Goal: Task Accomplishment & Management: Manage account settings

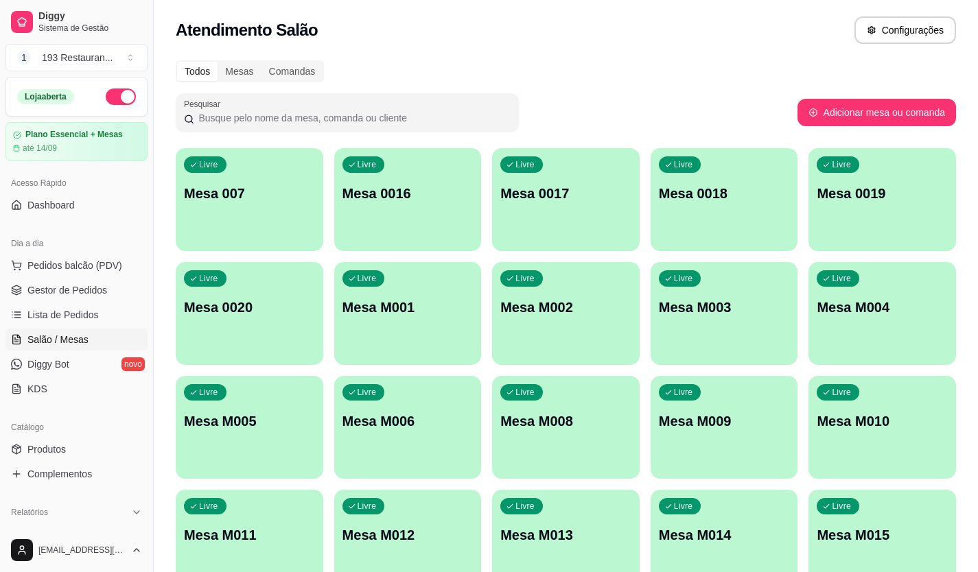
click at [401, 305] on p "Mesa M001" at bounding box center [407, 307] width 131 height 19
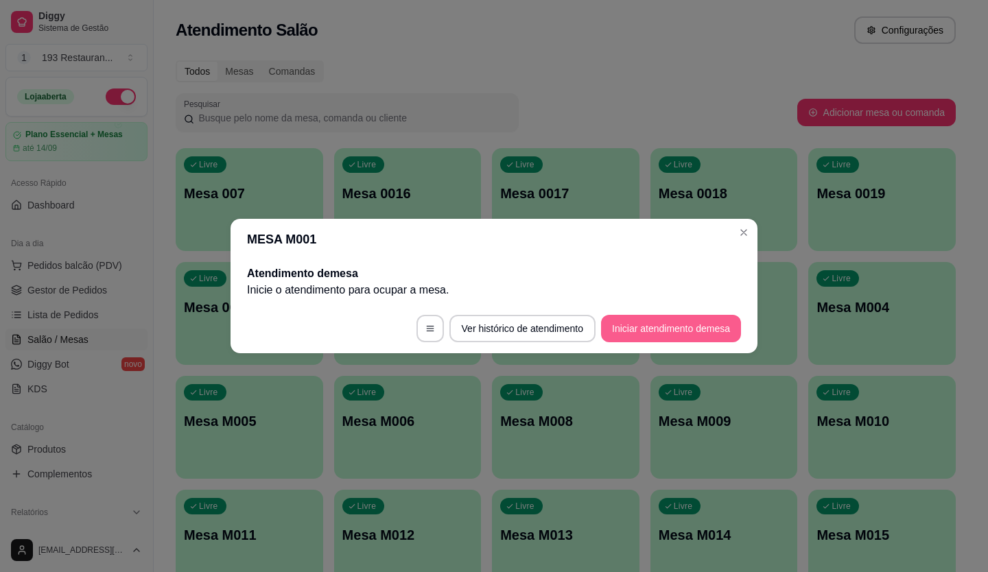
click at [667, 320] on button "Iniciar atendimento de mesa" at bounding box center [671, 328] width 140 height 27
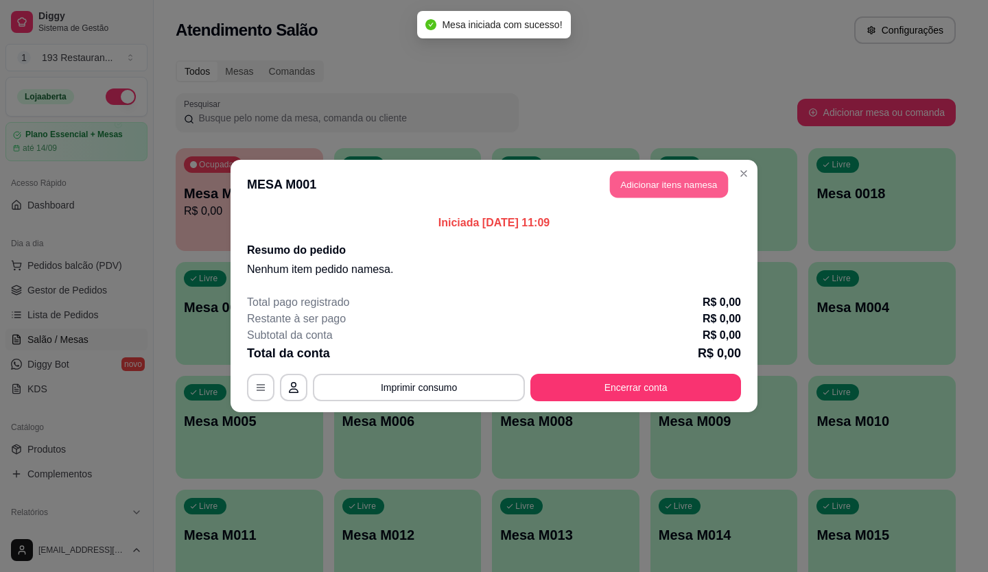
click at [652, 187] on button "Adicionar itens na mesa" at bounding box center [669, 184] width 118 height 27
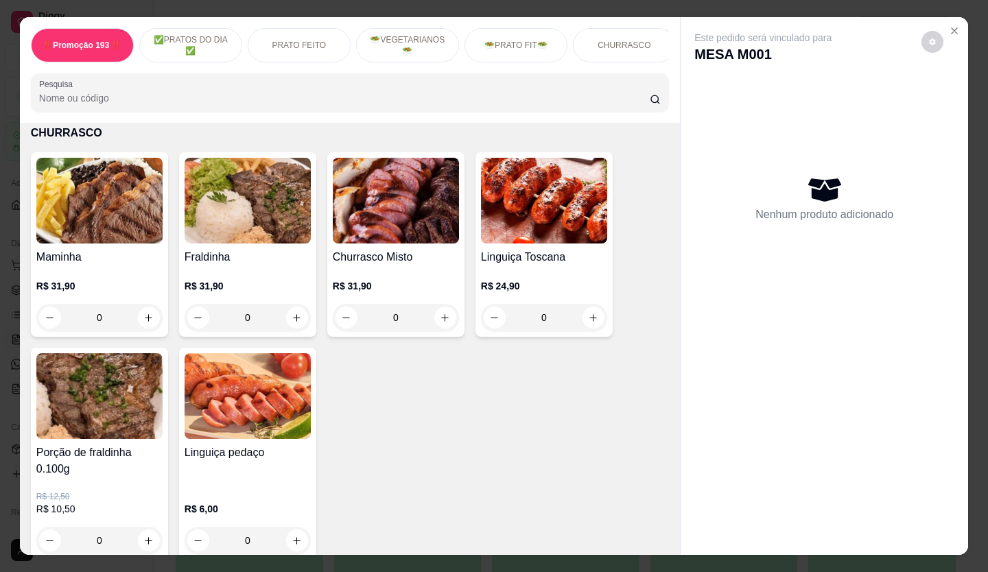
scroll to position [2264, 0]
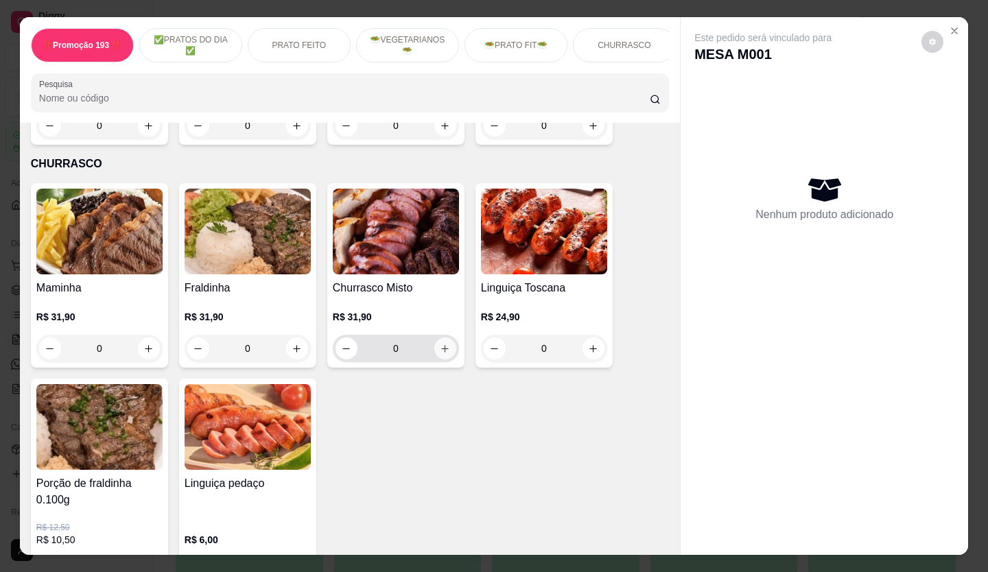
click at [442, 345] on icon "increase-product-quantity" at bounding box center [446, 349] width 8 height 8
click at [440, 344] on icon "increase-product-quantity" at bounding box center [445, 349] width 10 height 10
type input "2"
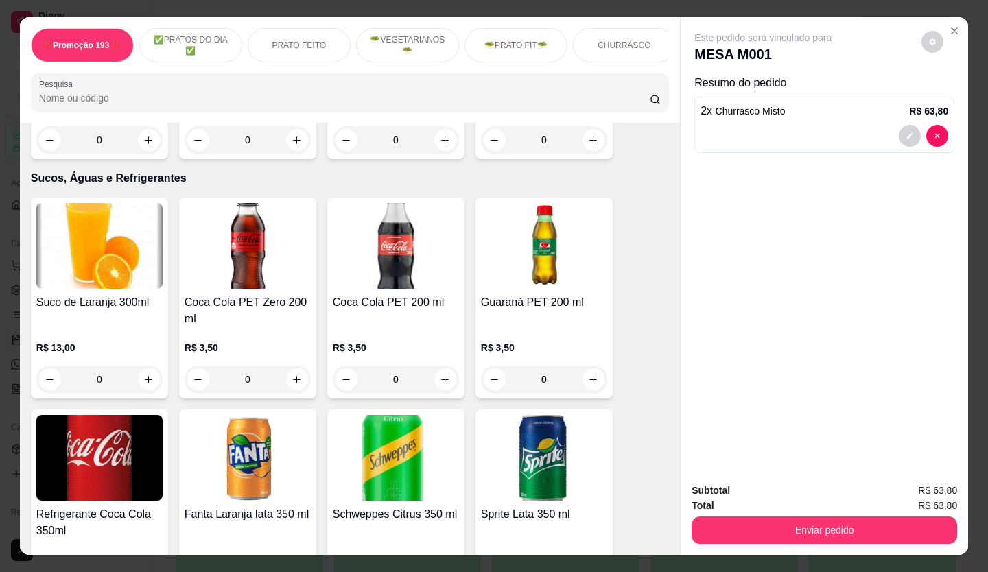
scroll to position [3567, 0]
click at [143, 374] on icon "increase-product-quantity" at bounding box center [148, 379] width 10 height 10
type input "2"
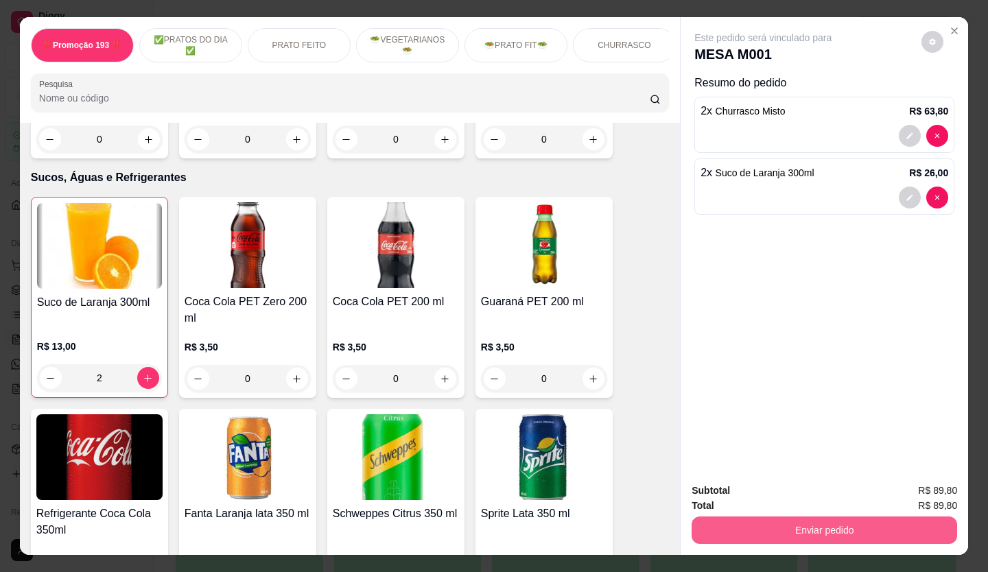
click at [720, 517] on button "Enviar pedido" at bounding box center [823, 530] width 265 height 27
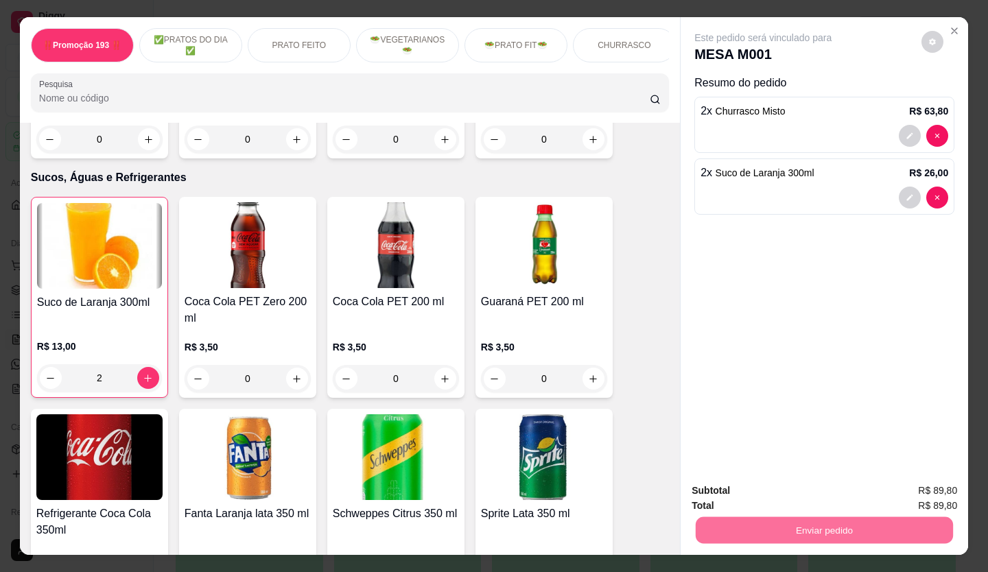
click at [831, 492] on button "Não registrar e enviar pedido" at bounding box center [778, 492] width 143 height 26
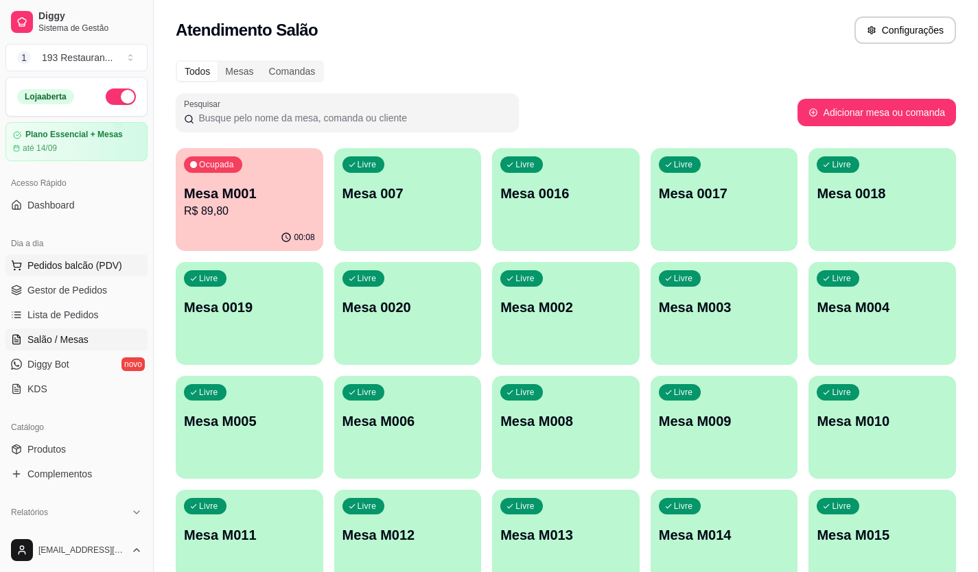
click at [53, 258] on button "Pedidos balcão (PDV)" at bounding box center [76, 266] width 142 height 22
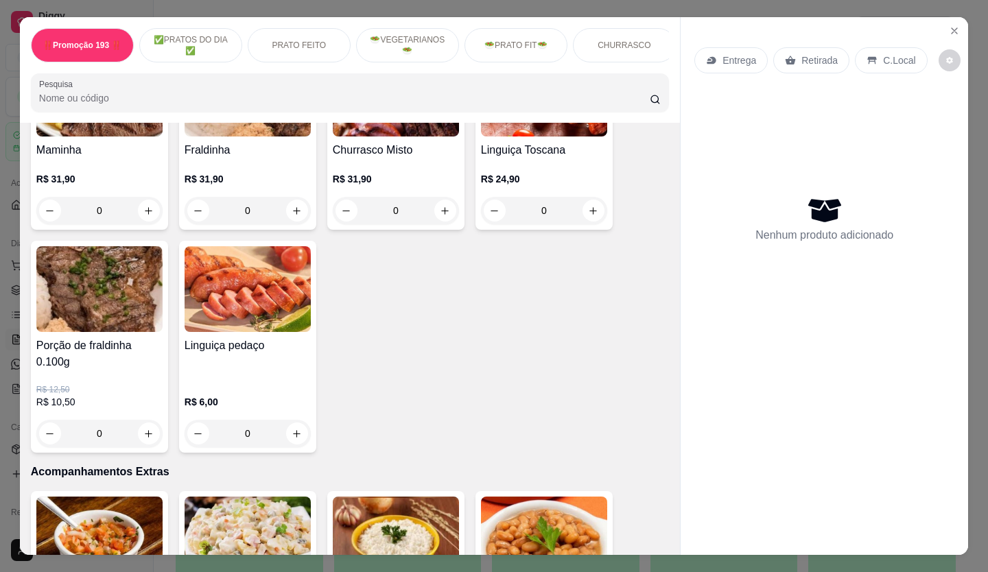
scroll to position [2401, 0]
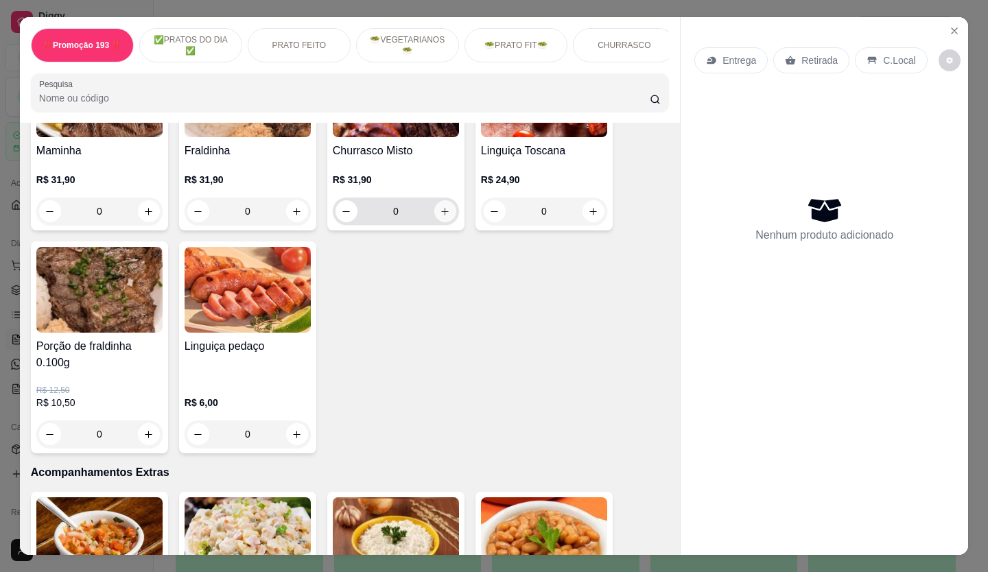
click at [440, 206] on icon "increase-product-quantity" at bounding box center [445, 211] width 10 height 10
type input "1"
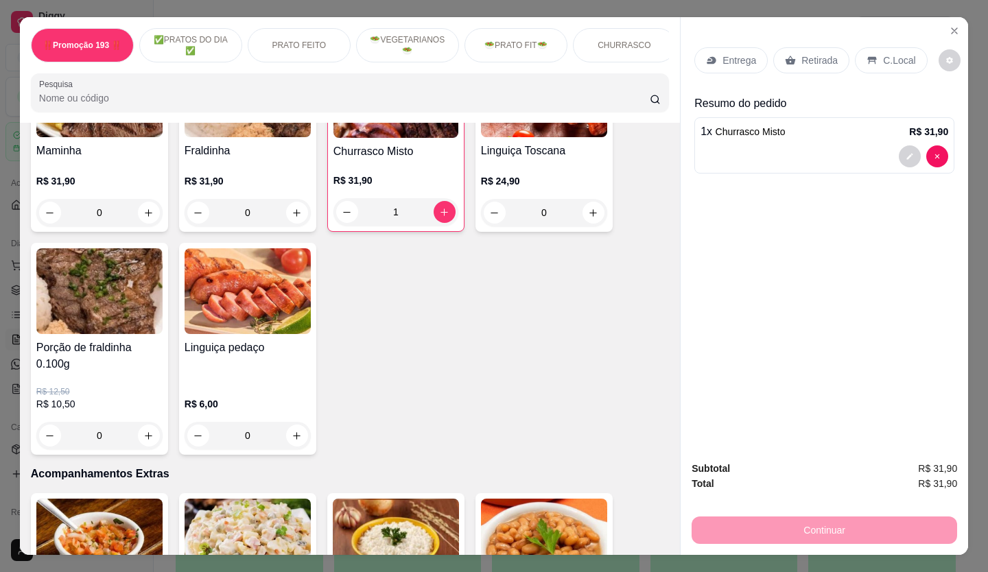
click at [823, 54] on p "Retirada" at bounding box center [819, 61] width 36 height 14
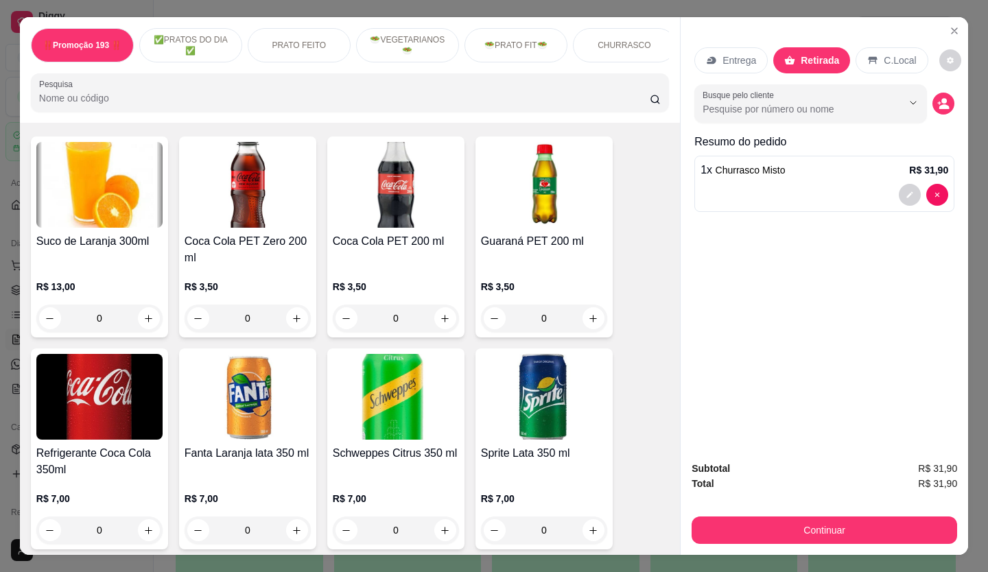
scroll to position [3636, 0]
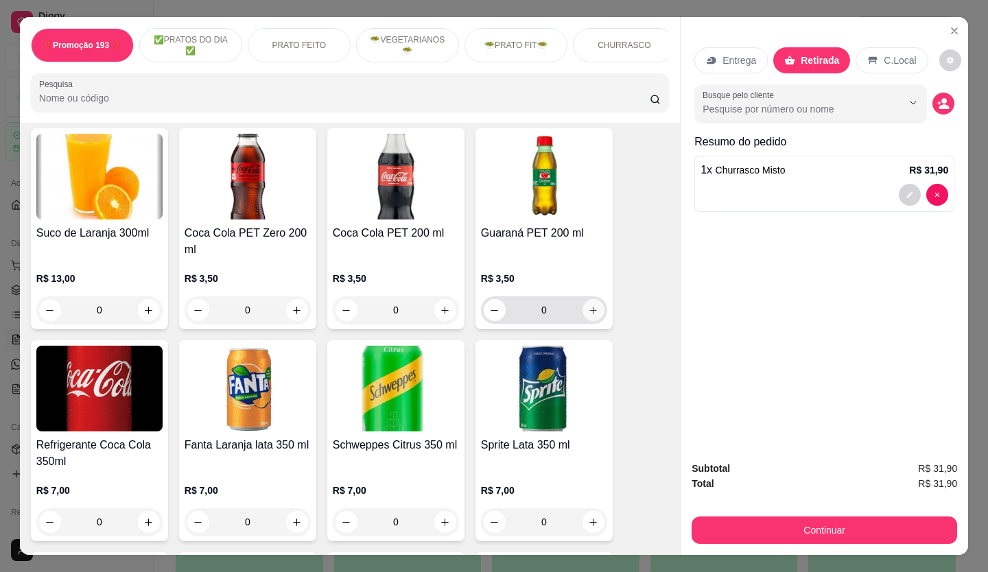
click at [588, 305] on icon "increase-product-quantity" at bounding box center [593, 310] width 10 height 10
type input "1"
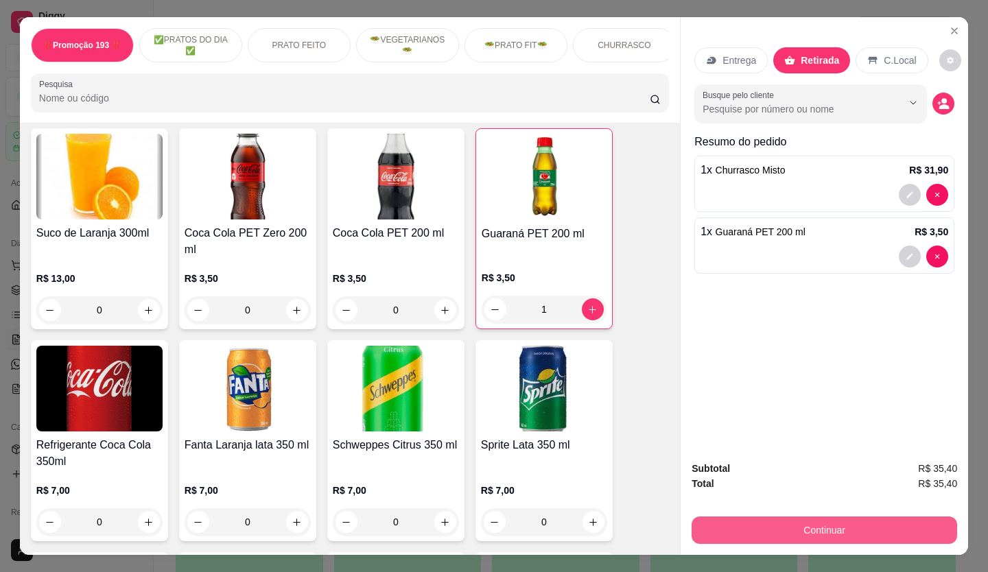
click at [809, 517] on button "Continuar" at bounding box center [823, 530] width 265 height 27
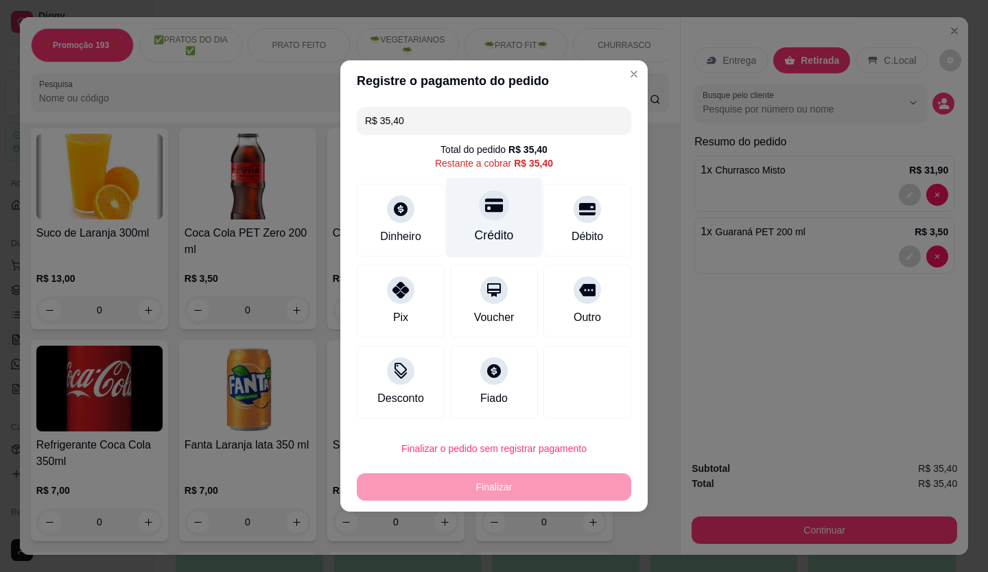
click at [492, 220] on div at bounding box center [494, 205] width 30 height 30
type input "R$ 0,00"
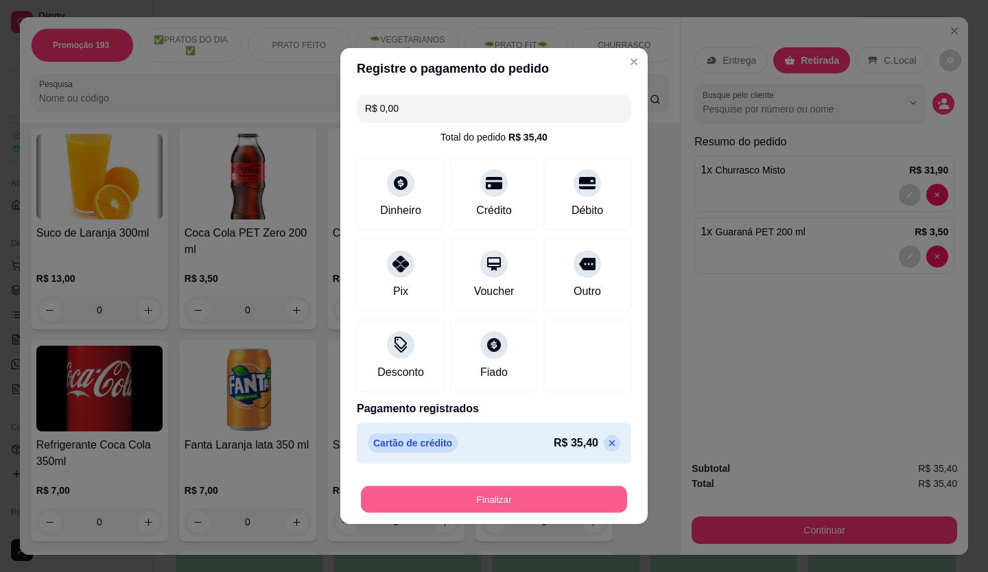
click at [545, 504] on button "Finalizar" at bounding box center [494, 499] width 266 height 27
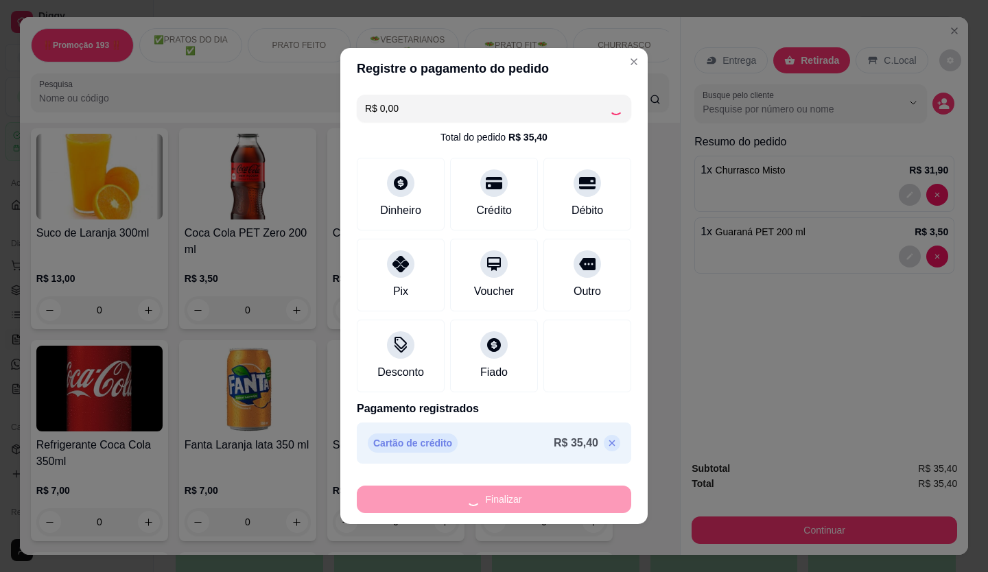
type input "0"
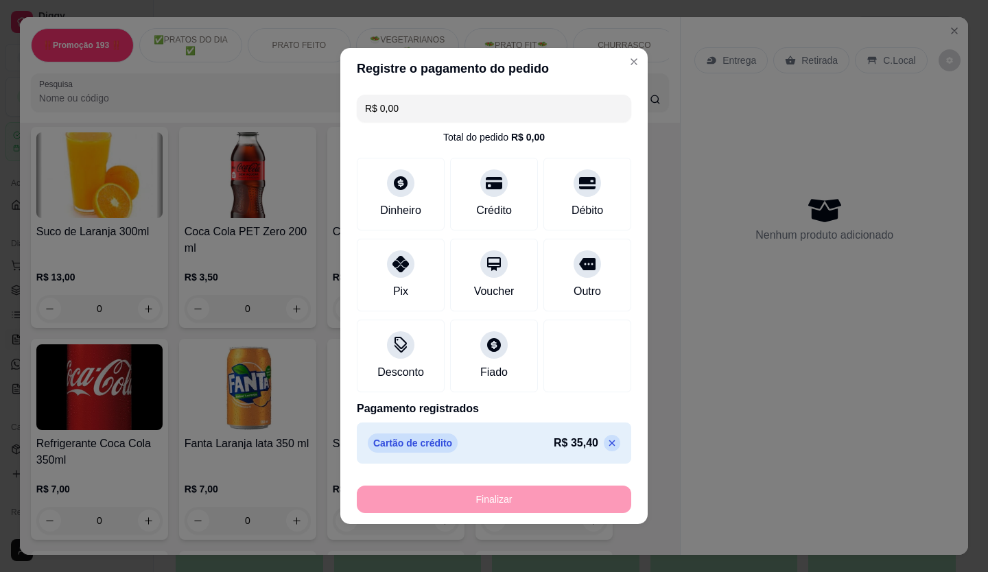
type input "-R$ 35,40"
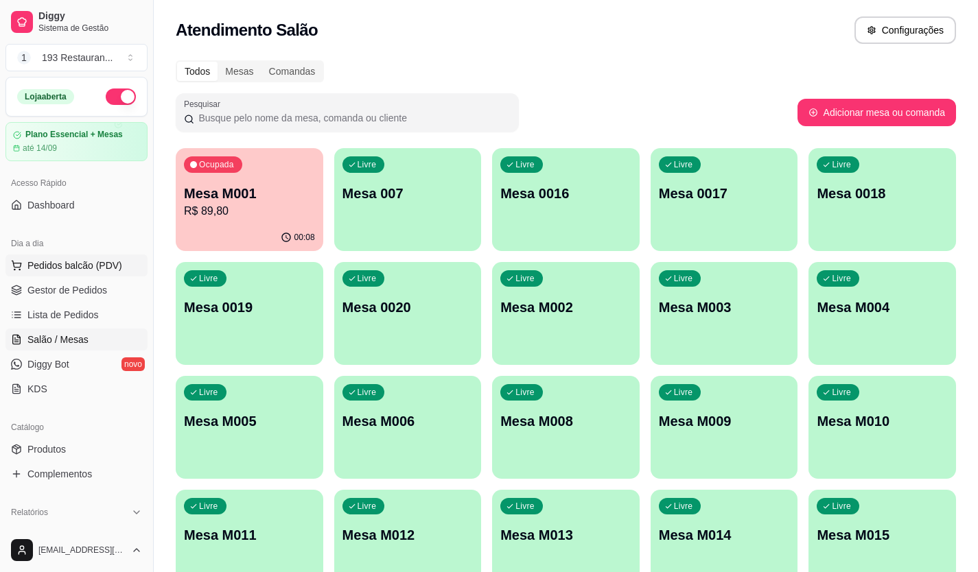
click at [60, 264] on span "Pedidos balcão (PDV)" at bounding box center [74, 266] width 95 height 14
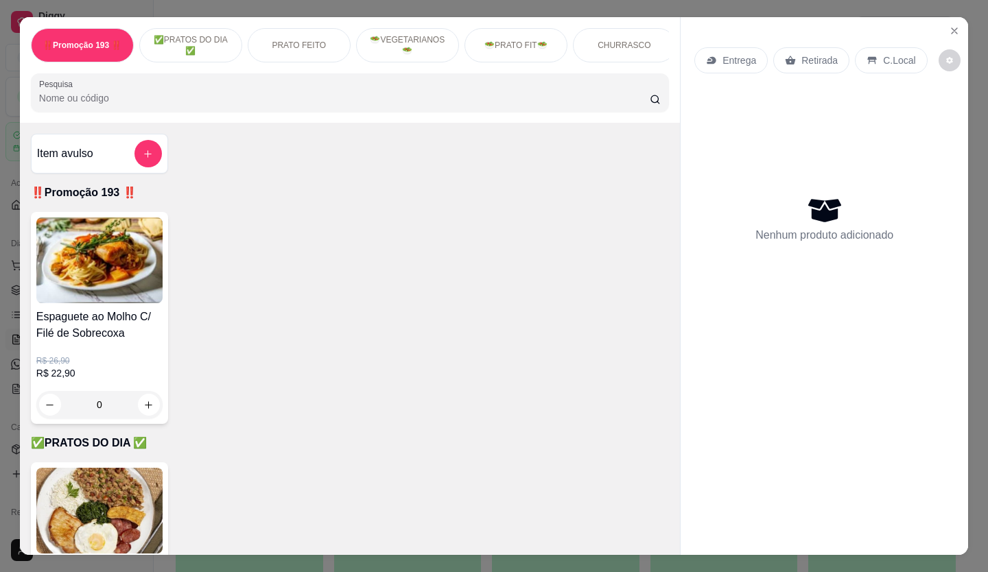
click at [794, 52] on div "Retirada" at bounding box center [811, 60] width 76 height 26
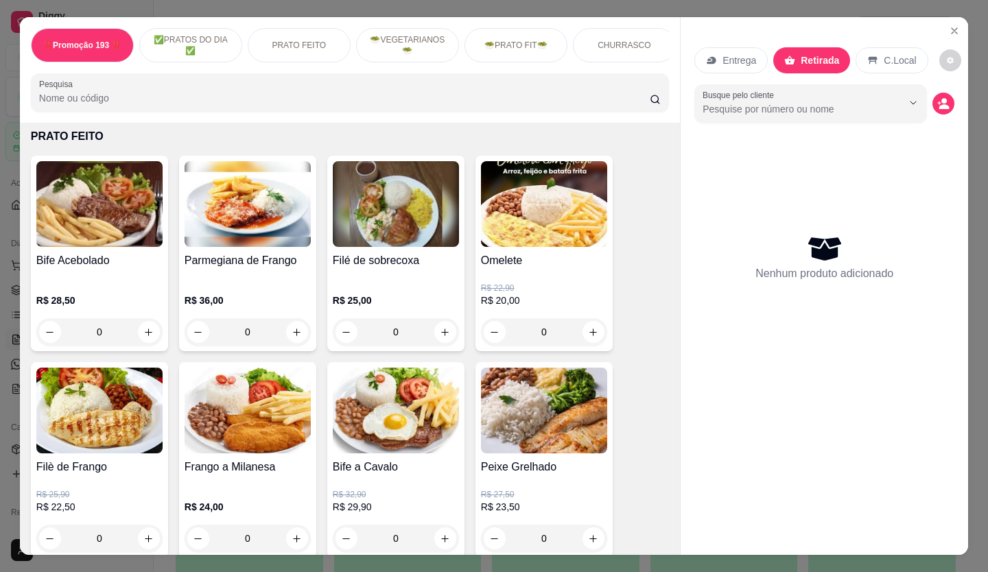
scroll to position [549, 0]
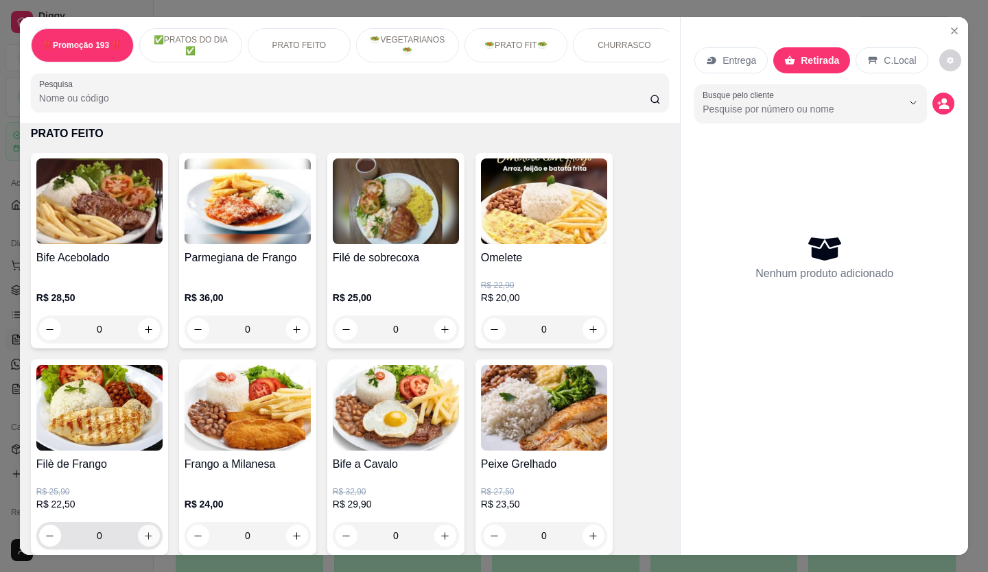
click at [143, 541] on icon "increase-product-quantity" at bounding box center [148, 536] width 10 height 10
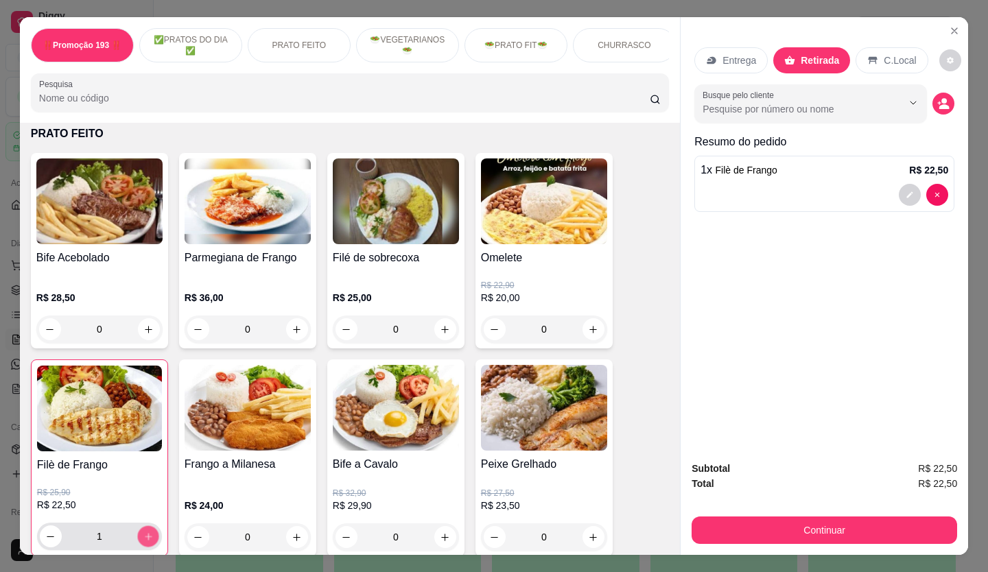
click at [143, 542] on icon "increase-product-quantity" at bounding box center [148, 537] width 10 height 10
type input "2"
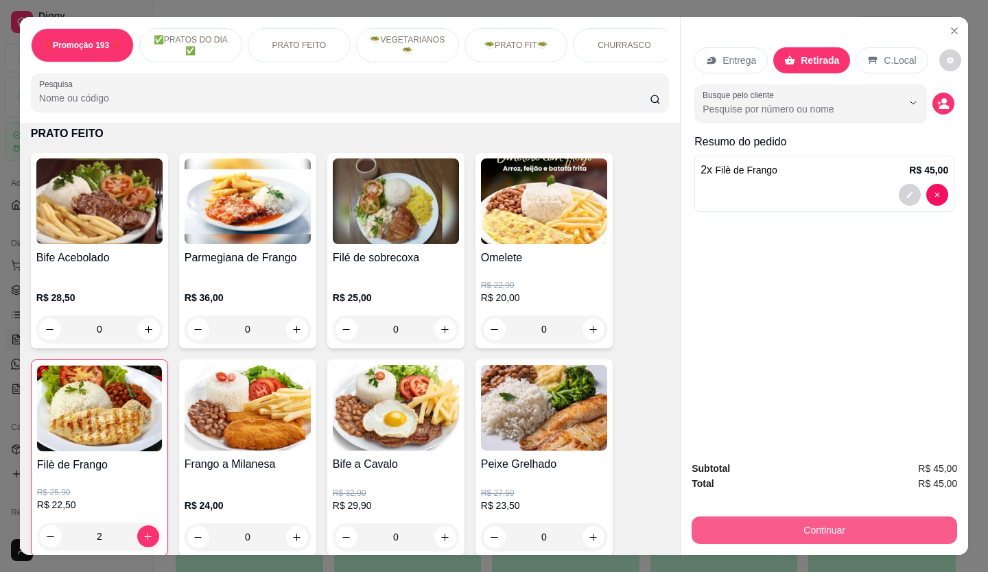
click at [739, 525] on button "Continuar" at bounding box center [823, 530] width 265 height 27
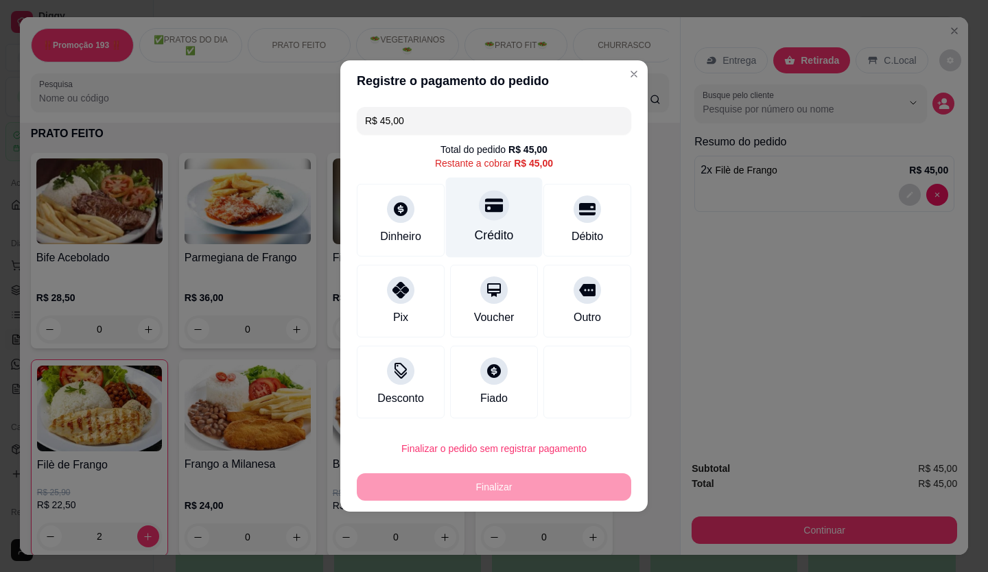
click at [488, 209] on icon at bounding box center [494, 206] width 18 height 14
type input "R$ 0,00"
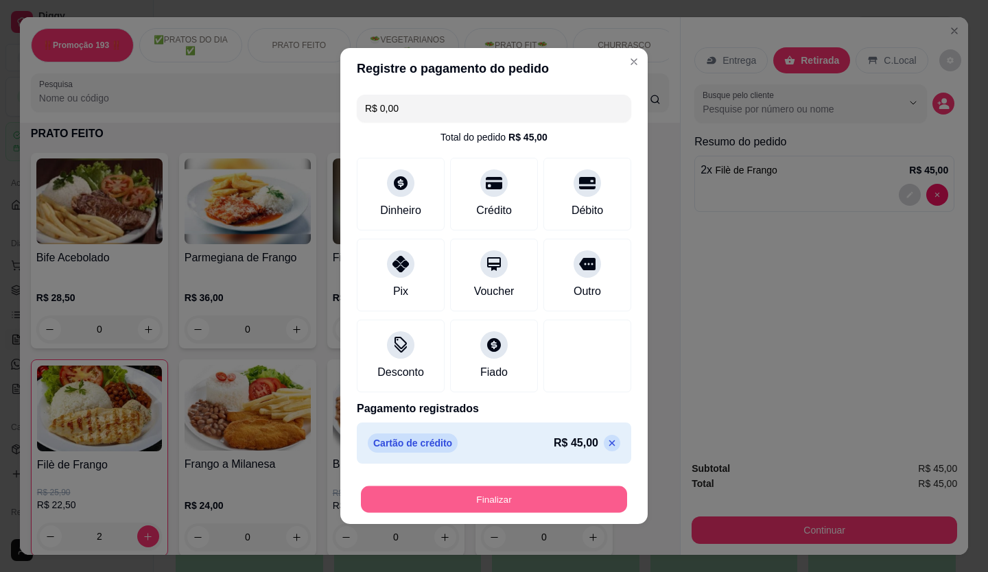
click at [534, 497] on button "Finalizar" at bounding box center [494, 499] width 266 height 27
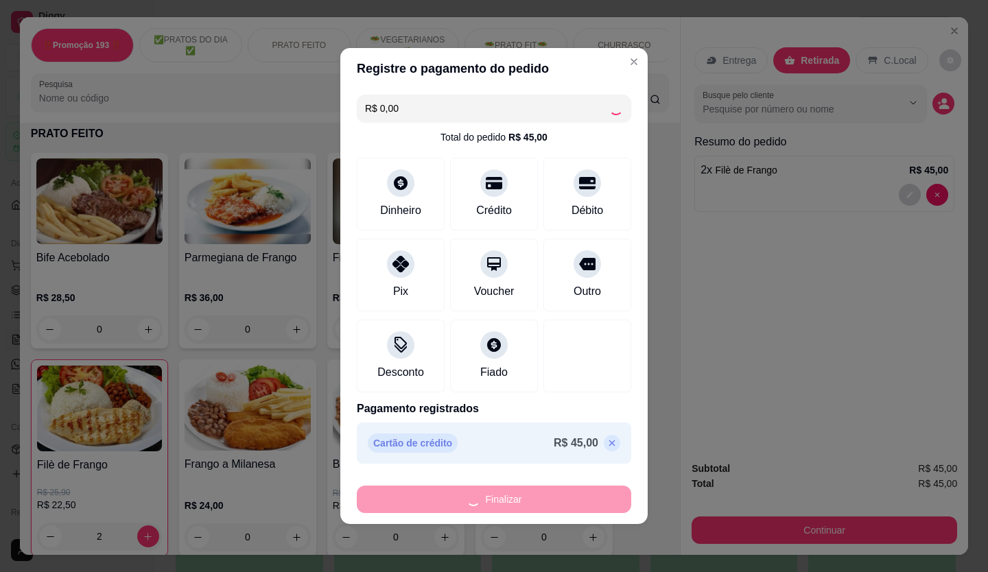
type input "0"
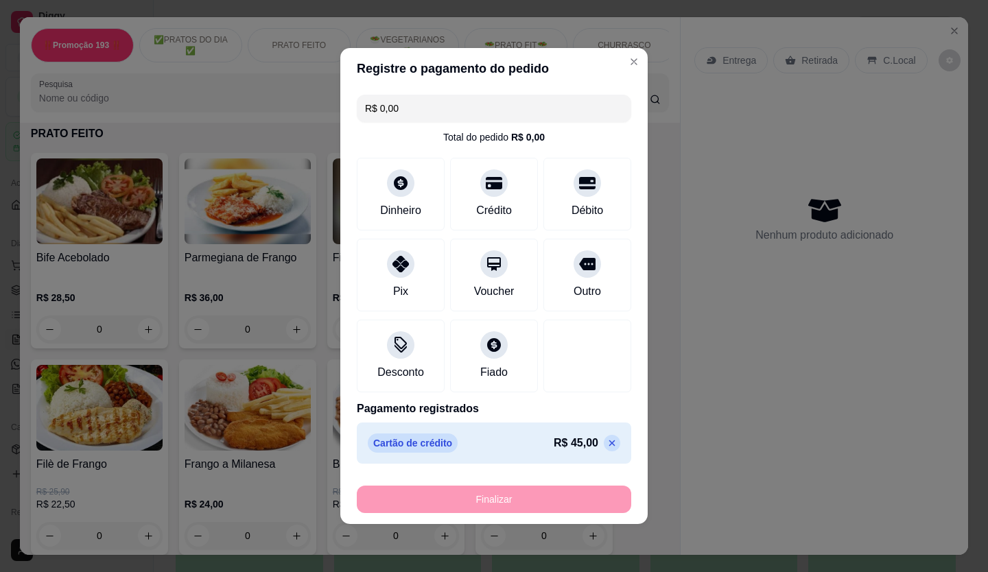
type input "-R$ 45,00"
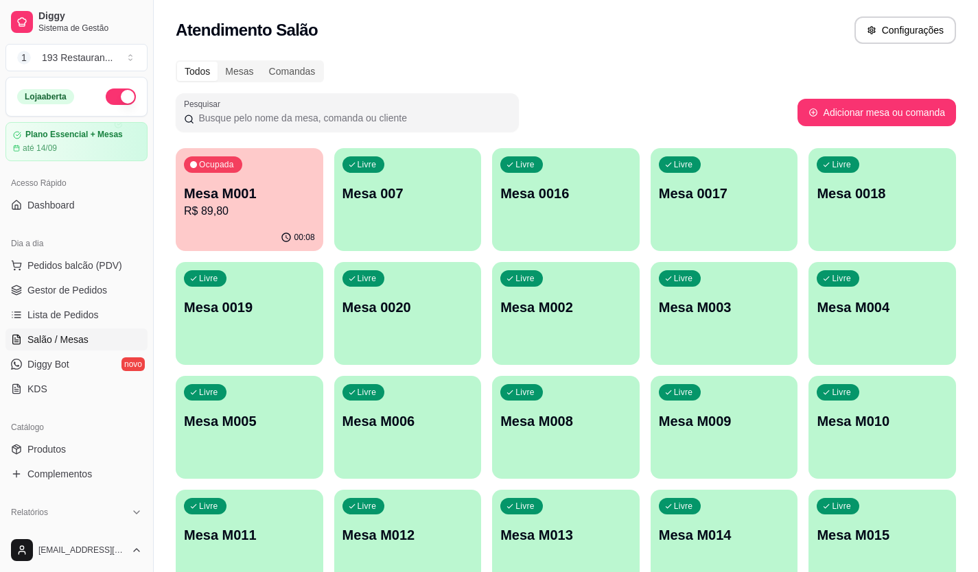
click at [725, 322] on div "Livre Mesa M003" at bounding box center [723, 305] width 147 height 86
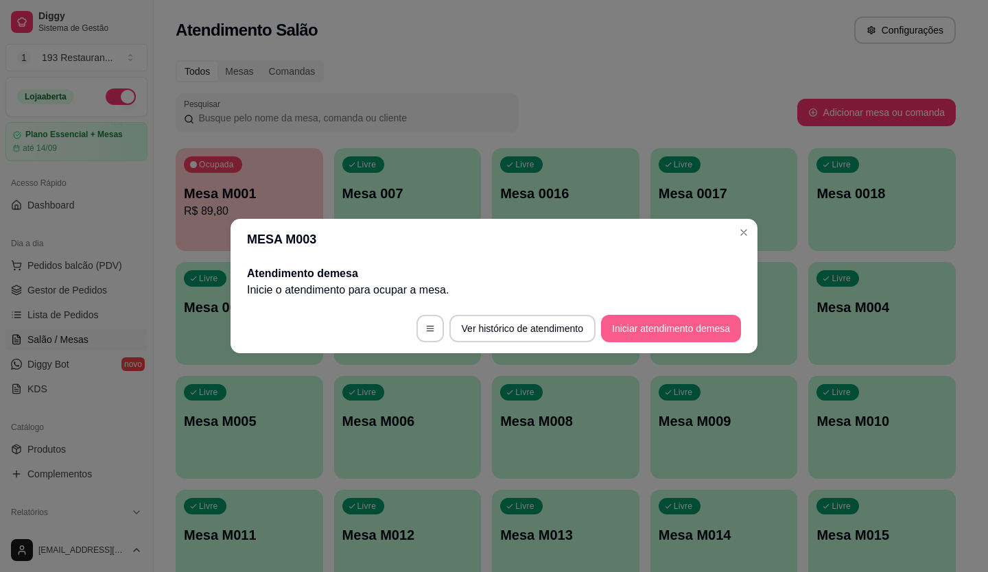
click at [669, 322] on button "Iniciar atendimento de mesa" at bounding box center [671, 328] width 140 height 27
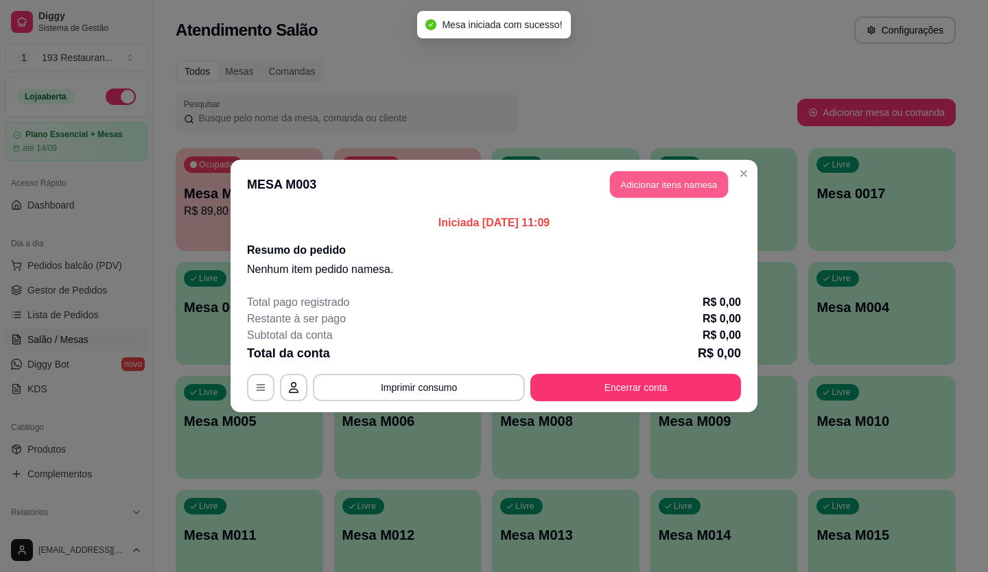
click at [650, 183] on button "Adicionar itens na mesa" at bounding box center [669, 184] width 118 height 27
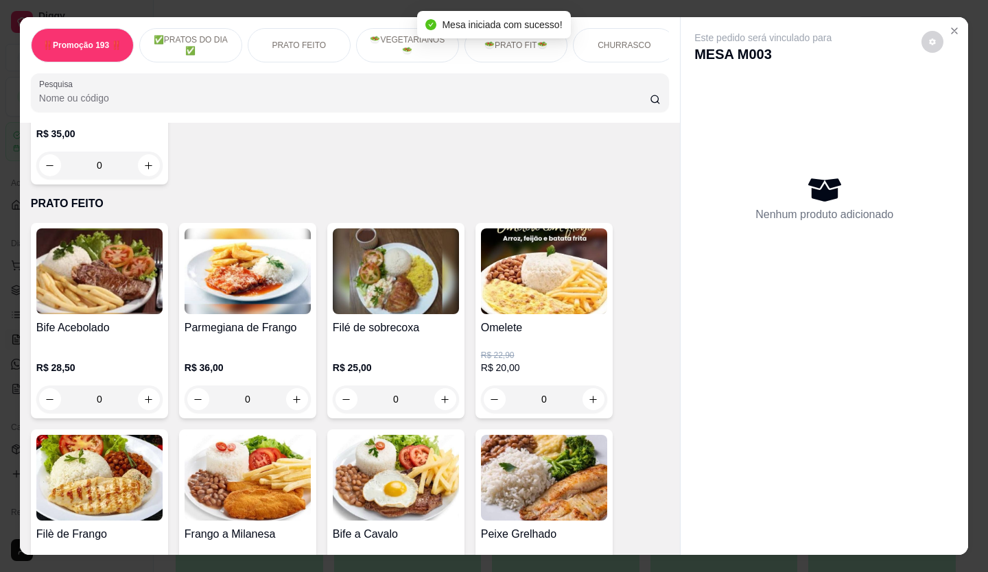
scroll to position [480, 0]
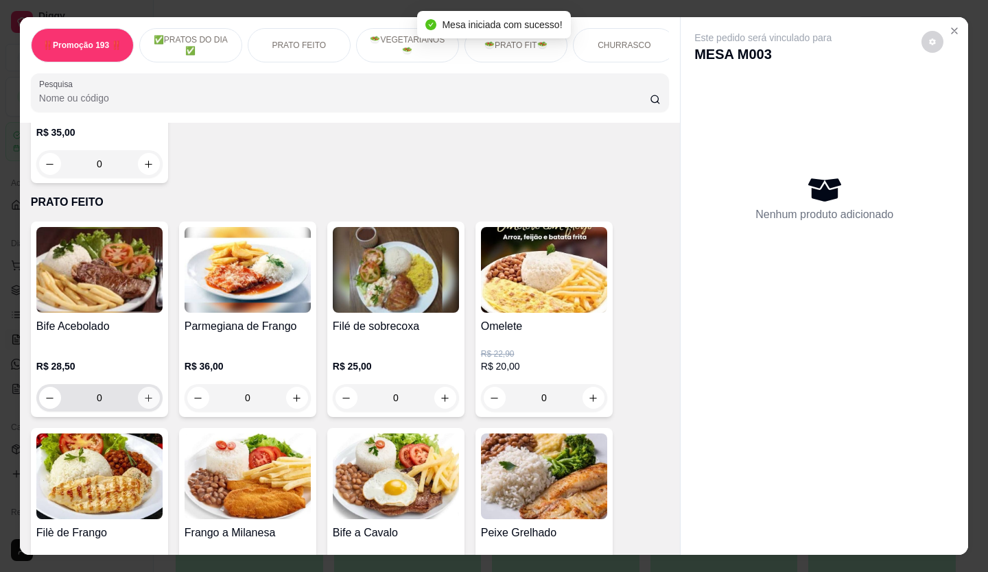
click at [145, 399] on icon "increase-product-quantity" at bounding box center [148, 398] width 10 height 10
type input "1"
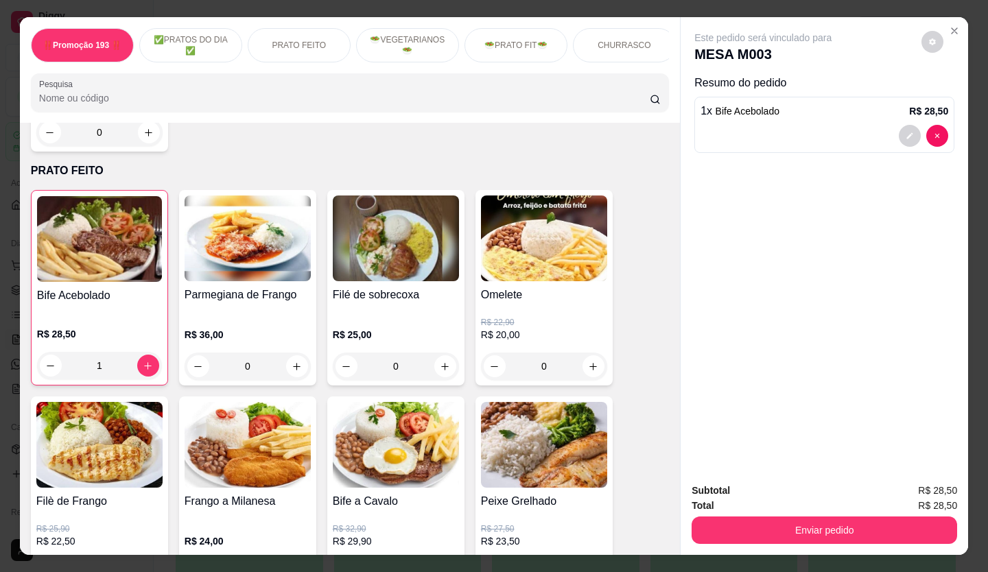
scroll to position [549, 0]
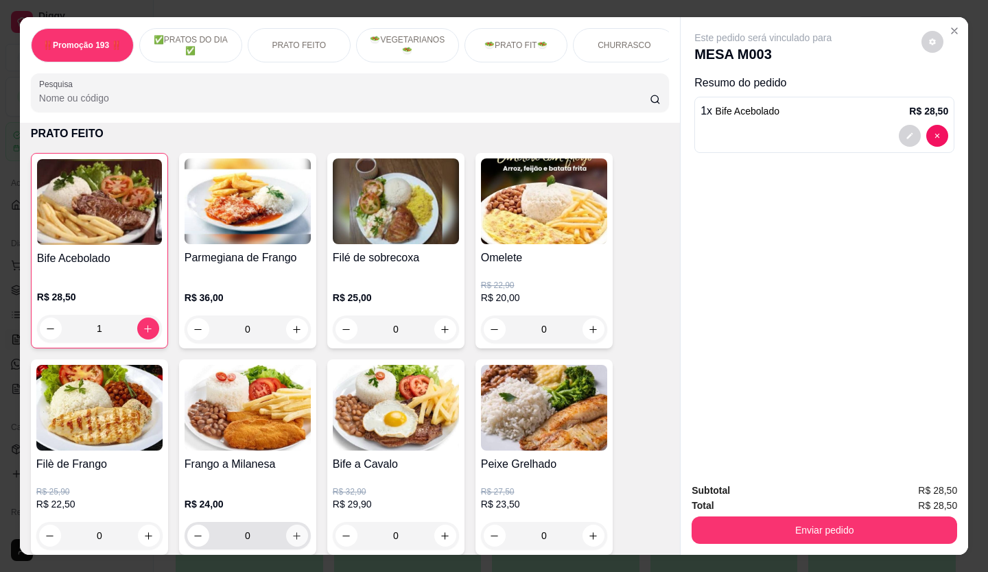
click at [293, 539] on icon "increase-product-quantity" at bounding box center [297, 536] width 10 height 10
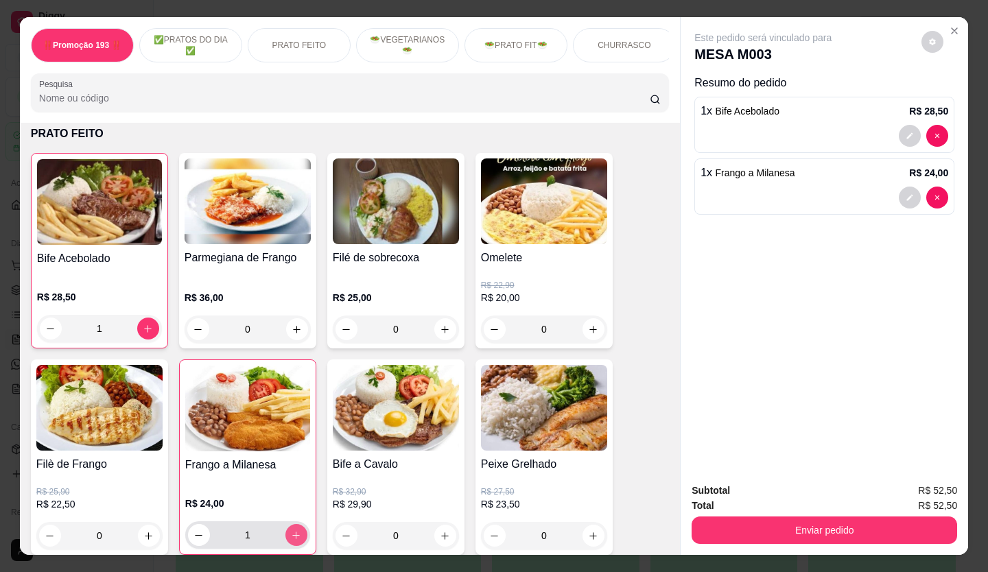
type input "1"
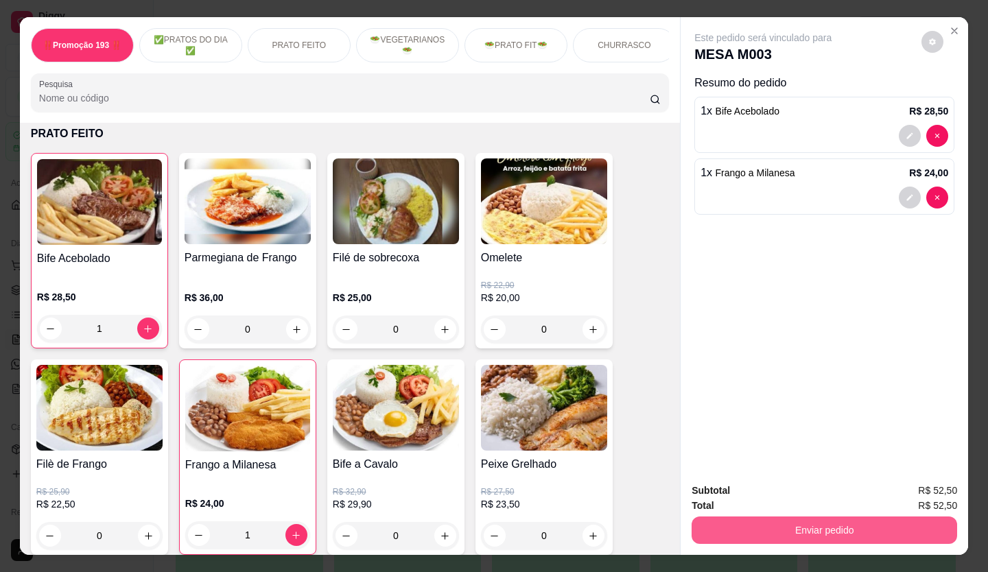
click at [699, 518] on button "Enviar pedido" at bounding box center [823, 530] width 265 height 27
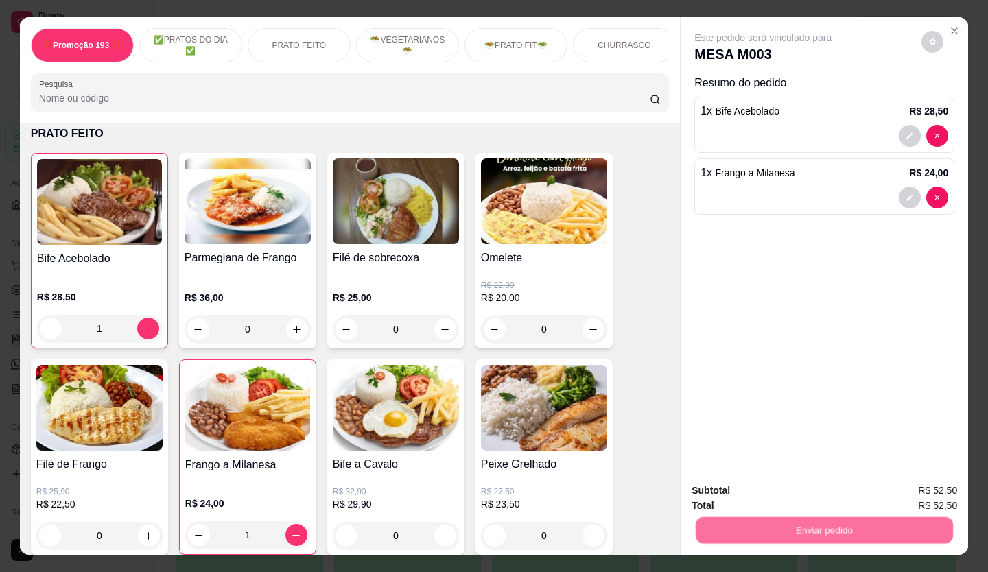
click at [707, 490] on button "Não registrar e enviar pedido" at bounding box center [778, 491] width 143 height 26
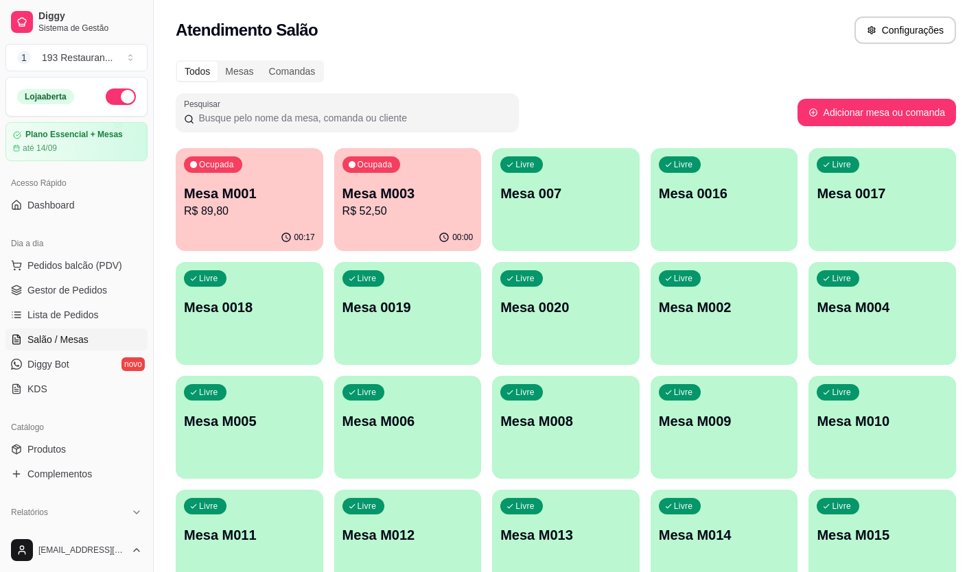
click at [594, 203] on div "Livre Mesa 007" at bounding box center [565, 191] width 147 height 86
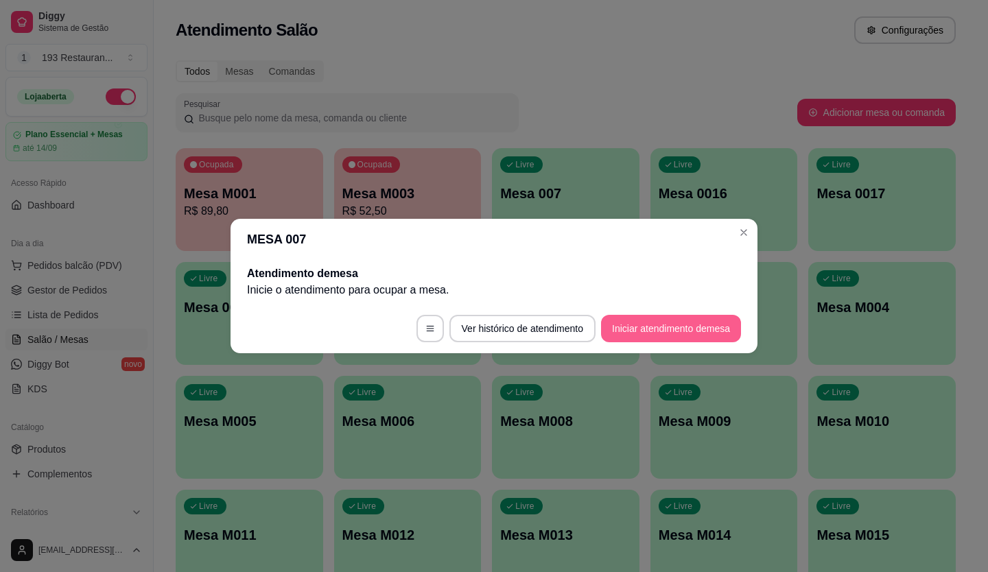
click at [666, 334] on button "Iniciar atendimento de mesa" at bounding box center [671, 328] width 140 height 27
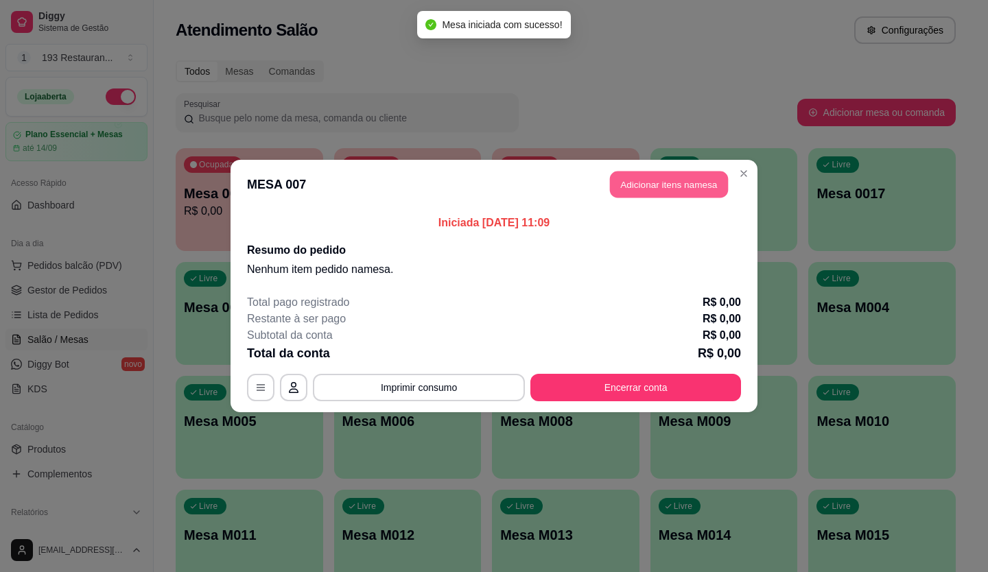
click at [654, 189] on button "Adicionar itens na mesa" at bounding box center [669, 184] width 118 height 27
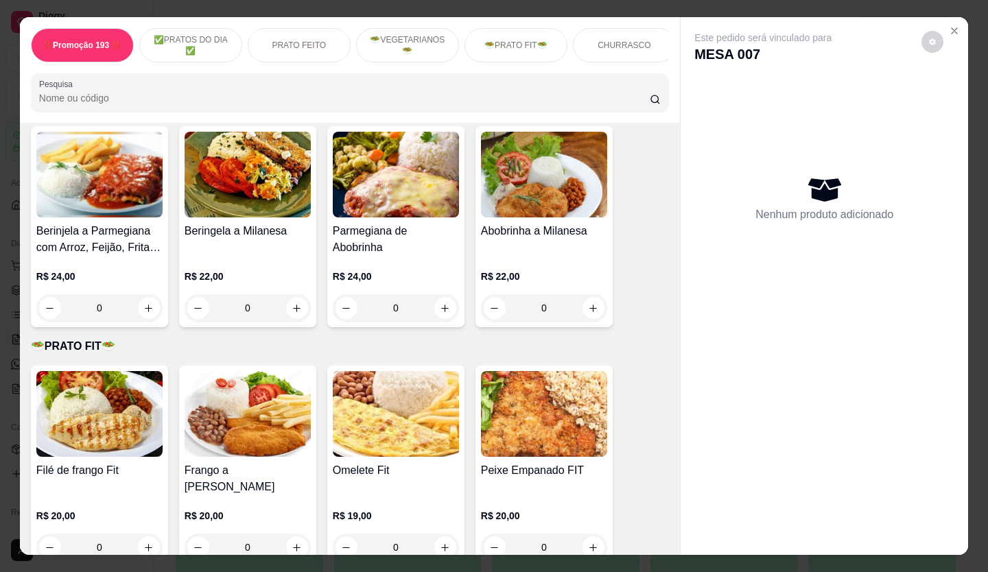
scroll to position [1921, 0]
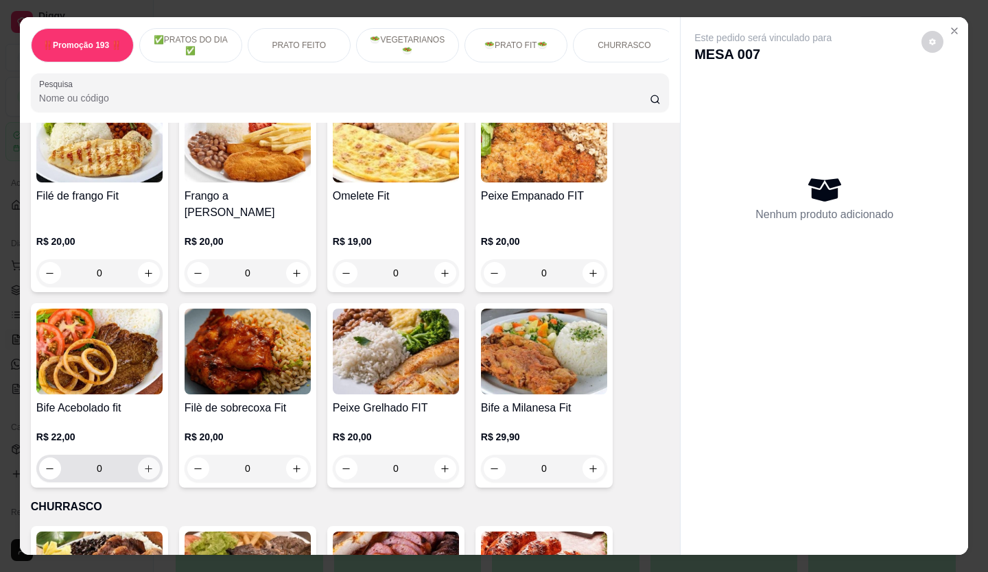
click at [143, 464] on icon "increase-product-quantity" at bounding box center [148, 469] width 10 height 10
type input "1"
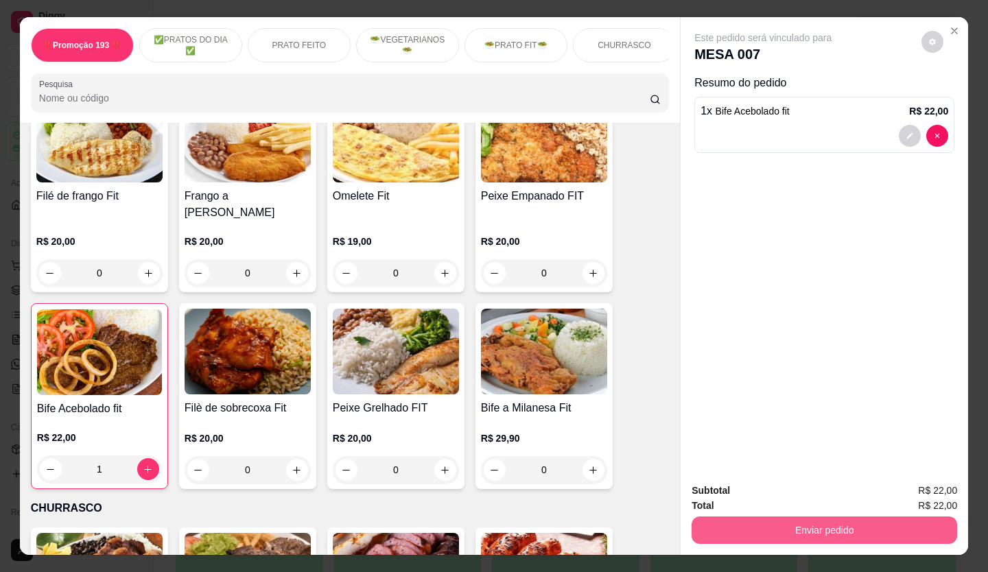
click at [874, 525] on button "Enviar pedido" at bounding box center [823, 530] width 265 height 27
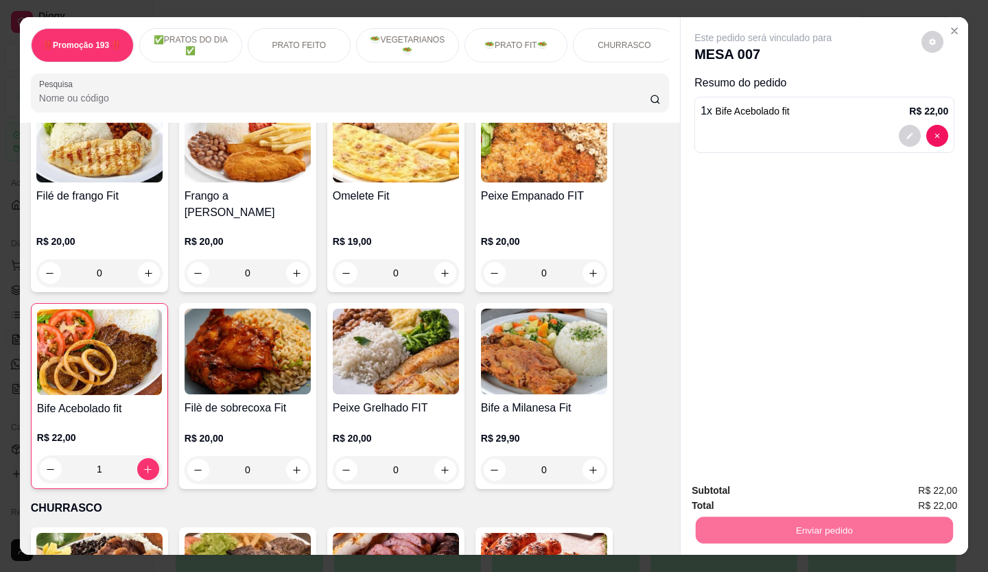
click at [741, 486] on button "Não registrar e enviar pedido" at bounding box center [778, 491] width 143 height 26
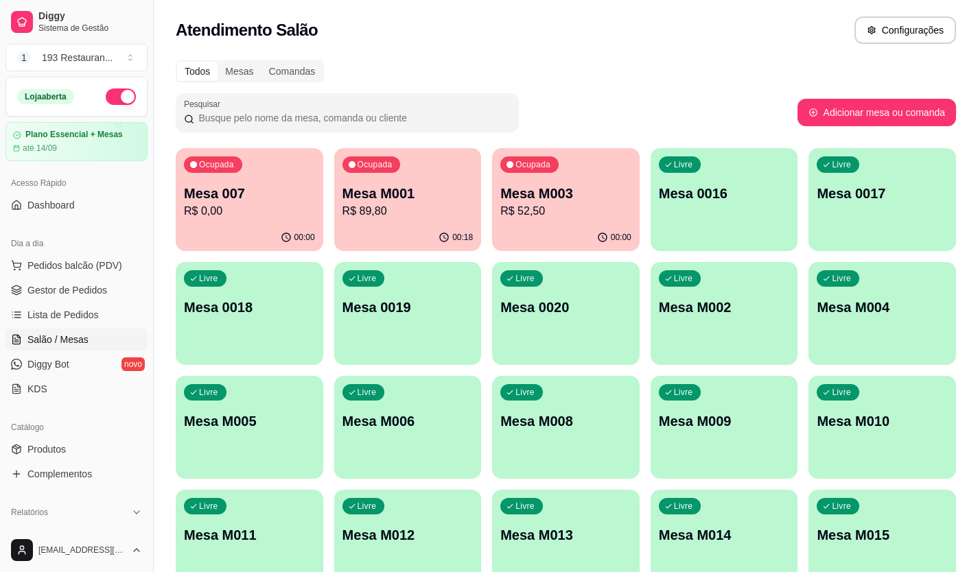
click at [522, 211] on p "R$ 52,50" at bounding box center [565, 211] width 131 height 16
click at [856, 449] on div "Livre Mesa M010" at bounding box center [881, 419] width 147 height 86
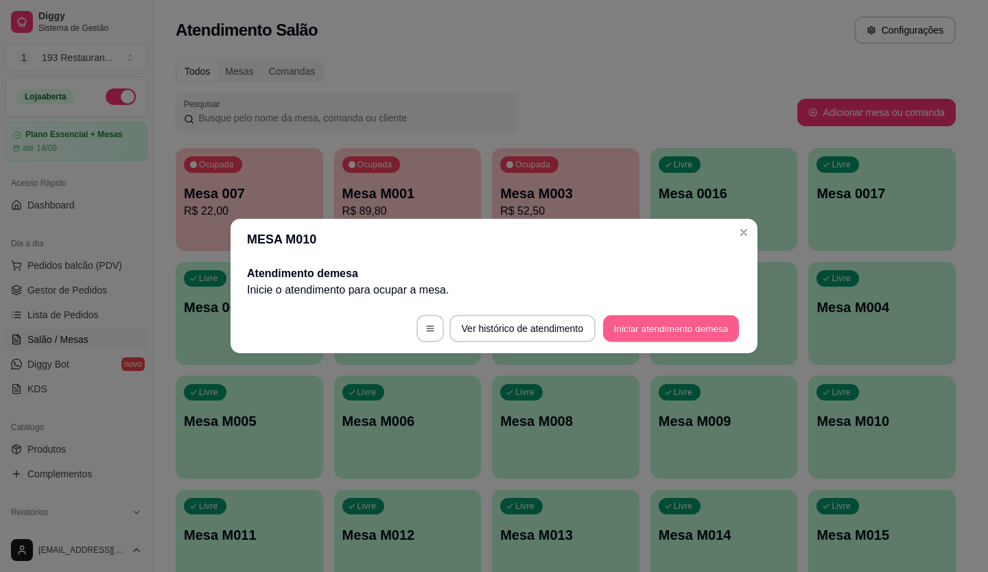
click at [645, 339] on button "Iniciar atendimento de mesa" at bounding box center [671, 329] width 136 height 27
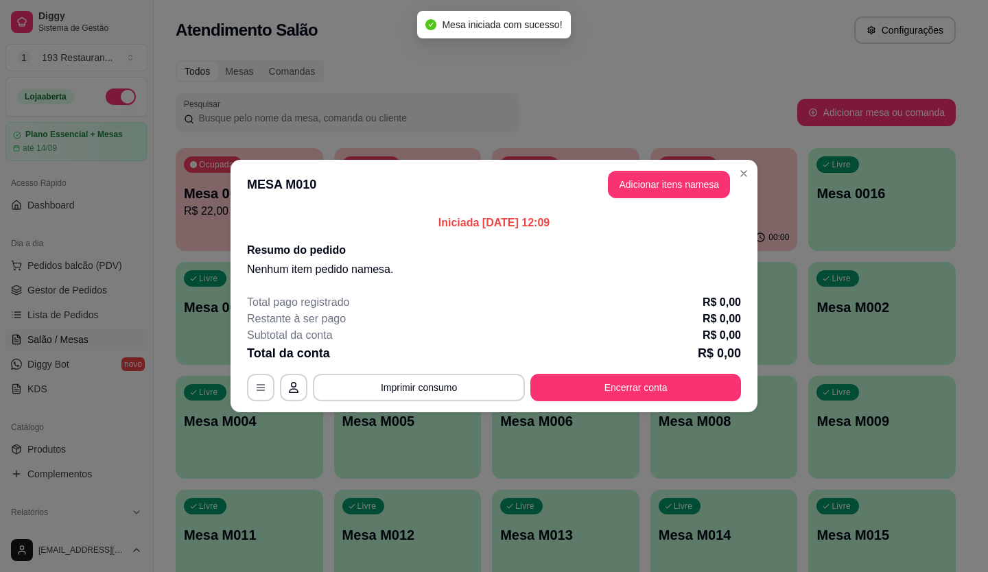
click at [696, 191] on button "Adicionar itens na mesa" at bounding box center [669, 184] width 122 height 27
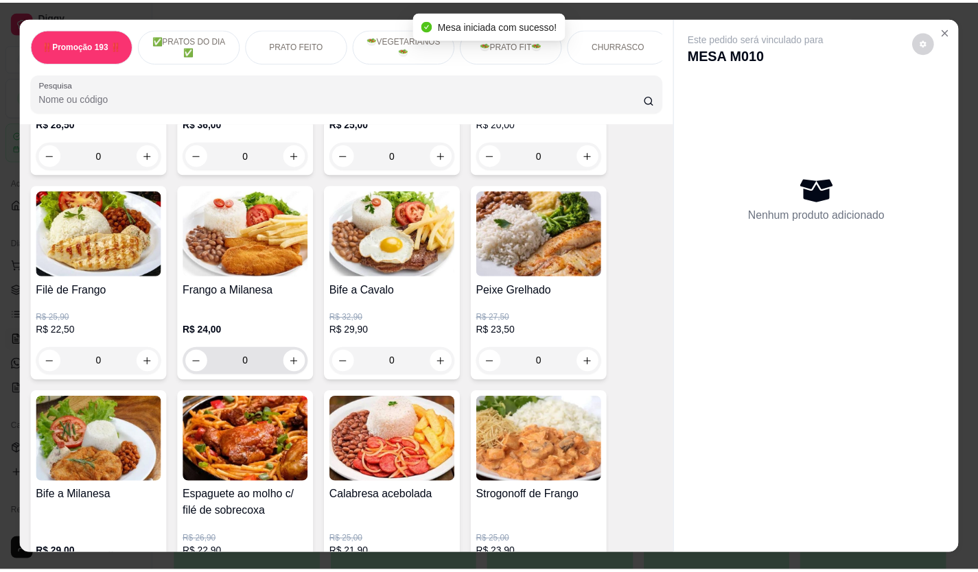
scroll to position [755, 0]
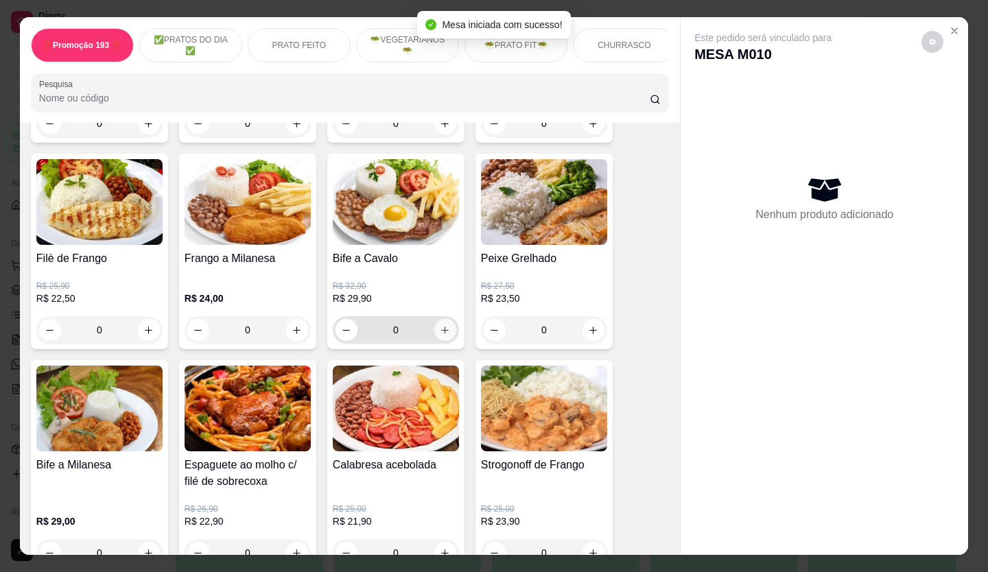
click at [434, 331] on button "increase-product-quantity" at bounding box center [445, 330] width 22 height 22
type input "1"
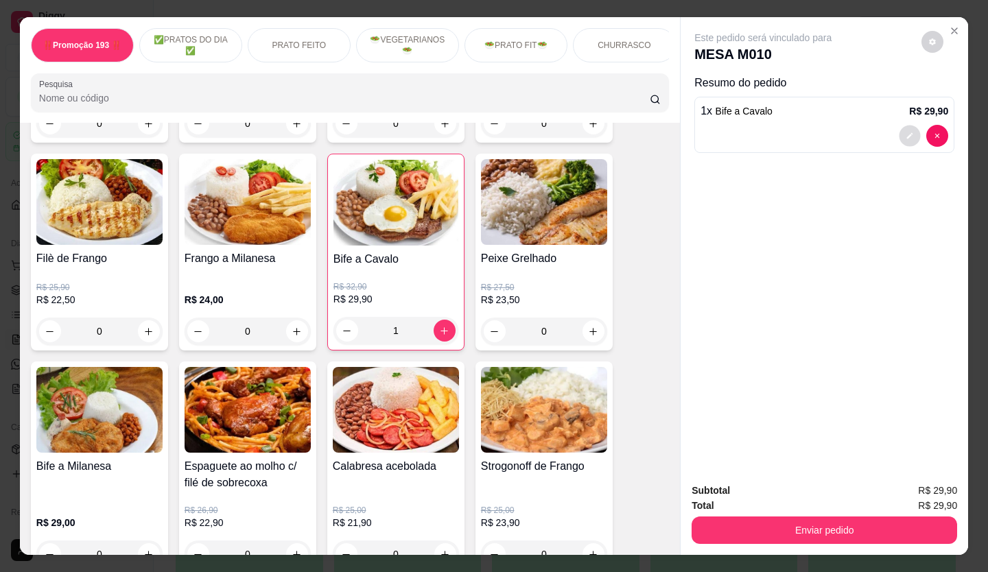
click at [901, 126] on button "decrease-product-quantity" at bounding box center [909, 136] width 21 height 21
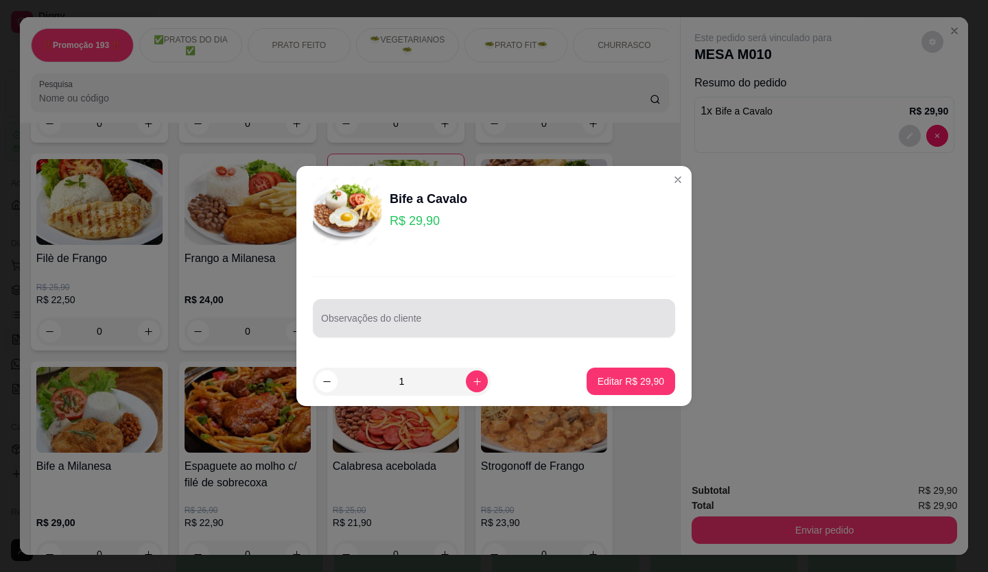
click at [384, 318] on div "Observações do cliente" at bounding box center [494, 318] width 362 height 38
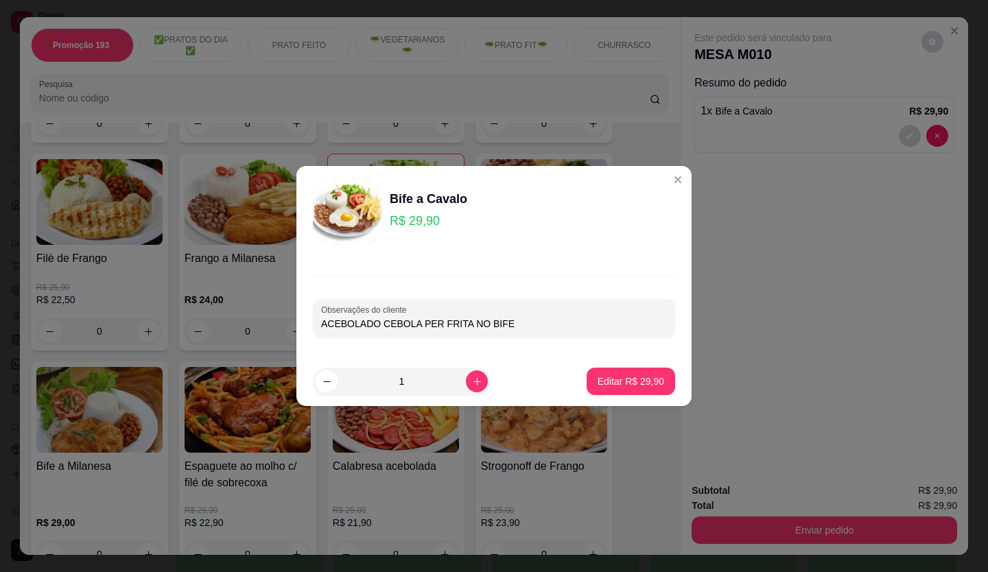
type input "ACEBOLADO CEBOLA PER FRITA NO BIFE"
click at [620, 377] on p "Editar R$ 29,90" at bounding box center [631, 382] width 67 height 14
type input "0"
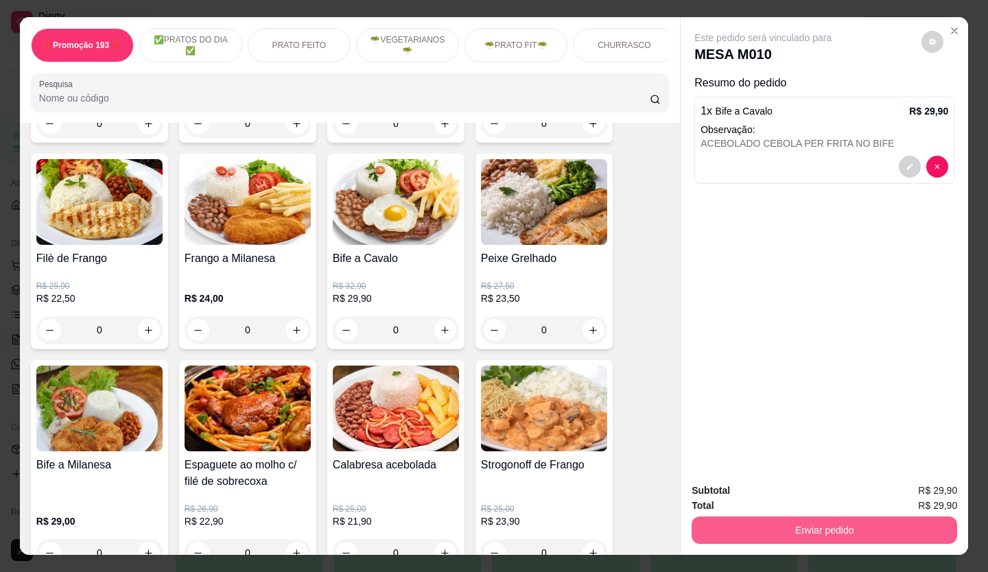
click at [750, 523] on button "Enviar pedido" at bounding box center [823, 530] width 265 height 27
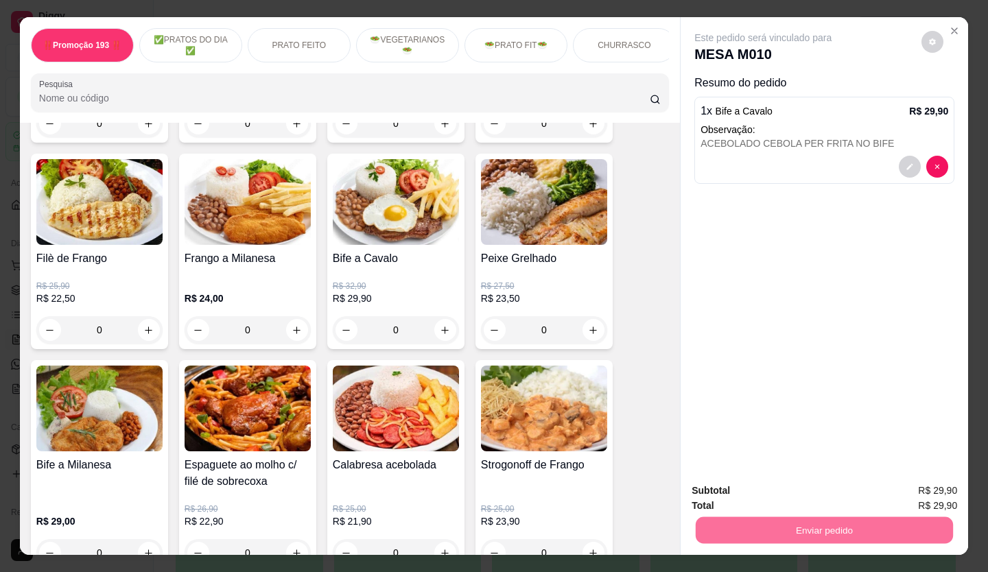
click at [766, 488] on button "Não registrar e enviar pedido" at bounding box center [778, 491] width 143 height 26
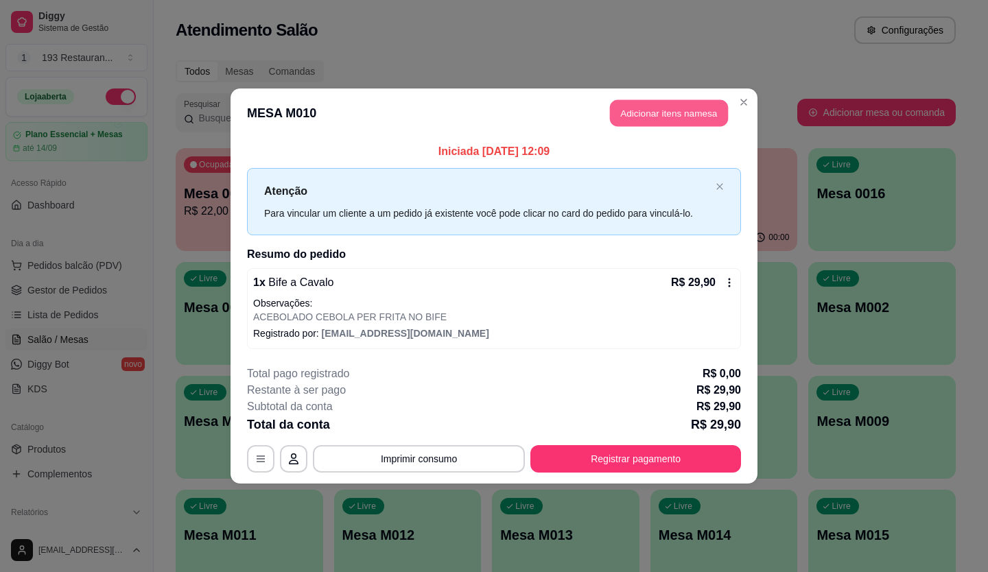
click at [727, 110] on button "Adicionar itens na mesa" at bounding box center [669, 113] width 118 height 27
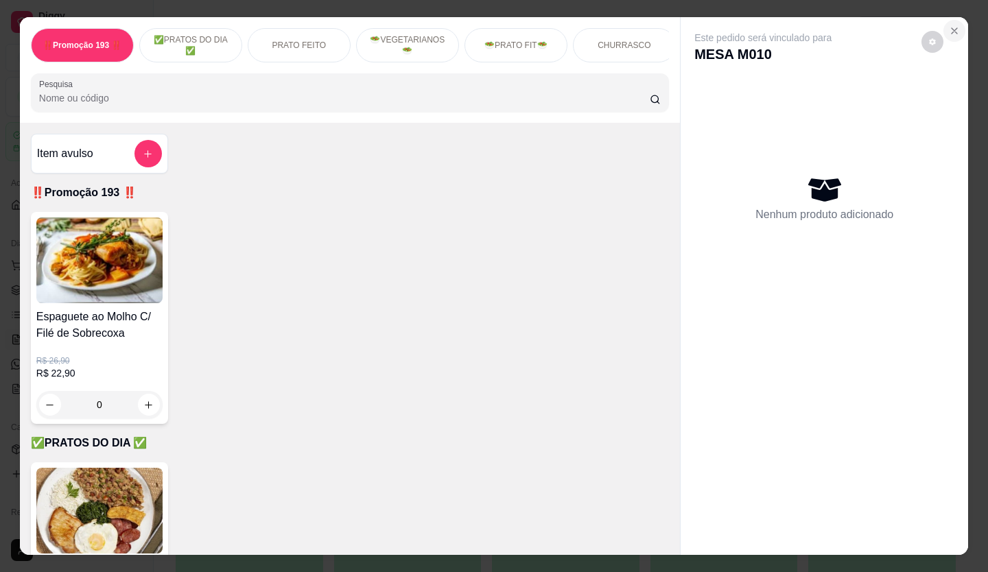
click at [949, 25] on icon "Close" at bounding box center [954, 30] width 11 height 11
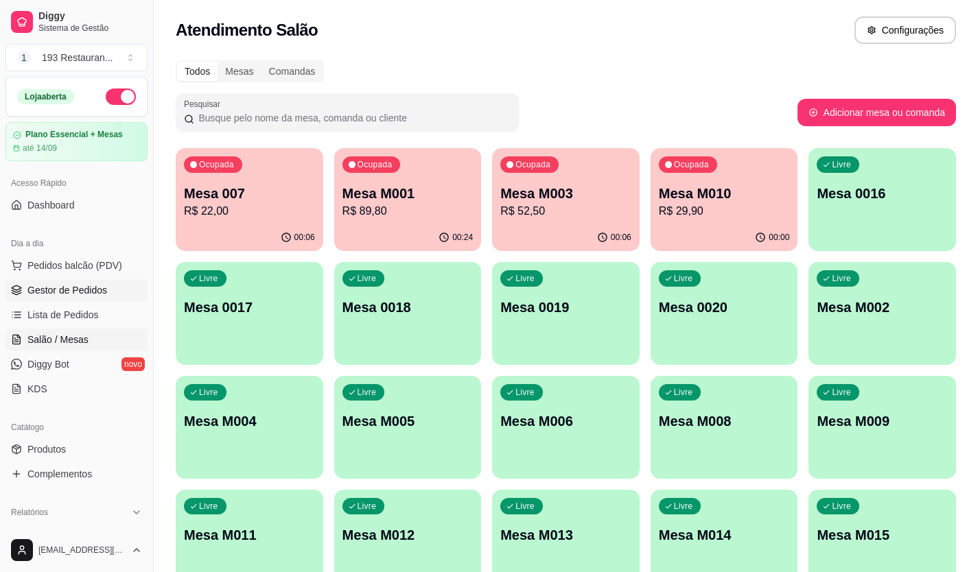
click at [97, 282] on link "Gestor de Pedidos" at bounding box center [76, 290] width 142 height 22
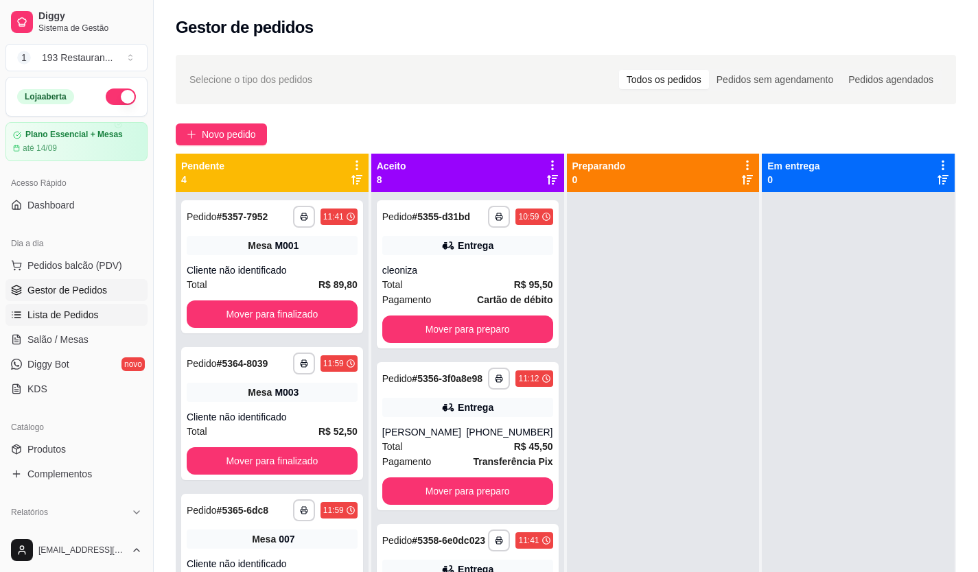
click at [76, 309] on span "Lista de Pedidos" at bounding box center [62, 315] width 71 height 14
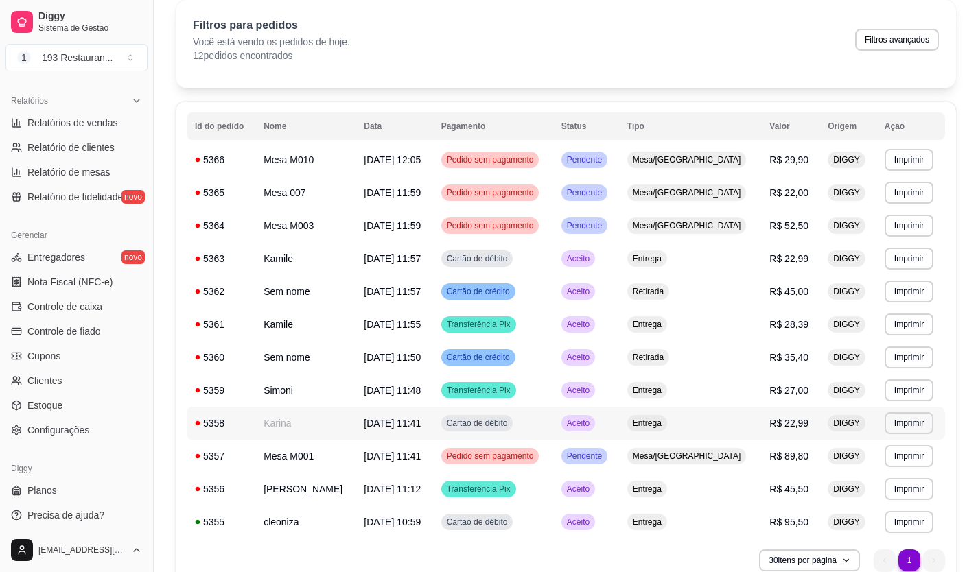
scroll to position [121, 0]
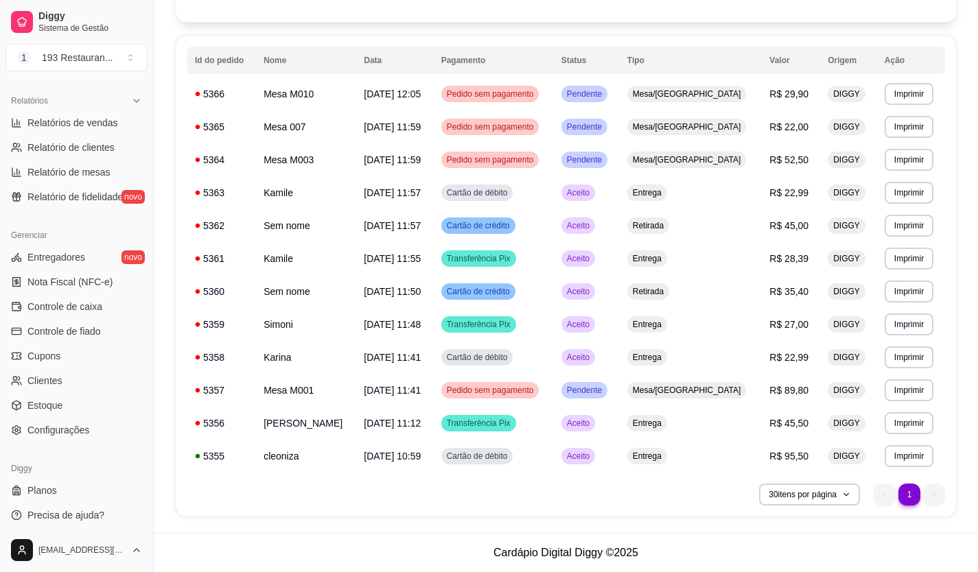
click at [316, 461] on td "cleoniza" at bounding box center [305, 456] width 100 height 33
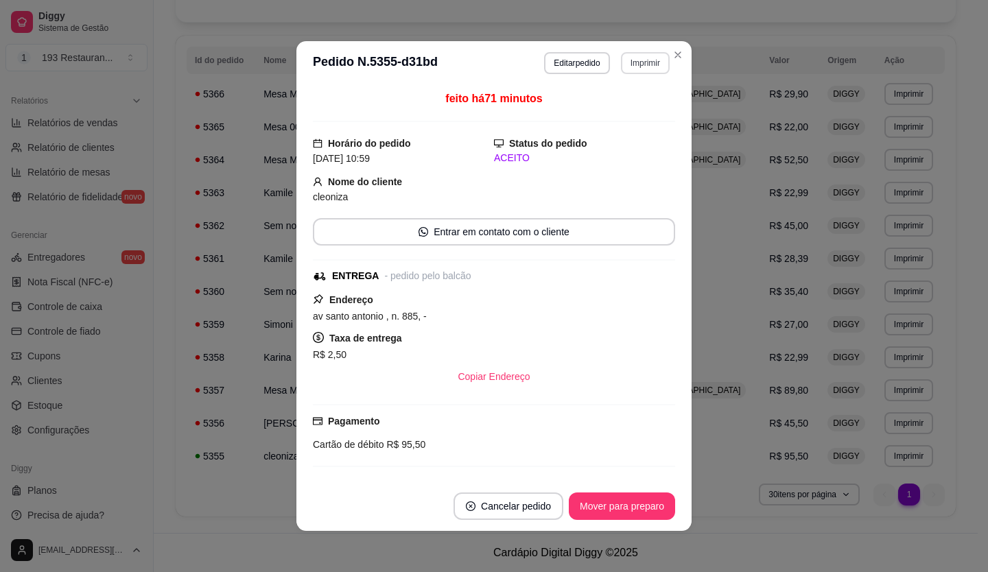
click at [645, 58] on button "Imprimir" at bounding box center [645, 63] width 49 height 22
click at [626, 137] on button "CAIXA" at bounding box center [615, 139] width 99 height 22
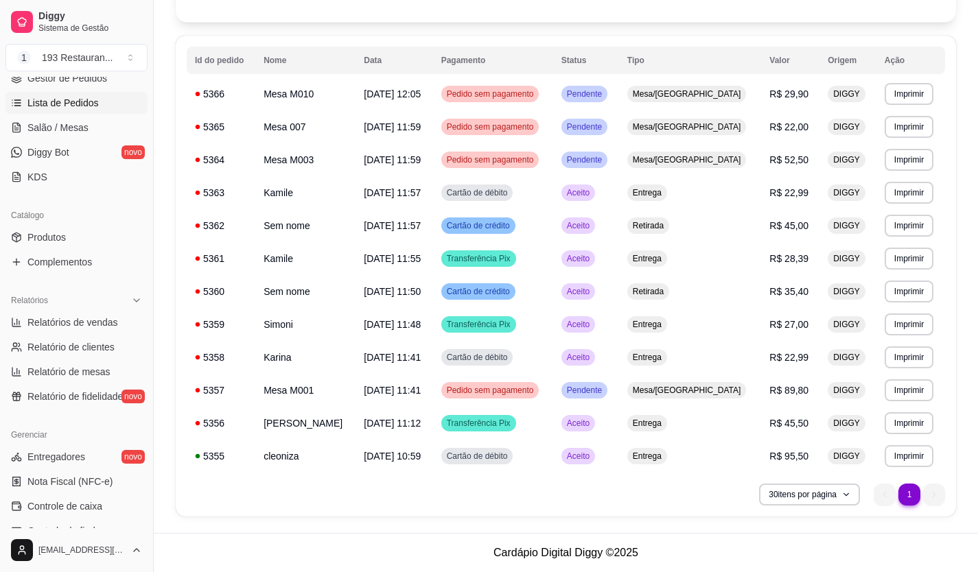
scroll to position [206, 0]
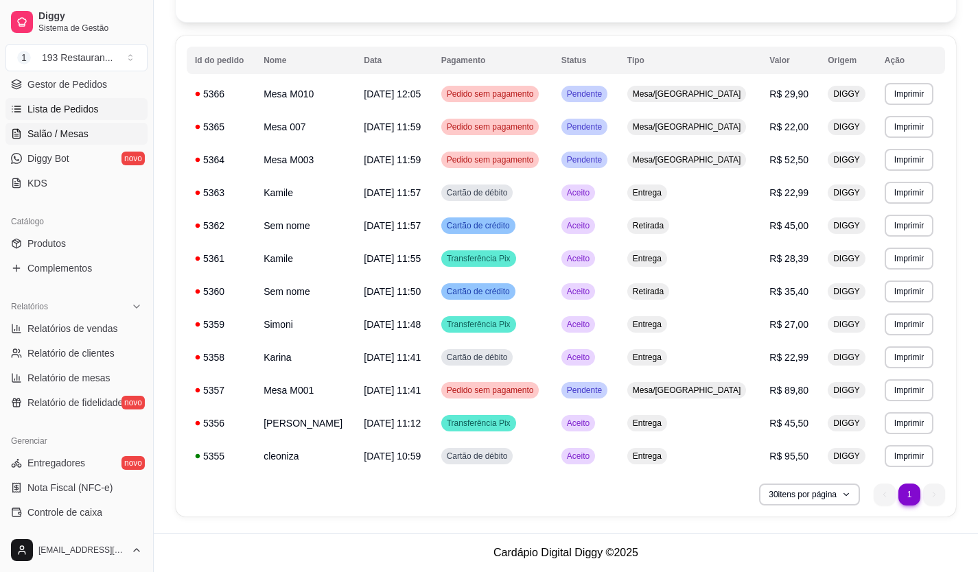
click at [82, 128] on span "Salão / Mesas" at bounding box center [57, 134] width 61 height 14
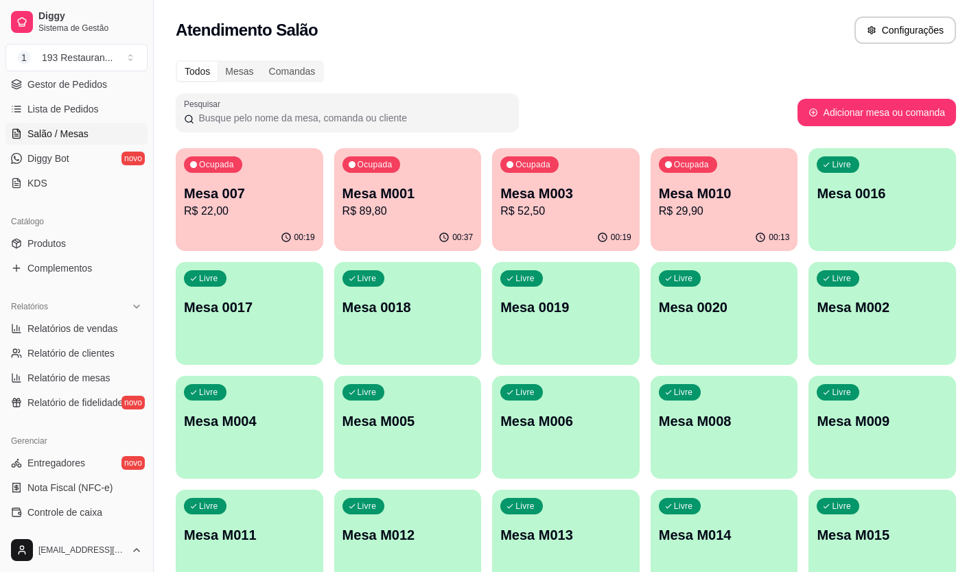
click at [244, 532] on p "Mesa M011" at bounding box center [249, 534] width 131 height 19
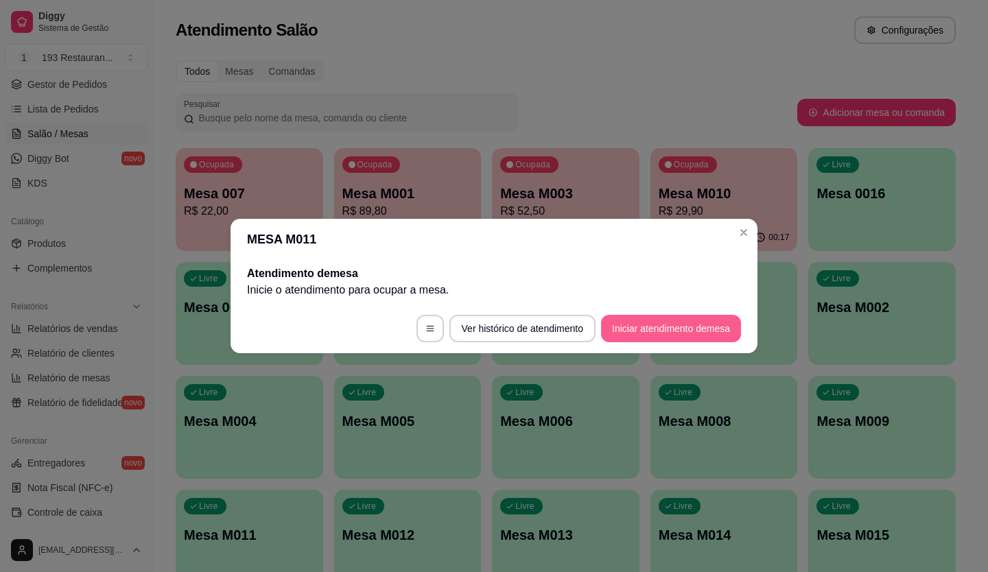
click at [628, 326] on button "Iniciar atendimento de mesa" at bounding box center [671, 328] width 140 height 27
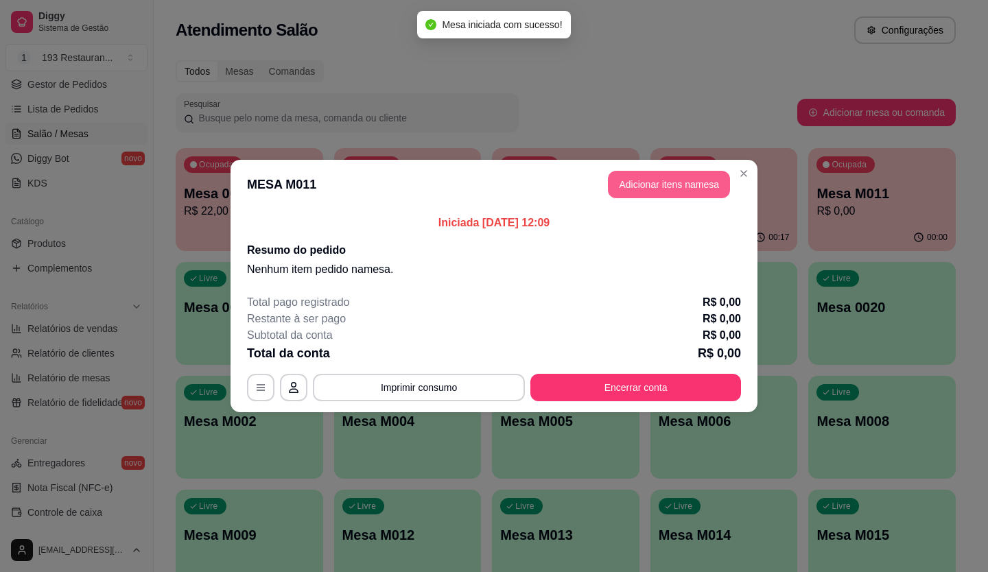
click at [658, 192] on button "Adicionar itens na mesa" at bounding box center [669, 184] width 122 height 27
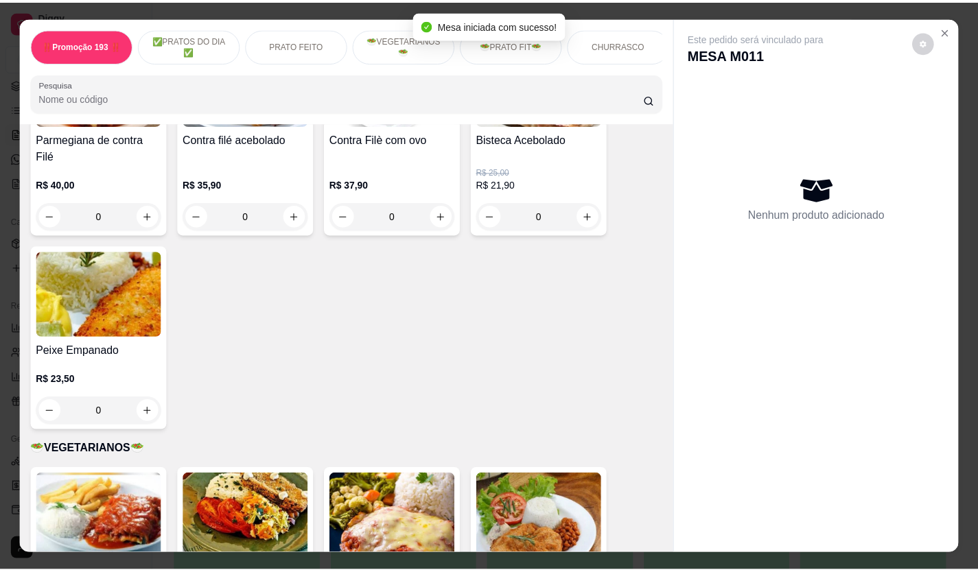
scroll to position [1715, 0]
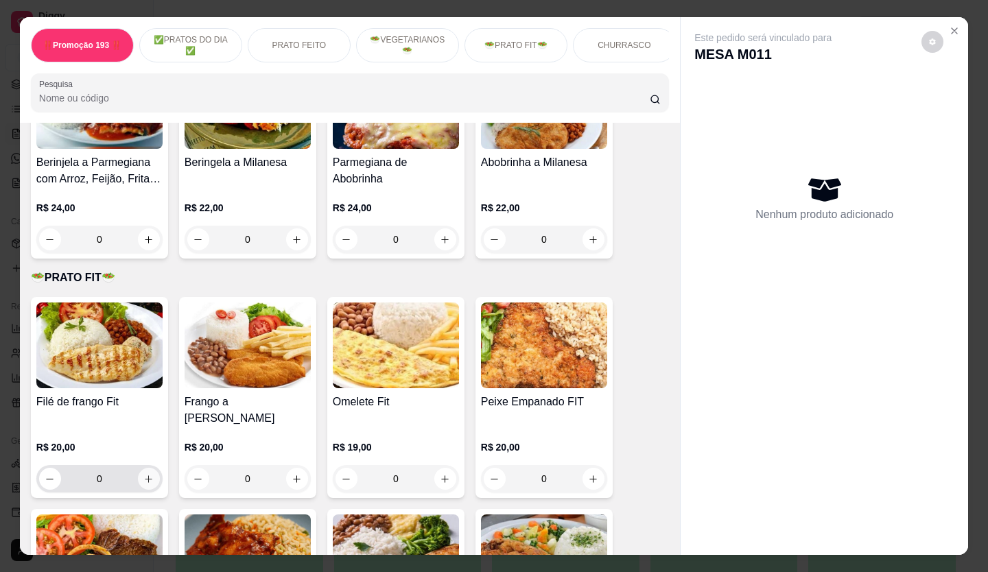
click at [138, 468] on button "increase-product-quantity" at bounding box center [149, 479] width 22 height 22
type input "1"
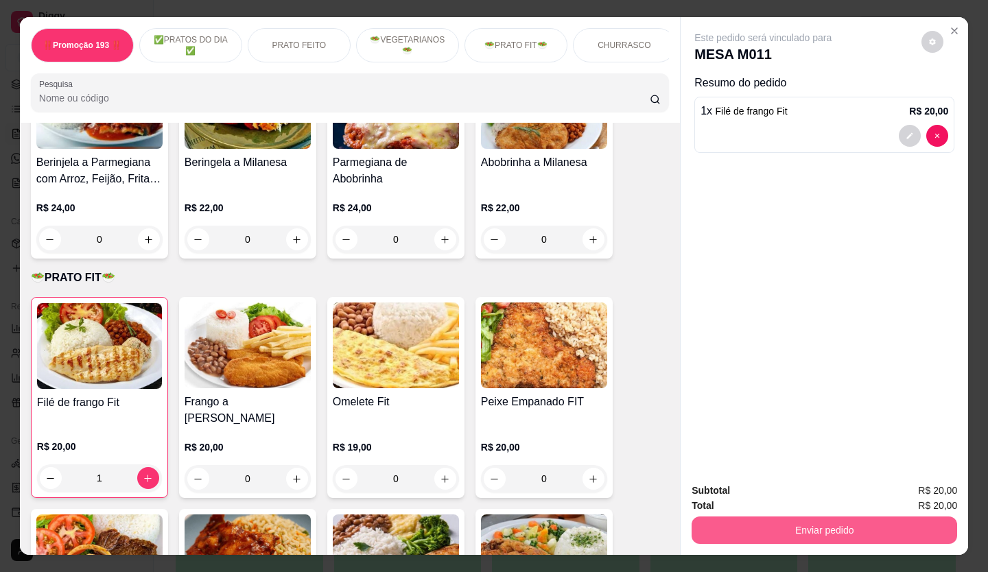
click at [722, 523] on button "Enviar pedido" at bounding box center [823, 530] width 265 height 27
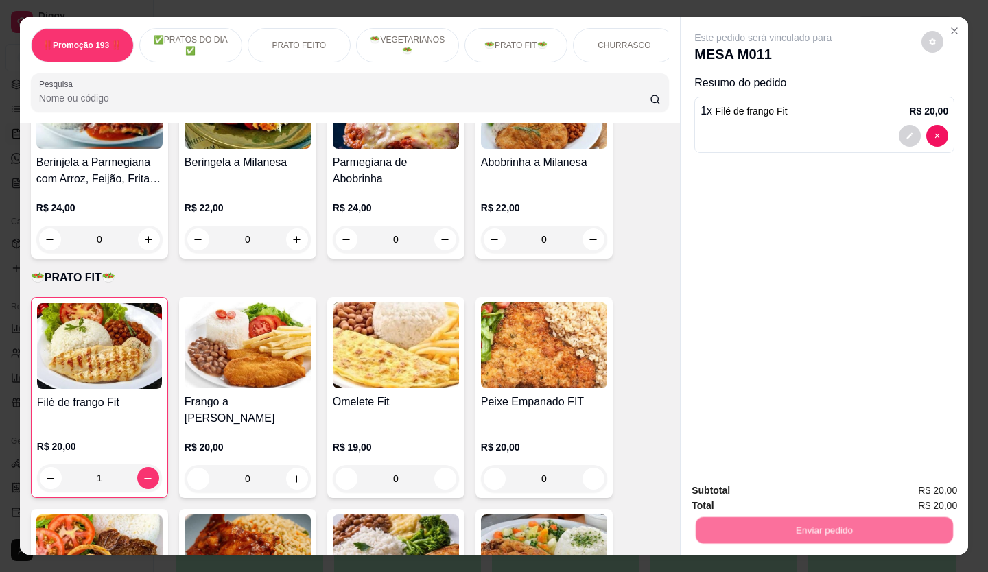
click at [719, 488] on button "Não registrar e enviar pedido" at bounding box center [778, 491] width 143 height 26
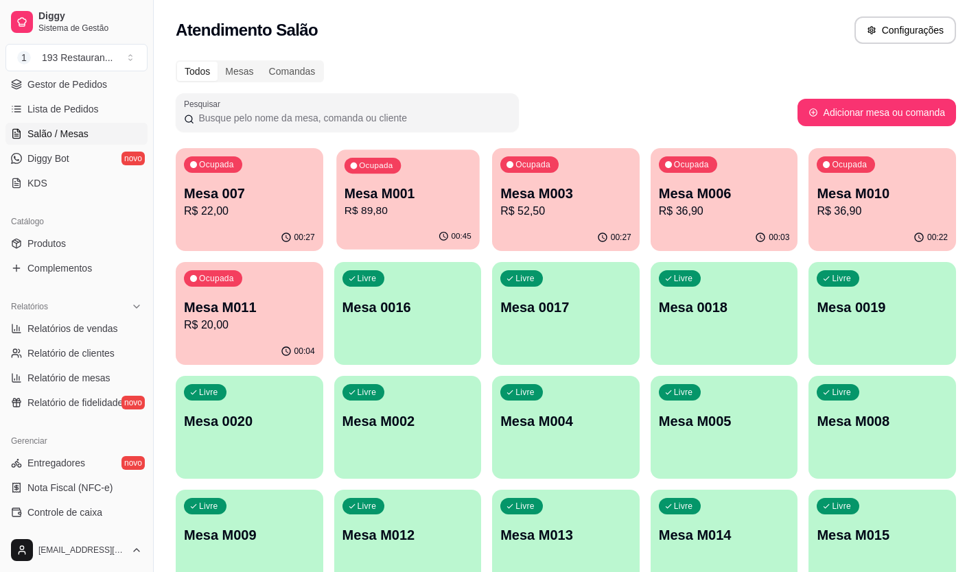
click at [429, 217] on div "Ocupada Mesa M001 R$ 89,80" at bounding box center [407, 187] width 143 height 74
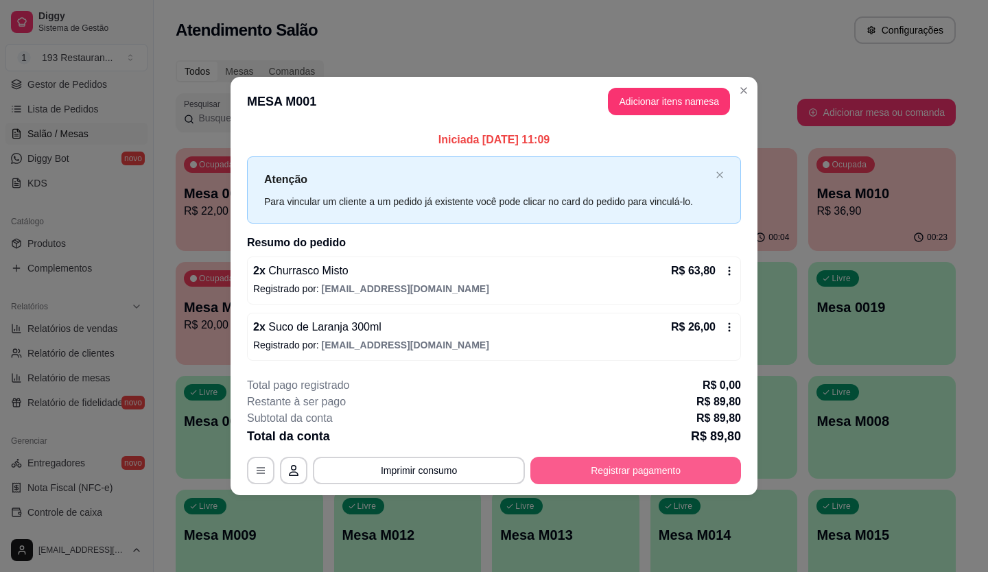
click at [674, 457] on button "Registrar pagamento" at bounding box center [635, 470] width 211 height 27
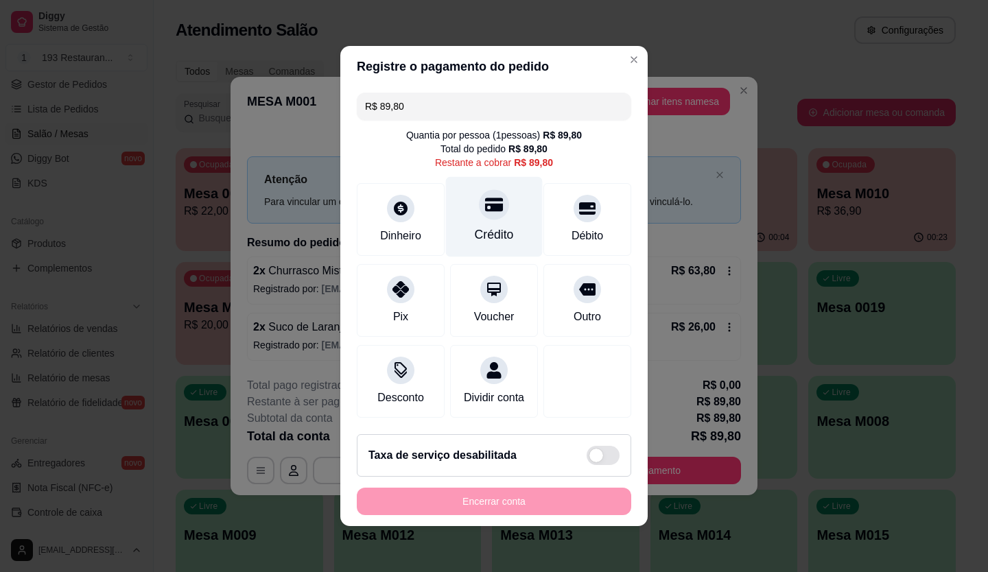
click at [490, 198] on icon at bounding box center [494, 205] width 18 height 14
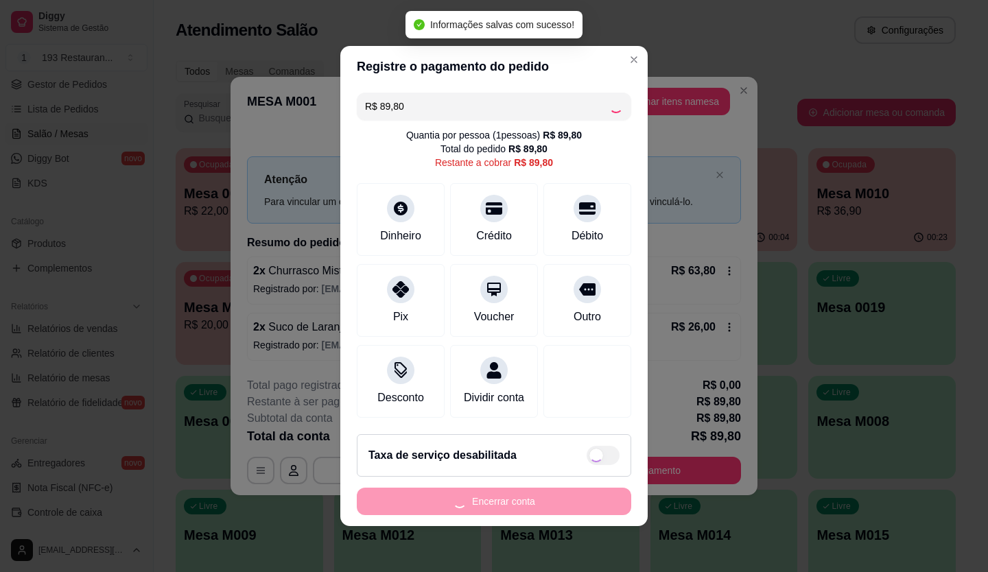
type input "R$ 0,00"
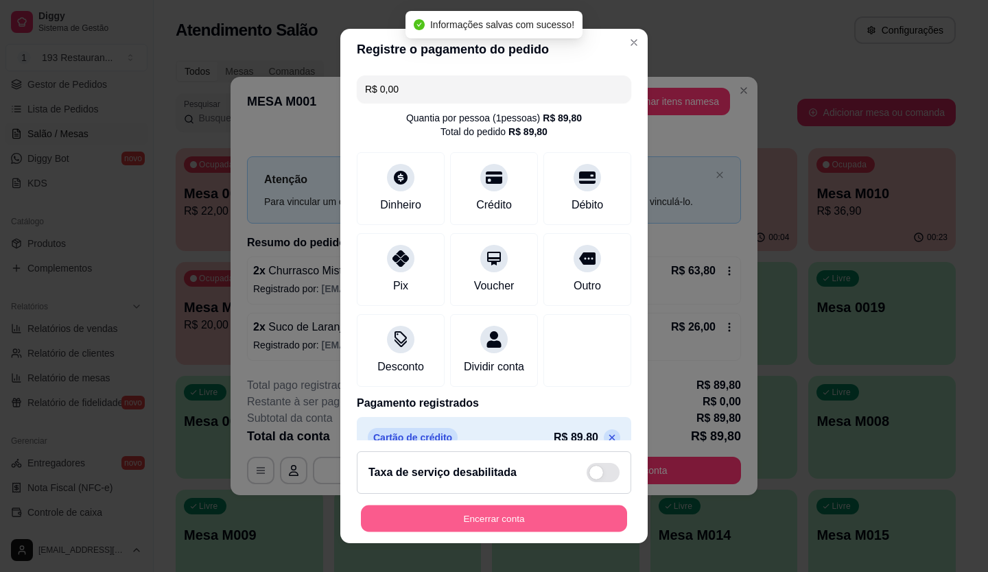
click at [582, 528] on button "Encerrar conta" at bounding box center [494, 519] width 266 height 27
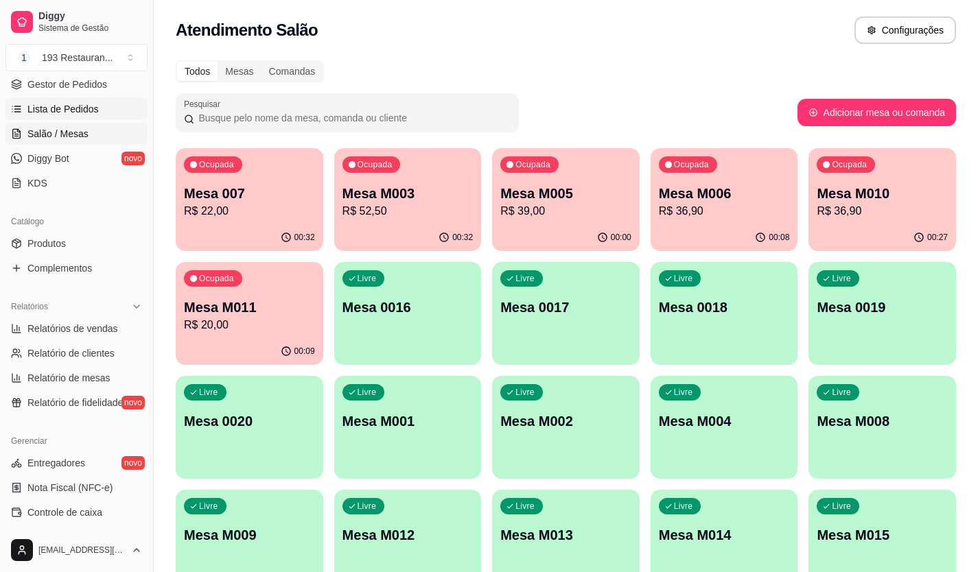
click at [77, 107] on span "Lista de Pedidos" at bounding box center [62, 109] width 71 height 14
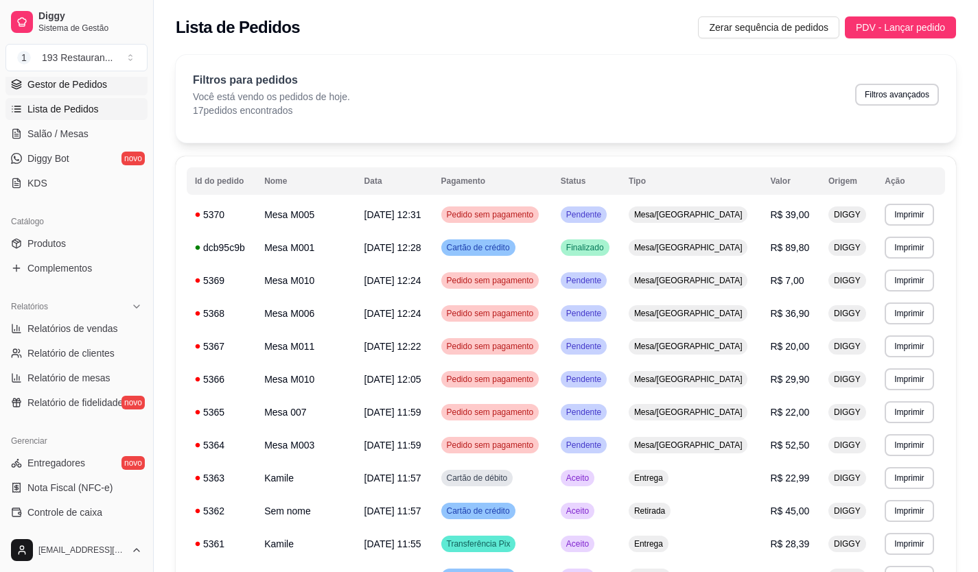
click at [83, 82] on span "Gestor de Pedidos" at bounding box center [67, 85] width 80 height 14
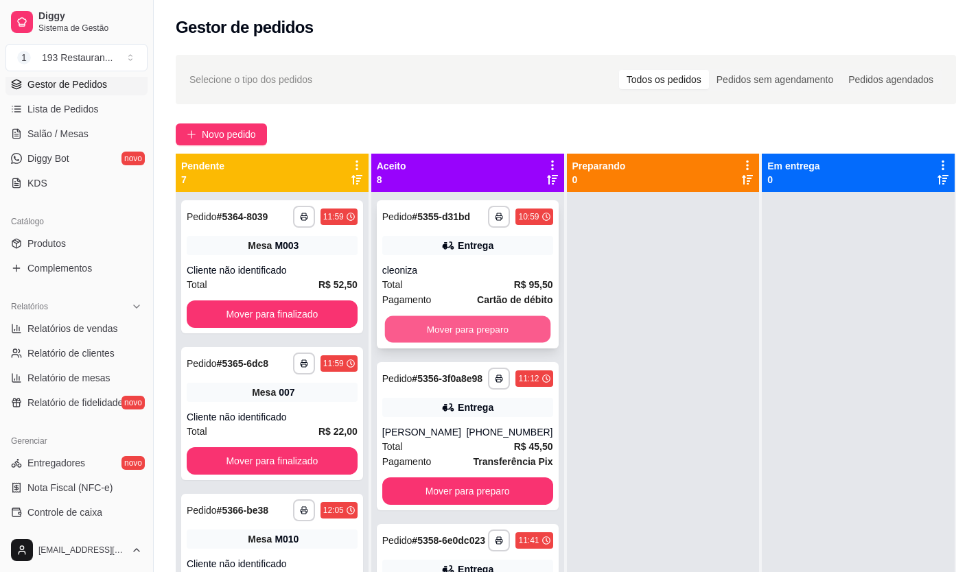
click at [504, 324] on button "Mover para preparo" at bounding box center [466, 329] width 165 height 27
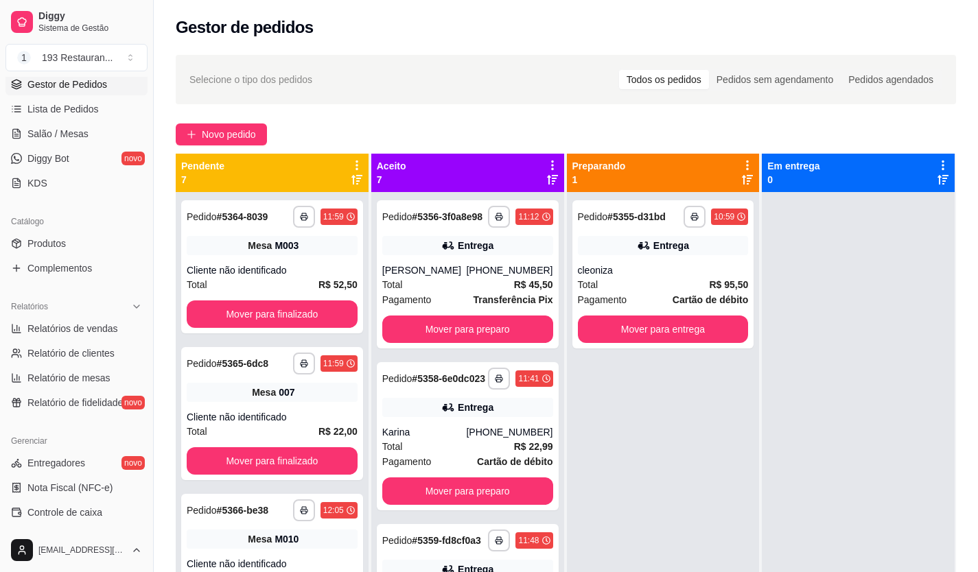
click at [504, 324] on div "**********" at bounding box center [468, 274] width 182 height 148
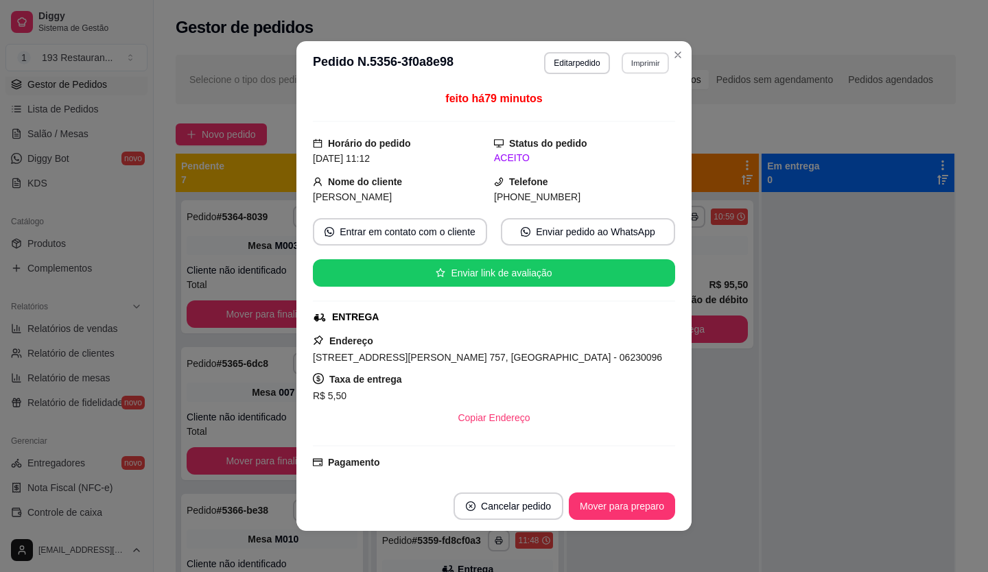
click at [664, 62] on div "**********" at bounding box center [607, 63] width 126 height 22
click at [674, 60] on button "Close" at bounding box center [678, 55] width 22 height 22
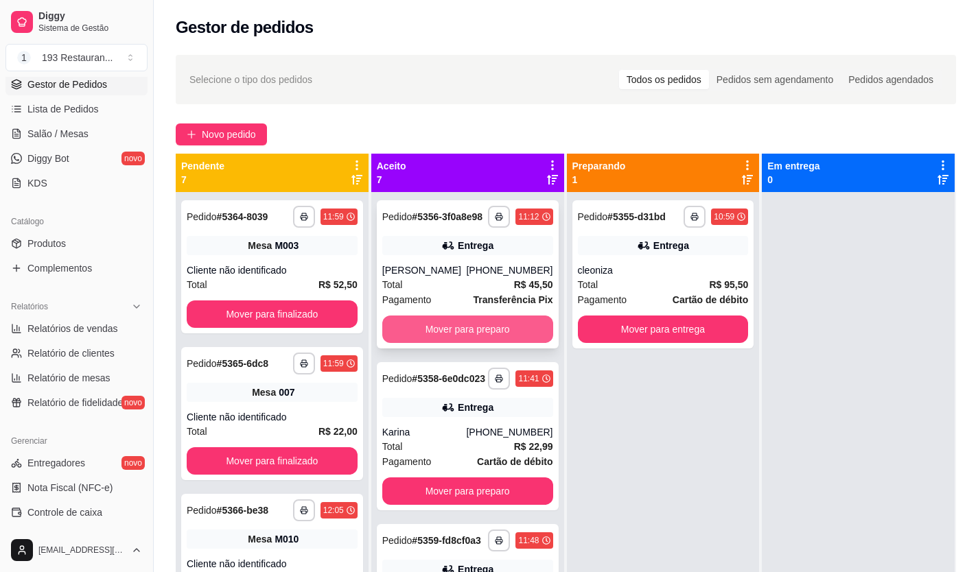
click at [474, 339] on button "Mover para preparo" at bounding box center [467, 329] width 171 height 27
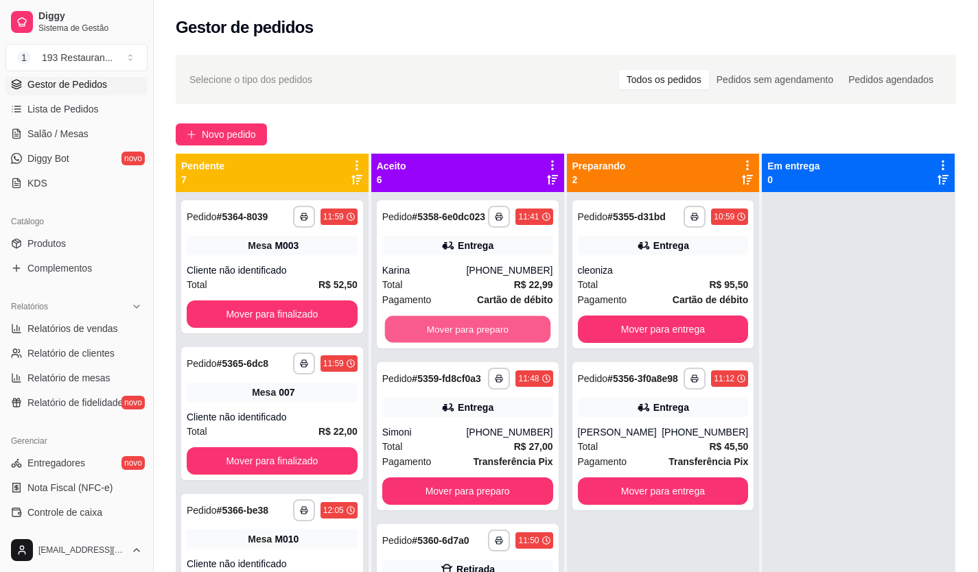
click at [474, 339] on button "Mover para preparo" at bounding box center [466, 329] width 165 height 27
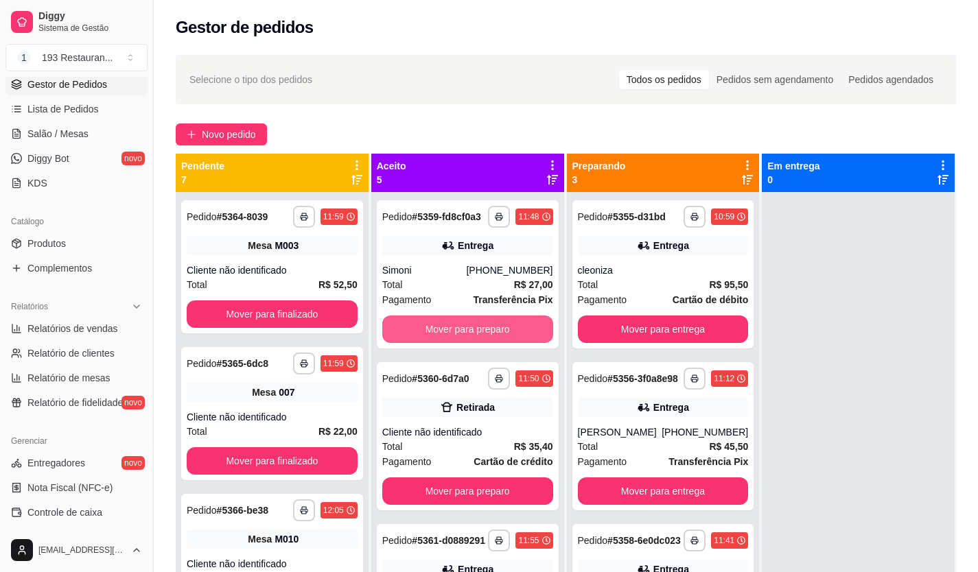
click at [474, 340] on button "Mover para preparo" at bounding box center [467, 329] width 171 height 27
click at [474, 340] on button "Mover para preparo" at bounding box center [466, 329] width 165 height 27
click at [477, 337] on button "Mover para preparo" at bounding box center [466, 329] width 165 height 27
click at [477, 337] on button "Mover para preparo" at bounding box center [467, 329] width 171 height 27
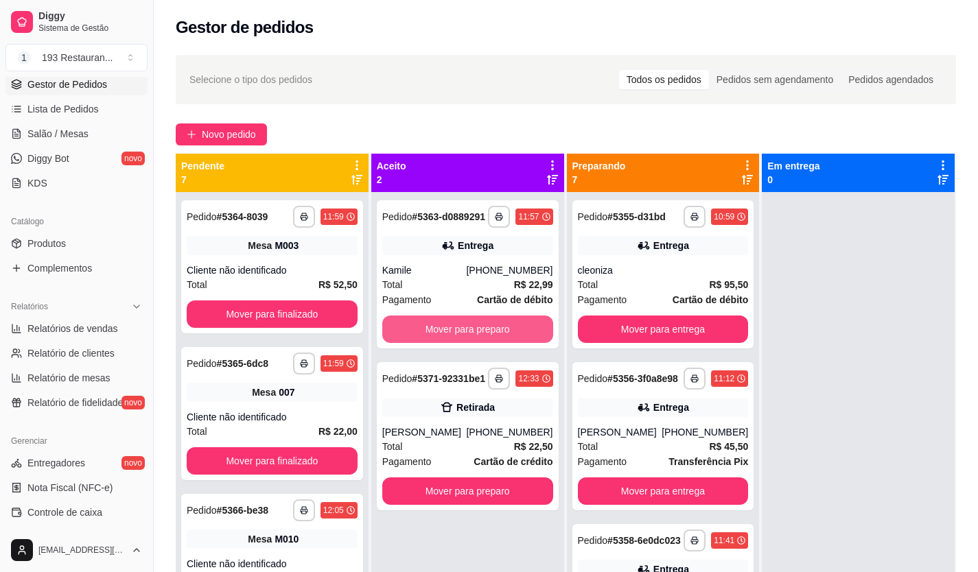
click at [477, 337] on button "Mover para preparo" at bounding box center [467, 329] width 171 height 27
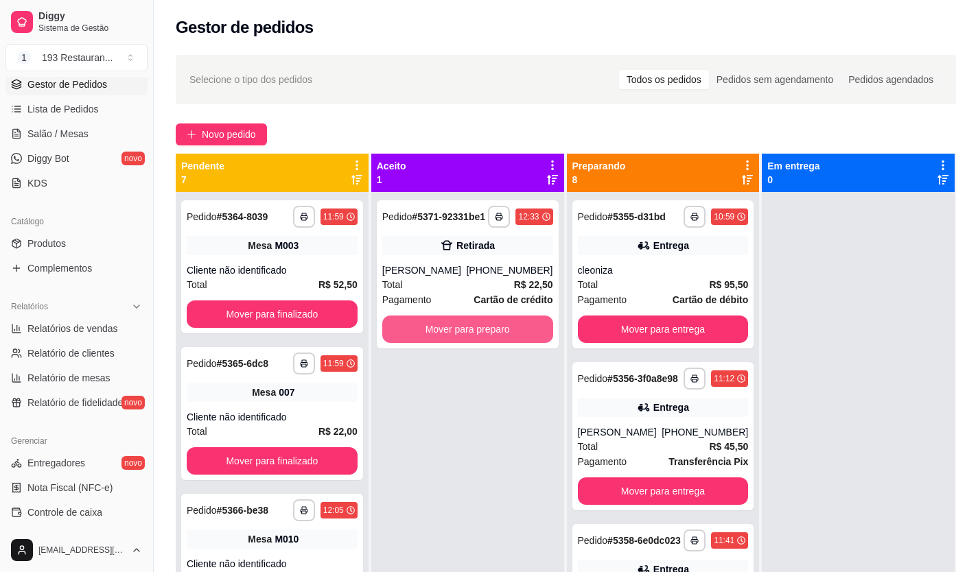
click at [477, 337] on button "Mover para preparo" at bounding box center [467, 329] width 171 height 27
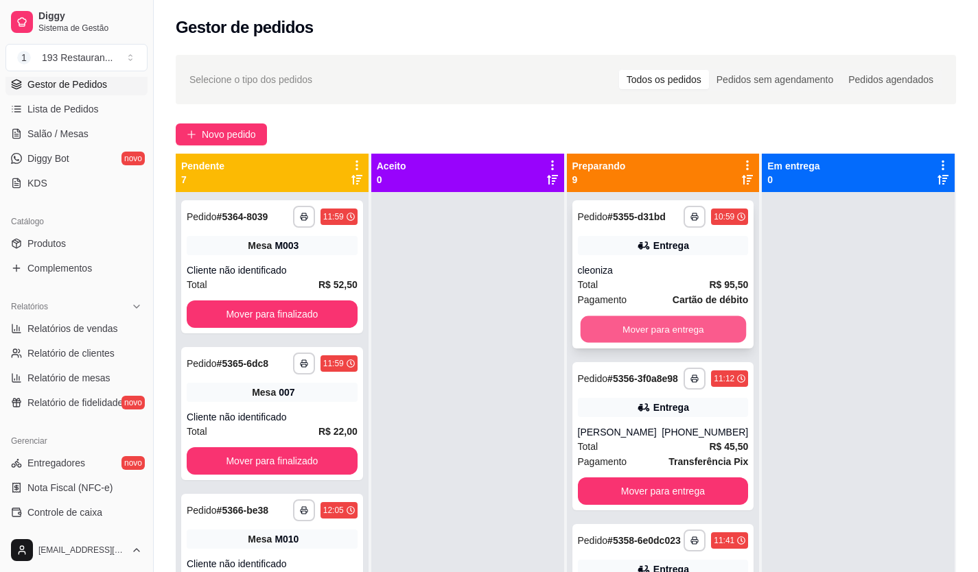
click at [647, 338] on button "Mover para entrega" at bounding box center [662, 329] width 165 height 27
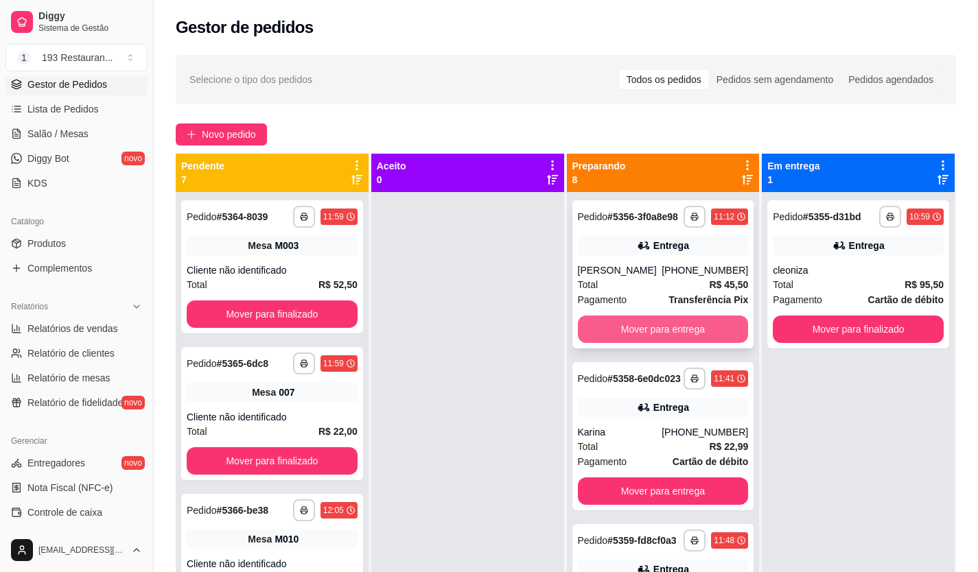
click at [652, 333] on button "Mover para entrega" at bounding box center [663, 329] width 171 height 27
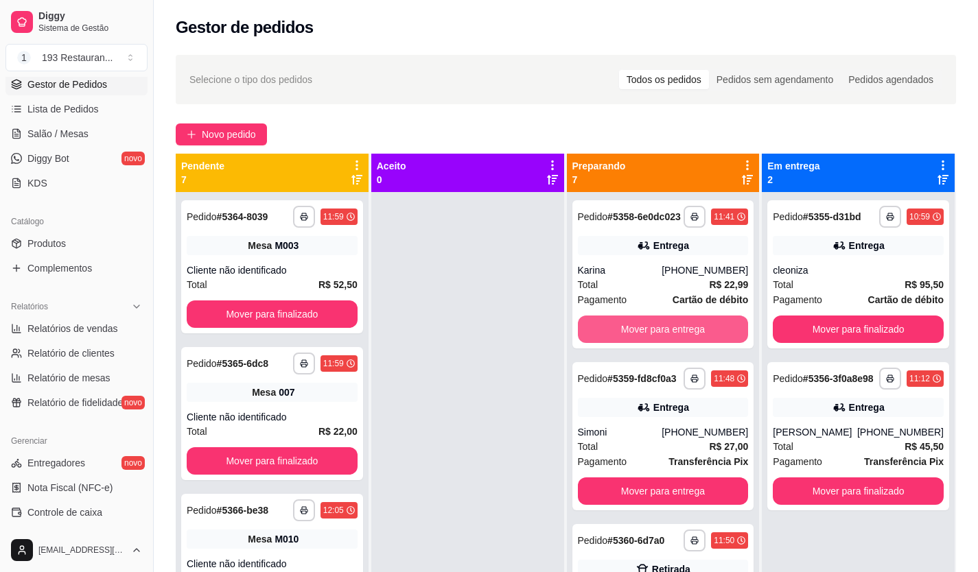
click at [652, 333] on button "Mover para entrega" at bounding box center [663, 329] width 171 height 27
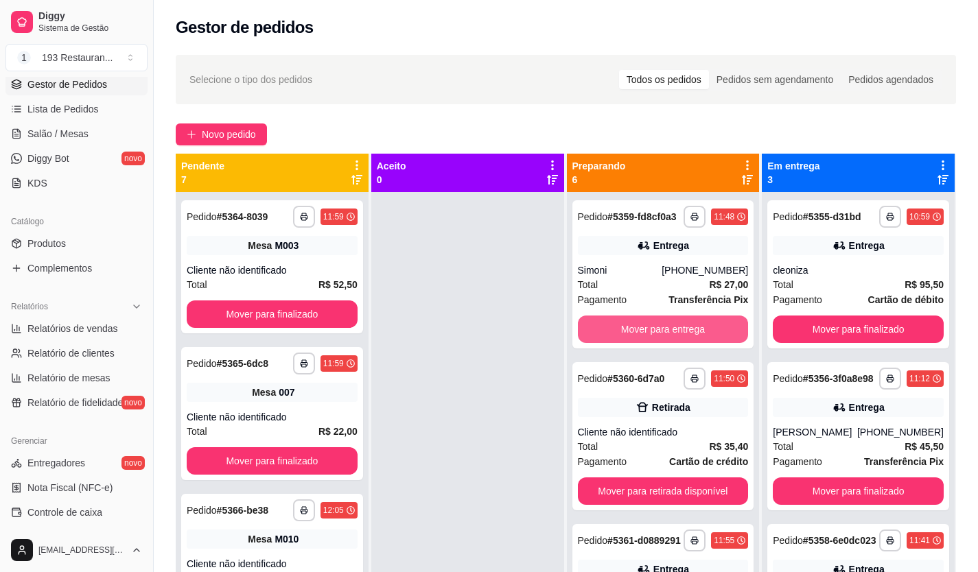
click at [652, 333] on button "Mover para entrega" at bounding box center [663, 329] width 171 height 27
click at [652, 333] on button "Mover para retirada disponível" at bounding box center [663, 329] width 171 height 27
click at [652, 333] on button "Mover para entrega" at bounding box center [663, 329] width 171 height 27
click at [652, 333] on button "Mover para retirada disponível" at bounding box center [663, 329] width 171 height 27
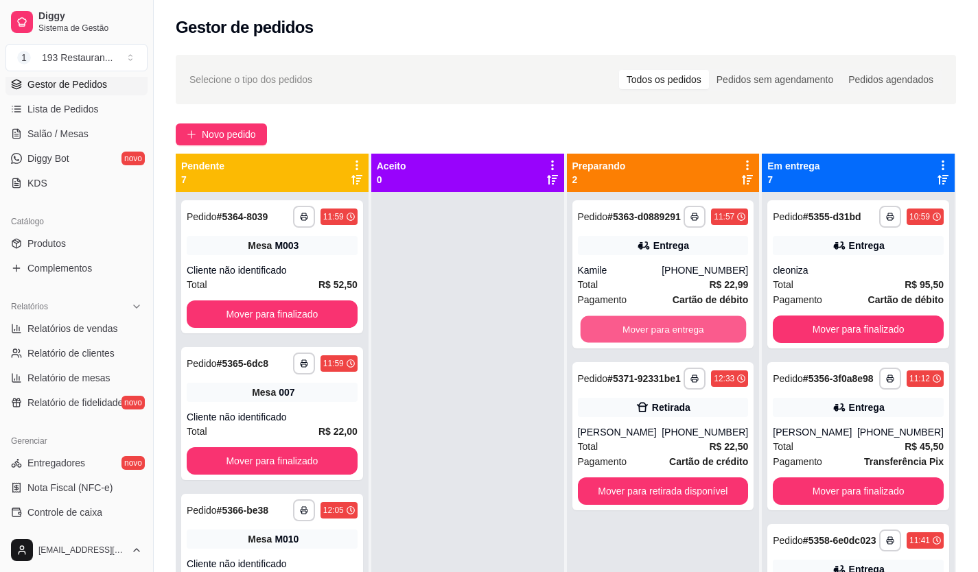
click at [653, 334] on button "Mover para entrega" at bounding box center [662, 329] width 165 height 27
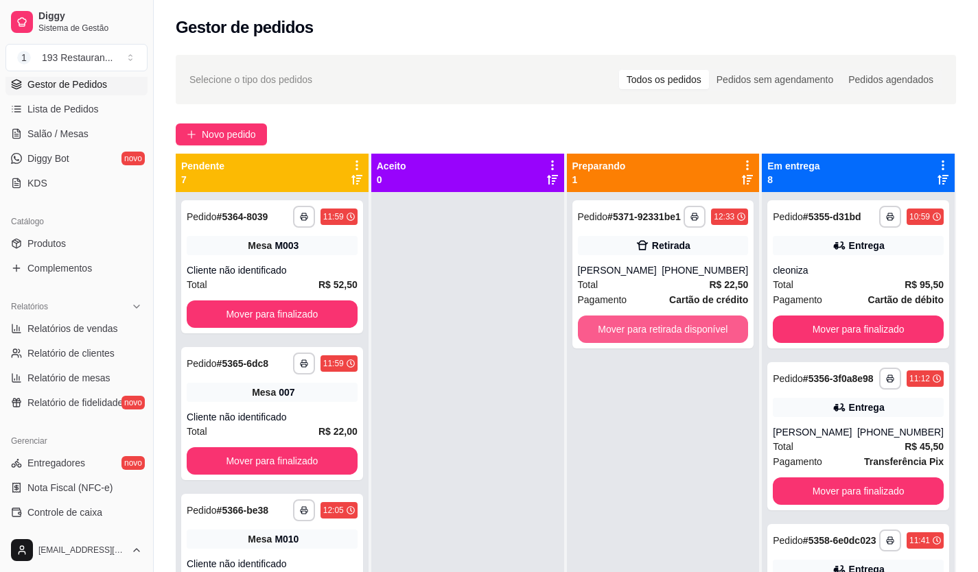
click at [653, 334] on button "Mover para retirada disponível" at bounding box center [663, 329] width 171 height 27
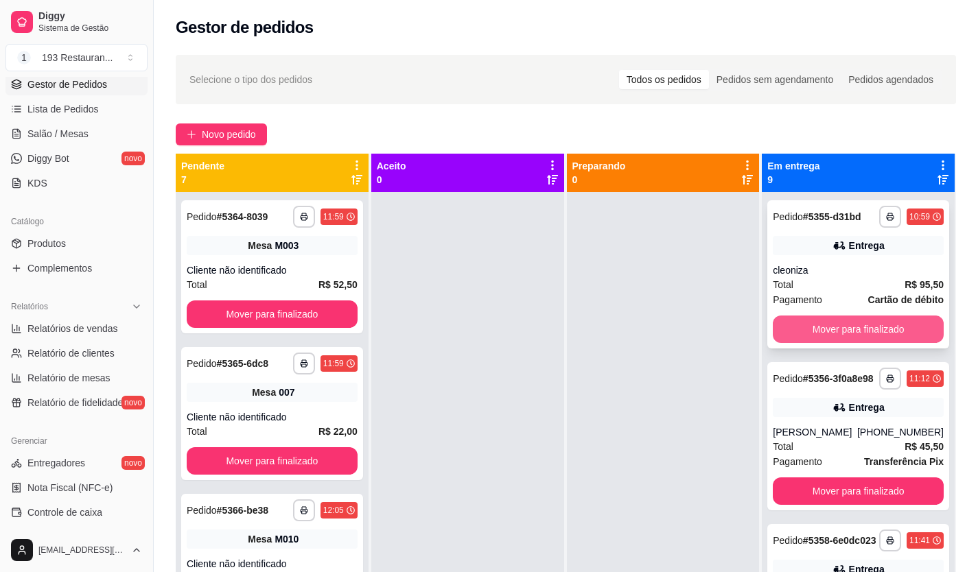
click at [846, 329] on button "Mover para finalizado" at bounding box center [857, 329] width 171 height 27
click at [846, 477] on button "Mover para finalizado" at bounding box center [857, 490] width 171 height 27
click at [846, 329] on button "Mover para finalizado" at bounding box center [857, 329] width 165 height 27
click at [846, 329] on button "Mover para finalizado" at bounding box center [857, 329] width 171 height 27
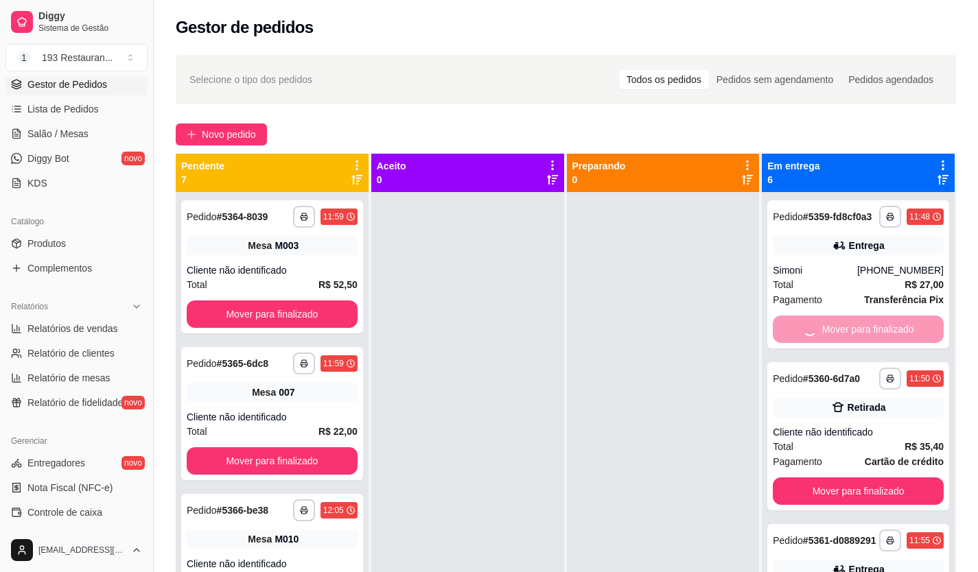
click at [846, 477] on button "Mover para finalizado" at bounding box center [857, 490] width 171 height 27
click at [846, 329] on button "Mover para finalizado" at bounding box center [857, 329] width 165 height 27
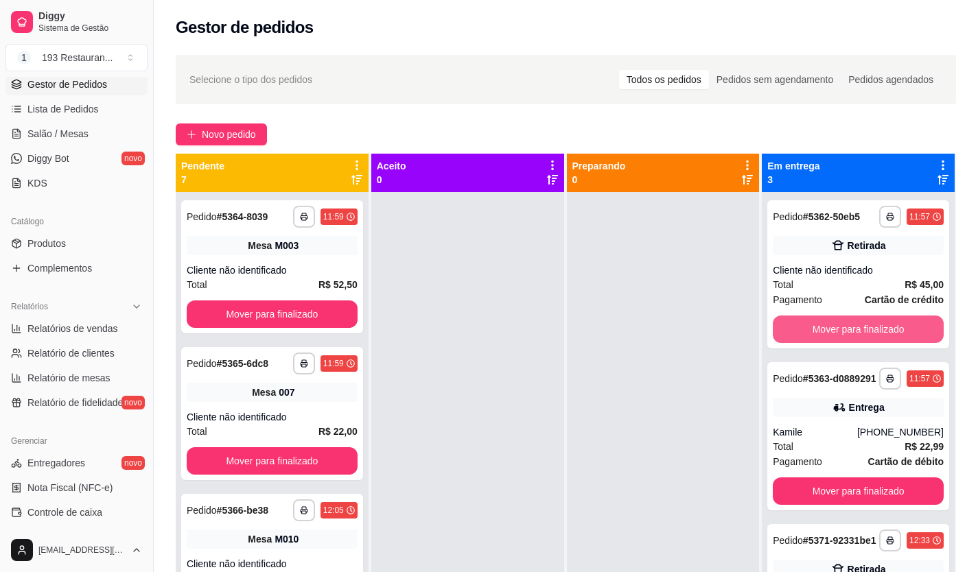
click at [846, 329] on button "Mover para finalizado" at bounding box center [857, 329] width 171 height 27
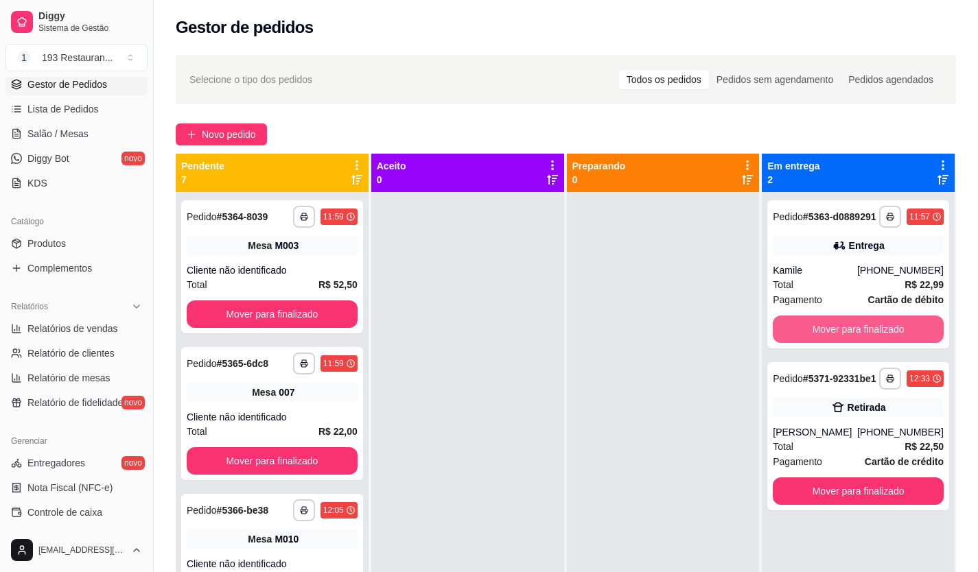
click at [846, 329] on button "Mover para finalizado" at bounding box center [857, 329] width 171 height 27
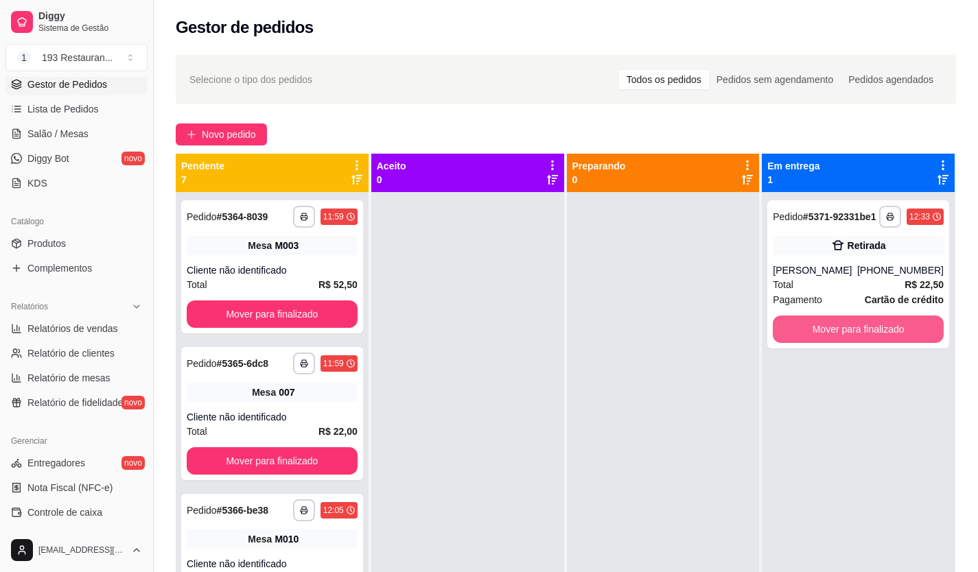
click at [846, 329] on button "Mover para finalizado" at bounding box center [857, 329] width 171 height 27
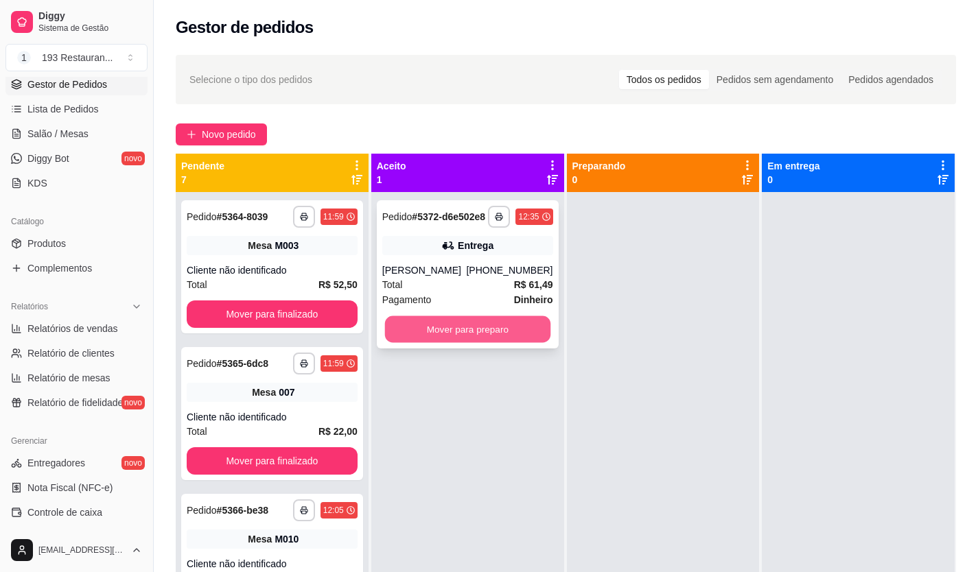
click at [493, 343] on button "Mover para preparo" at bounding box center [466, 329] width 165 height 27
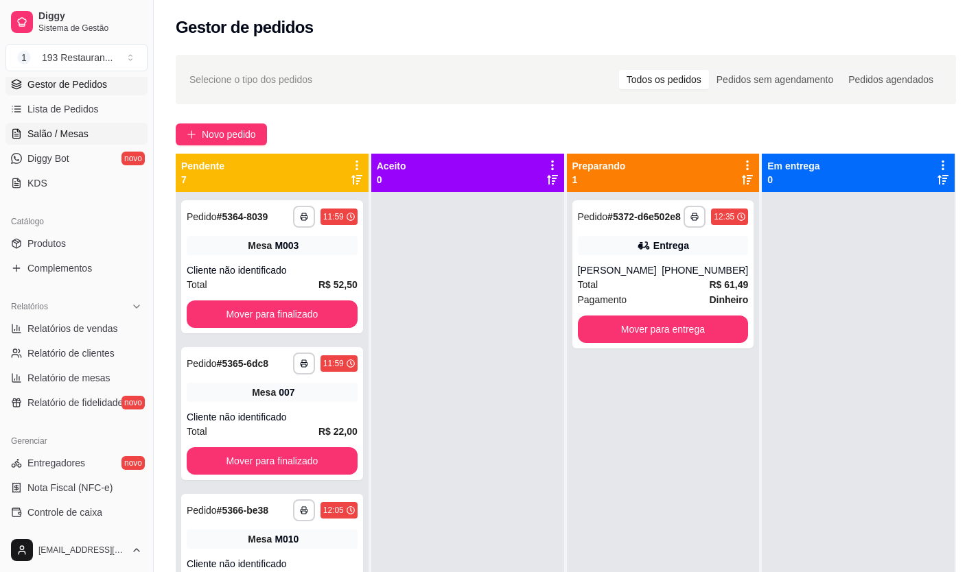
click at [72, 139] on span "Salão / Mesas" at bounding box center [57, 134] width 61 height 14
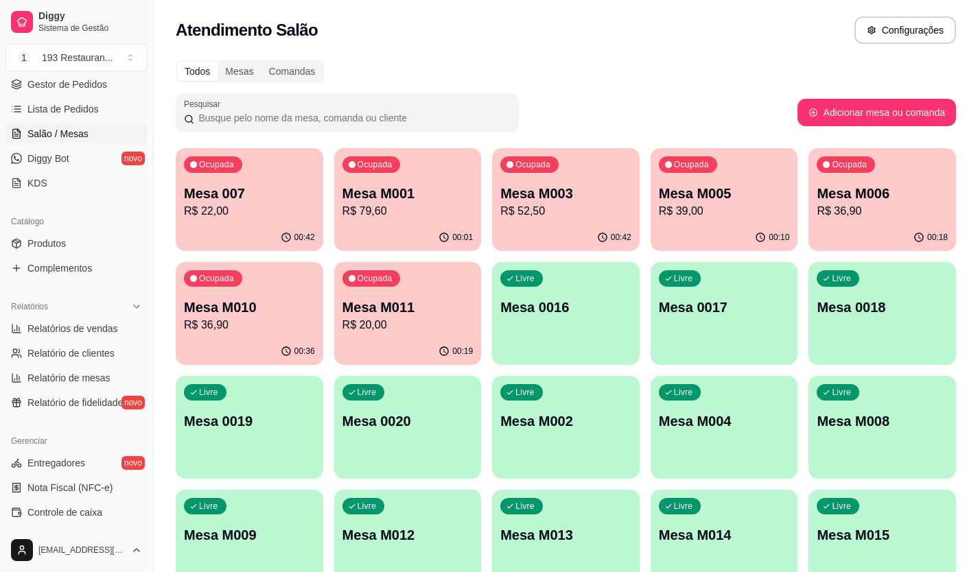
click at [377, 329] on p "R$ 20,00" at bounding box center [407, 325] width 131 height 16
click at [47, 237] on span "Produtos" at bounding box center [46, 244] width 38 height 14
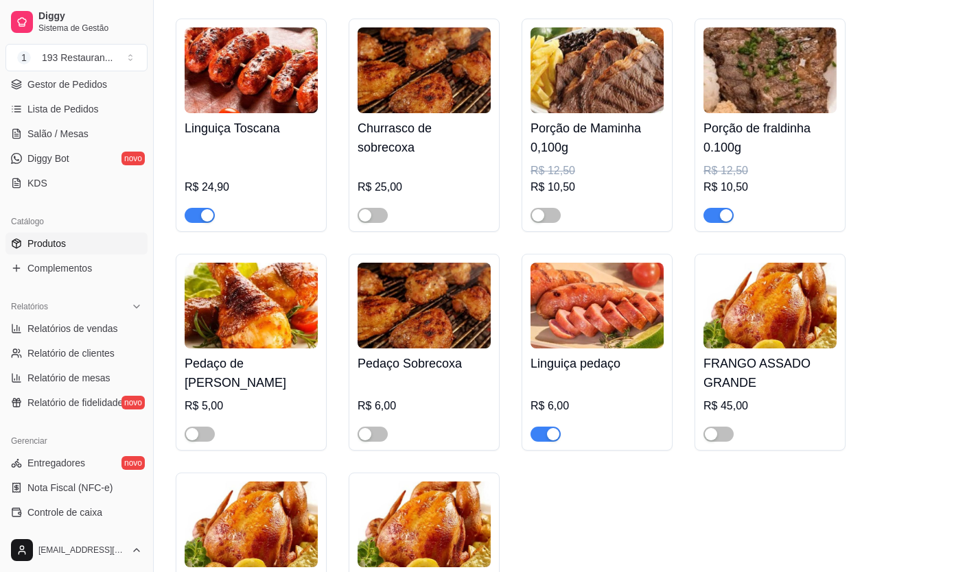
scroll to position [3567, 0]
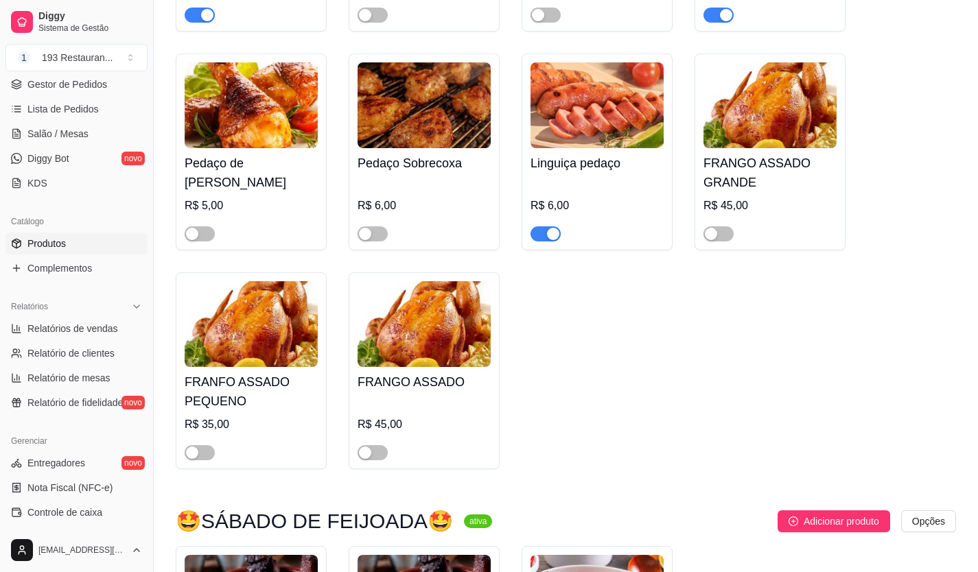
click at [542, 226] on span "button" at bounding box center [545, 233] width 30 height 15
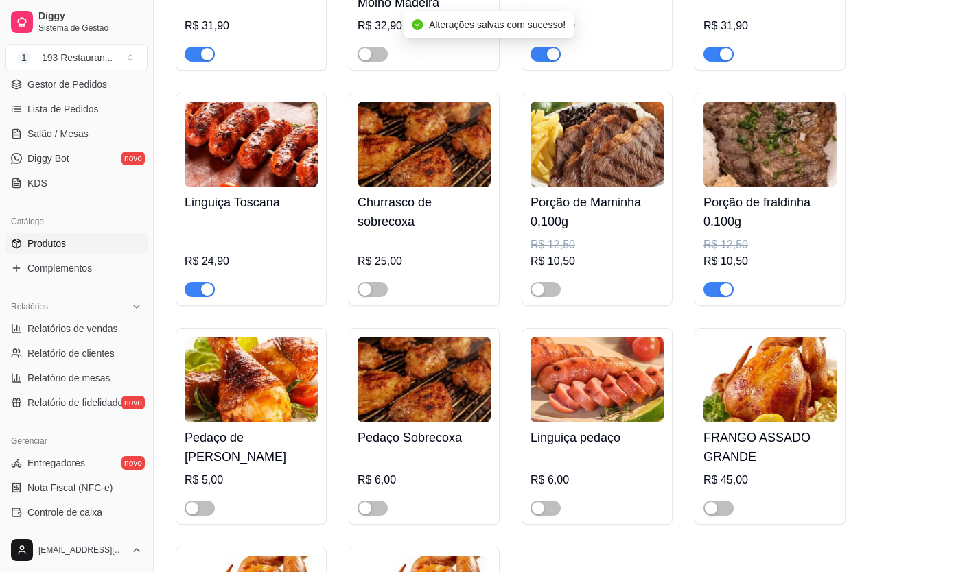
scroll to position [3087, 0]
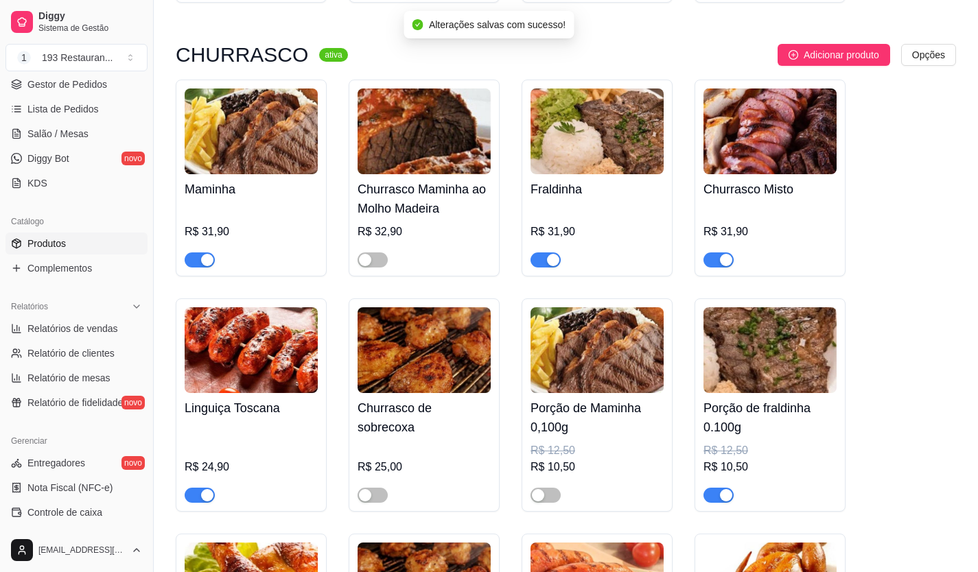
click at [192, 490] on span "button" at bounding box center [200, 495] width 30 height 15
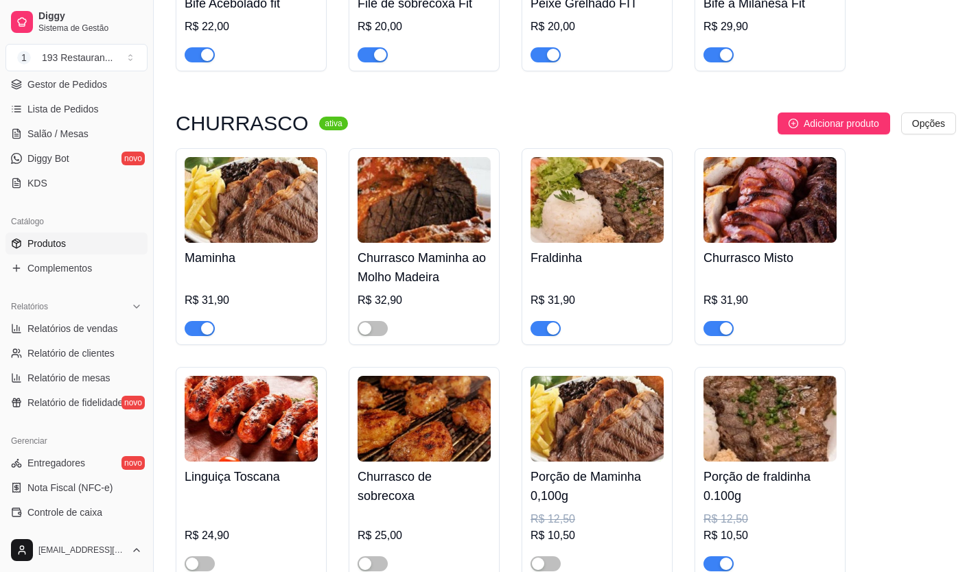
click at [206, 322] on div "button" at bounding box center [207, 328] width 12 height 12
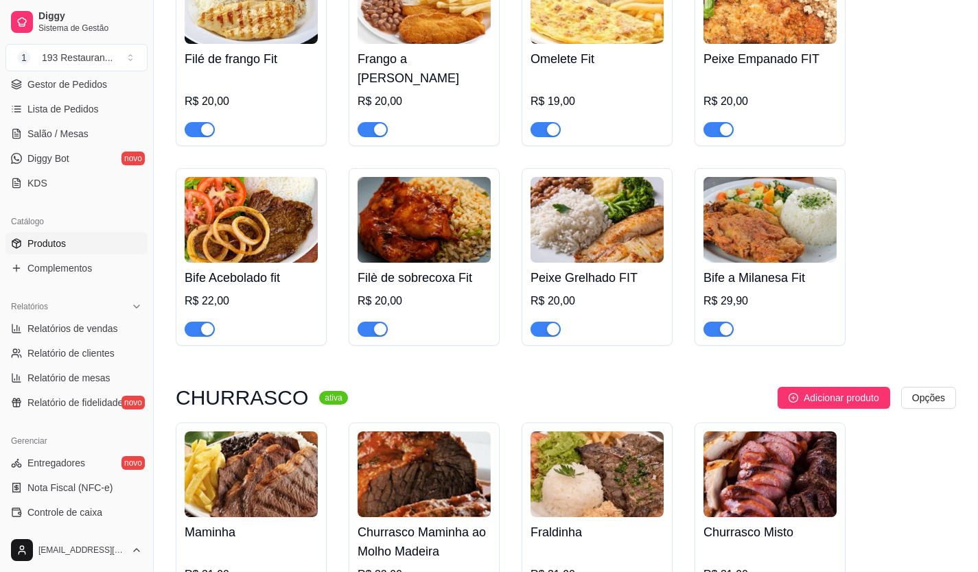
scroll to position [2195, 0]
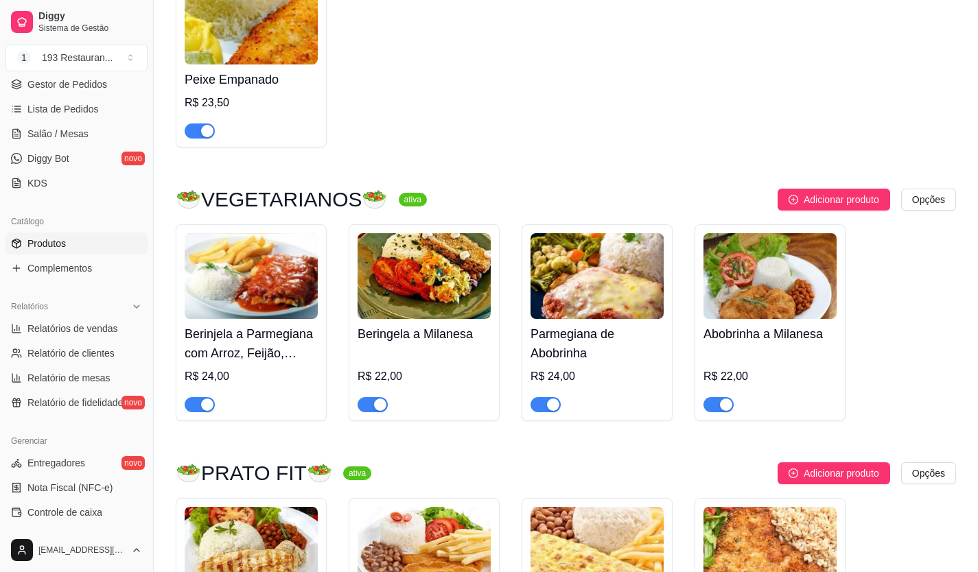
click at [490, 475] on div "Adicionar produto Opções" at bounding box center [668, 473] width 573 height 22
click at [78, 248] on link "Produtos" at bounding box center [76, 244] width 142 height 22
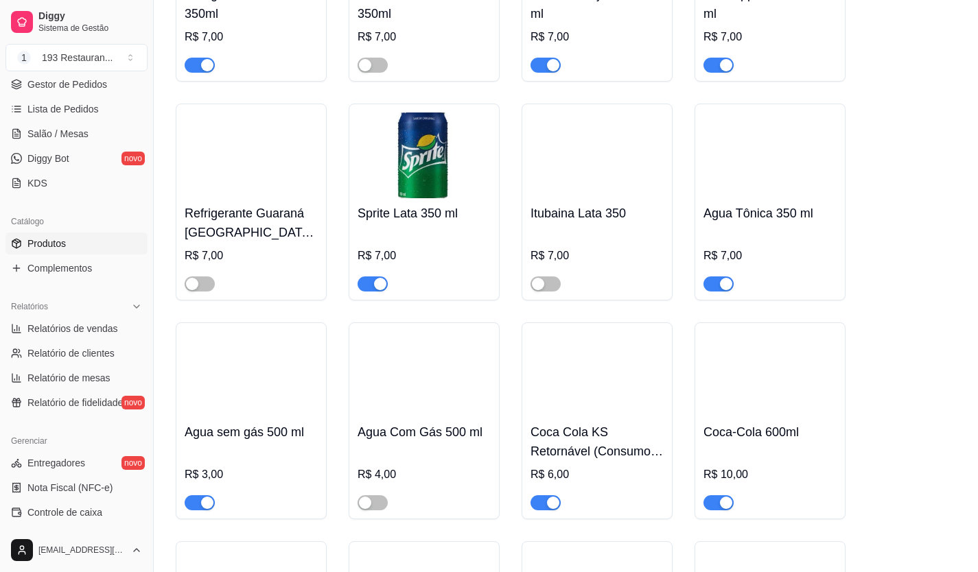
scroll to position [5968, 0]
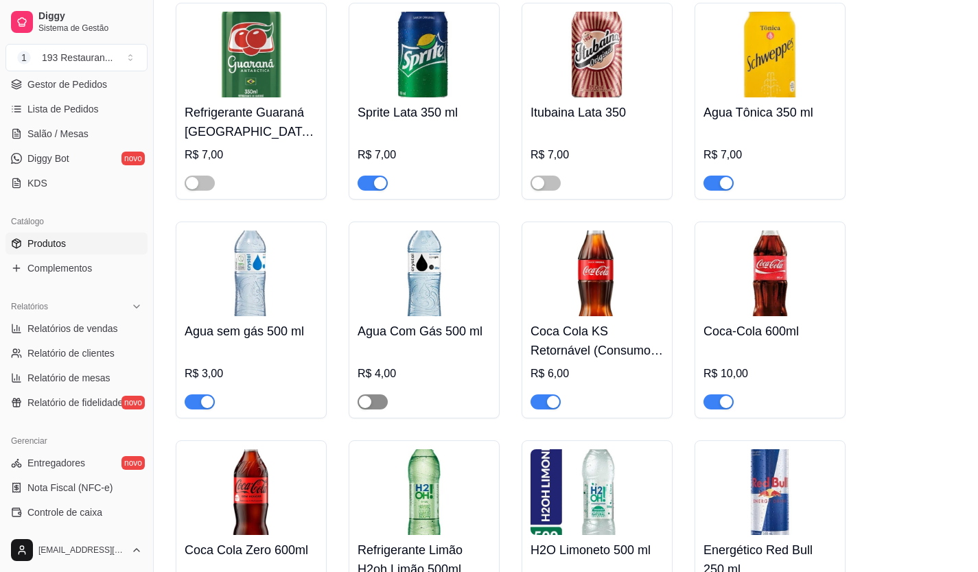
click at [381, 394] on span "button" at bounding box center [372, 401] width 30 height 15
click at [82, 135] on span "Salão / Mesas" at bounding box center [57, 134] width 61 height 14
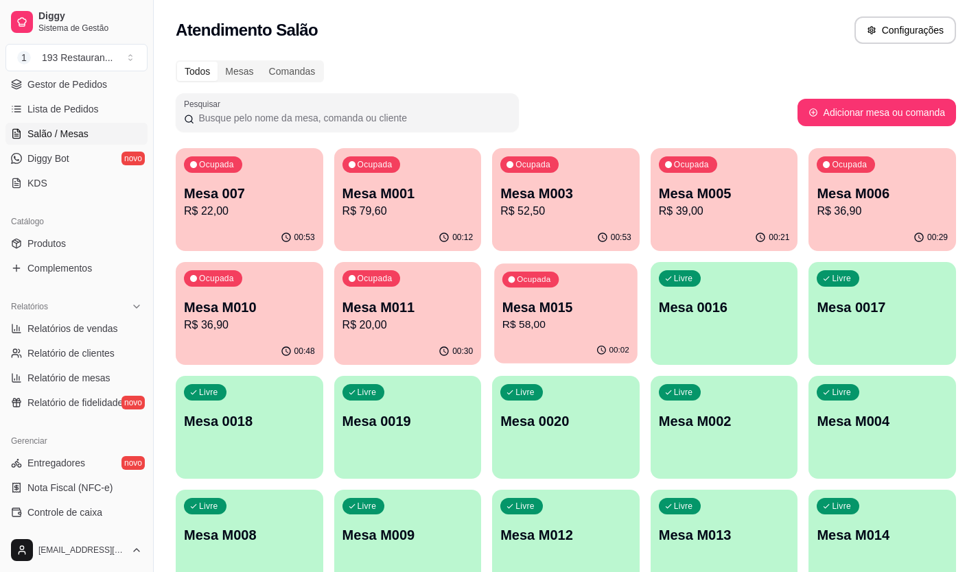
click at [579, 344] on div "00:02" at bounding box center [565, 351] width 143 height 26
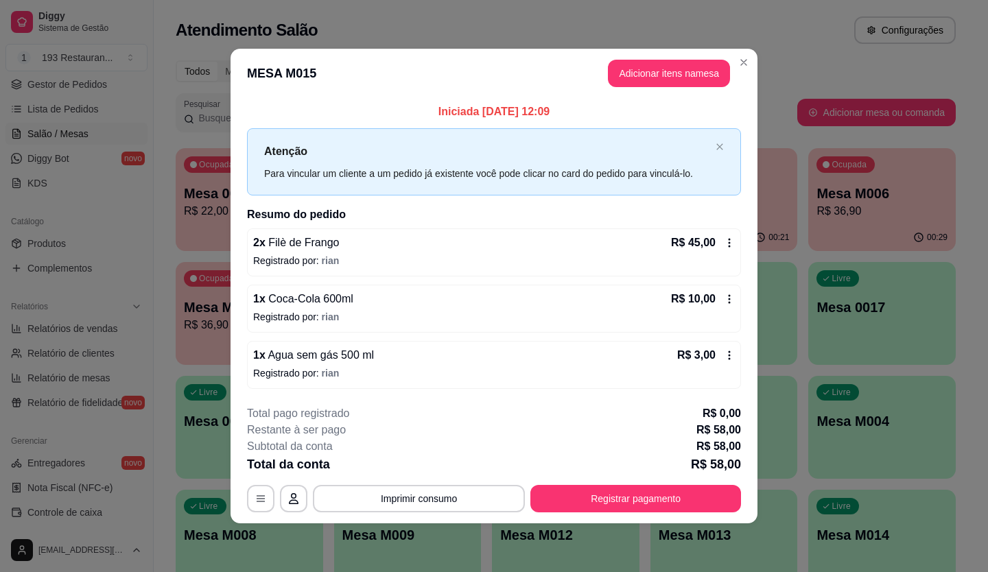
click at [723, 355] on div "R$ 3,00" at bounding box center [706, 355] width 58 height 16
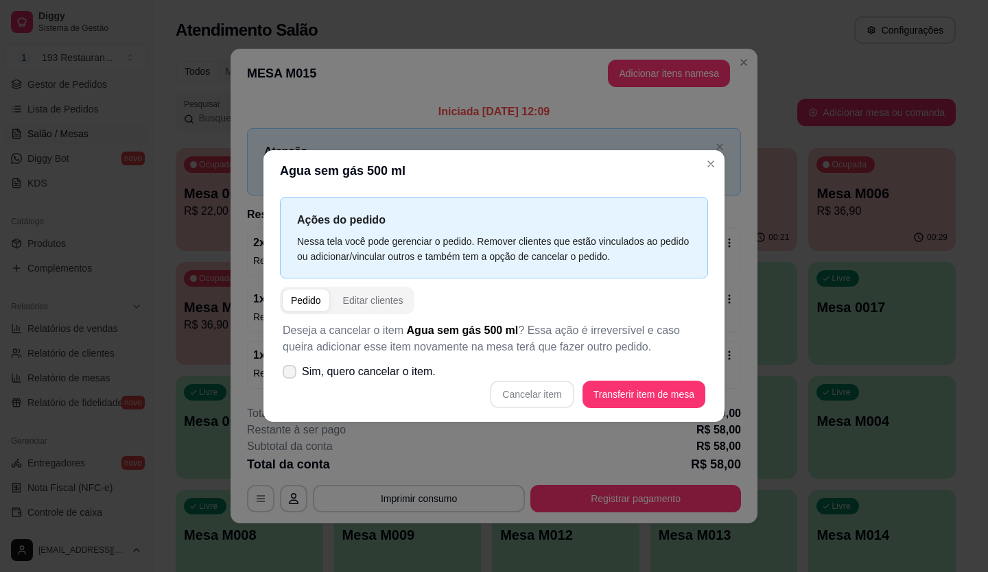
click at [420, 370] on span "Sim, quero cancelar o item." at bounding box center [369, 372] width 134 height 16
click at [291, 375] on input "Sim, quero cancelar o item." at bounding box center [286, 379] width 9 height 9
checkbox input "true"
click at [535, 407] on button "Cancelar item" at bounding box center [532, 394] width 82 height 27
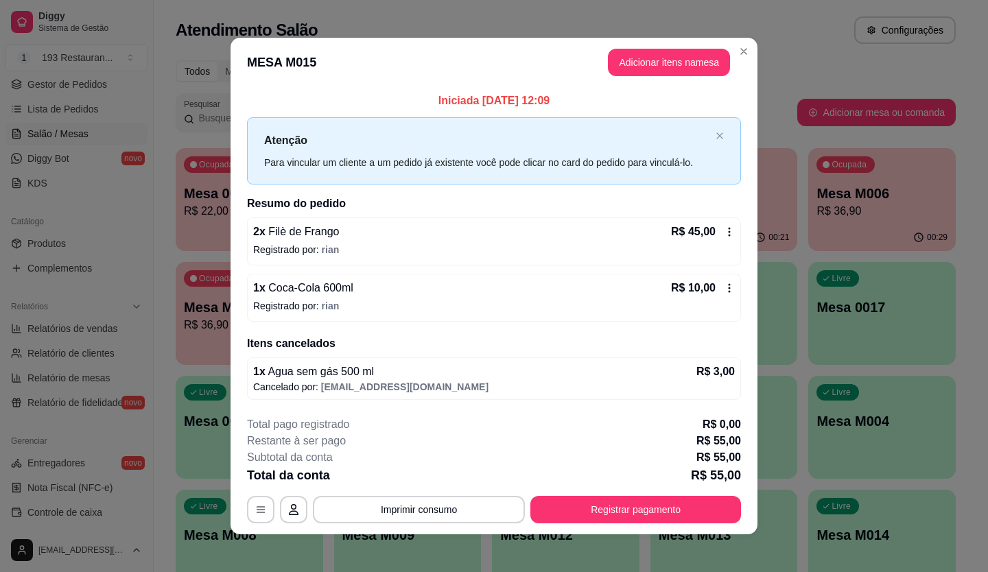
click at [671, 62] on button "Adicionar itens na mesa" at bounding box center [669, 62] width 122 height 27
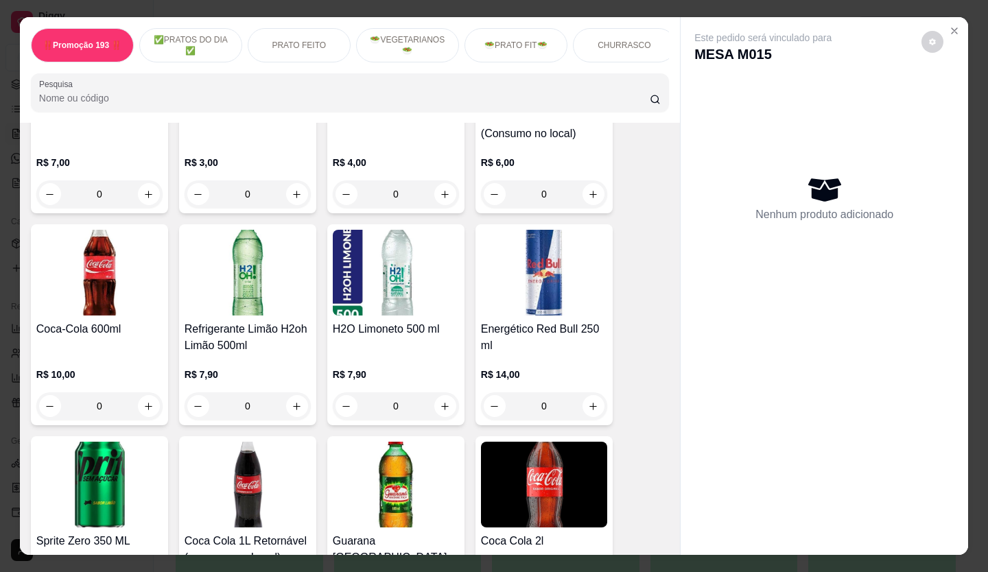
scroll to position [3842, 0]
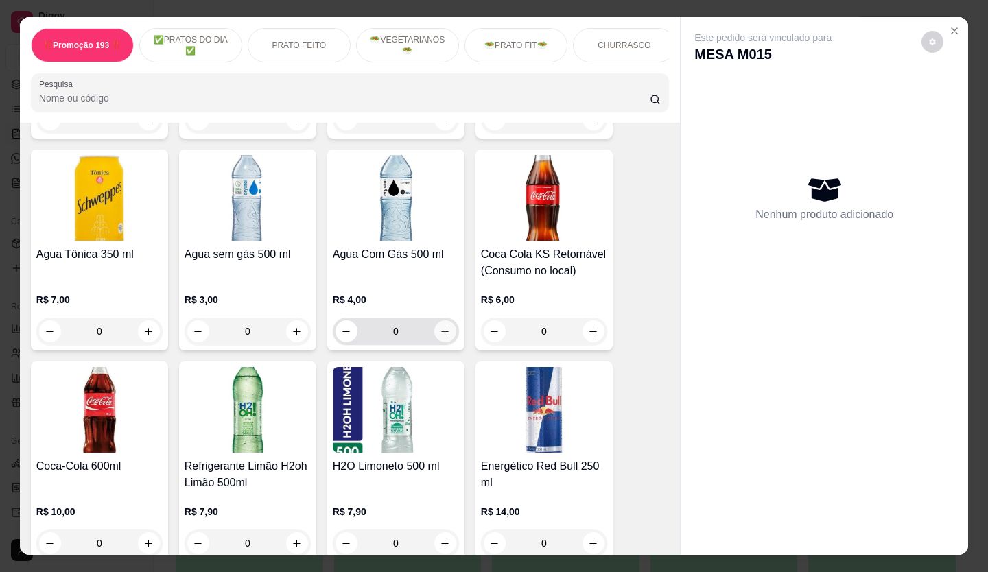
click at [449, 320] on button "increase-product-quantity" at bounding box center [445, 331] width 22 height 22
type input "1"
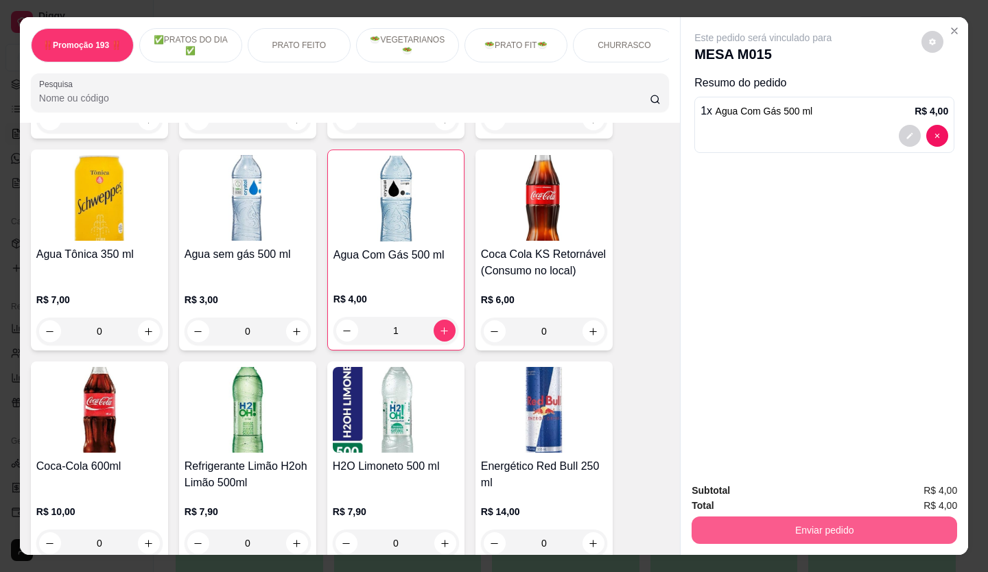
click at [751, 517] on button "Enviar pedido" at bounding box center [823, 530] width 265 height 27
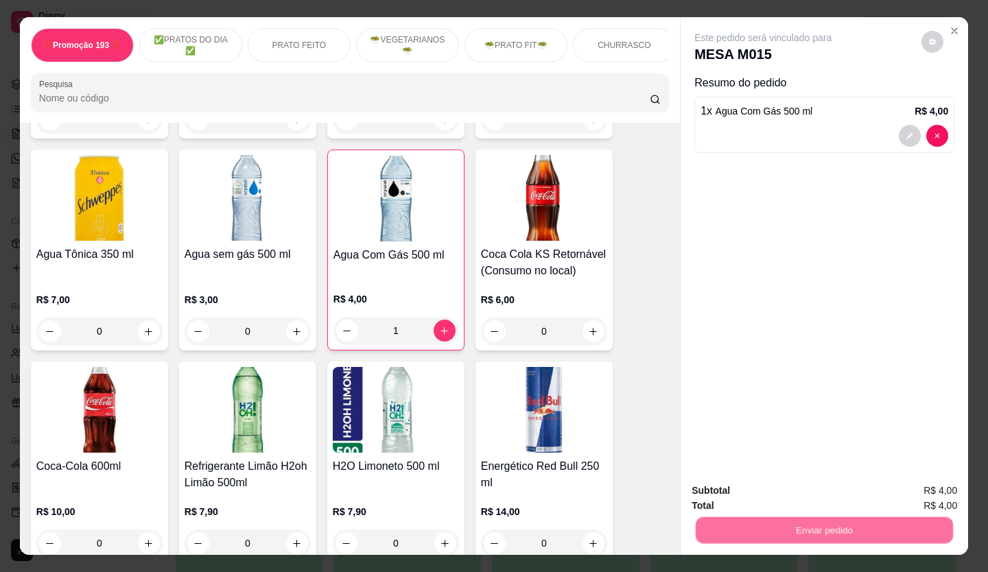
click at [757, 491] on button "Não registrar e enviar pedido" at bounding box center [778, 491] width 143 height 26
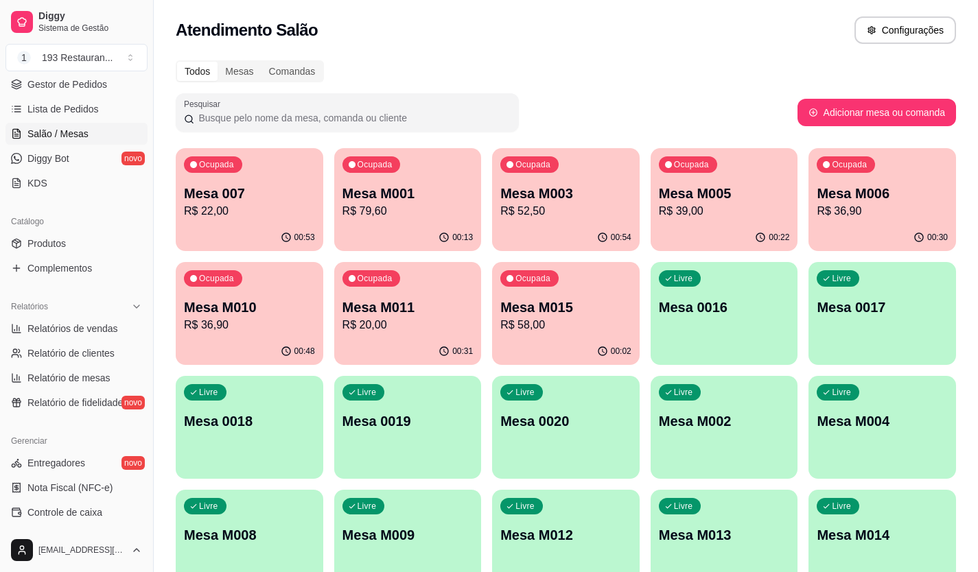
click at [567, 322] on p "R$ 58,00" at bounding box center [565, 325] width 131 height 16
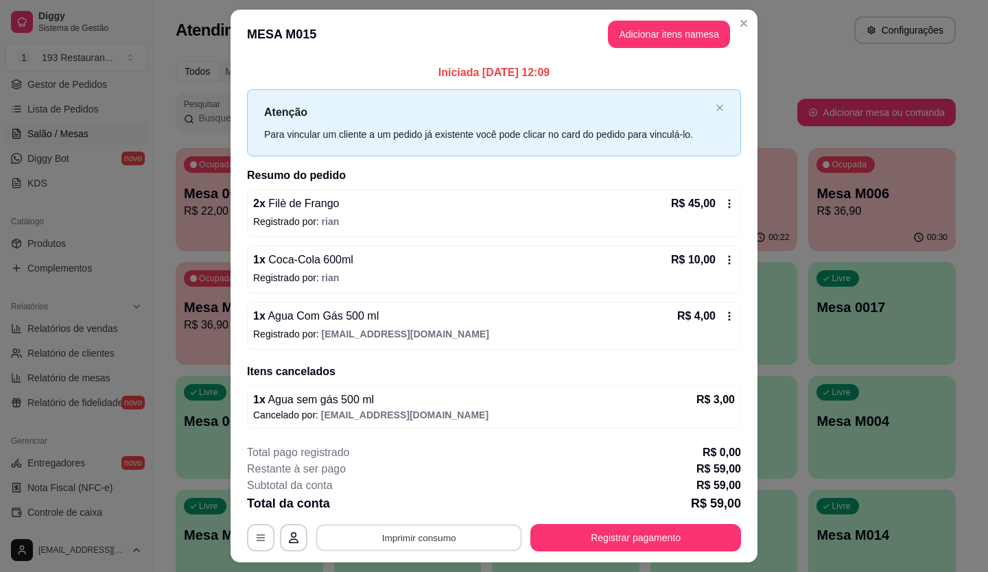
click at [457, 535] on button "Imprimir consumo" at bounding box center [419, 537] width 206 height 27
click at [414, 512] on button "CAIXA" at bounding box center [417, 506] width 99 height 22
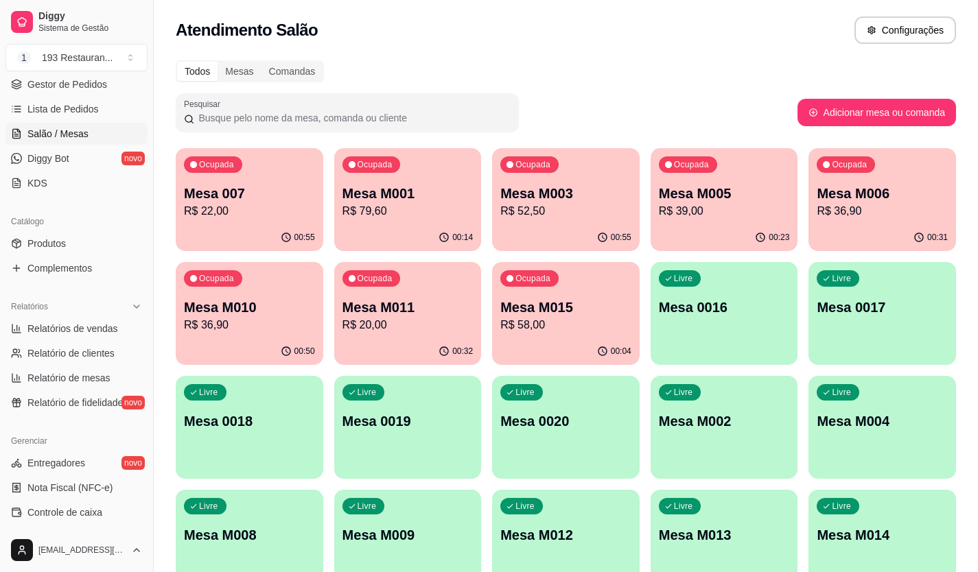
click at [247, 318] on p "R$ 36,90" at bounding box center [249, 325] width 131 height 16
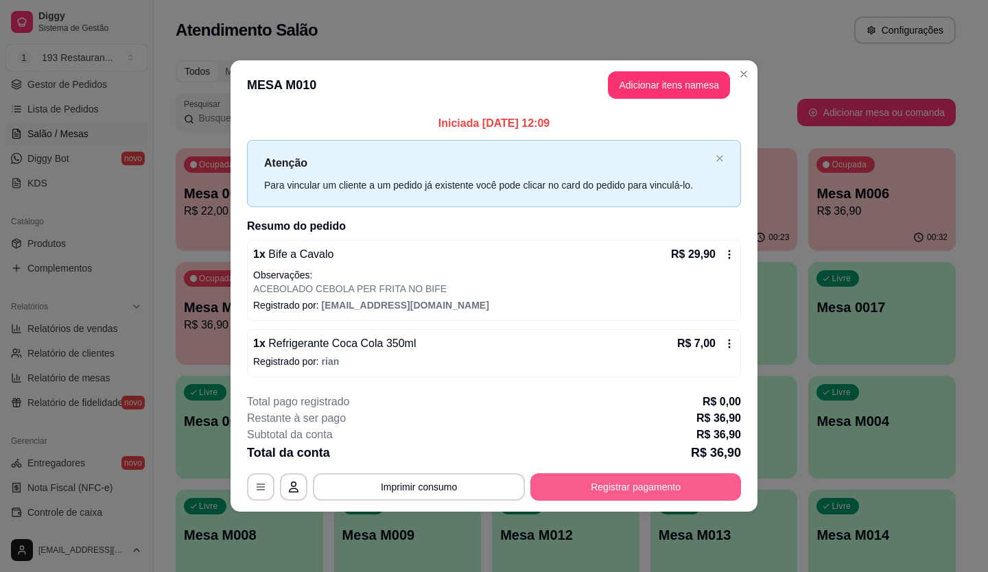
click at [621, 474] on button "Registrar pagamento" at bounding box center [635, 486] width 211 height 27
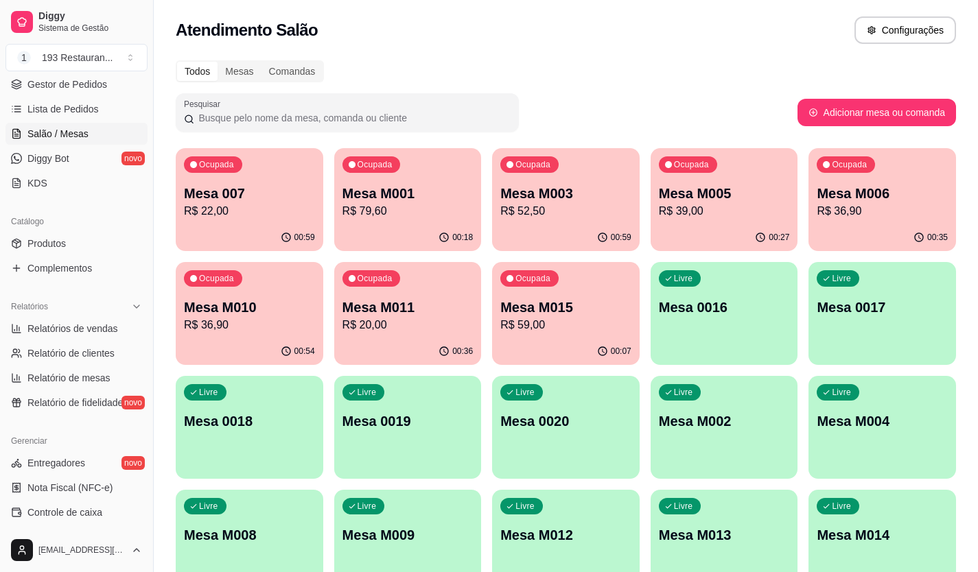
click at [705, 327] on div "Livre Mesa 0016" at bounding box center [723, 305] width 147 height 86
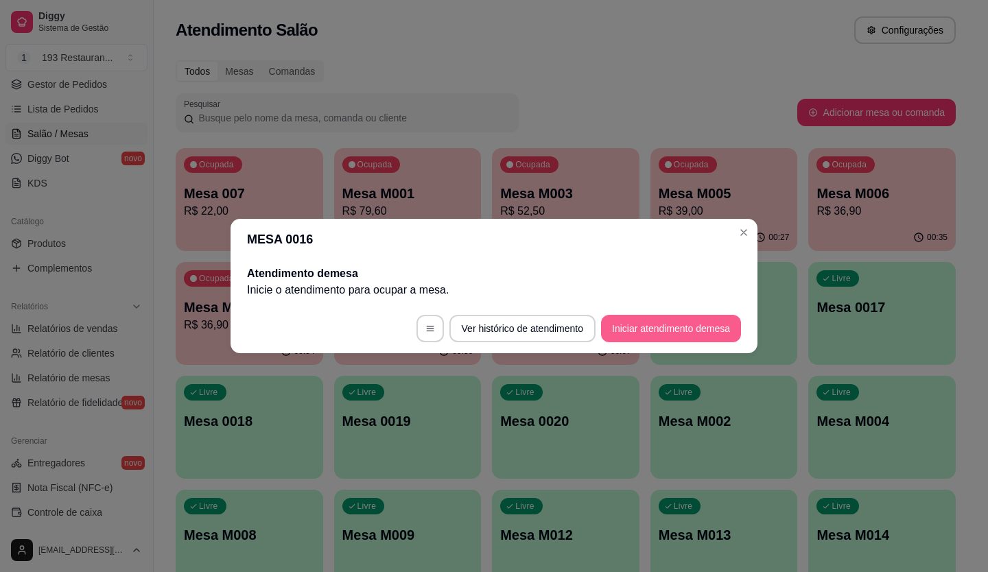
click at [715, 333] on button "Iniciar atendimento de mesa" at bounding box center [671, 328] width 140 height 27
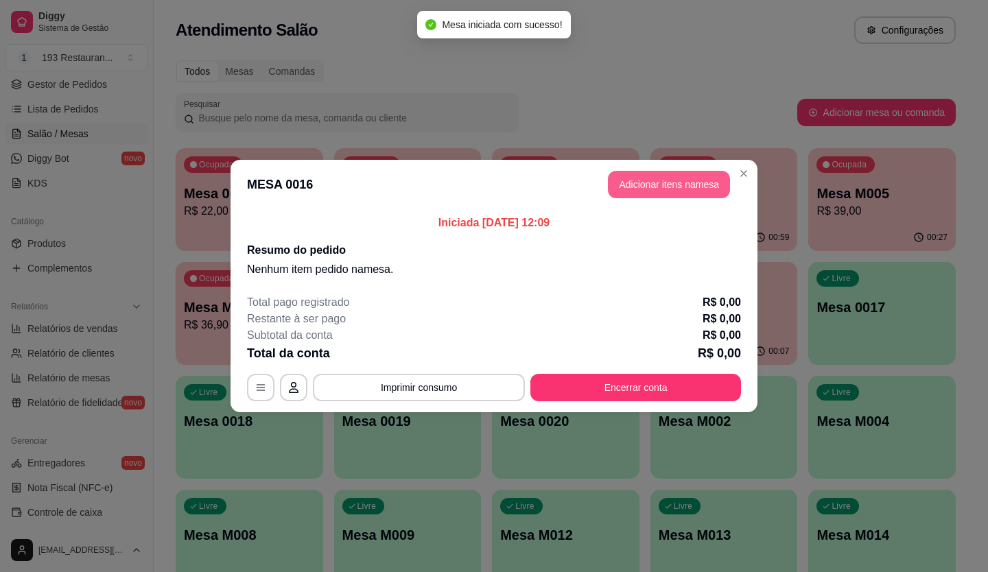
click at [701, 195] on button "Adicionar itens na mesa" at bounding box center [669, 184] width 122 height 27
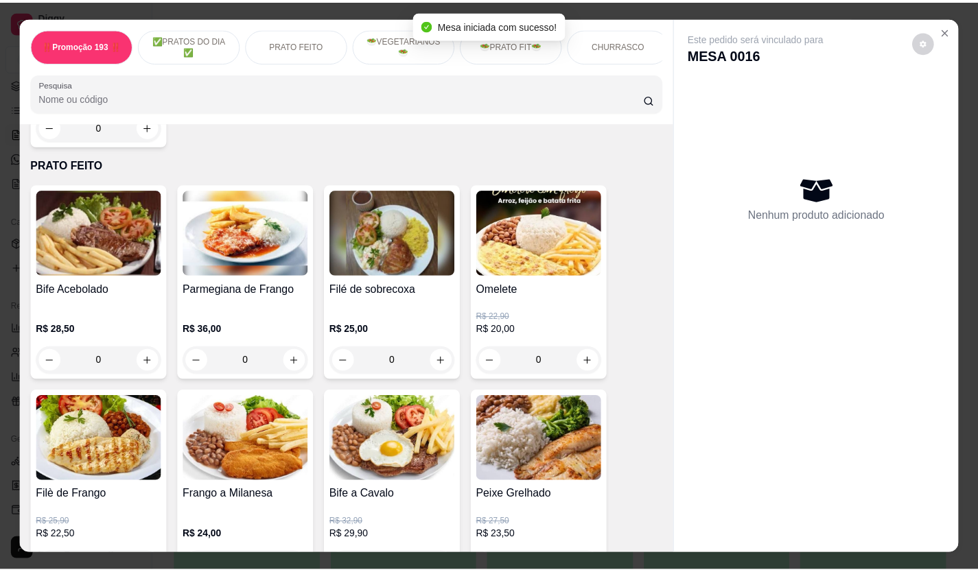
scroll to position [617, 0]
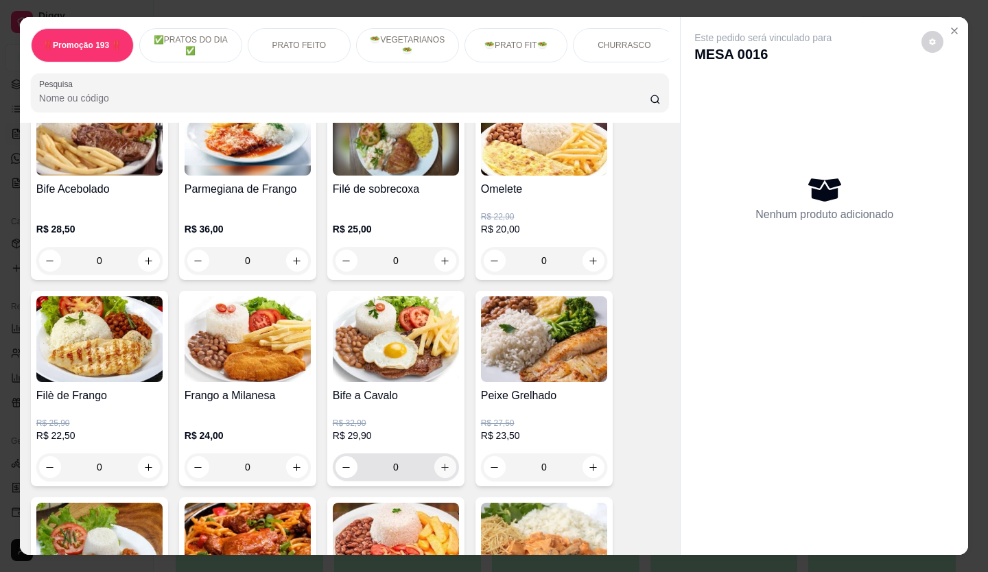
click at [434, 465] on button "increase-product-quantity" at bounding box center [445, 467] width 22 height 22
type input "1"
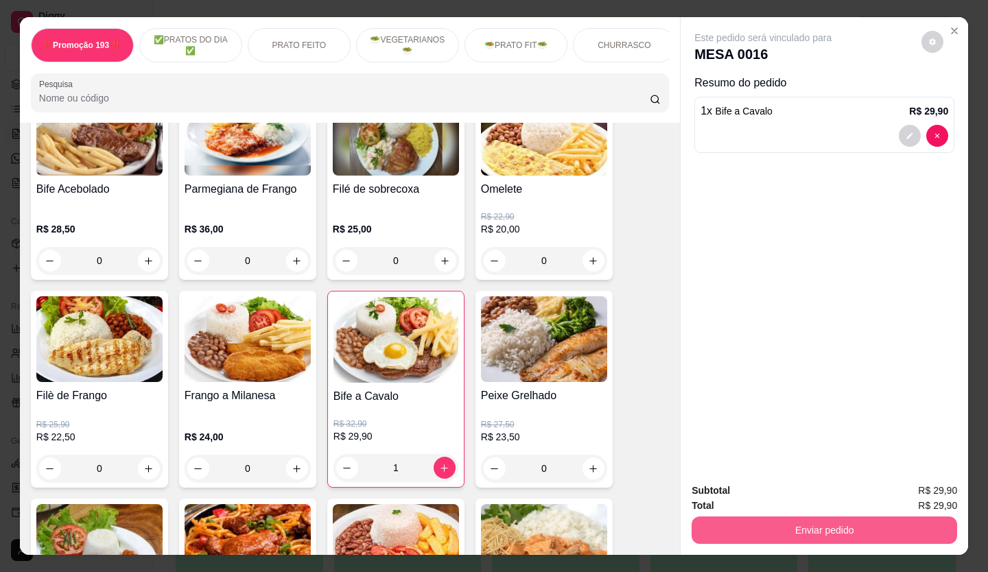
click at [754, 532] on button "Enviar pedido" at bounding box center [823, 530] width 265 height 27
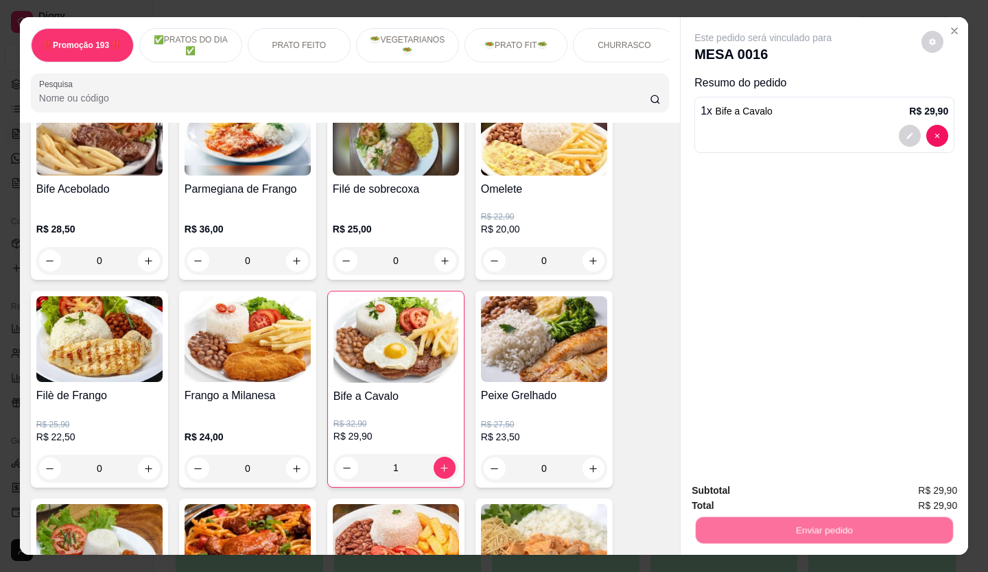
click at [768, 484] on button "Não registrar e enviar pedido" at bounding box center [779, 491] width 139 height 25
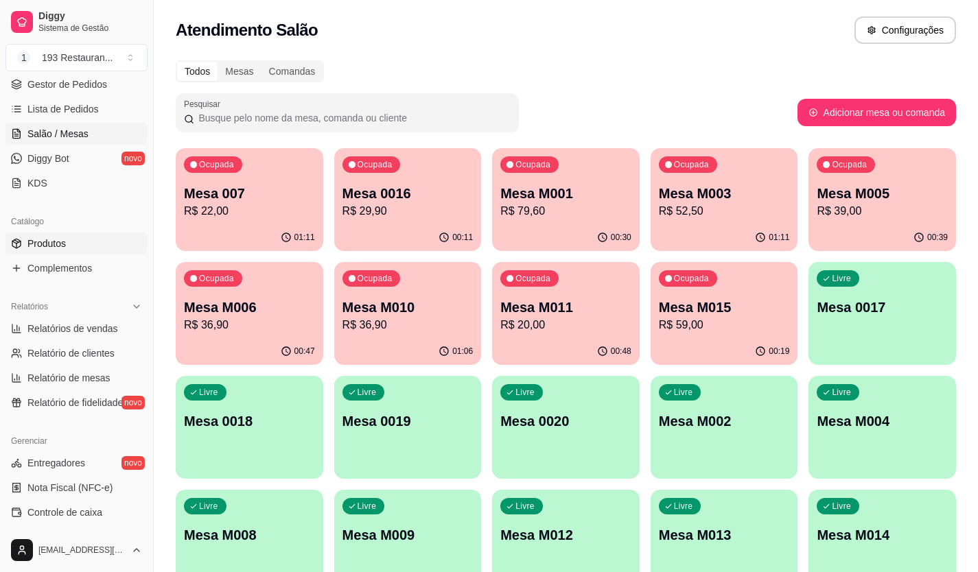
click at [51, 236] on link "Produtos" at bounding box center [76, 244] width 142 height 22
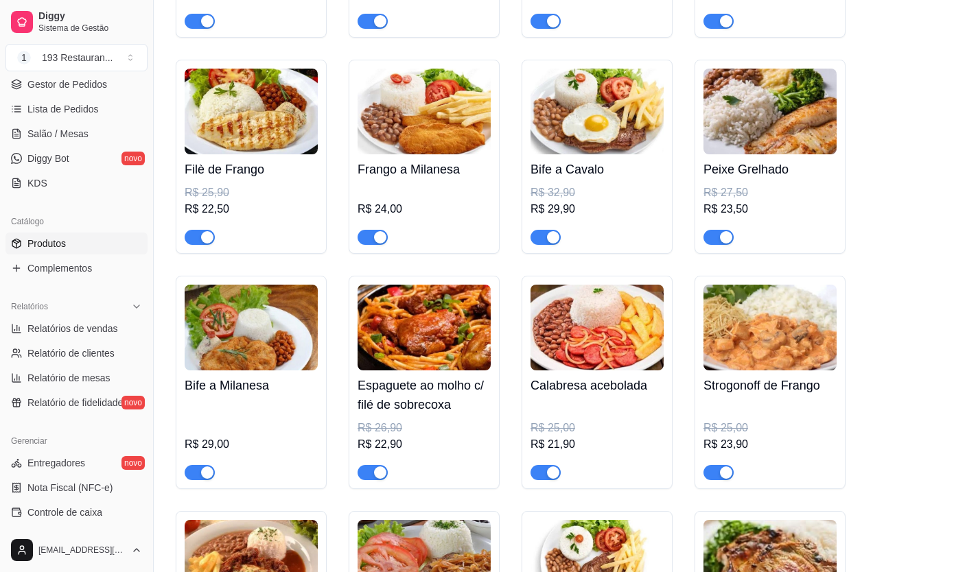
scroll to position [1441, 0]
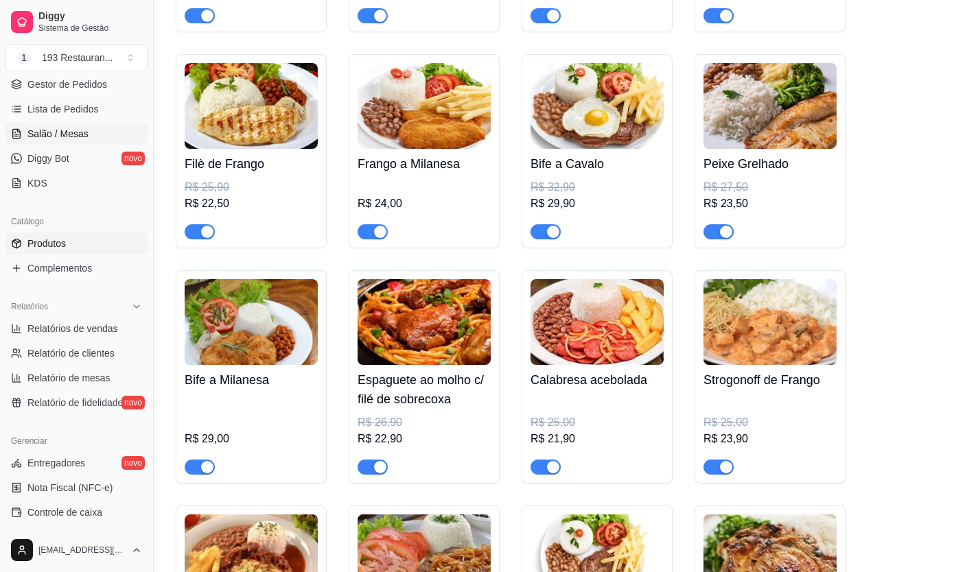
click at [82, 136] on span "Salão / Mesas" at bounding box center [57, 134] width 61 height 14
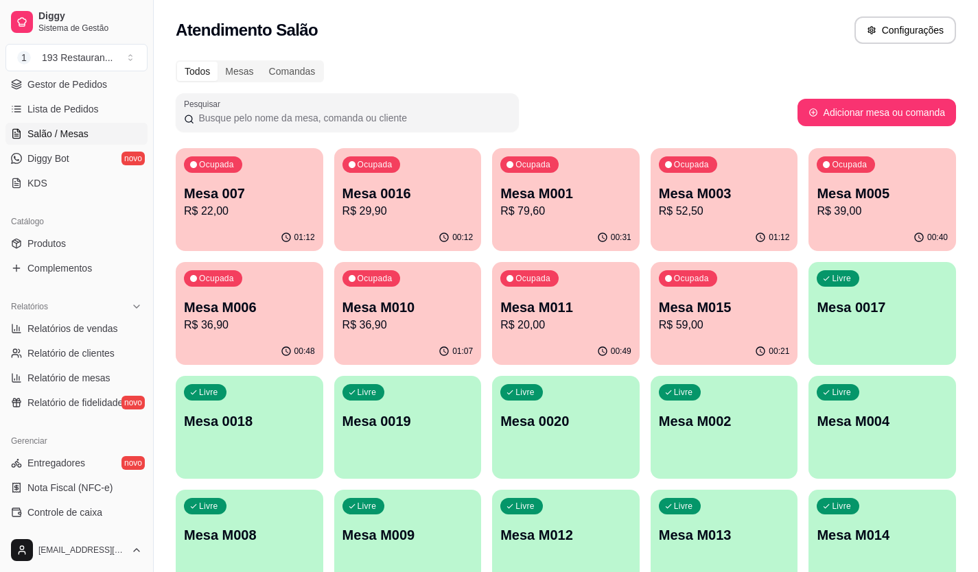
click at [573, 214] on p "R$ 79,60" at bounding box center [565, 211] width 131 height 16
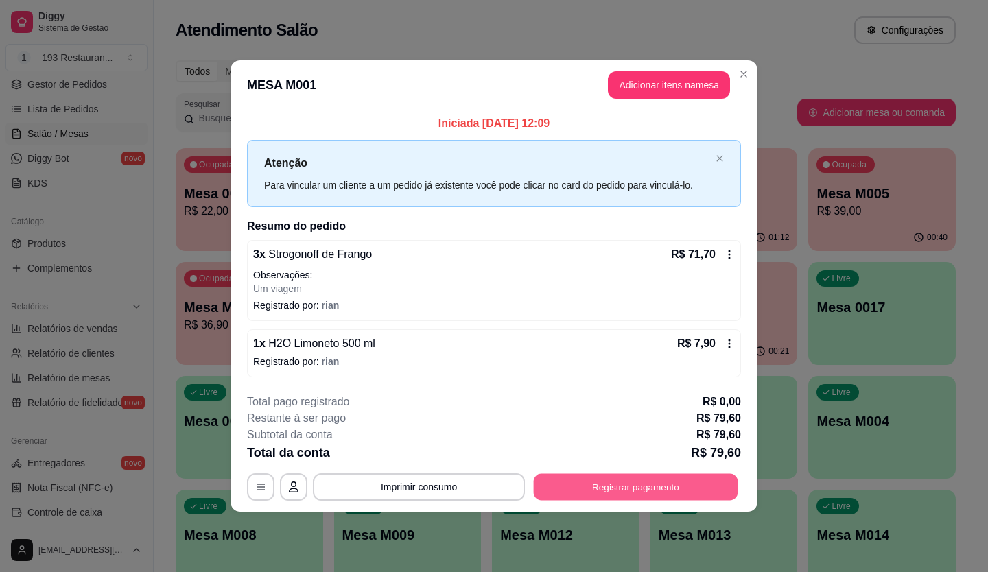
click at [666, 475] on button "Registrar pagamento" at bounding box center [636, 486] width 204 height 27
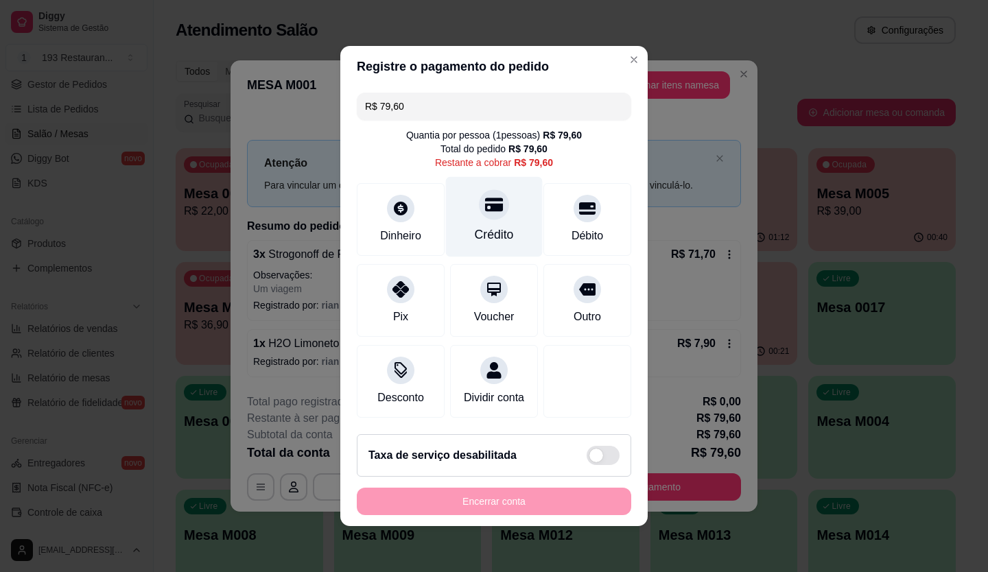
click at [479, 209] on div at bounding box center [494, 204] width 30 height 30
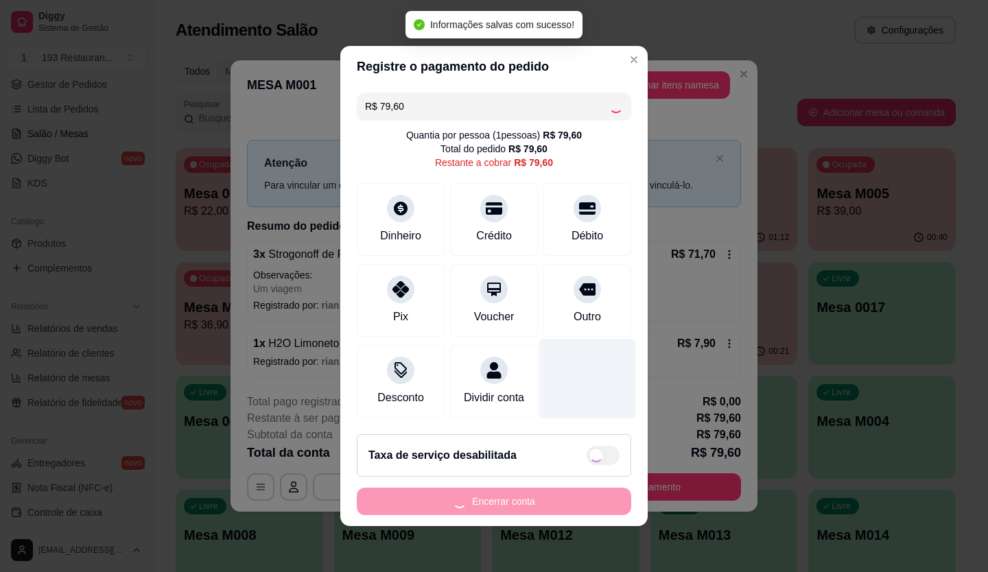
type input "R$ 0,00"
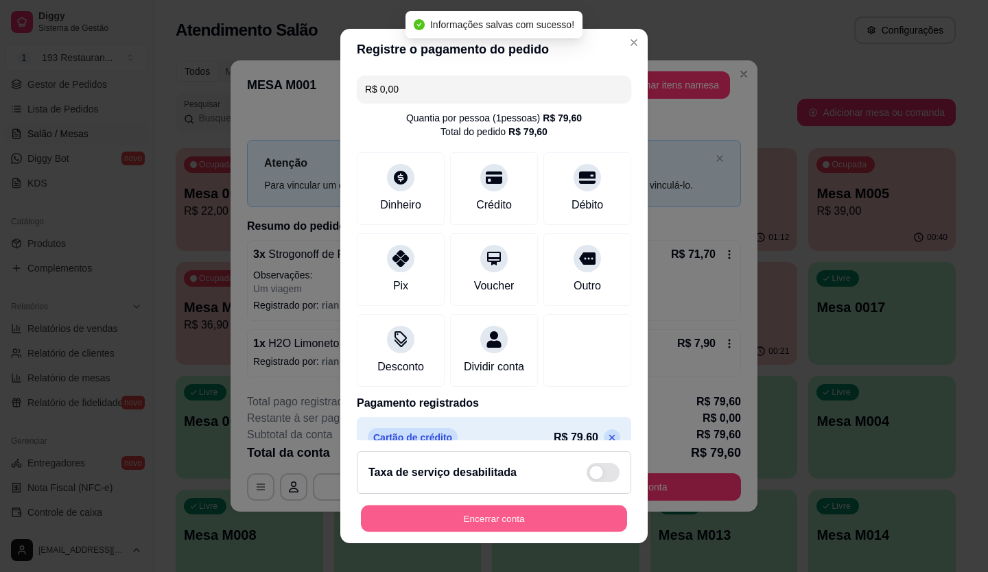
click at [508, 516] on button "Encerrar conta" at bounding box center [494, 519] width 266 height 27
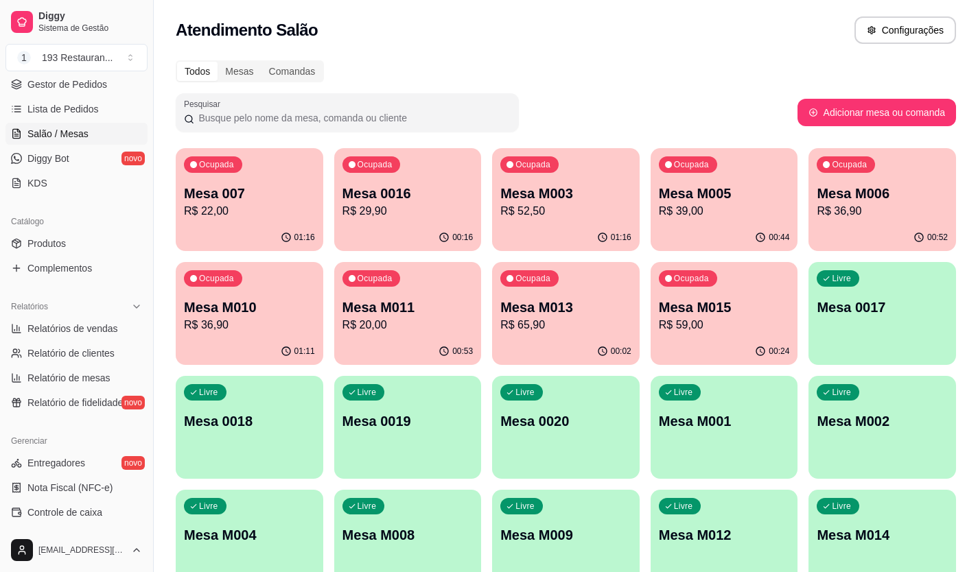
click at [696, 248] on div "00:44" at bounding box center [723, 237] width 147 height 27
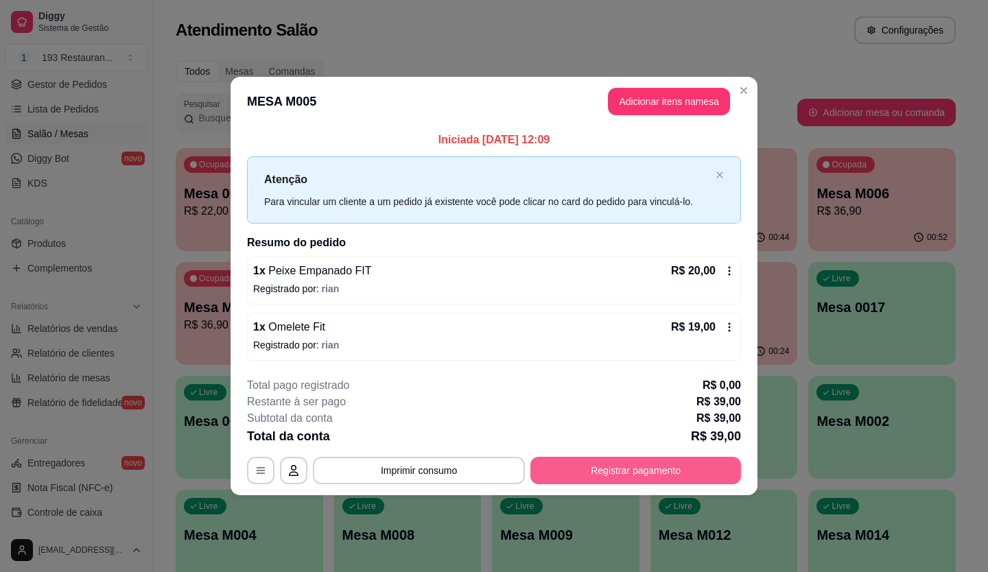
click at [604, 471] on button "Registrar pagamento" at bounding box center [635, 470] width 211 height 27
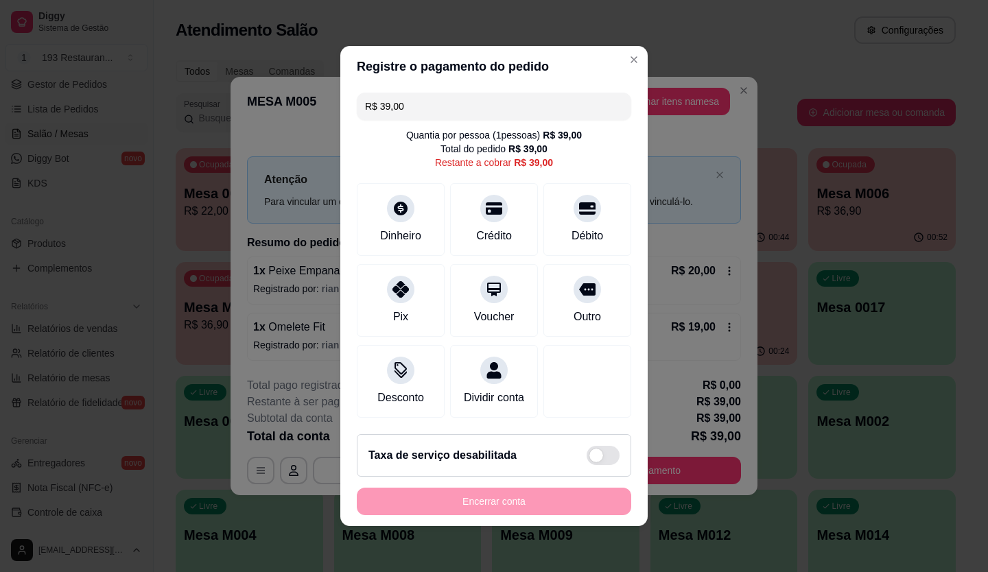
click at [449, 99] on input "R$ 39,00" at bounding box center [494, 106] width 258 height 27
click at [578, 198] on icon at bounding box center [587, 205] width 18 height 14
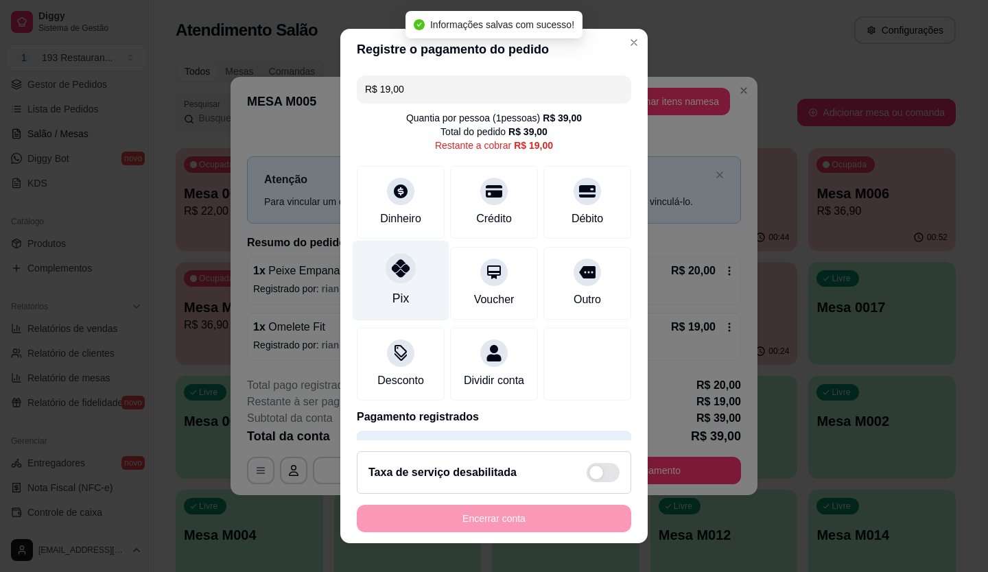
click at [399, 276] on icon at bounding box center [401, 268] width 18 height 18
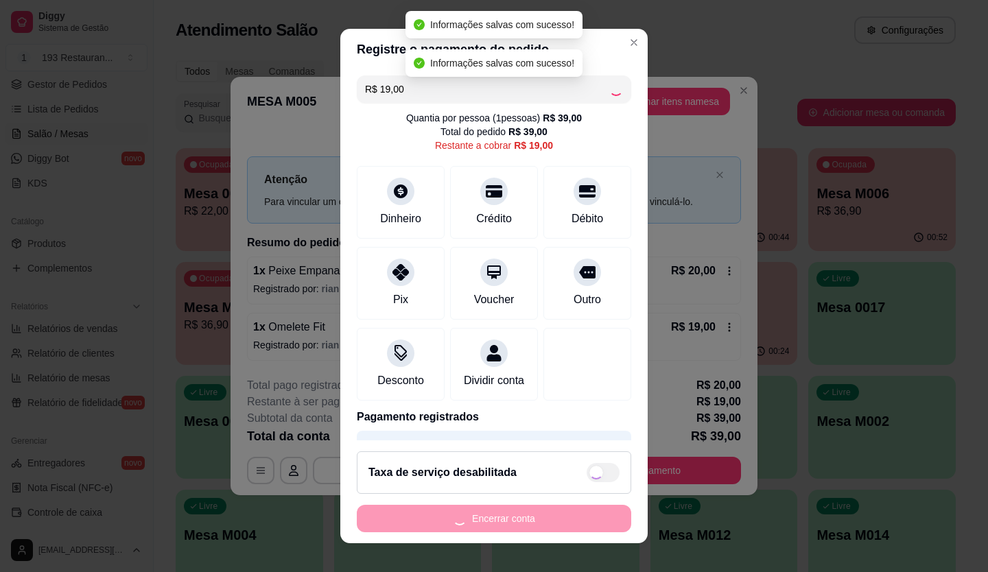
type input "R$ 0,00"
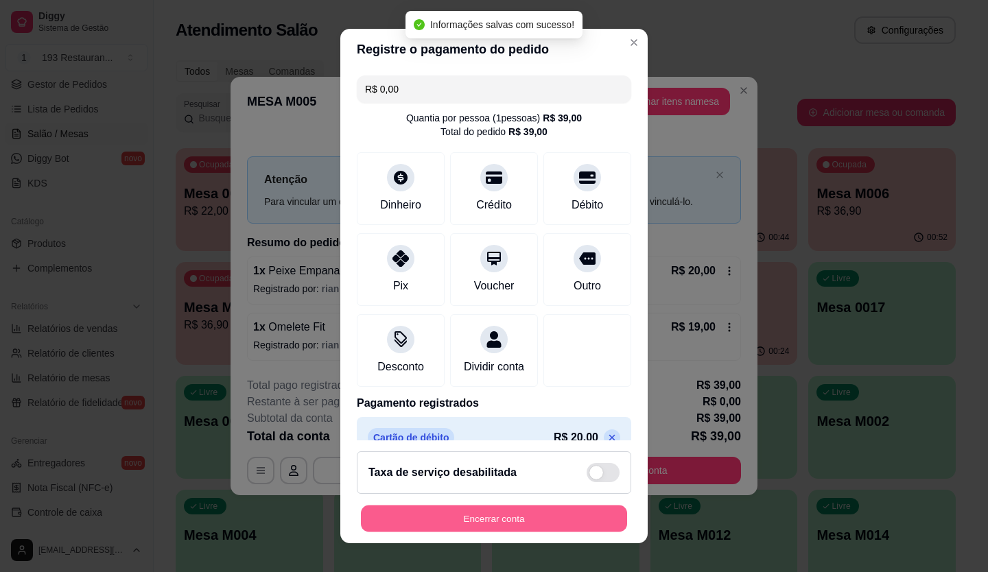
click at [516, 526] on button "Encerrar conta" at bounding box center [494, 519] width 266 height 27
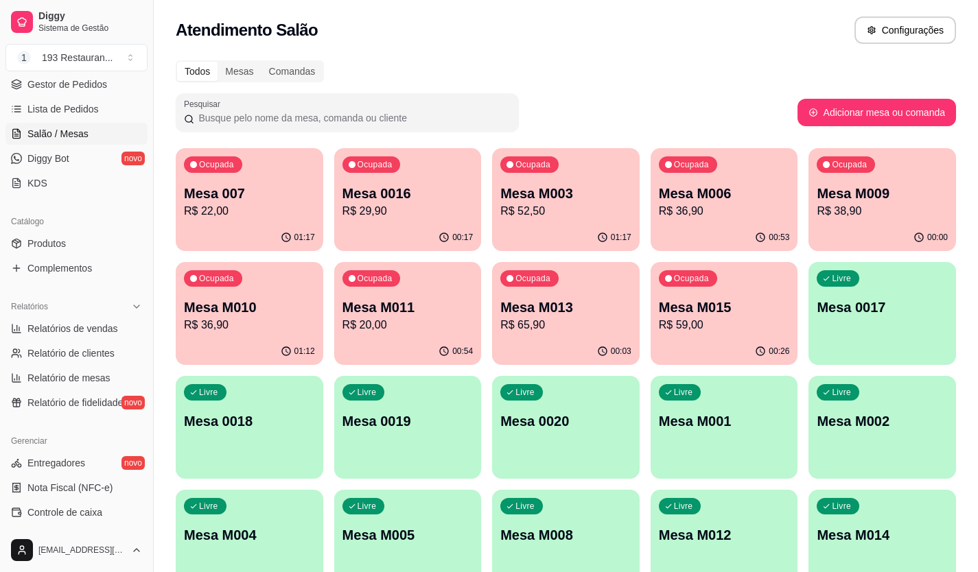
click at [249, 213] on p "R$ 22,00" at bounding box center [249, 211] width 131 height 16
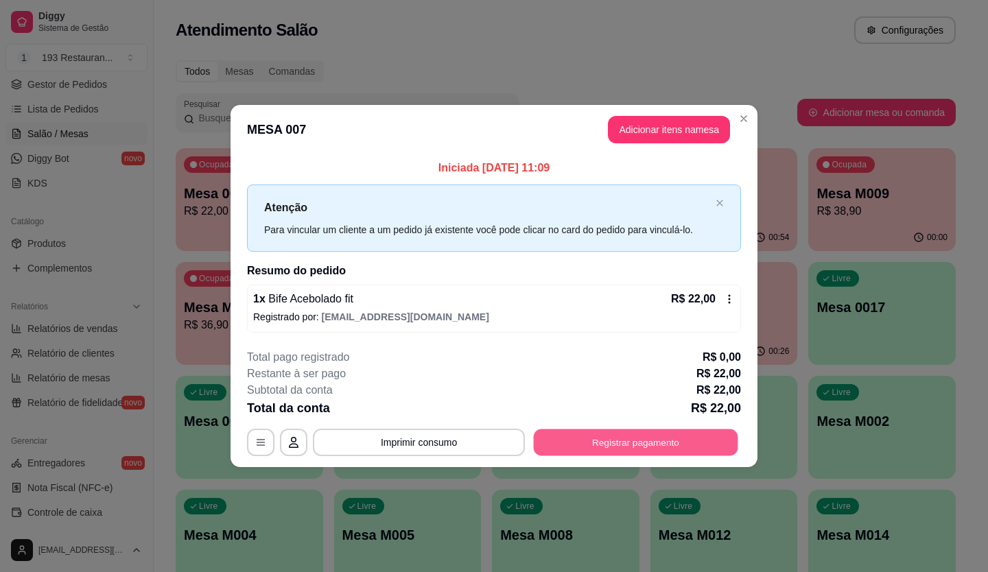
click at [641, 438] on button "Registrar pagamento" at bounding box center [636, 442] width 204 height 27
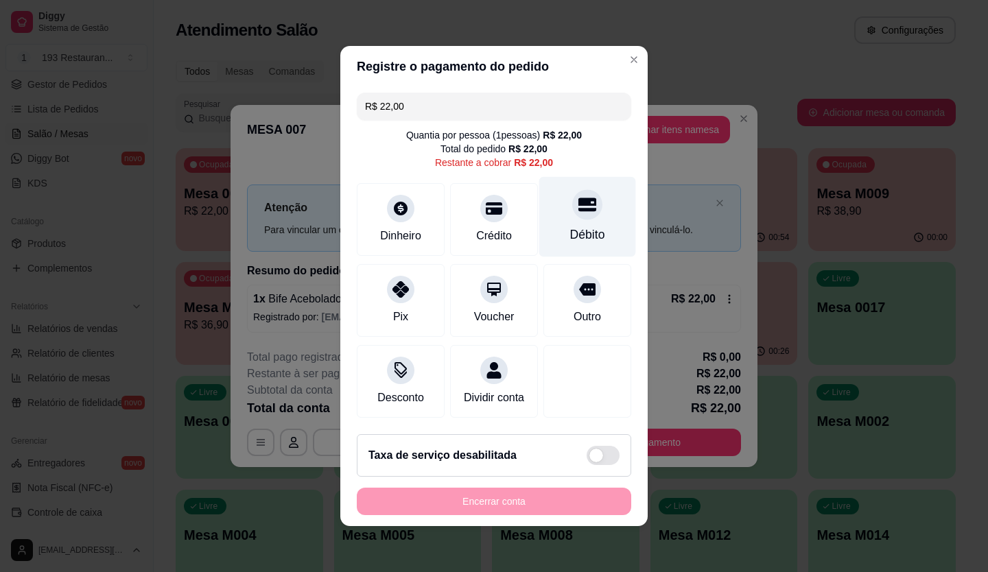
click at [578, 198] on icon at bounding box center [587, 205] width 18 height 14
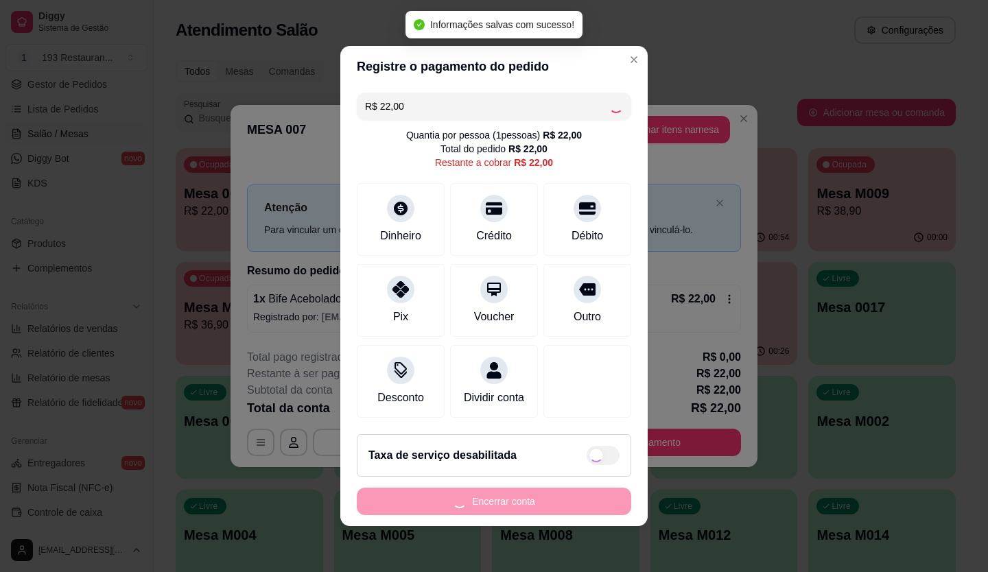
type input "R$ 0,00"
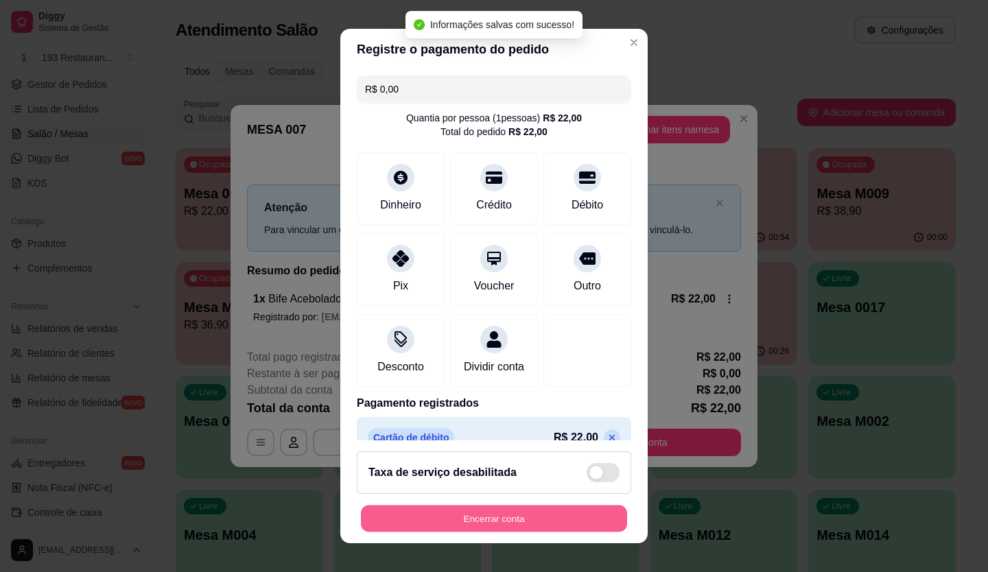
click at [539, 529] on button "Encerrar conta" at bounding box center [494, 519] width 266 height 27
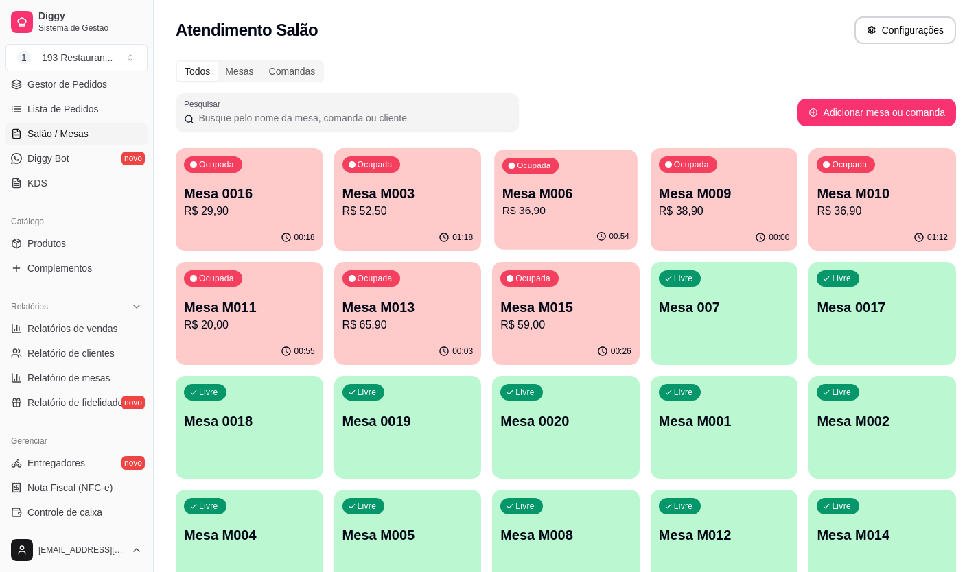
click at [543, 225] on div "00:54" at bounding box center [565, 237] width 143 height 26
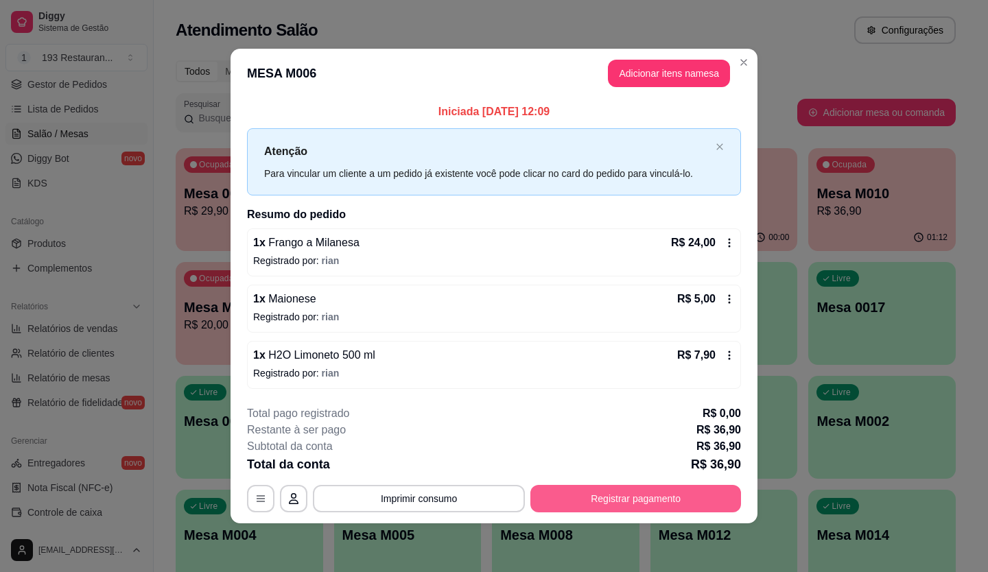
click at [637, 491] on button "Registrar pagamento" at bounding box center [635, 498] width 211 height 27
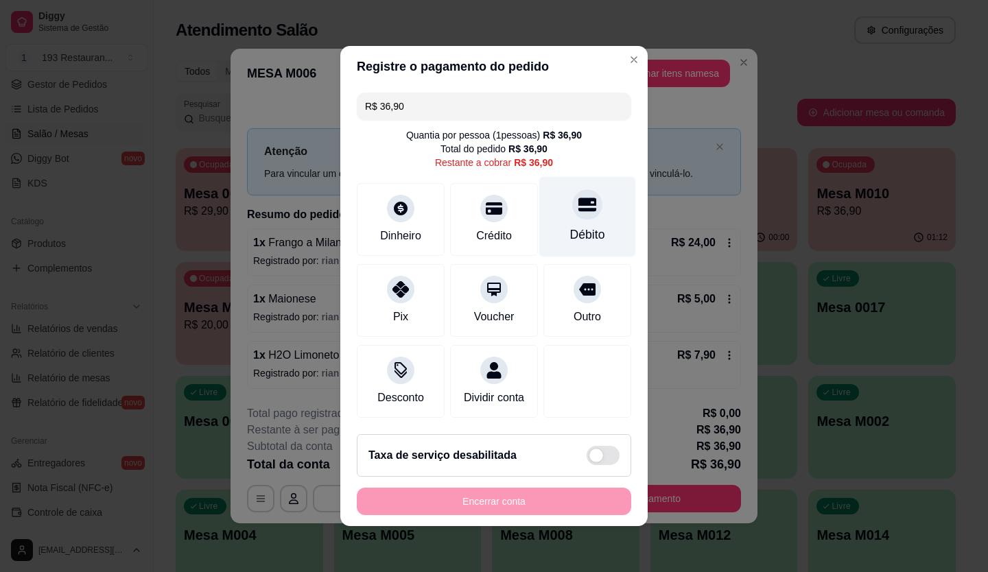
click at [553, 207] on div "Débito" at bounding box center [587, 217] width 97 height 80
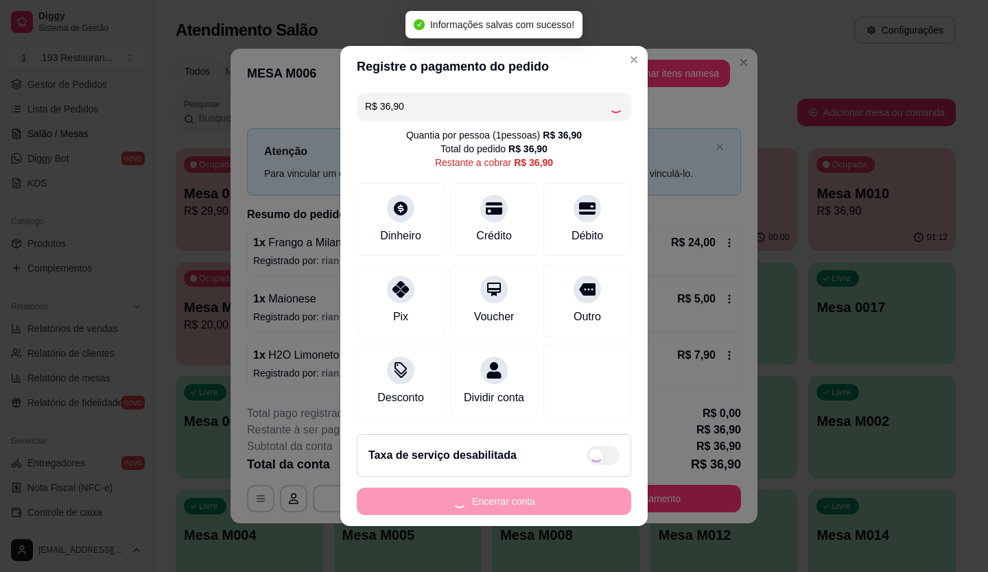
type input "R$ 0,00"
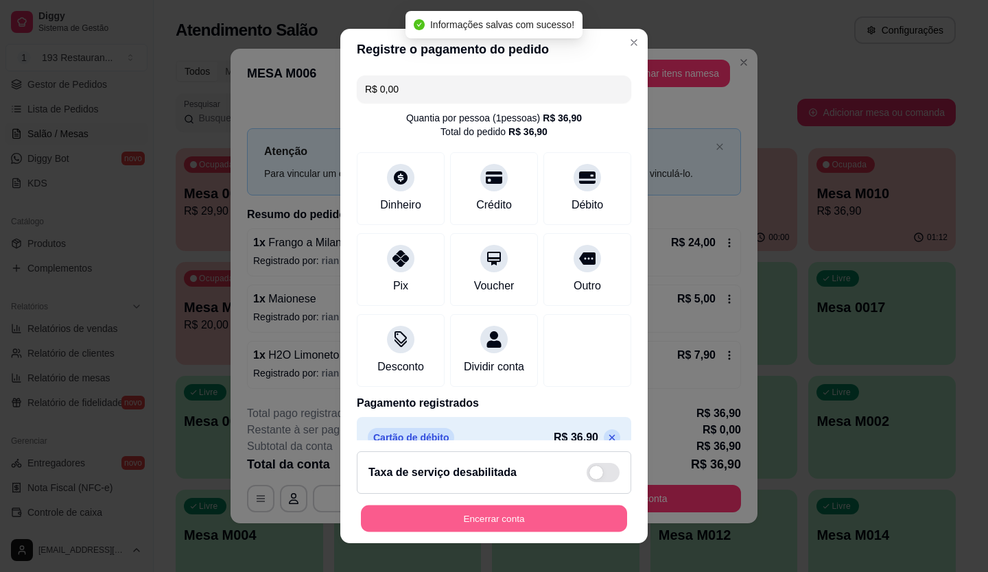
click at [584, 507] on button "Encerrar conta" at bounding box center [494, 519] width 266 height 27
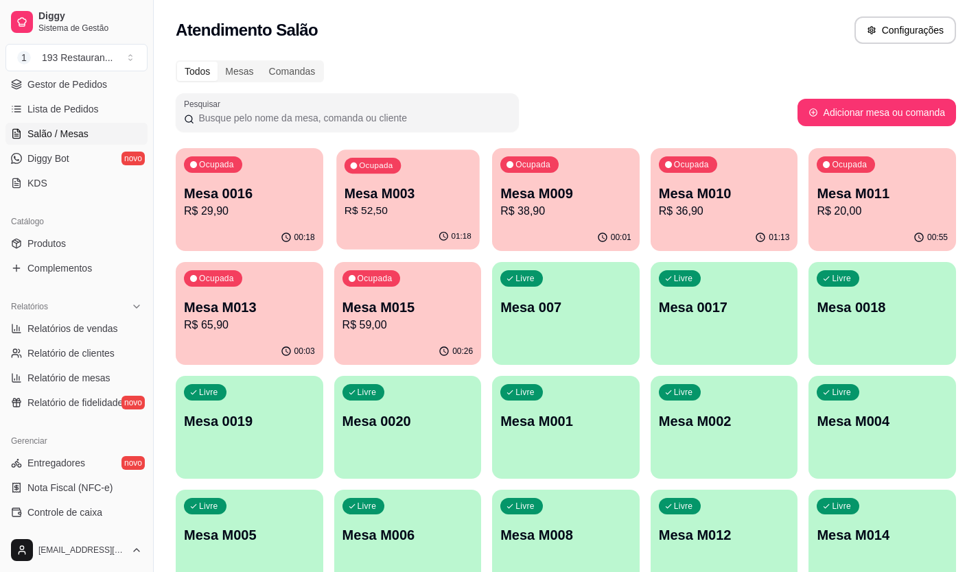
click at [351, 206] on p "R$ 52,50" at bounding box center [407, 211] width 127 height 16
click at [583, 224] on div "00:04" at bounding box center [565, 237] width 143 height 26
click at [257, 225] on div "00:21" at bounding box center [249, 237] width 143 height 26
click at [401, 344] on div "00:29" at bounding box center [407, 351] width 143 height 26
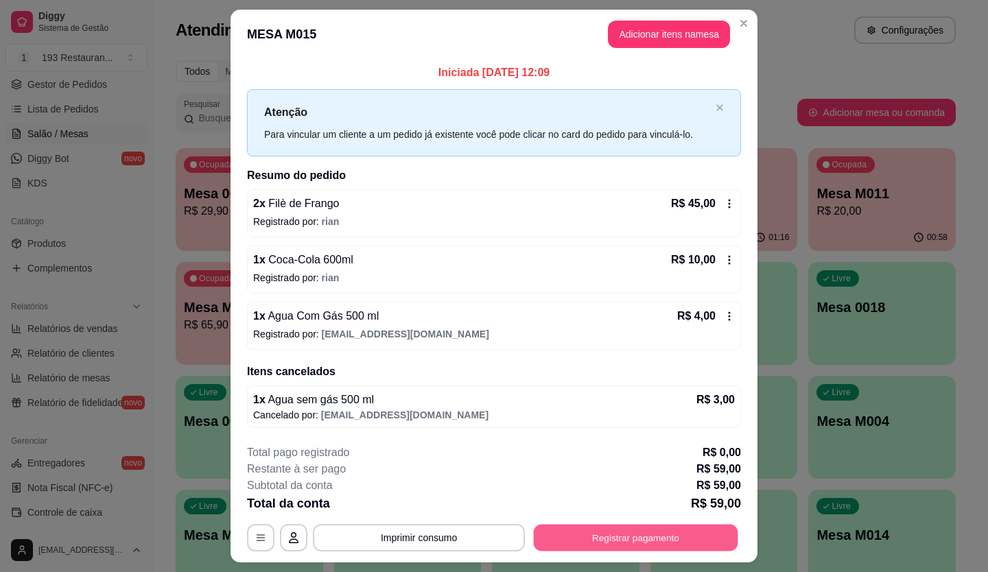
click at [641, 541] on button "Registrar pagamento" at bounding box center [636, 537] width 204 height 27
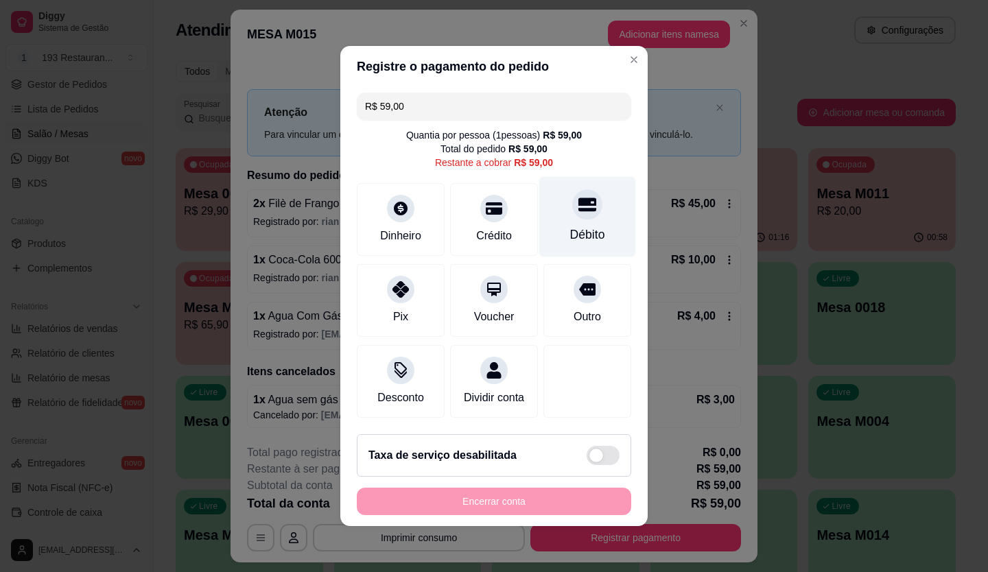
click at [582, 200] on icon at bounding box center [587, 205] width 18 height 14
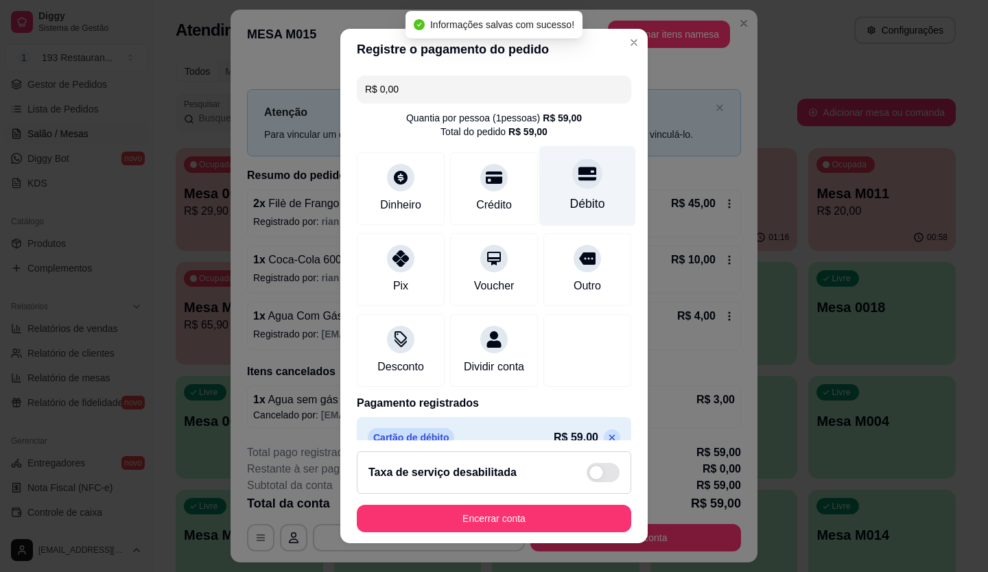
type input "R$ 0,00"
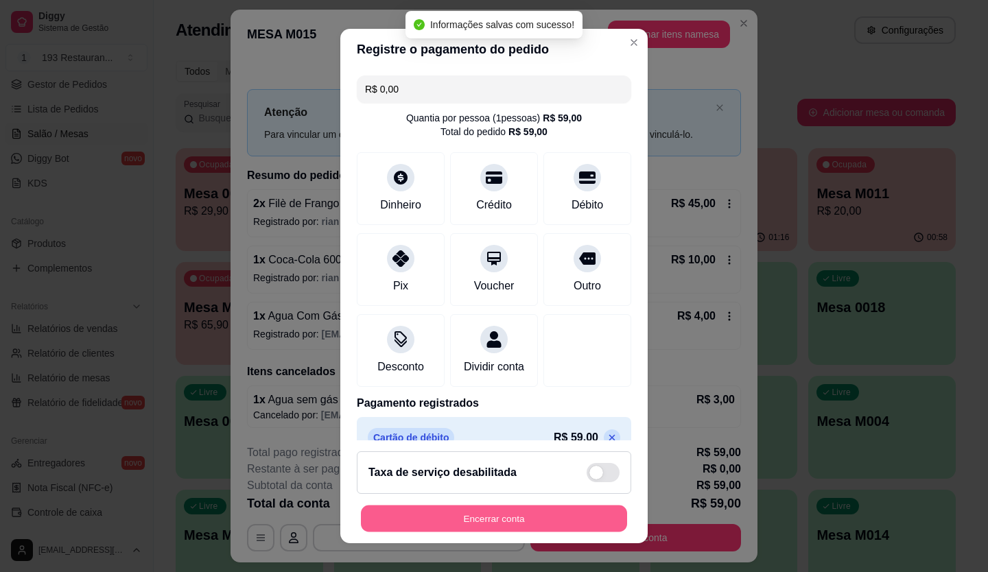
click at [507, 516] on button "Encerrar conta" at bounding box center [494, 519] width 266 height 27
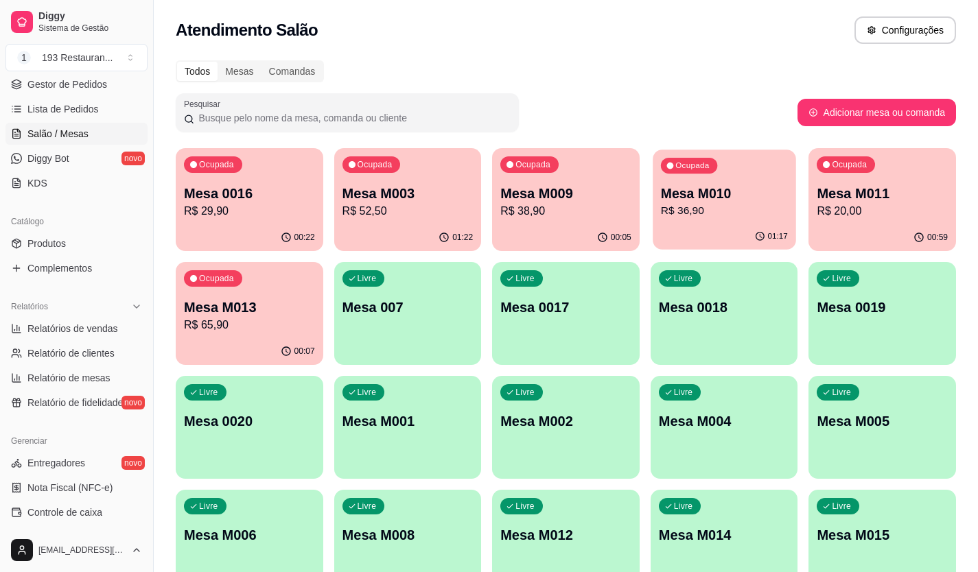
click at [683, 196] on p "Mesa M010" at bounding box center [724, 194] width 127 height 19
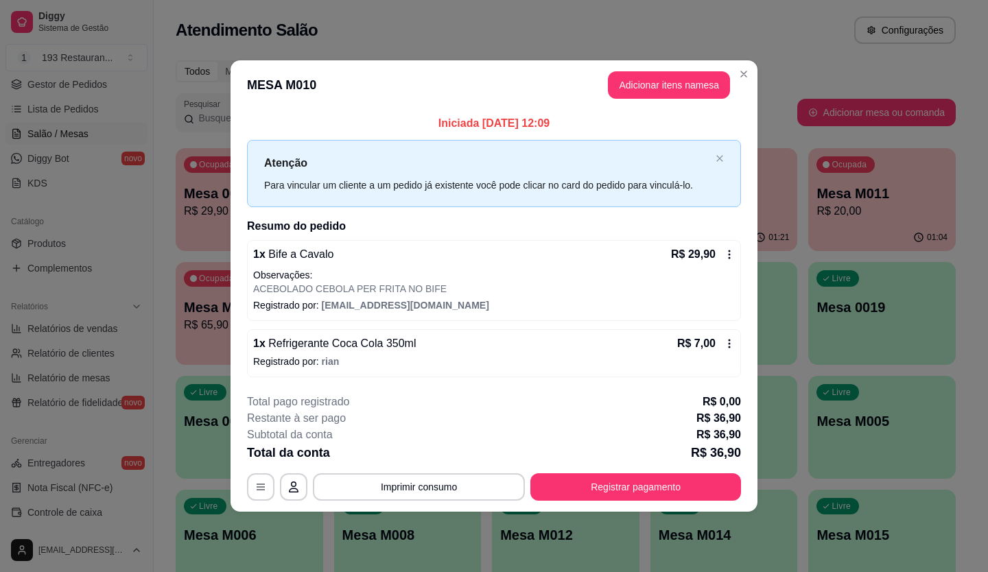
click at [312, 198] on div "Atenção Para vincular um cliente a um pedido já existente você pode clicar no c…" at bounding box center [494, 173] width 494 height 67
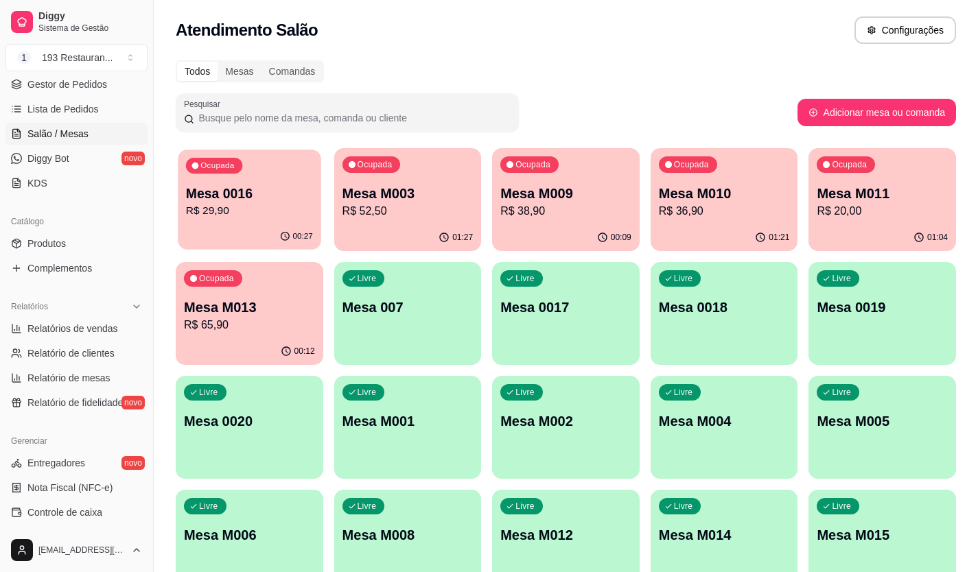
click at [224, 215] on p "R$ 29,90" at bounding box center [249, 211] width 127 height 16
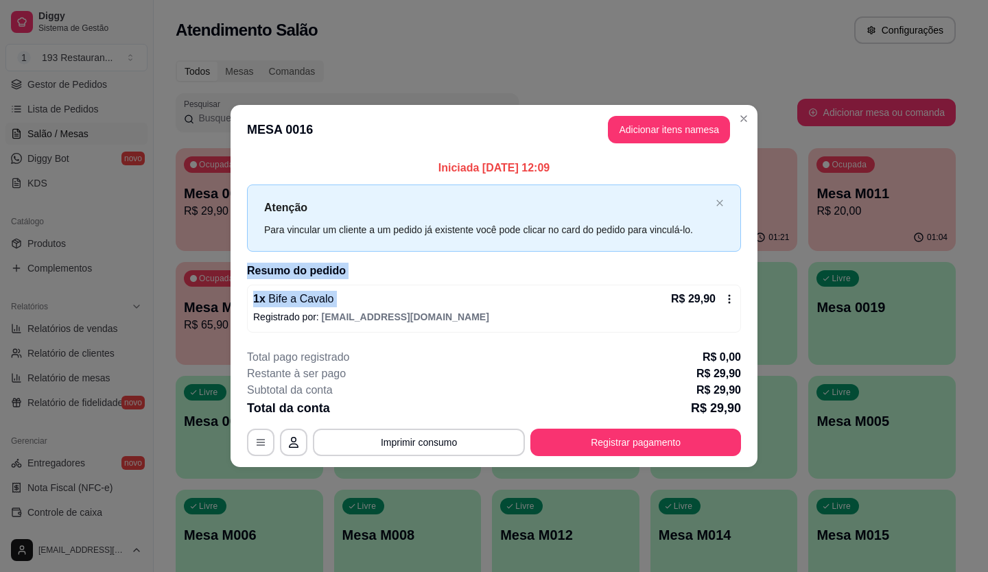
drag, startPoint x: 514, startPoint y: 298, endPoint x: 987, endPoint y: 198, distance: 483.1
click at [977, 198] on div "**********" at bounding box center [494, 286] width 988 height 572
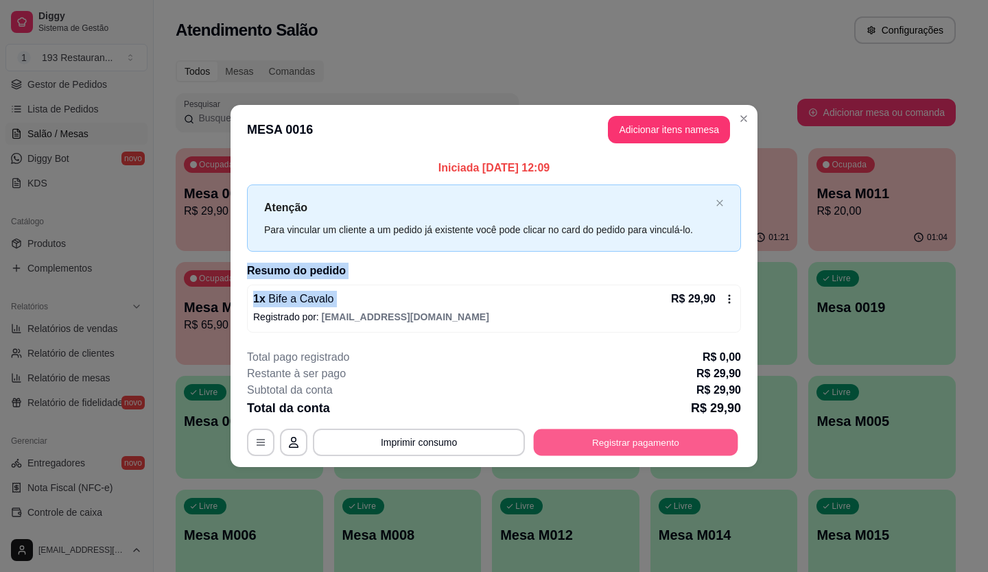
click at [578, 436] on button "Registrar pagamento" at bounding box center [636, 442] width 204 height 27
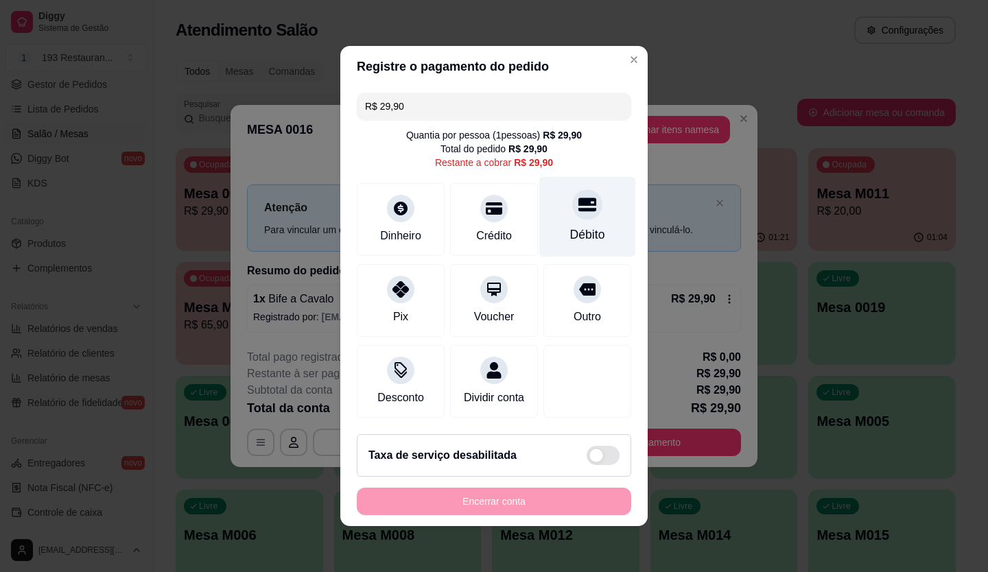
click at [600, 225] on div "Débito" at bounding box center [587, 217] width 97 height 80
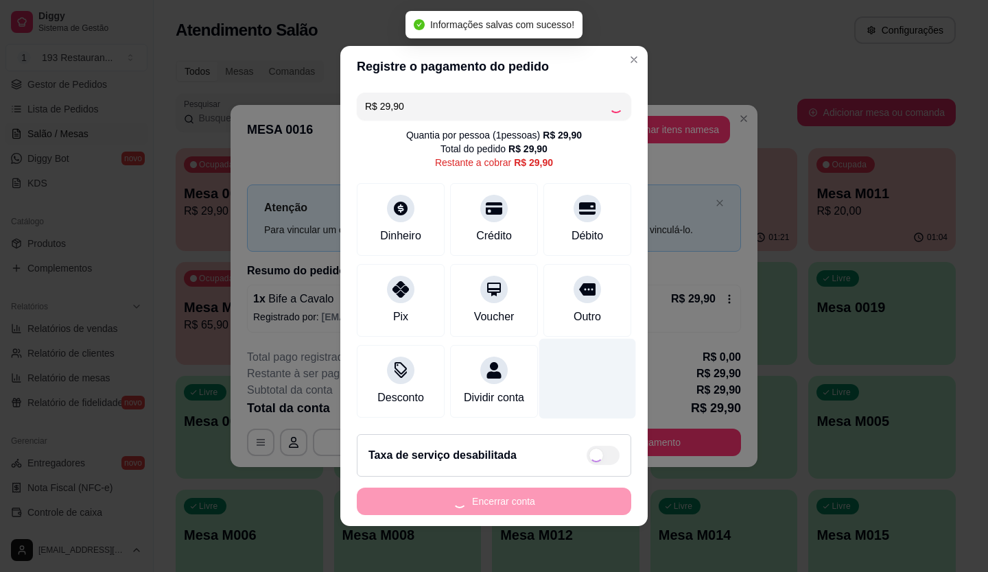
type input "R$ 0,00"
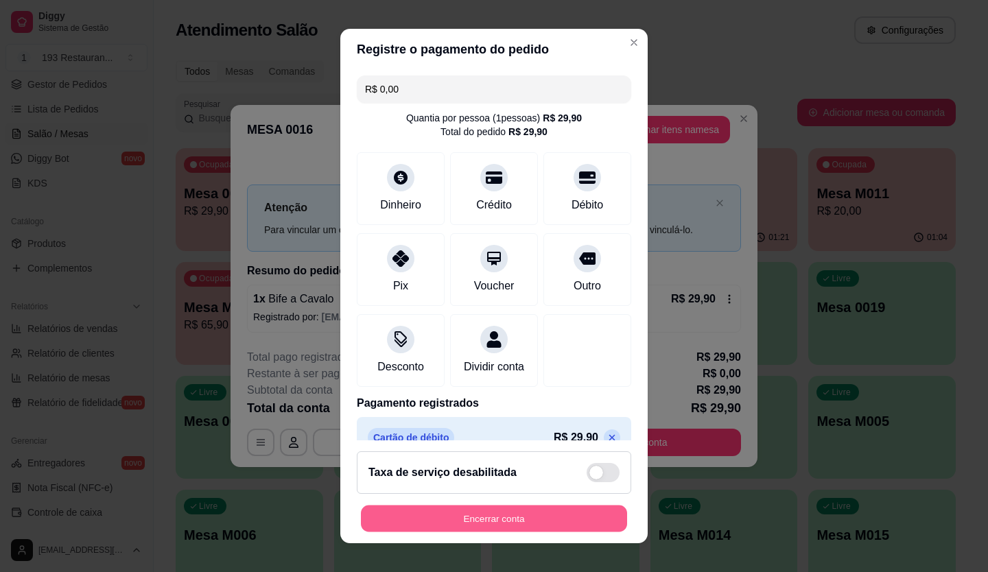
click at [567, 506] on button "Encerrar conta" at bounding box center [494, 519] width 266 height 27
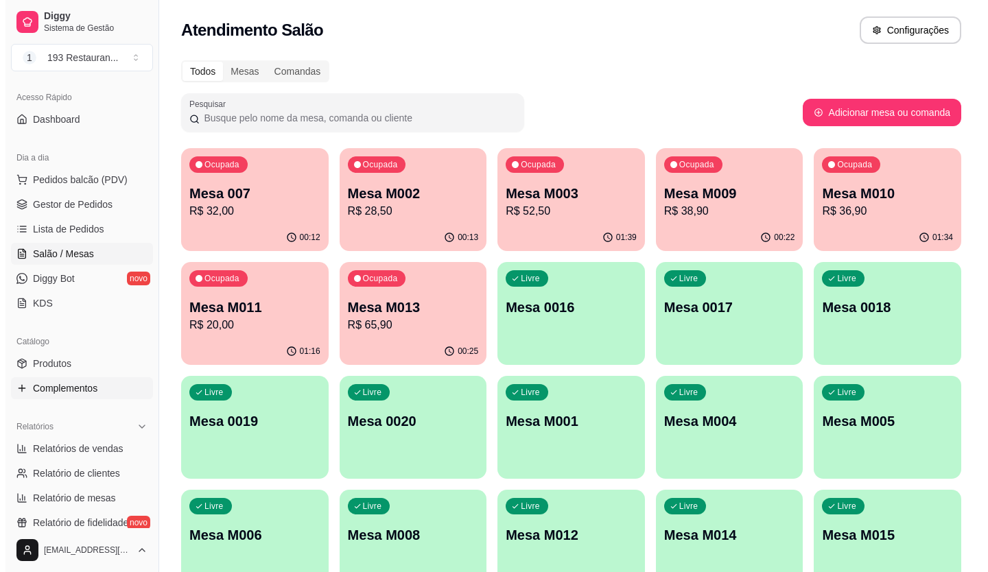
scroll to position [69, 0]
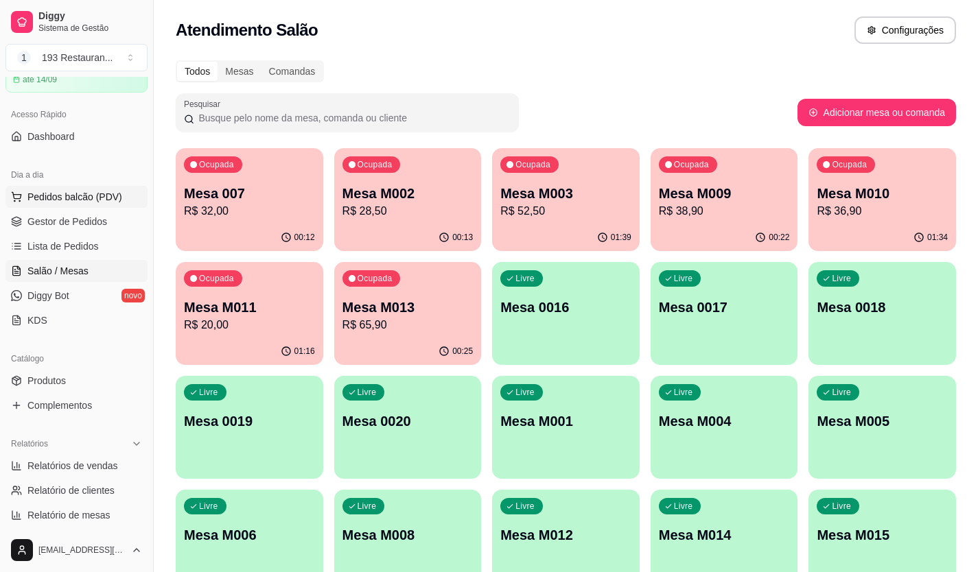
click at [115, 199] on span "Pedidos balcão (PDV)" at bounding box center [74, 197] width 95 height 14
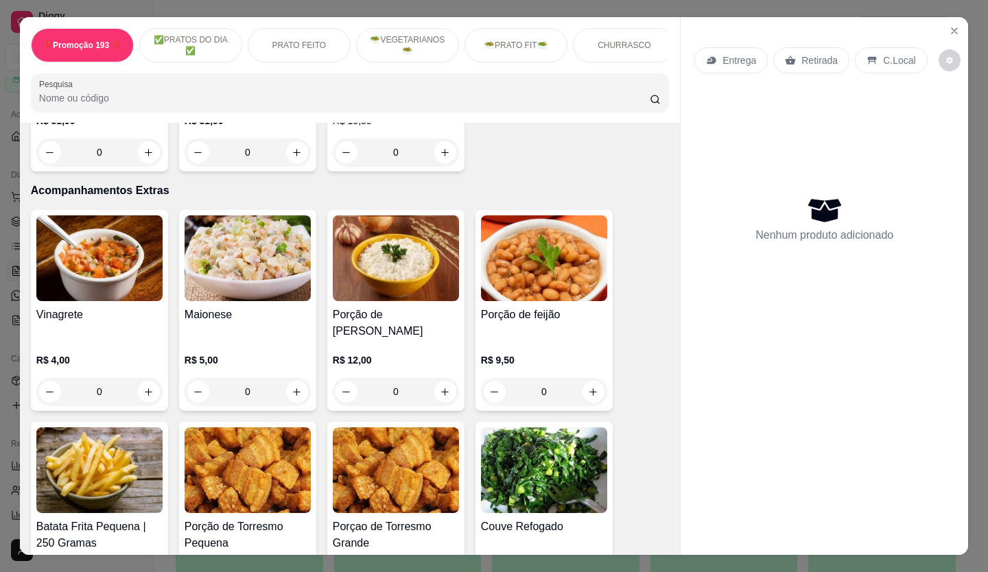
scroll to position [2556, 0]
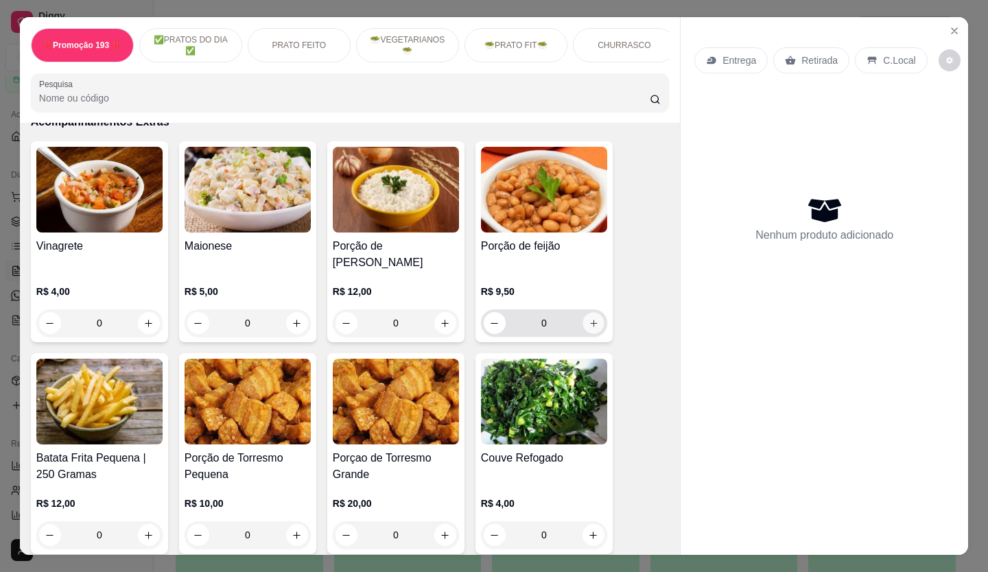
click at [593, 313] on button "increase-product-quantity" at bounding box center [592, 323] width 21 height 21
type input "1"
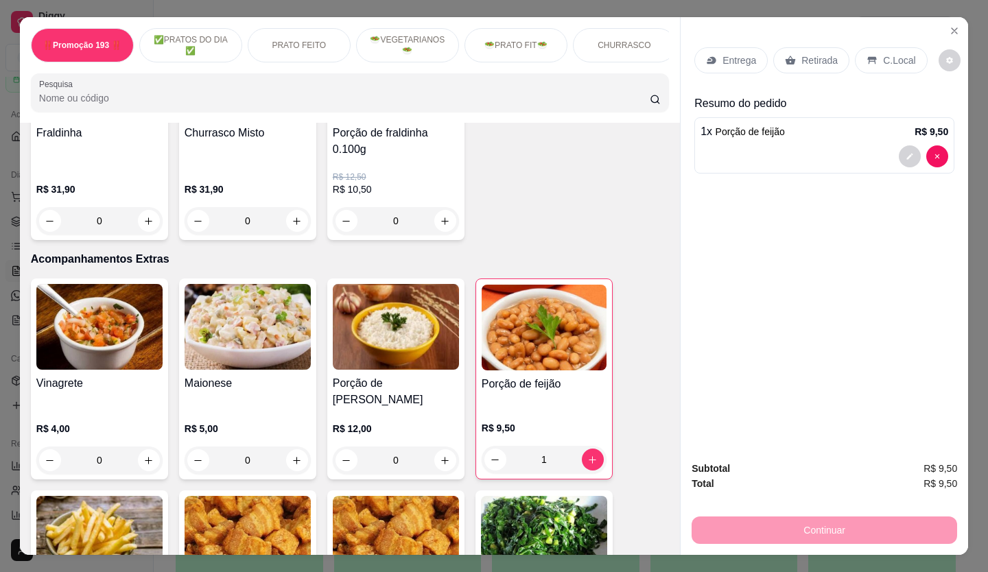
scroll to position [2487, 0]
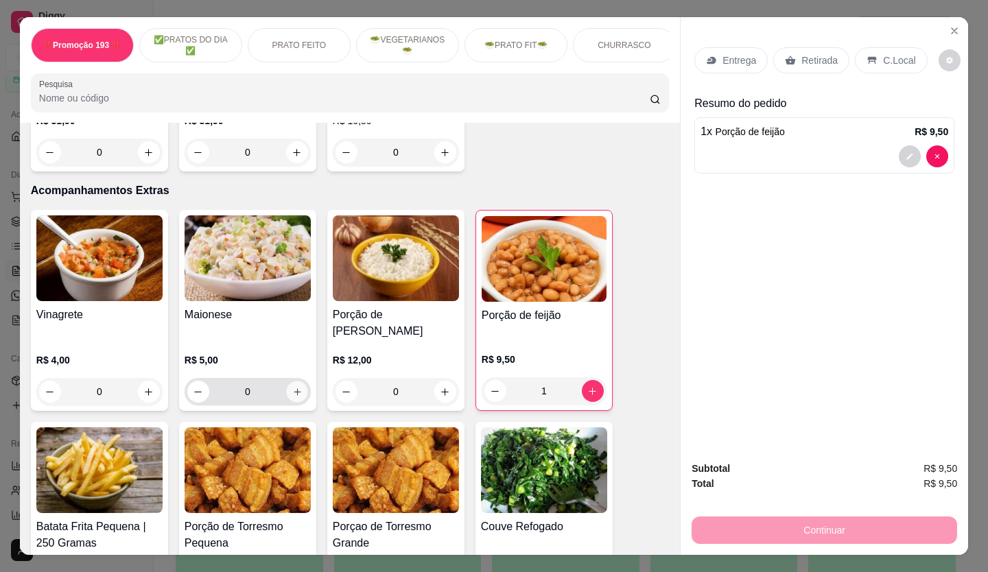
click at [294, 387] on icon "increase-product-quantity" at bounding box center [297, 392] width 10 height 10
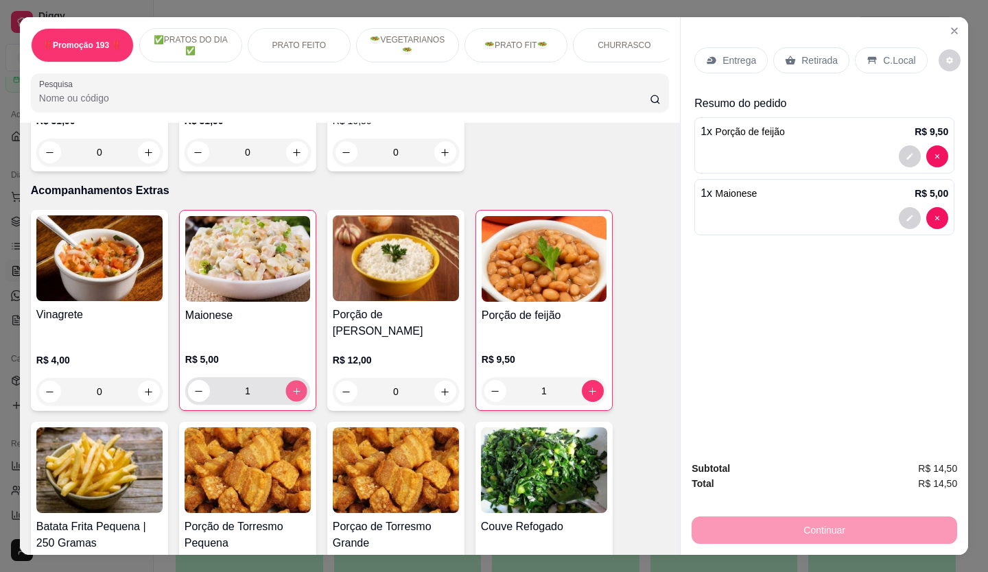
click at [294, 386] on icon "increase-product-quantity" at bounding box center [297, 391] width 10 height 10
click at [193, 381] on button "decrease-product-quantity" at bounding box center [198, 391] width 21 height 21
type input "2"
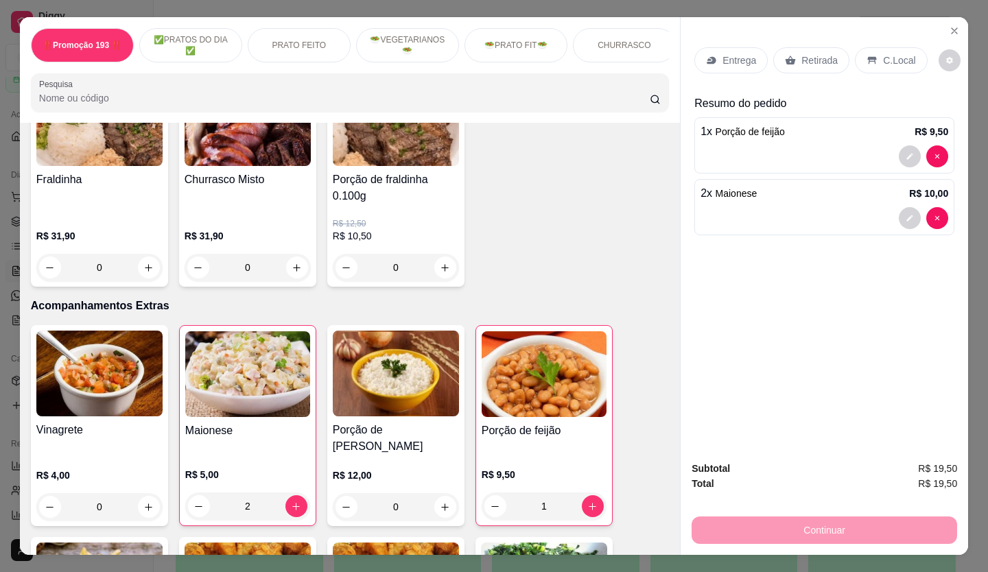
scroll to position [2350, 0]
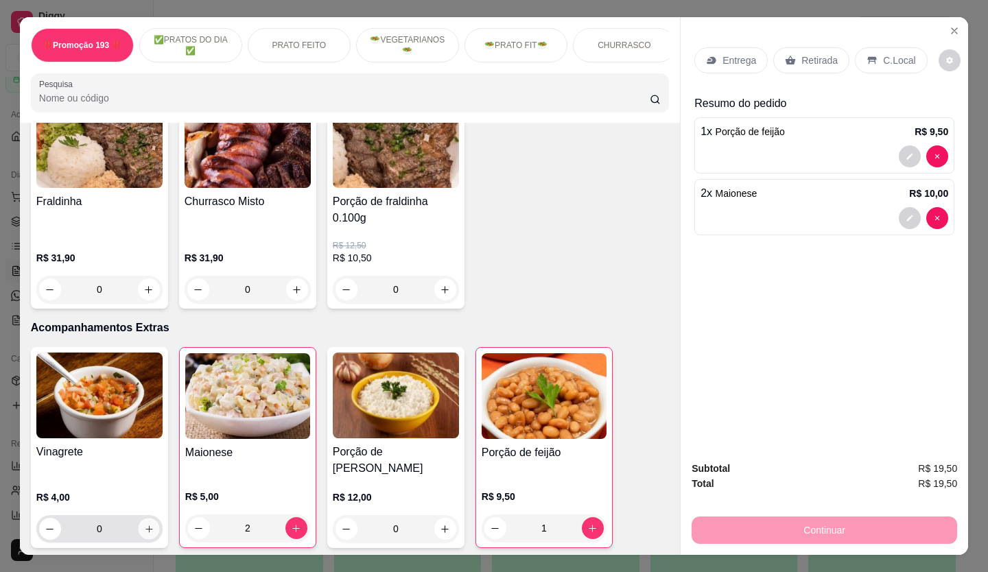
click at [145, 525] on icon "increase-product-quantity" at bounding box center [148, 528] width 7 height 7
click at [143, 523] on icon "increase-product-quantity" at bounding box center [148, 528] width 10 height 10
type input "2"
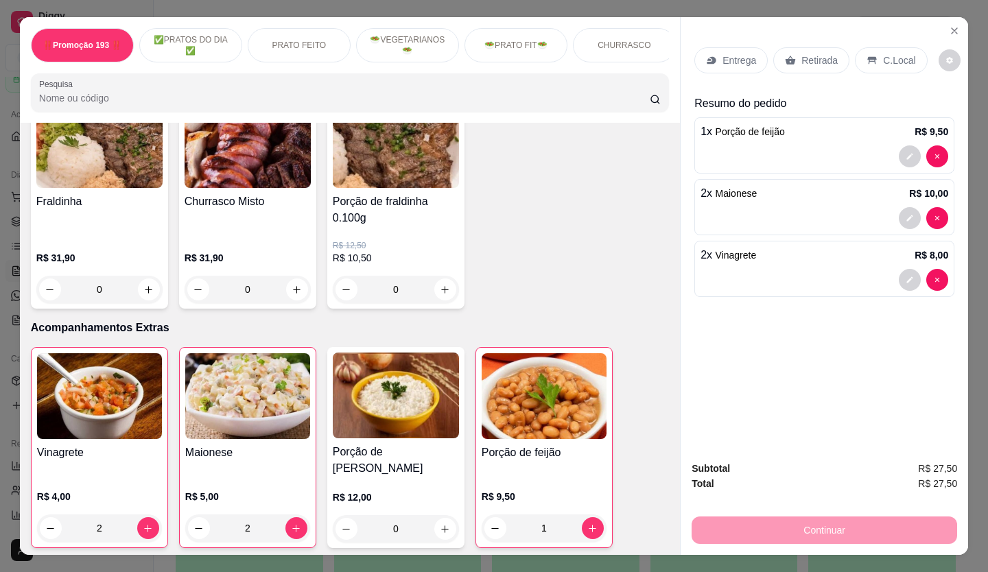
click at [819, 58] on p "Retirada" at bounding box center [819, 61] width 36 height 14
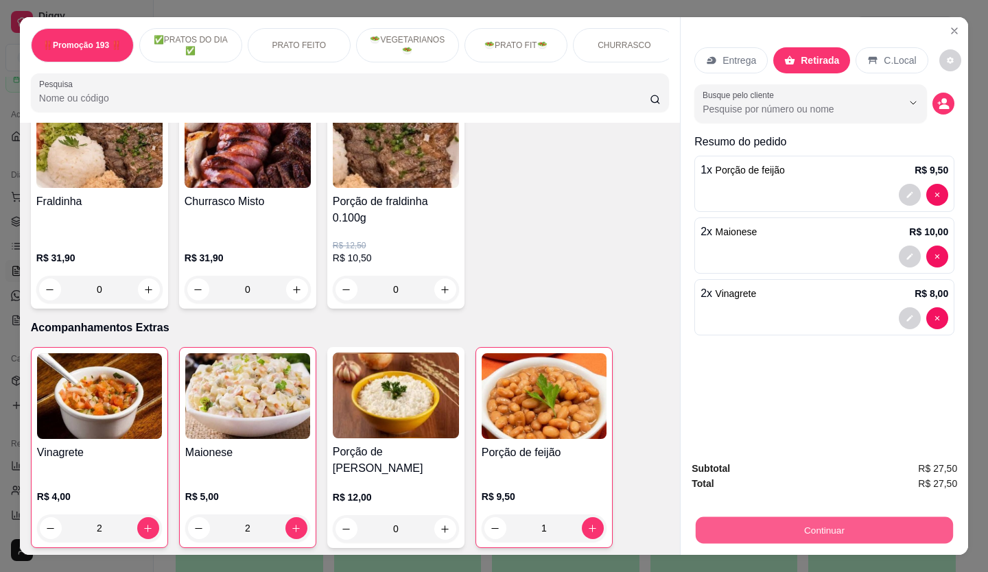
click at [772, 528] on button "Continuar" at bounding box center [824, 530] width 257 height 27
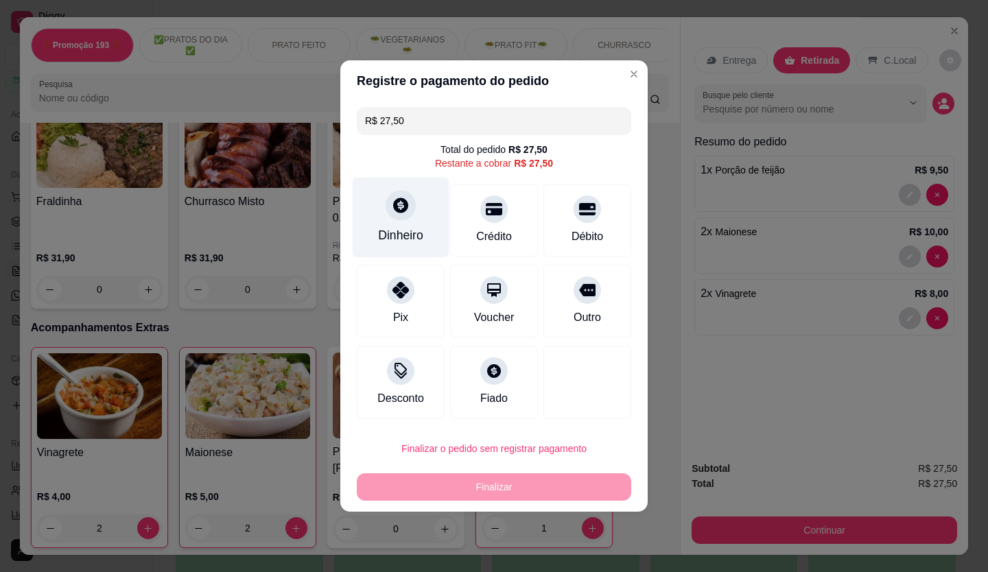
click at [389, 219] on div "Dinheiro" at bounding box center [401, 218] width 97 height 80
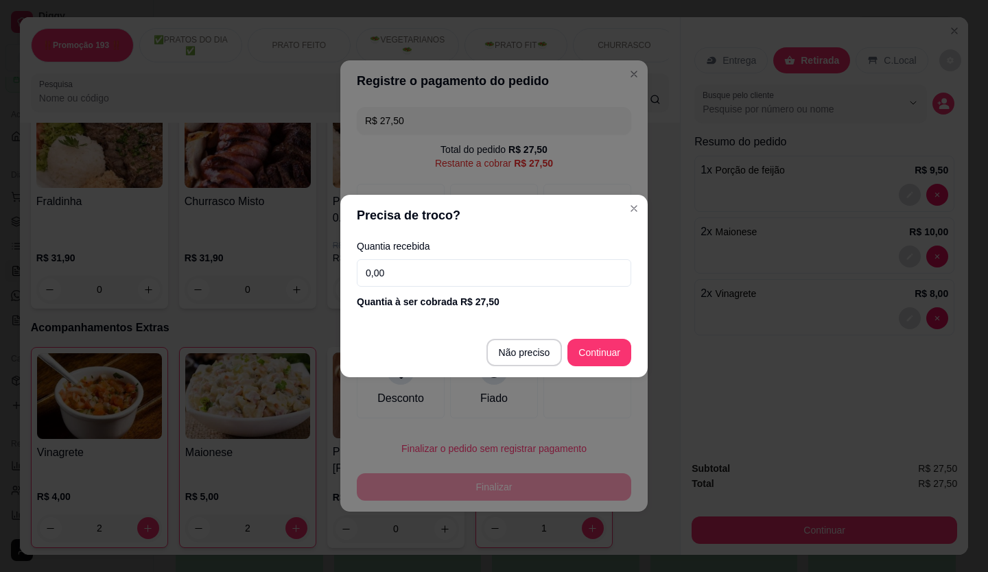
click at [501, 283] on input "0,00" at bounding box center [494, 272] width 274 height 27
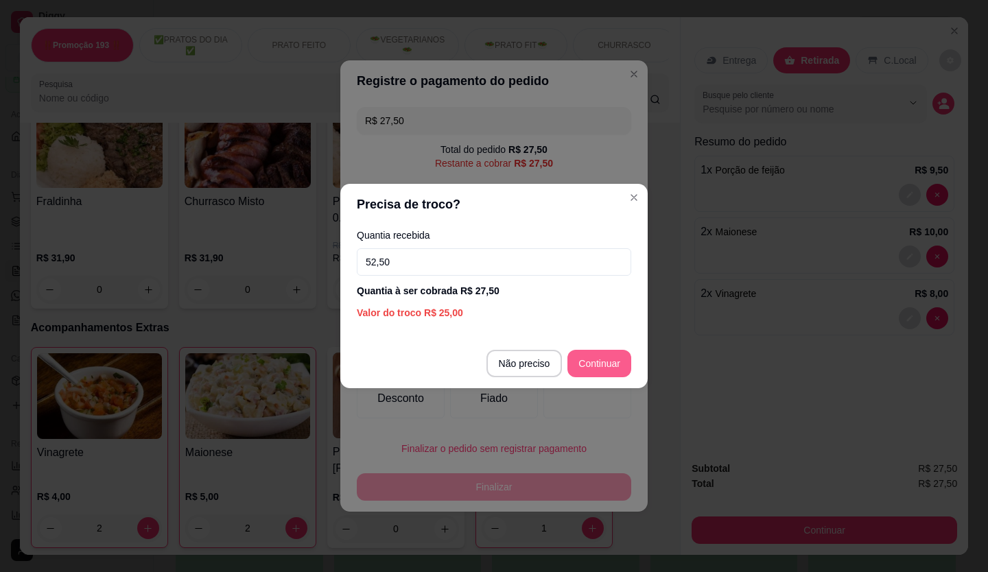
type input "52,50"
drag, startPoint x: 597, startPoint y: 338, endPoint x: 596, endPoint y: 346, distance: 8.3
click at [596, 341] on section "Precisa de troco? Quantia recebida 52,50 Quantia à ser cobrada R$ 27,50 Valor d…" at bounding box center [493, 286] width 307 height 204
type input "R$ 0,00"
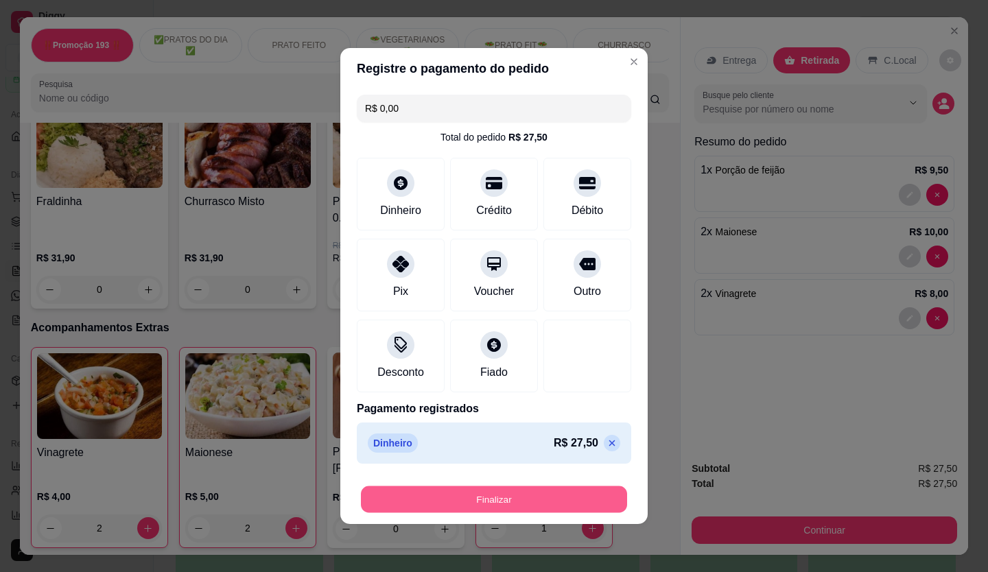
click at [525, 512] on button "Finalizar" at bounding box center [494, 499] width 266 height 27
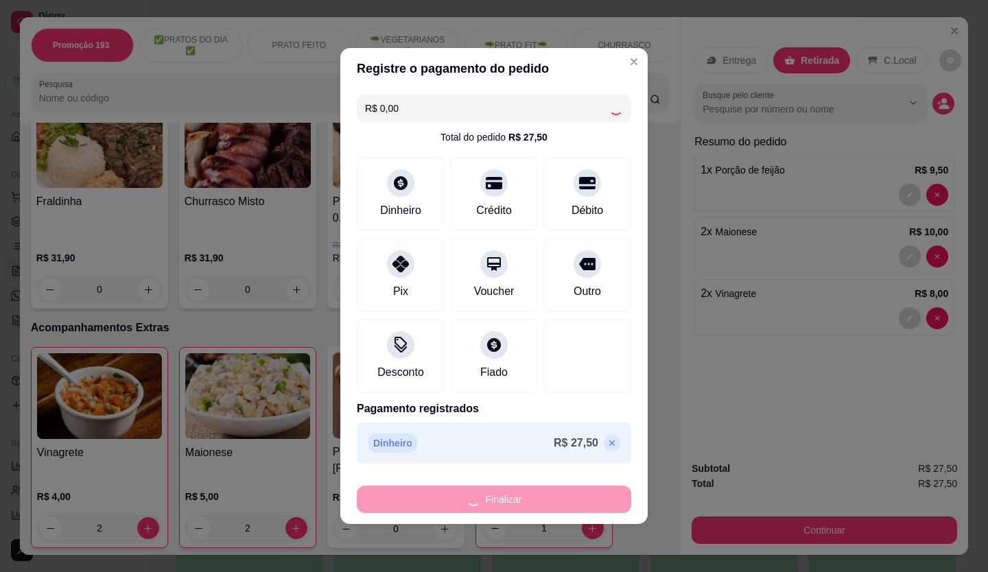
type input "0"
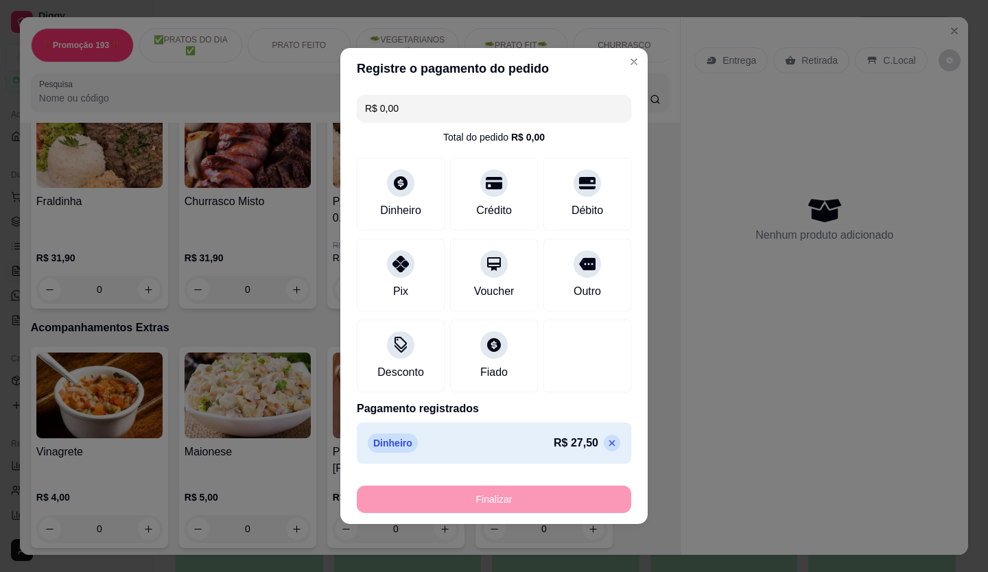
type input "-R$ 27,50"
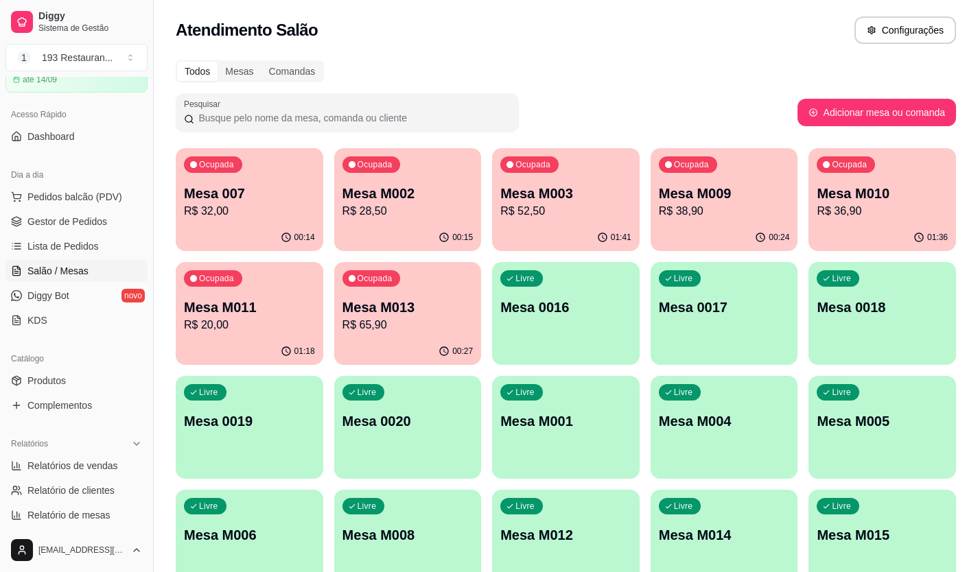
click at [724, 209] on p "R$ 38,90" at bounding box center [724, 211] width 131 height 16
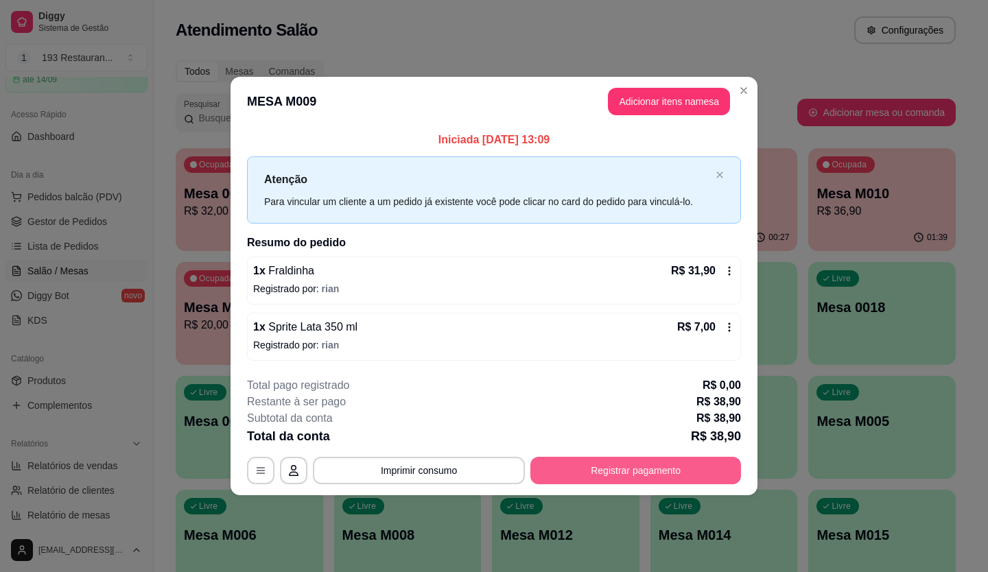
click at [636, 479] on button "Registrar pagamento" at bounding box center [635, 470] width 211 height 27
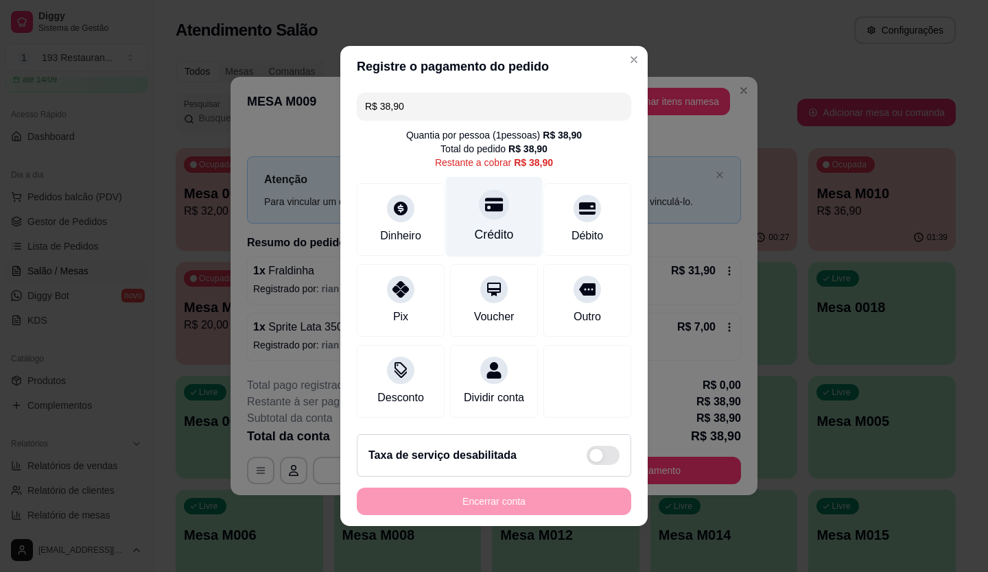
click at [496, 189] on div at bounding box center [494, 204] width 30 height 30
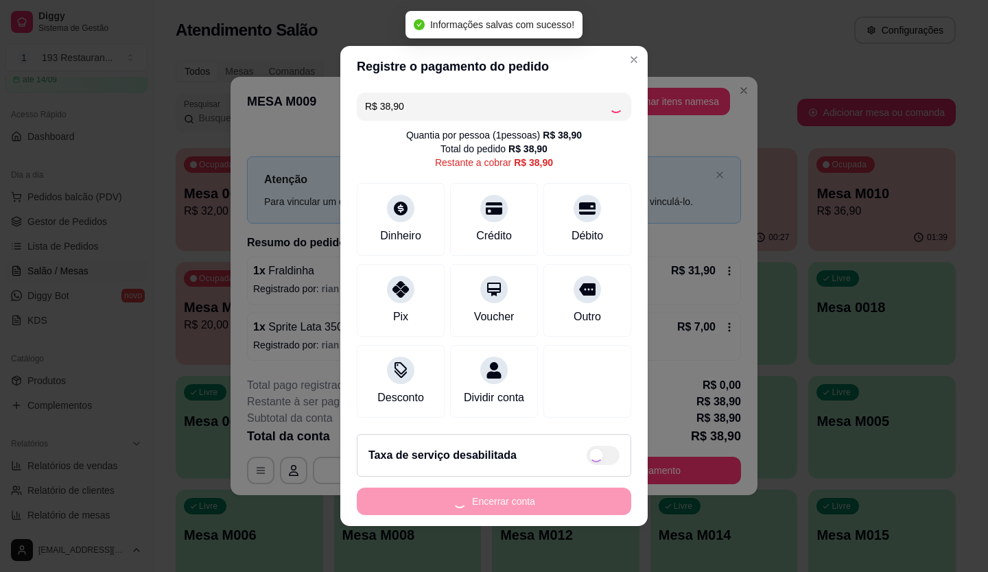
type input "R$ 0,00"
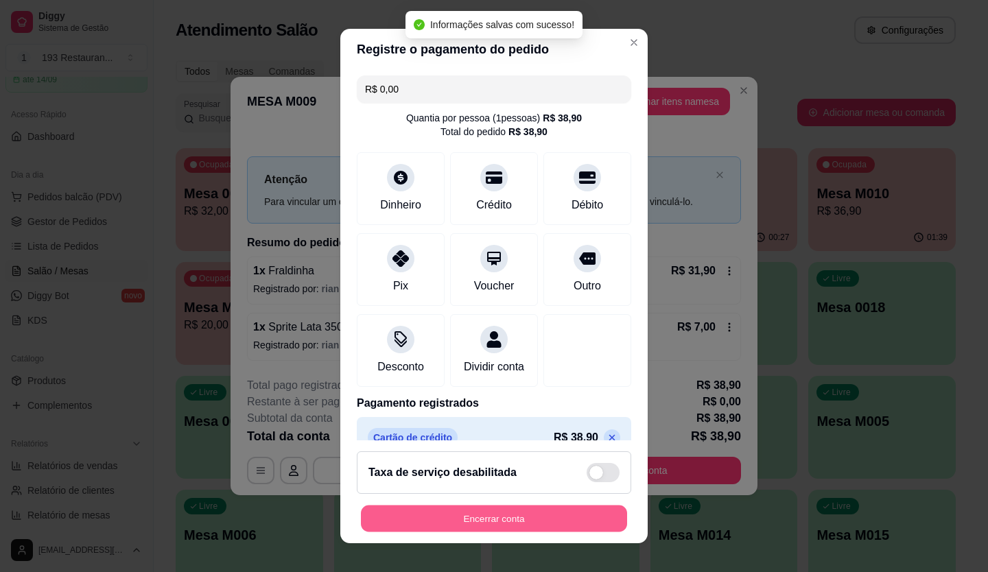
click at [600, 531] on button "Encerrar conta" at bounding box center [494, 519] width 266 height 27
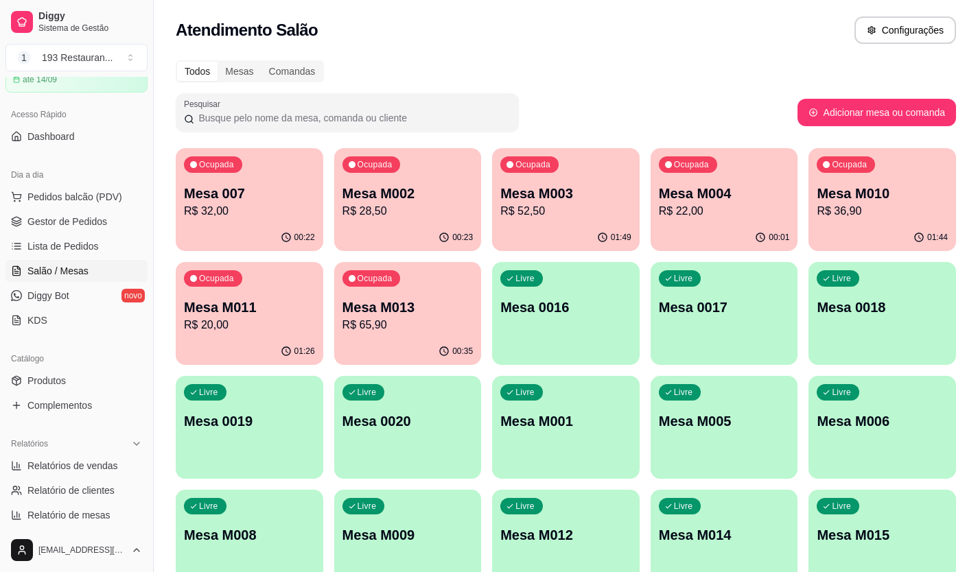
click at [366, 183] on div "Ocupada Mesa M002 R$ 28,50" at bounding box center [407, 186] width 147 height 76
click at [675, 211] on p "R$ 22,00" at bounding box center [724, 211] width 127 height 16
click at [586, 182] on div "Ocupada Mesa M003 R$ 52,50" at bounding box center [565, 187] width 143 height 74
click at [230, 333] on div "Ocupada Mesa M011 R$ 20,00" at bounding box center [249, 300] width 147 height 76
click at [431, 281] on div "Ocupada Mesa M013 R$ 65,90" at bounding box center [407, 300] width 143 height 74
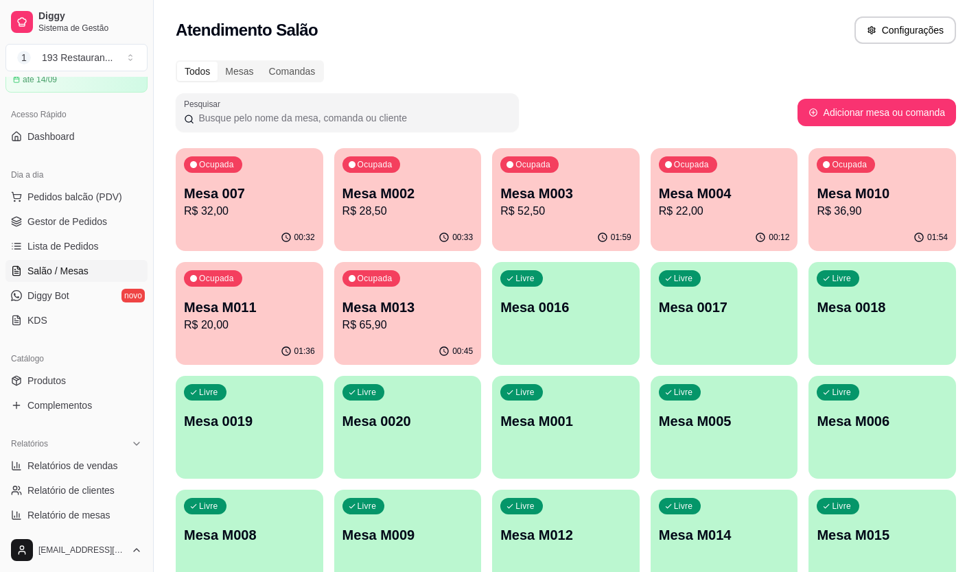
click at [233, 208] on p "R$ 32,00" at bounding box center [249, 211] width 131 height 16
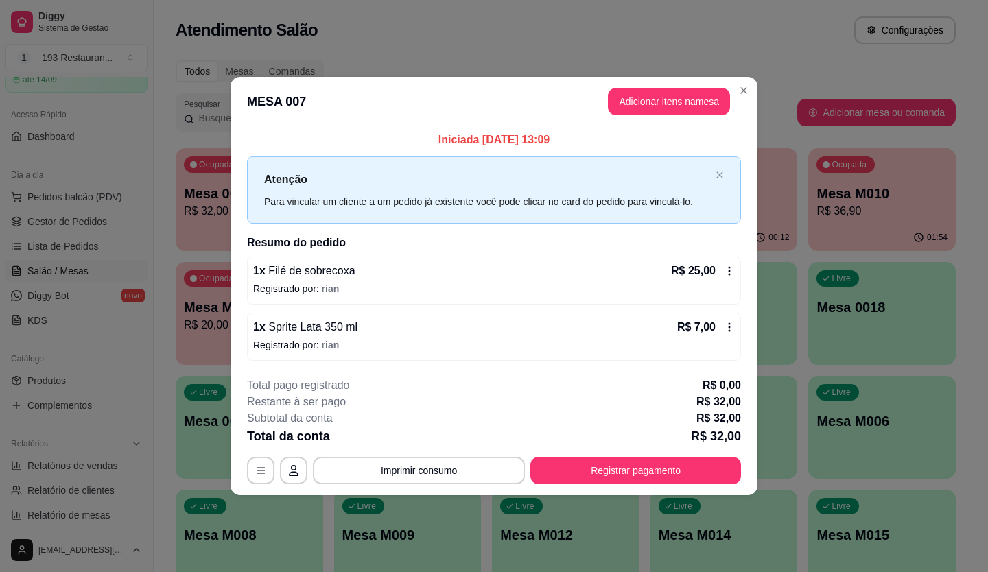
click at [738, 331] on div "1 x Sprite Lata 350 ml R$ 7,00 Registrado por: rian" at bounding box center [494, 337] width 494 height 48
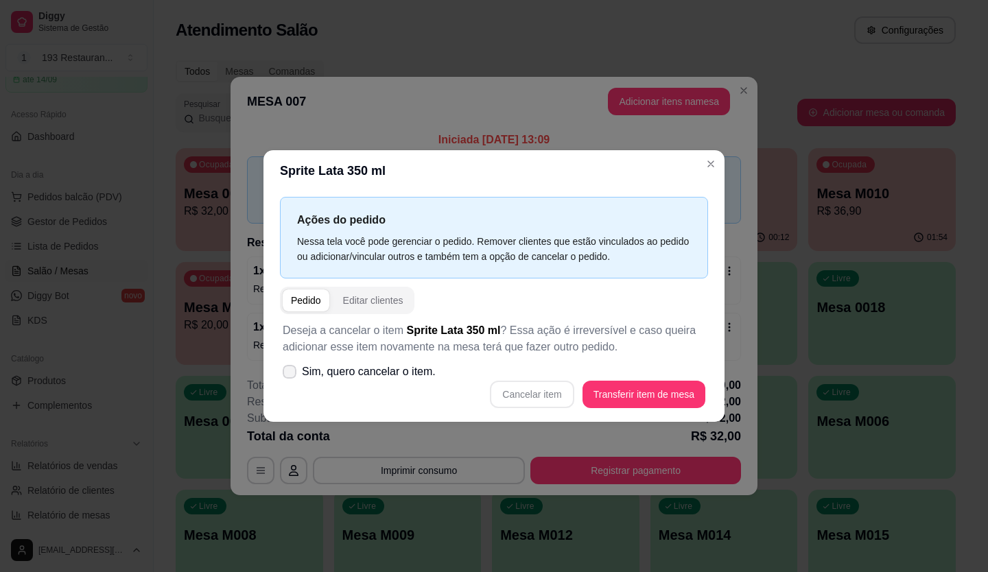
click at [419, 372] on span "Sim, quero cancelar o item." at bounding box center [369, 372] width 134 height 16
click at [291, 375] on input "Sim, quero cancelar o item." at bounding box center [286, 379] width 9 height 9
checkbox input "true"
click at [554, 407] on button "Cancelar item" at bounding box center [532, 394] width 82 height 27
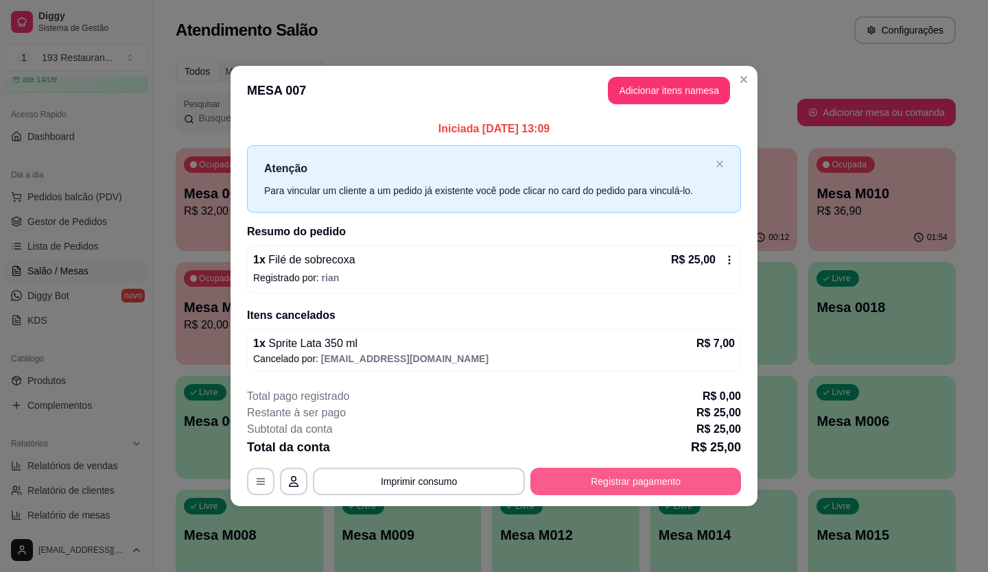
click at [573, 480] on button "Registrar pagamento" at bounding box center [635, 481] width 211 height 27
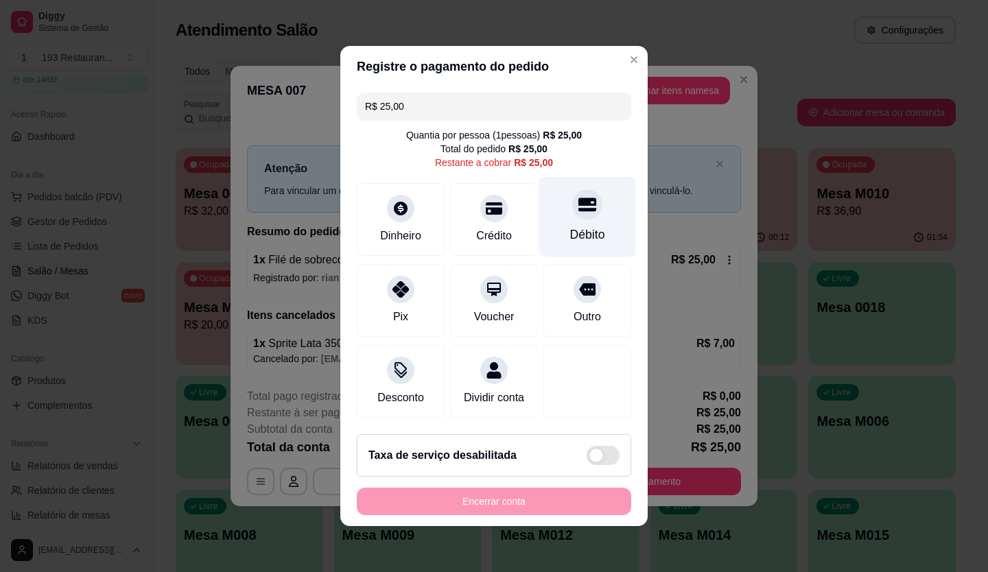
click at [582, 226] on div "Débito" at bounding box center [587, 235] width 35 height 18
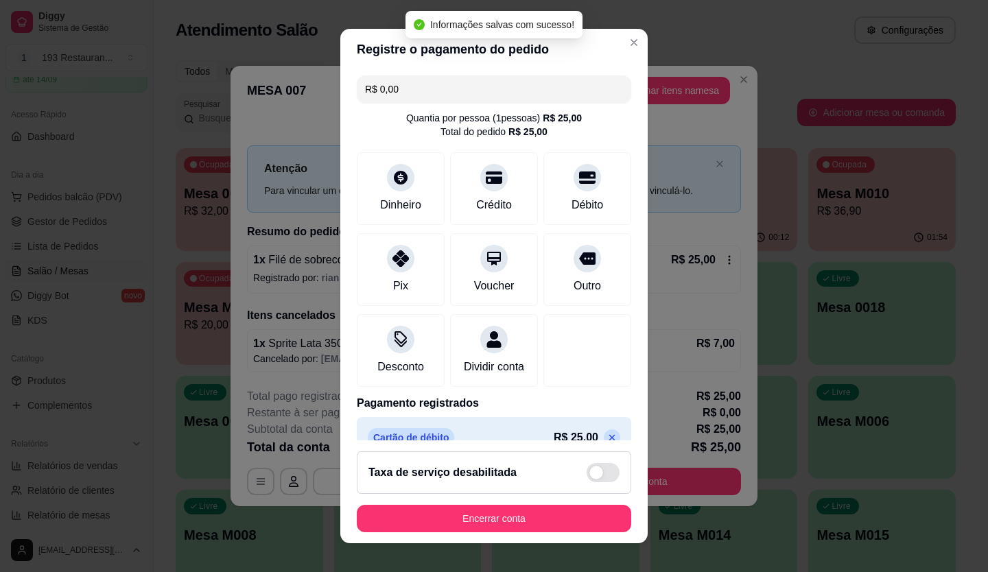
type input "R$ 0,00"
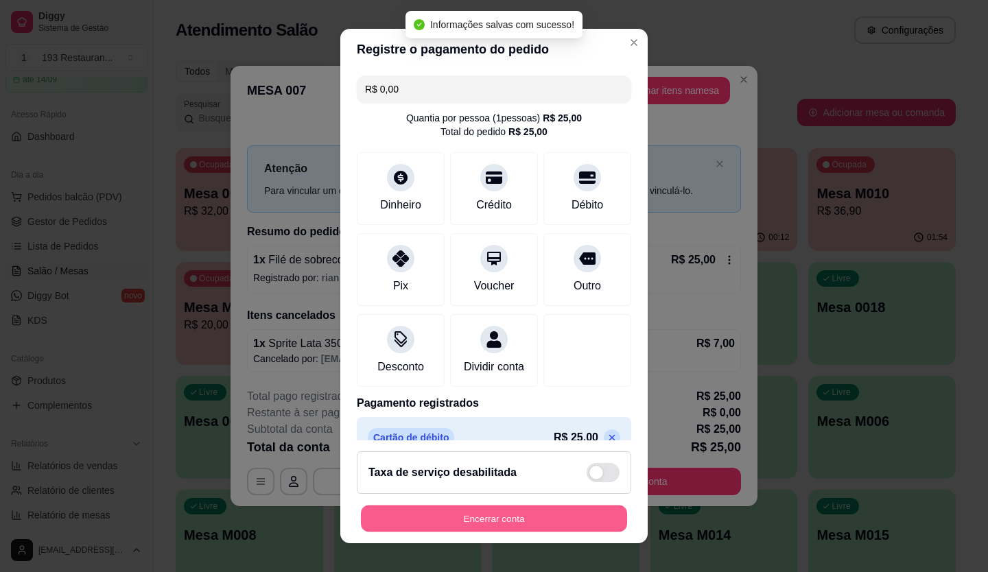
click at [512, 521] on button "Encerrar conta" at bounding box center [494, 519] width 266 height 27
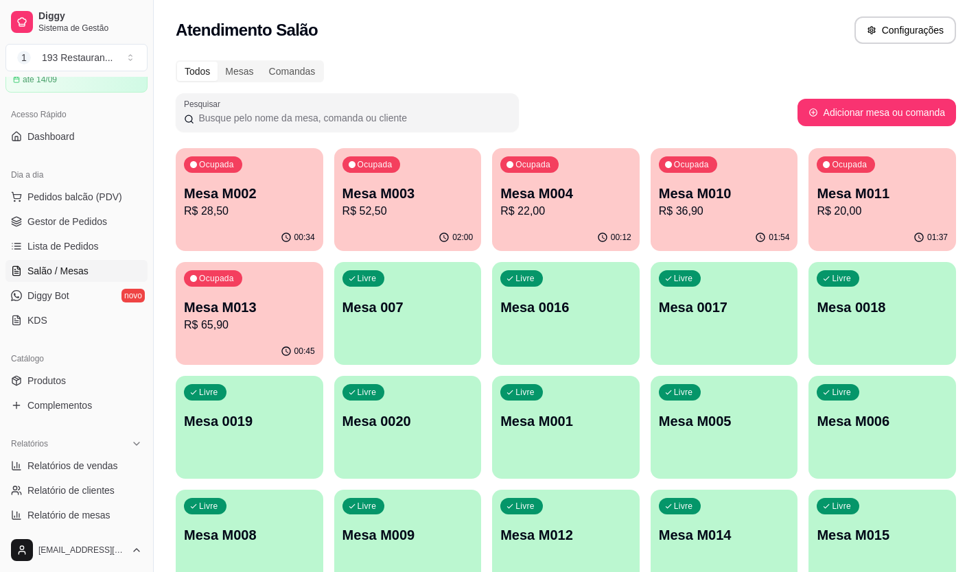
click at [263, 322] on p "R$ 65,90" at bounding box center [249, 325] width 131 height 16
click at [248, 226] on div "00:34" at bounding box center [249, 237] width 147 height 27
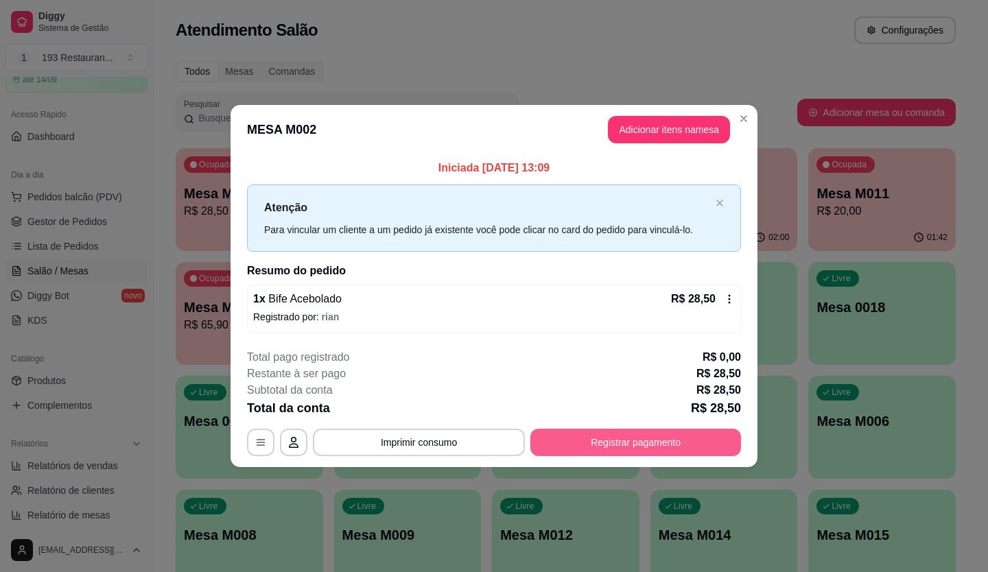
click at [661, 440] on button "Registrar pagamento" at bounding box center [635, 442] width 211 height 27
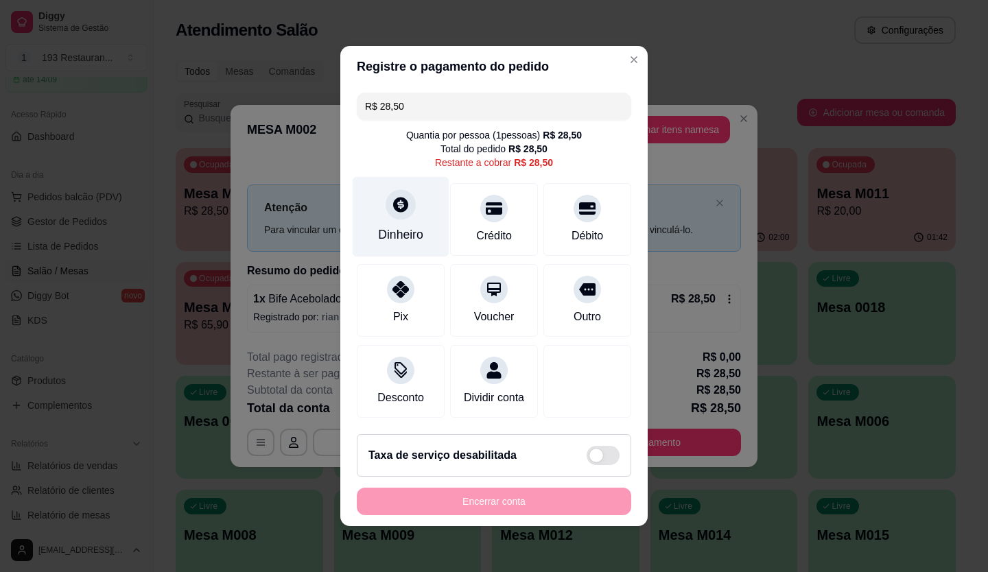
click at [409, 196] on div "Dinheiro" at bounding box center [401, 217] width 97 height 80
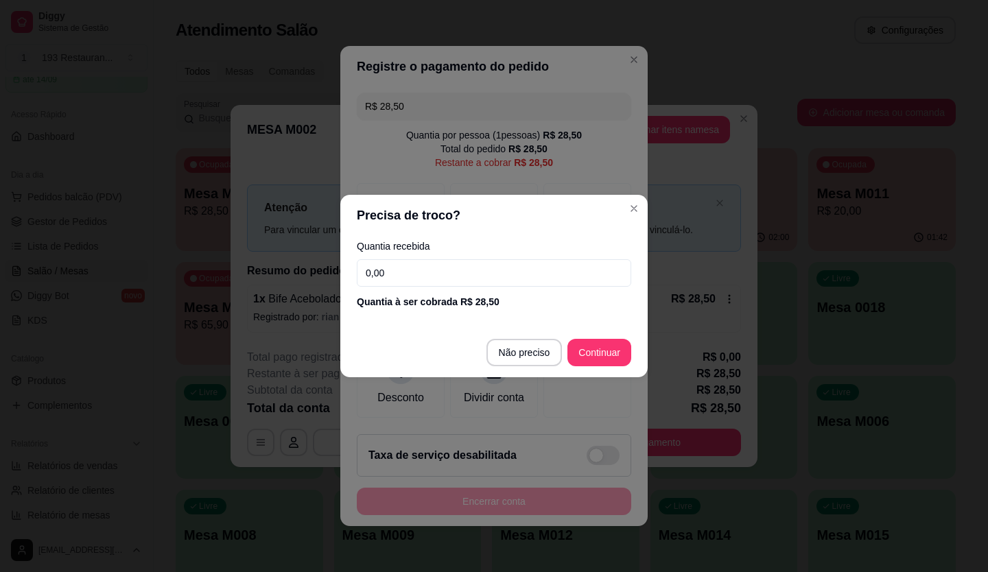
click at [466, 259] on div "Quantia recebida 0,00 Quantia à ser cobrada R$ 28,50" at bounding box center [493, 275] width 307 height 78
click at [471, 280] on input "0,00" at bounding box center [494, 272] width 274 height 27
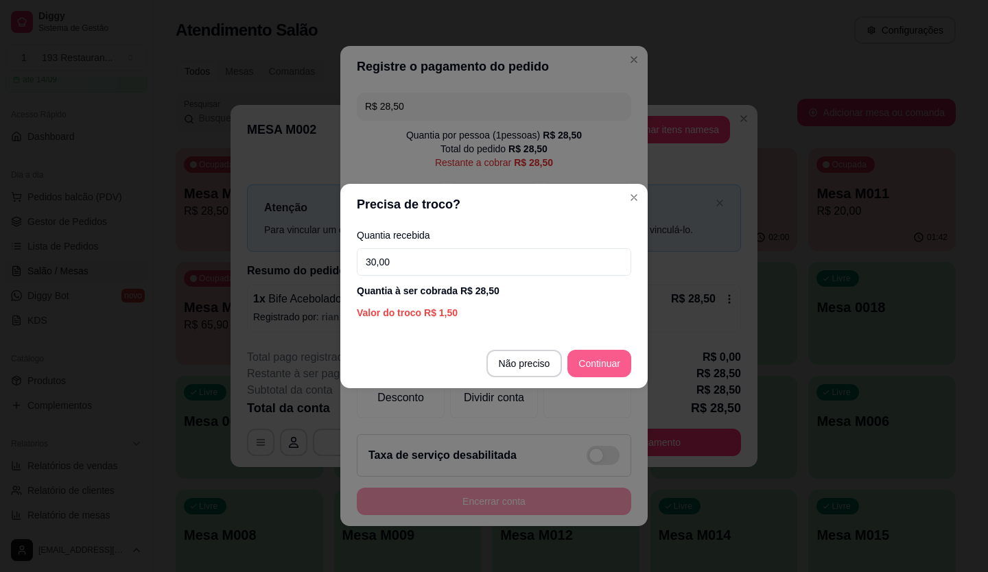
type input "30,00"
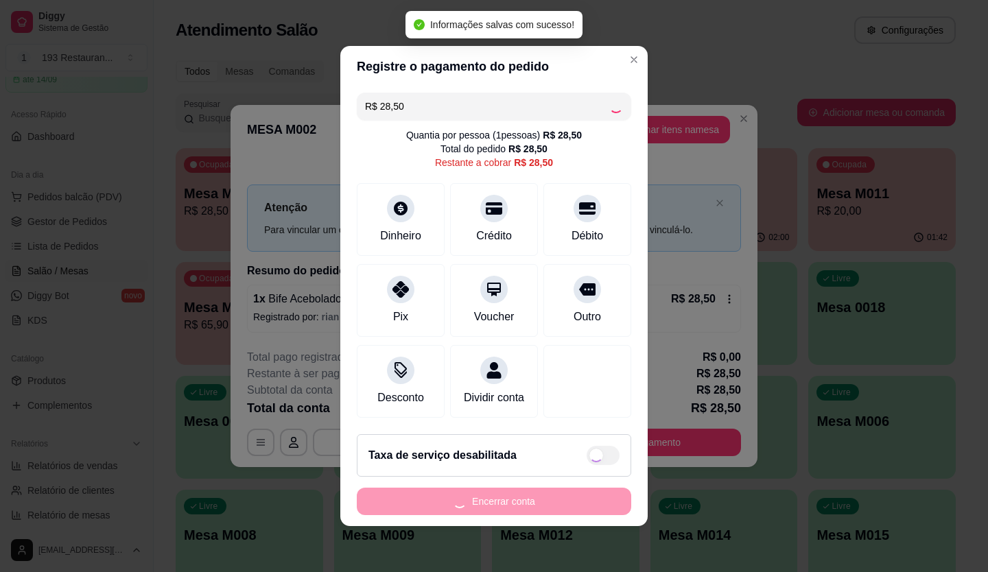
type input "R$ 0,00"
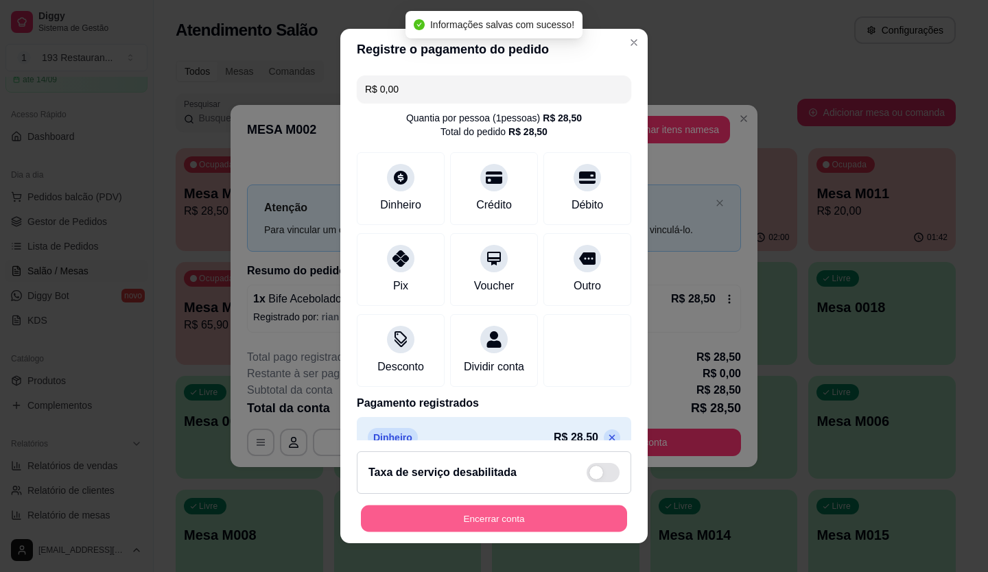
click at [557, 520] on button "Encerrar conta" at bounding box center [494, 519] width 266 height 27
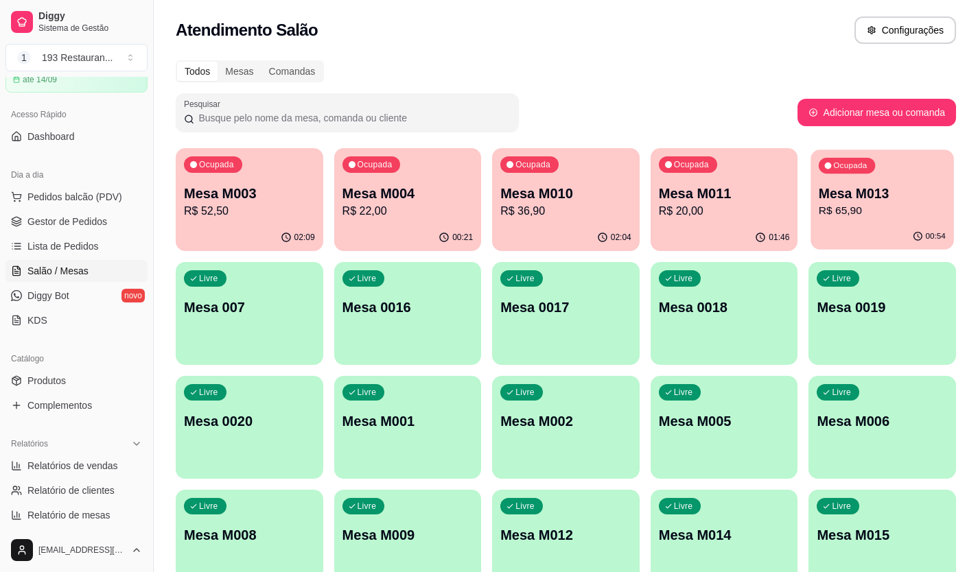
click at [910, 185] on p "Mesa M013" at bounding box center [881, 194] width 127 height 19
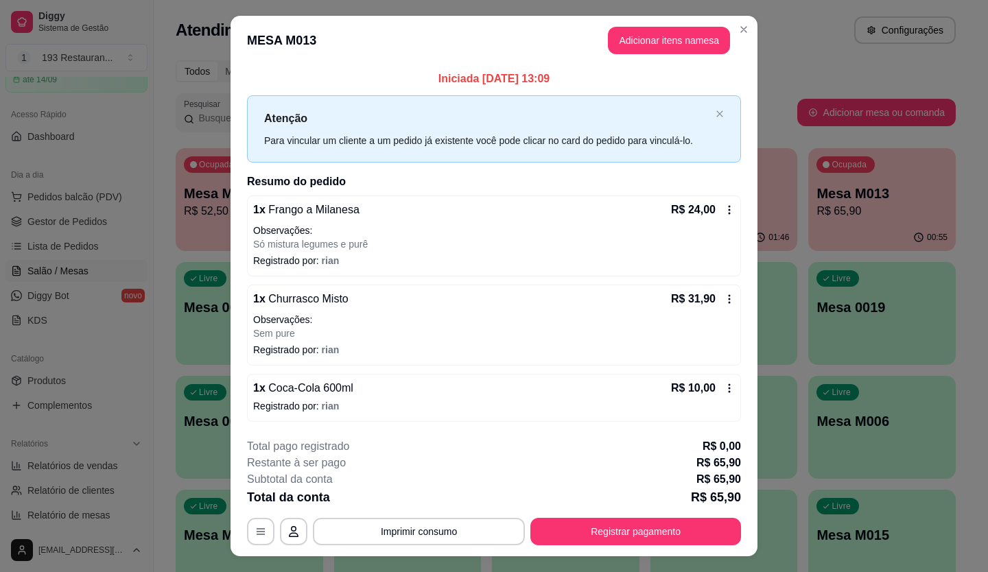
click at [724, 389] on icon at bounding box center [729, 388] width 11 height 11
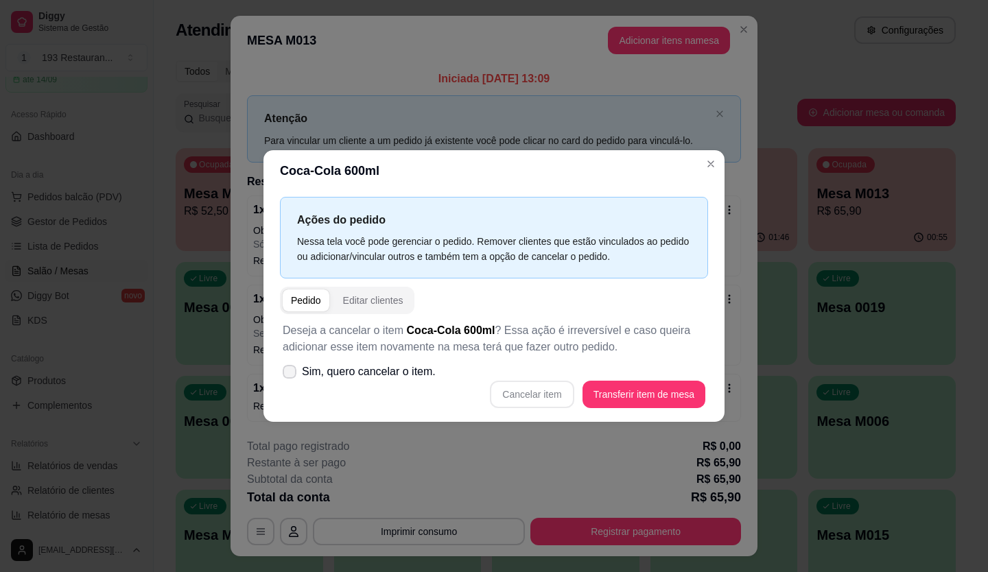
click at [417, 370] on span "Sim, quero cancelar o item." at bounding box center [369, 372] width 134 height 16
click at [291, 375] on input "Sim, quero cancelar o item." at bounding box center [286, 379] width 9 height 9
checkbox input "true"
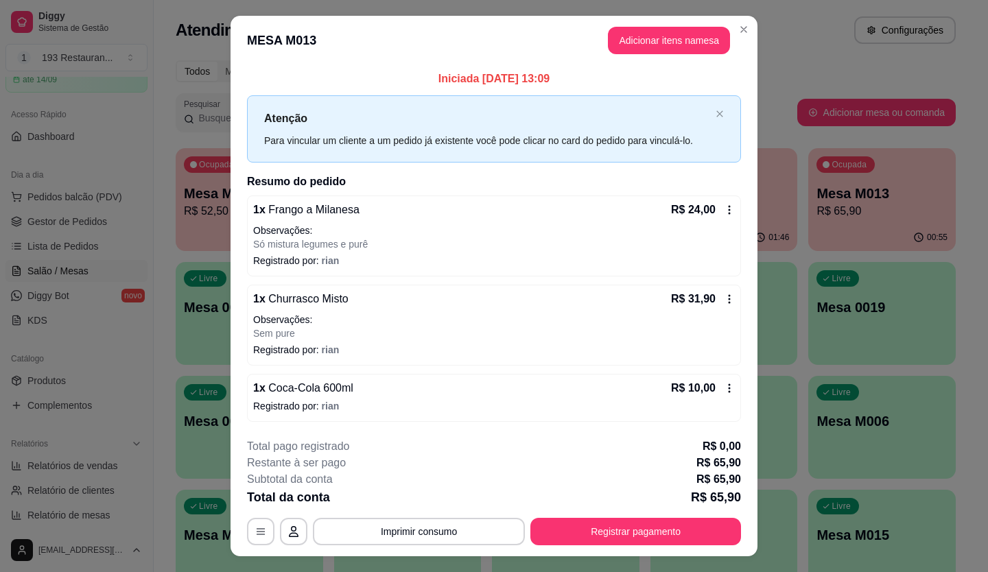
click at [711, 390] on div "R$ 10,00" at bounding box center [703, 388] width 64 height 16
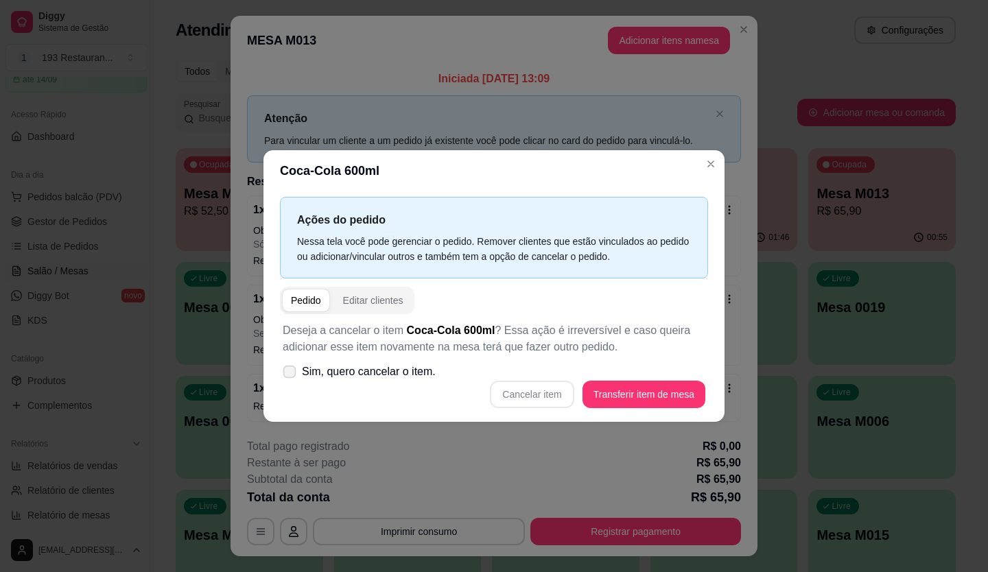
click at [338, 364] on span "Sim, quero cancelar o item." at bounding box center [369, 372] width 134 height 16
click at [291, 375] on input "Sim, quero cancelar o item." at bounding box center [286, 379] width 9 height 9
checkbox input "true"
click at [516, 393] on button "Cancelar item" at bounding box center [532, 394] width 84 height 27
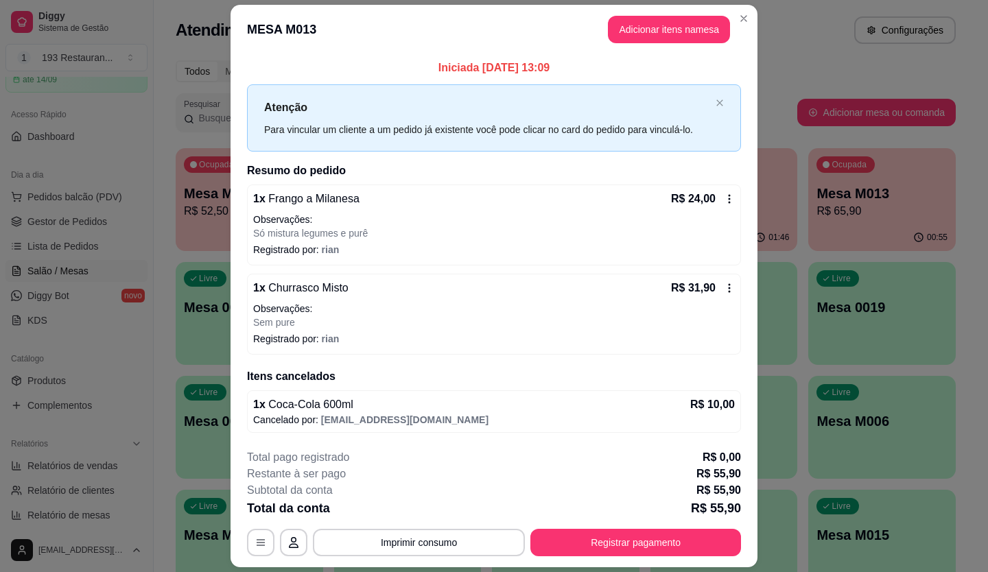
click at [645, 538] on button "Registrar pagamento" at bounding box center [635, 542] width 211 height 27
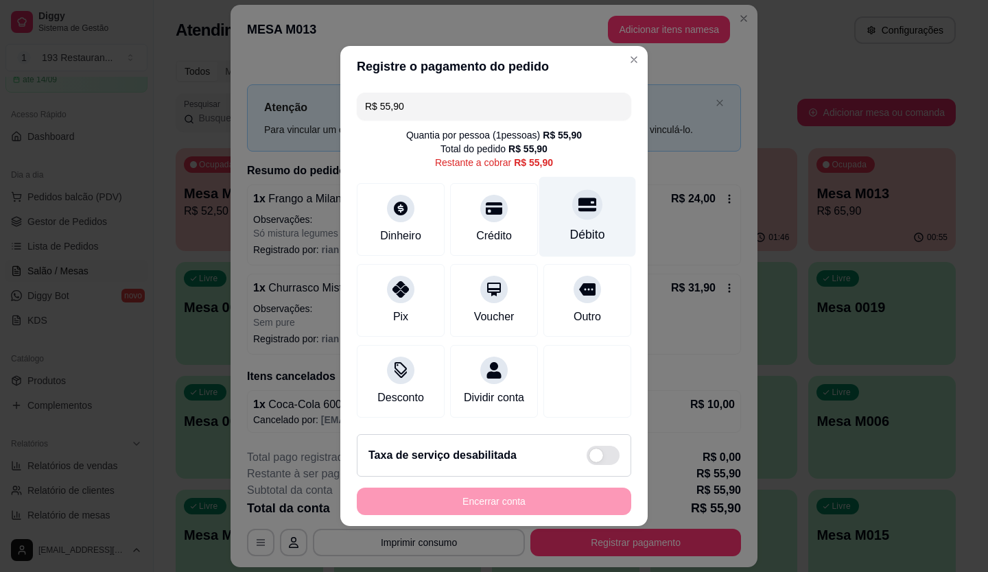
click at [558, 215] on div "Débito" at bounding box center [587, 217] width 97 height 80
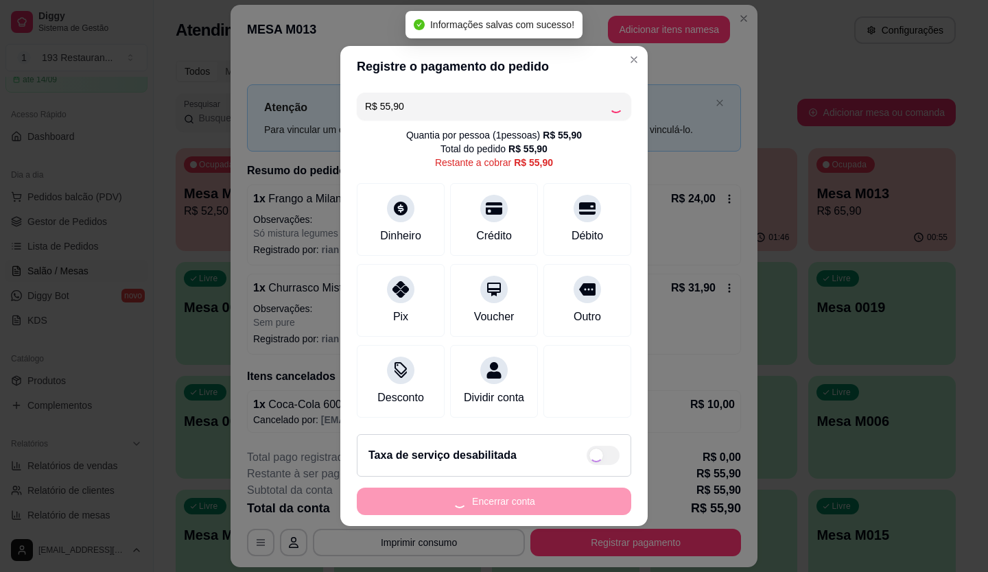
type input "R$ 0,00"
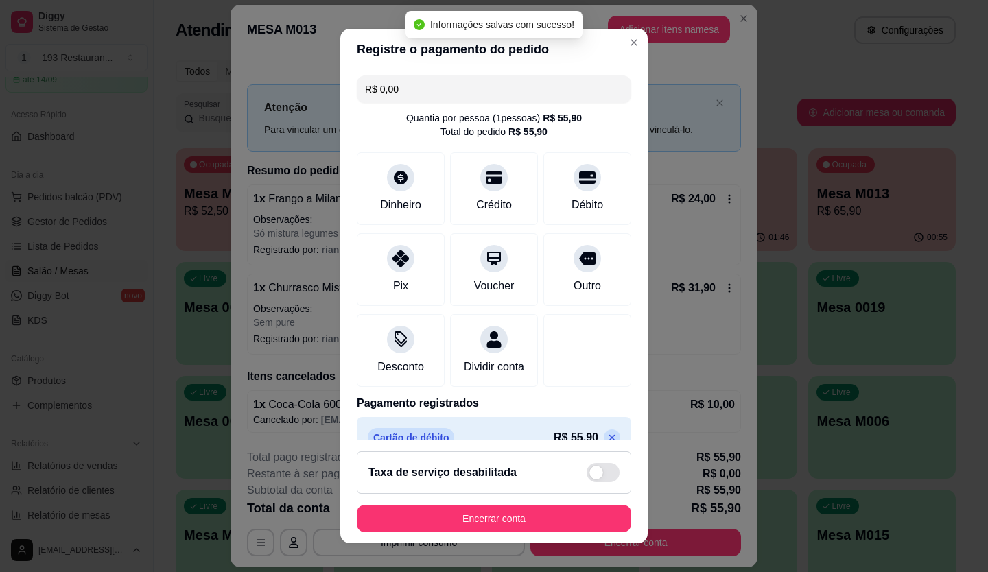
click at [530, 504] on footer "Taxa de serviço desabilitada Encerrar conta" at bounding box center [493, 491] width 307 height 103
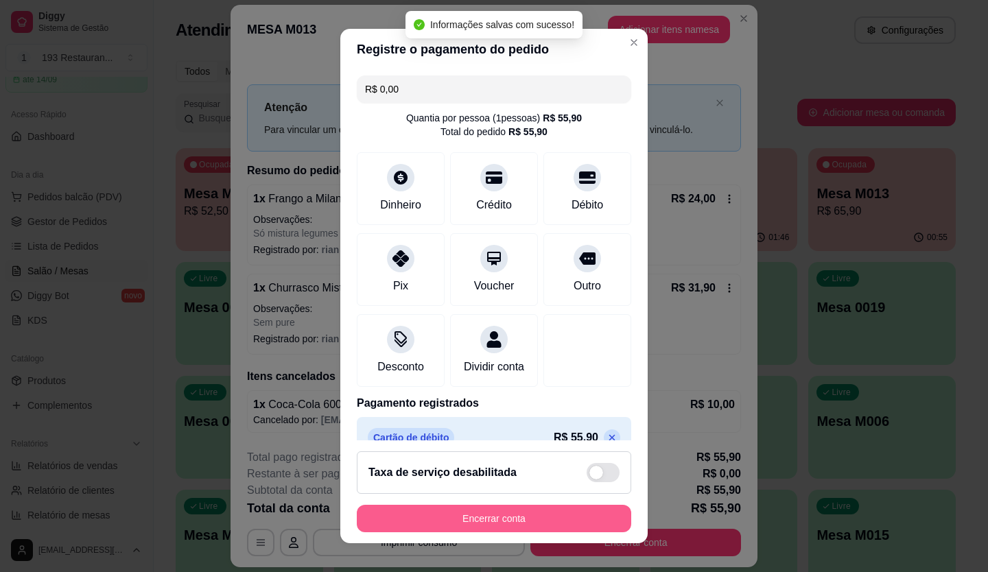
click at [530, 518] on button "Encerrar conta" at bounding box center [494, 518] width 274 height 27
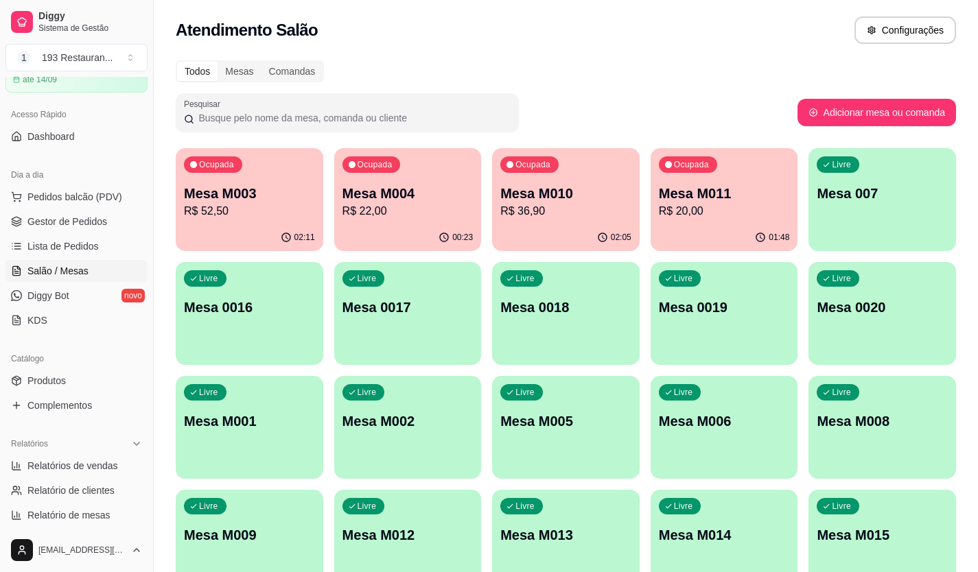
click at [719, 211] on p "R$ 20,00" at bounding box center [724, 211] width 131 height 16
click at [399, 210] on p "R$ 22,00" at bounding box center [407, 211] width 131 height 16
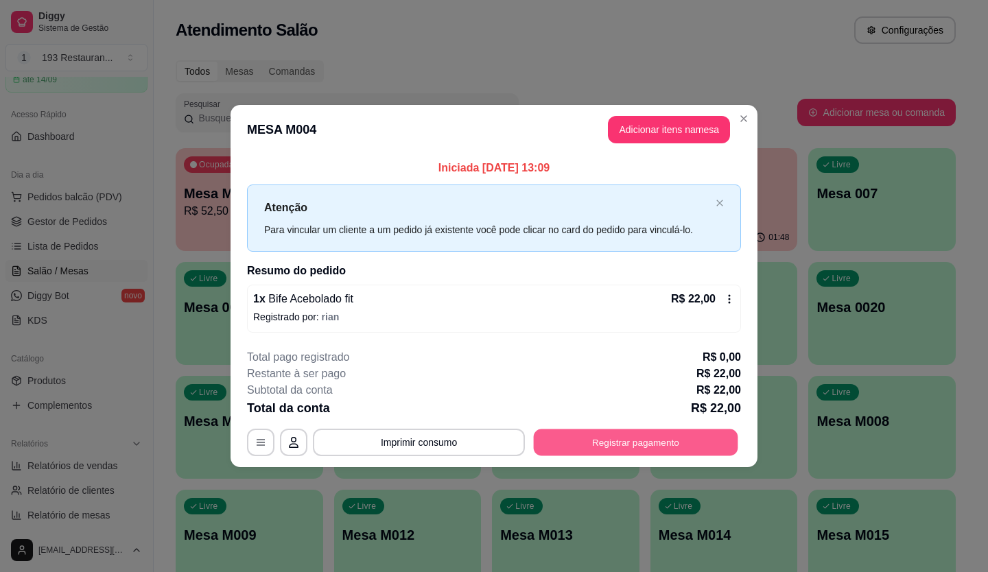
click at [592, 440] on button "Registrar pagamento" at bounding box center [636, 442] width 204 height 27
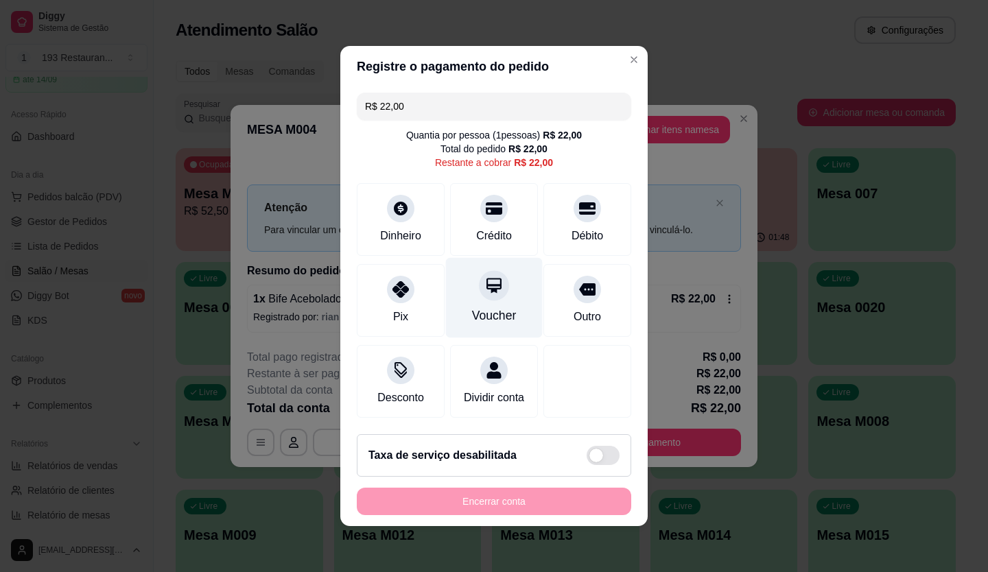
click at [490, 285] on icon at bounding box center [494, 285] width 18 height 18
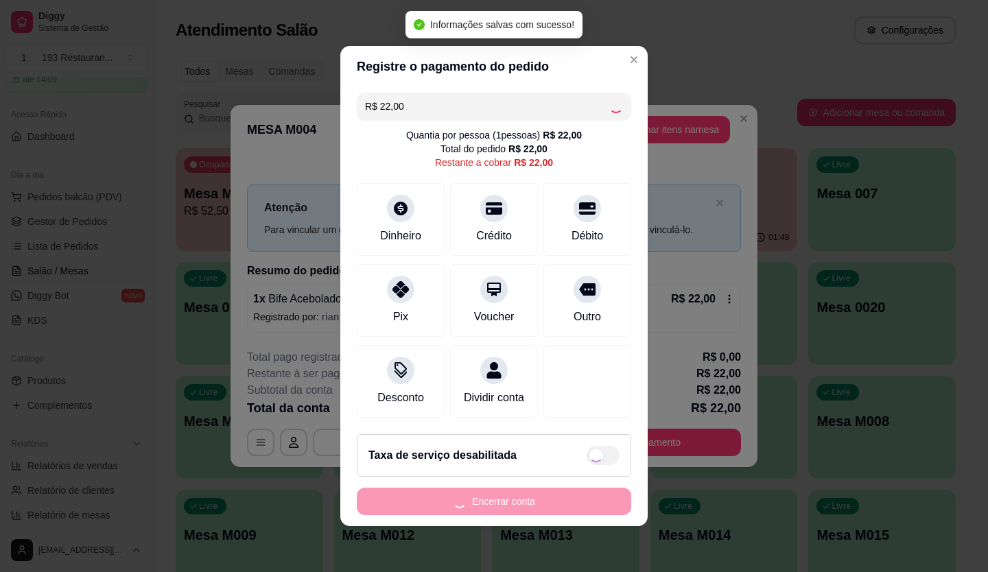
type input "R$ 0,00"
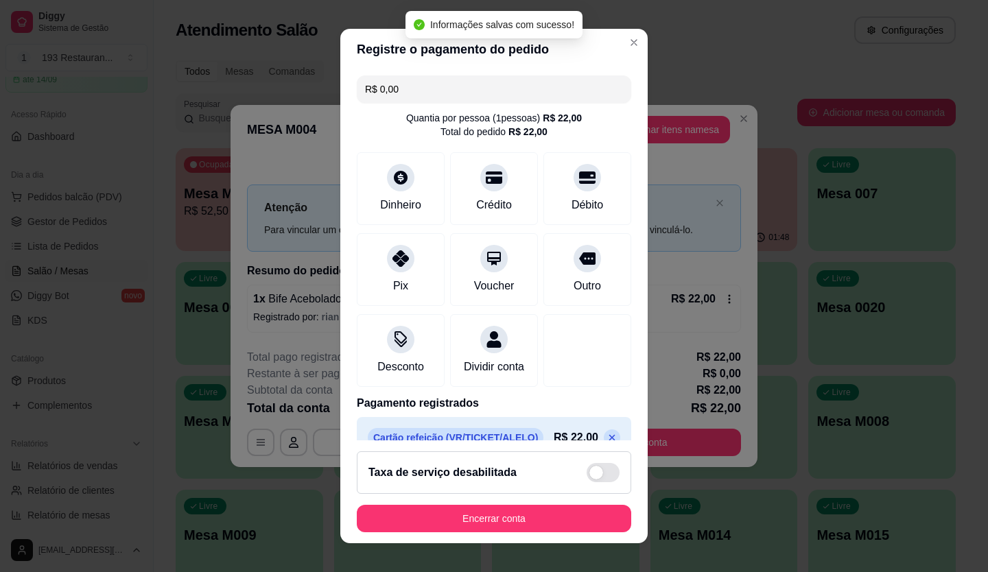
click at [526, 502] on footer "Taxa de serviço desabilitada Encerrar conta" at bounding box center [493, 491] width 307 height 103
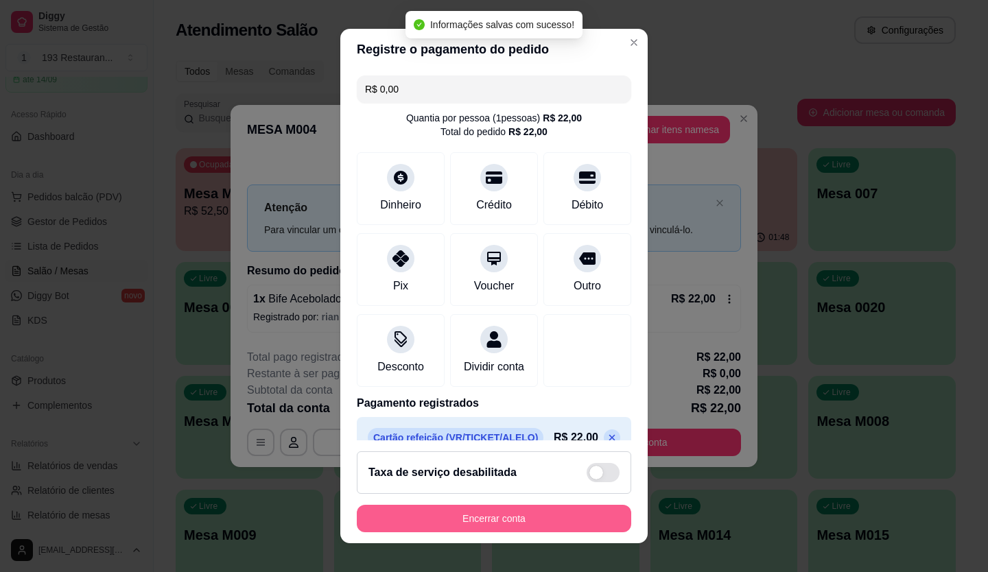
click at [534, 515] on button "Encerrar conta" at bounding box center [494, 518] width 274 height 27
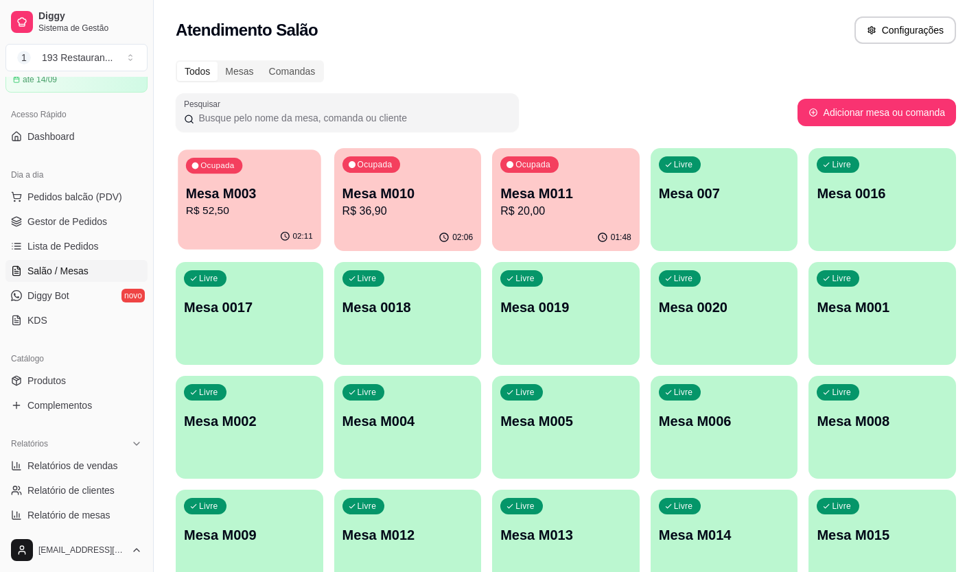
click at [263, 200] on p "Mesa M003" at bounding box center [249, 194] width 127 height 19
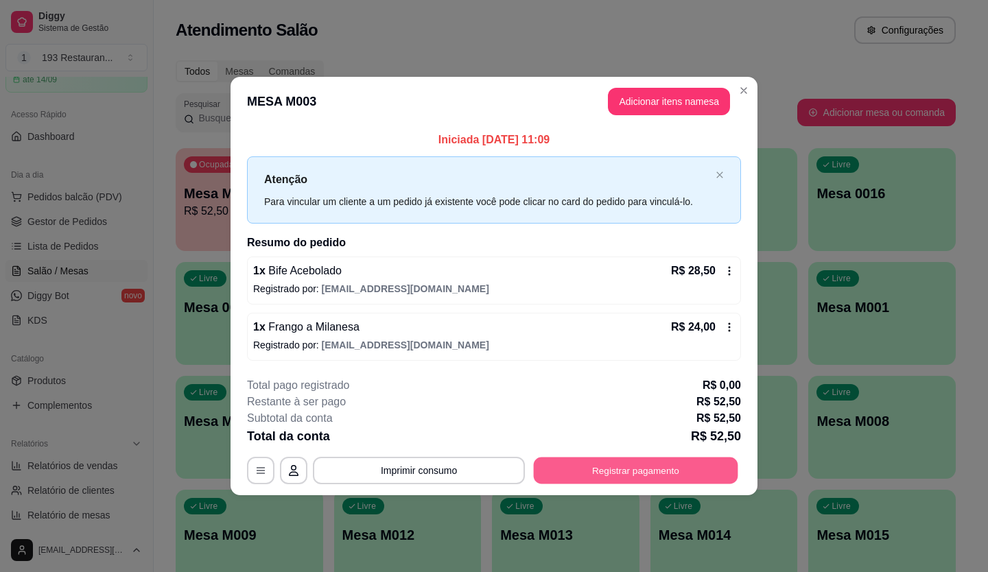
click at [610, 475] on button "Registrar pagamento" at bounding box center [636, 470] width 204 height 27
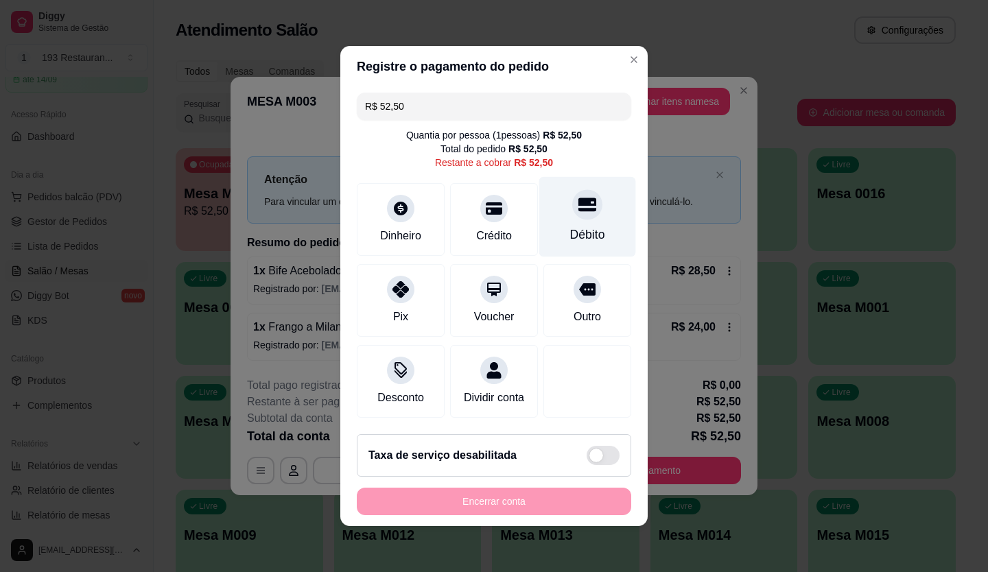
click at [570, 226] on div "Débito" at bounding box center [587, 235] width 35 height 18
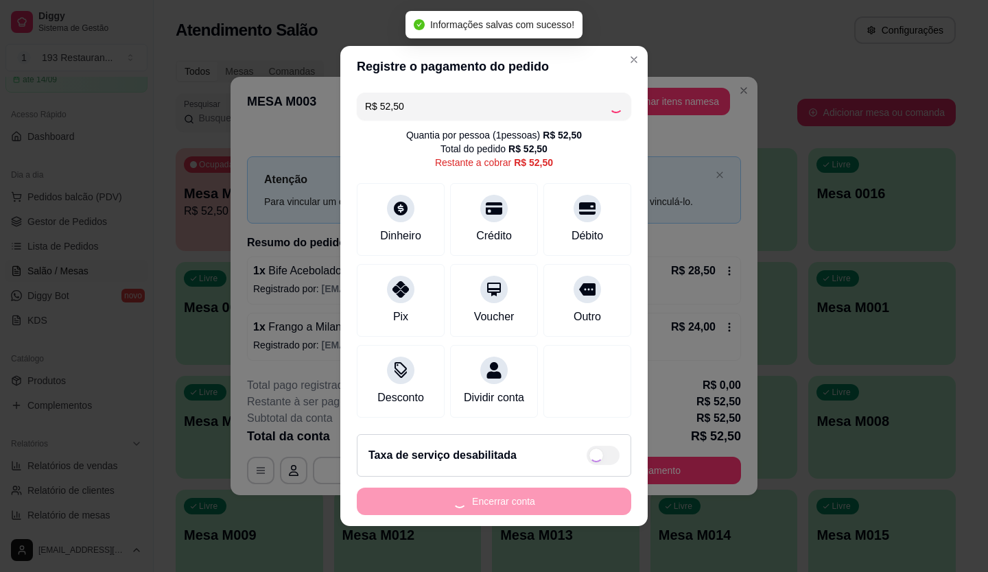
type input "R$ 0,00"
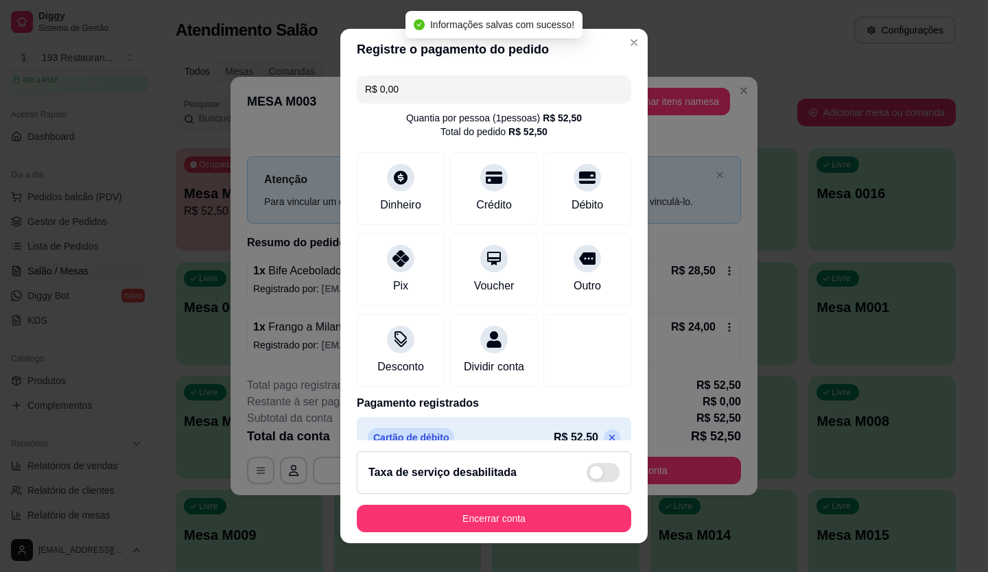
click at [550, 501] on footer "Taxa de serviço desabilitada Encerrar conta" at bounding box center [493, 491] width 307 height 103
click at [546, 511] on button "Encerrar conta" at bounding box center [494, 518] width 274 height 27
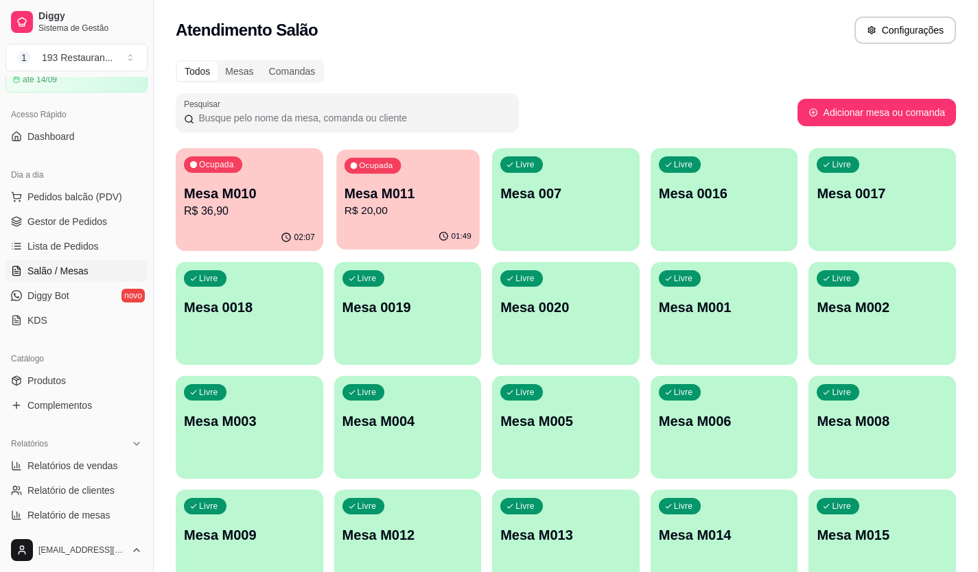
click at [430, 217] on p "R$ 20,00" at bounding box center [407, 211] width 127 height 16
click at [431, 212] on p "R$ 20,00" at bounding box center [407, 211] width 127 height 16
click at [413, 198] on p "Mesa M011" at bounding box center [407, 194] width 127 height 19
click at [394, 263] on div "Livre Mesa 0019" at bounding box center [407, 305] width 147 height 86
click at [427, 193] on p "Mesa M011" at bounding box center [407, 193] width 131 height 19
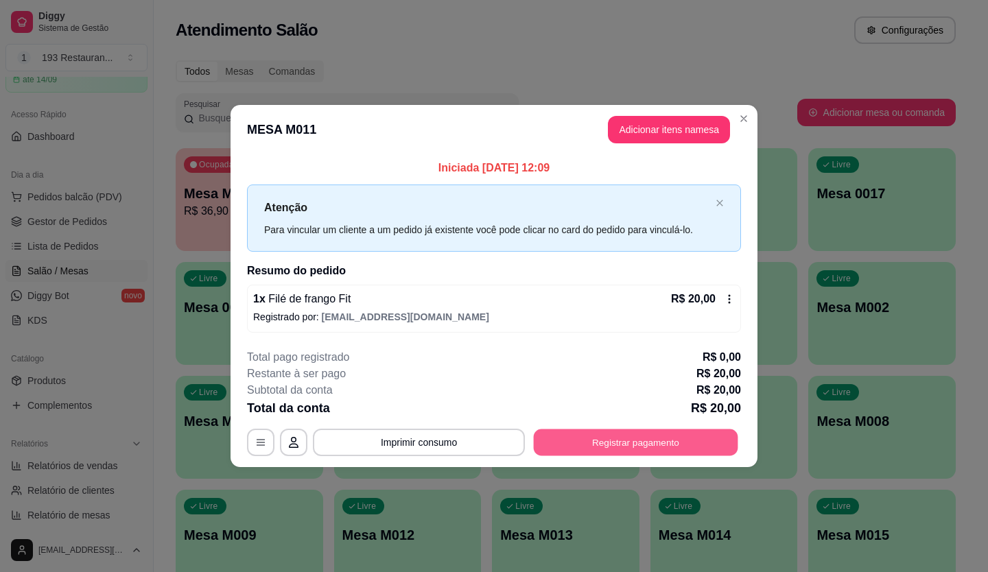
click at [584, 432] on button "Registrar pagamento" at bounding box center [636, 442] width 204 height 27
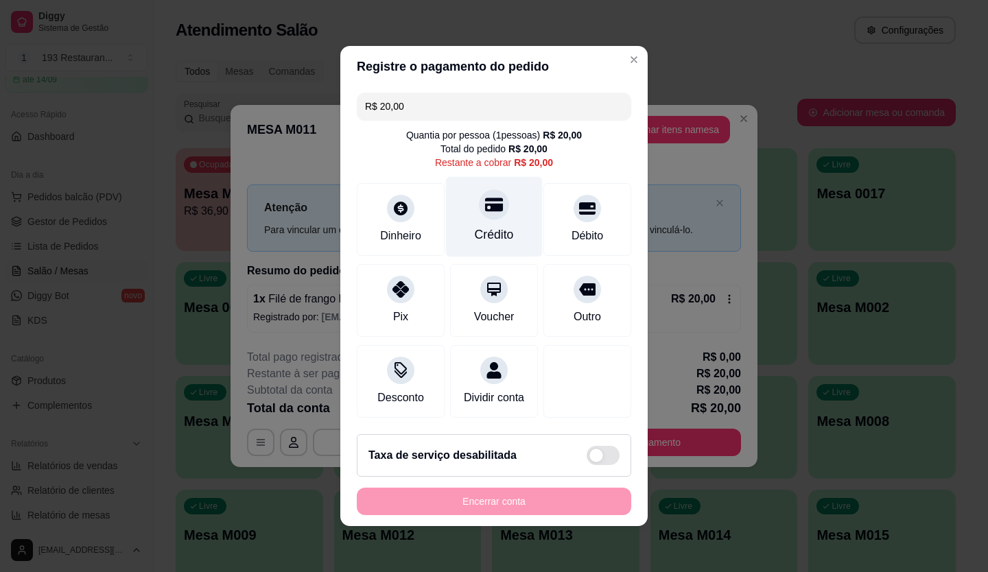
click at [512, 191] on div "Crédito" at bounding box center [494, 217] width 97 height 80
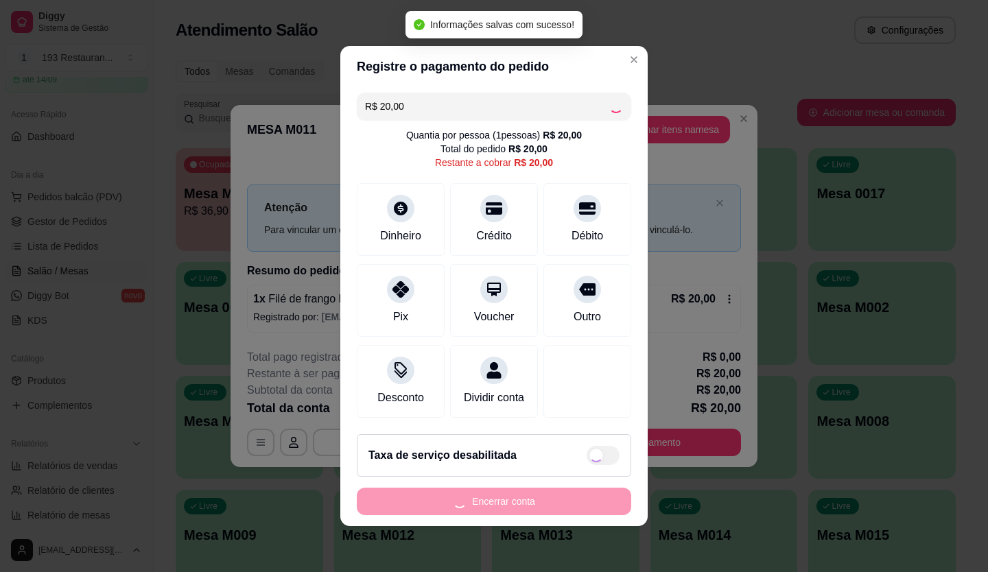
type input "R$ 0,00"
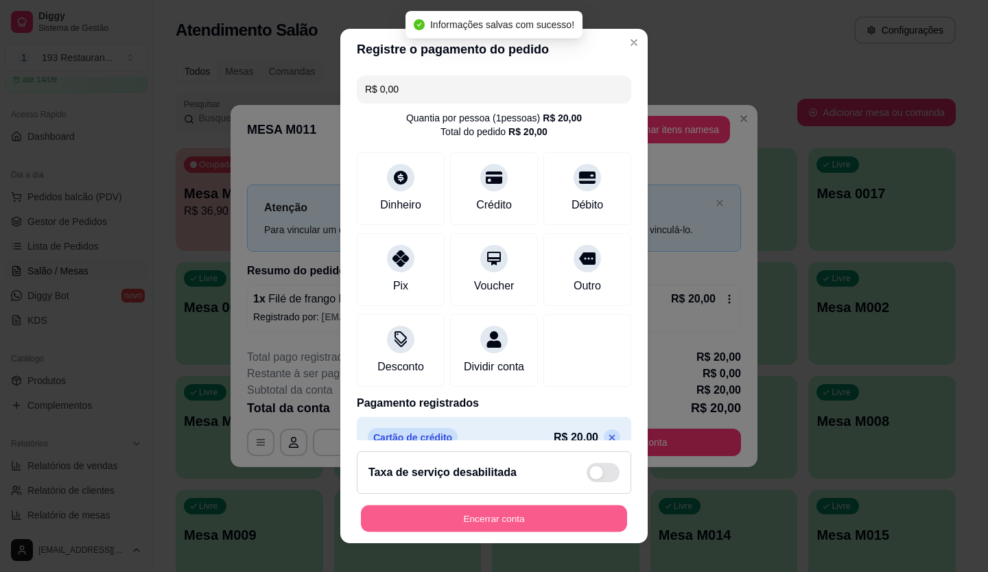
click at [508, 518] on button "Encerrar conta" at bounding box center [494, 519] width 266 height 27
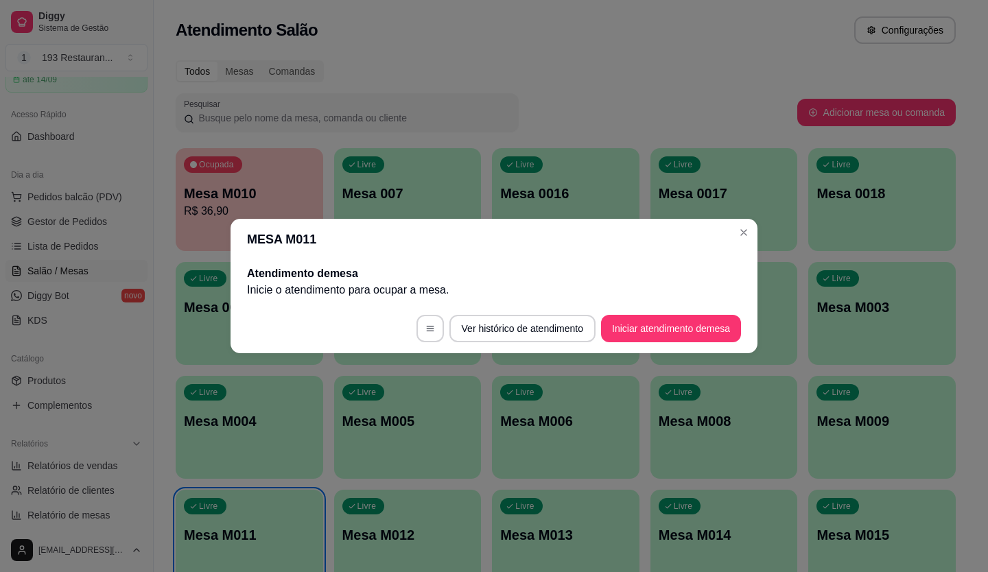
click at [508, 518] on div "MESA M011 Atendimento de mesa Inicie o atendimento para ocupar a mesa . Ver his…" at bounding box center [494, 286] width 988 height 572
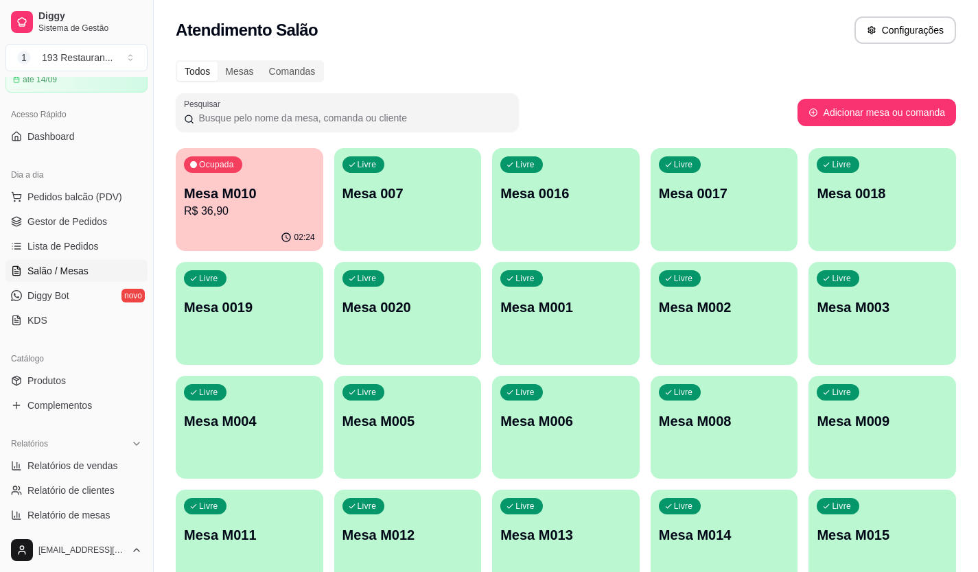
click at [420, 196] on p "Mesa 007" at bounding box center [407, 193] width 131 height 19
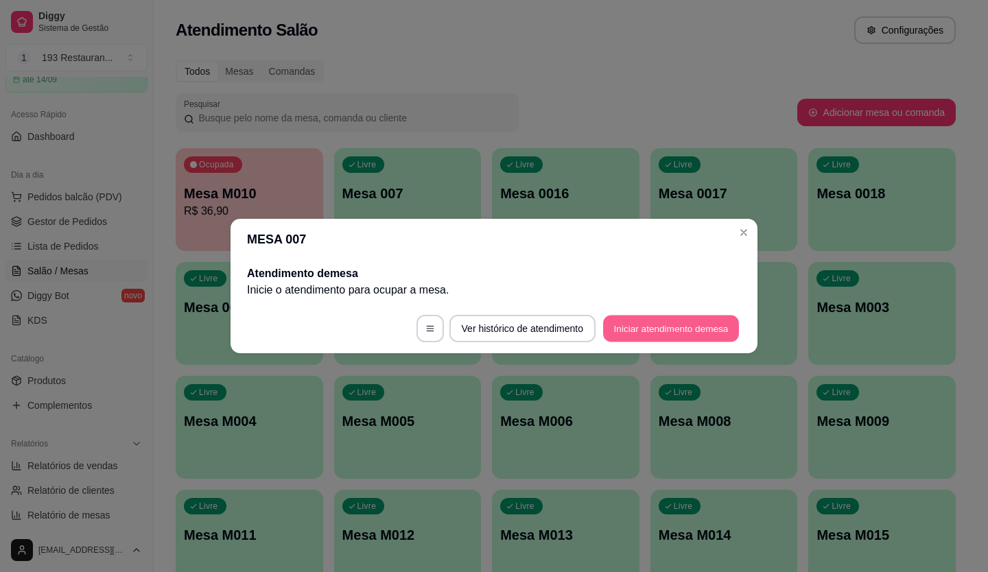
click at [679, 329] on button "Iniciar atendimento de mesa" at bounding box center [671, 329] width 136 height 27
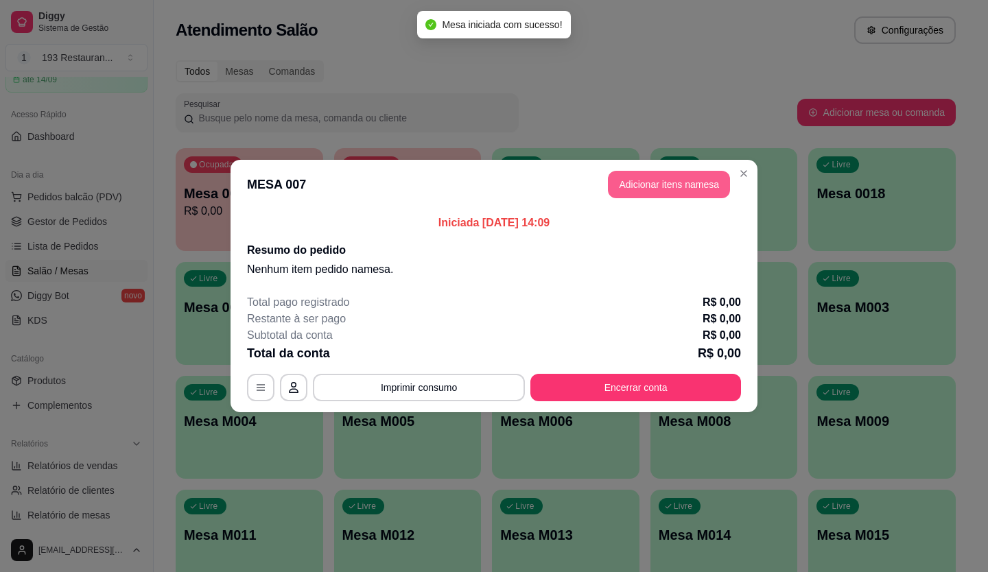
click at [635, 182] on button "Adicionar itens na mesa" at bounding box center [669, 184] width 122 height 27
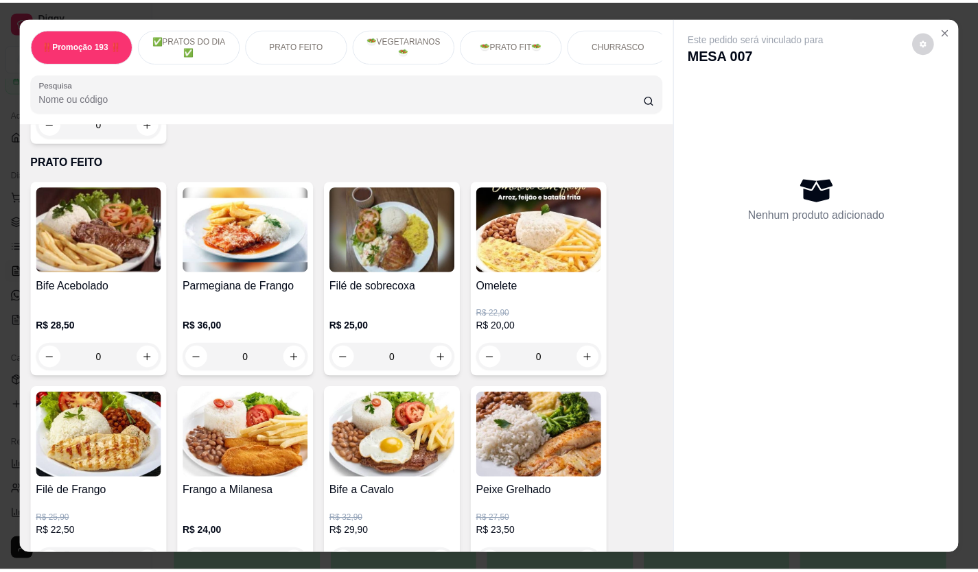
scroll to position [480, 0]
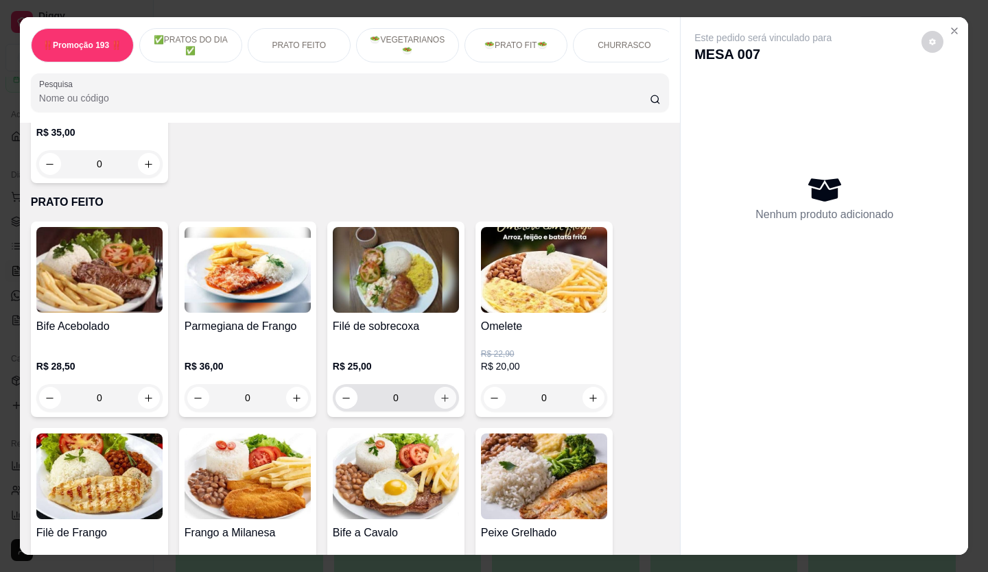
click at [447, 397] on button "increase-product-quantity" at bounding box center [445, 398] width 22 height 22
type input "1"
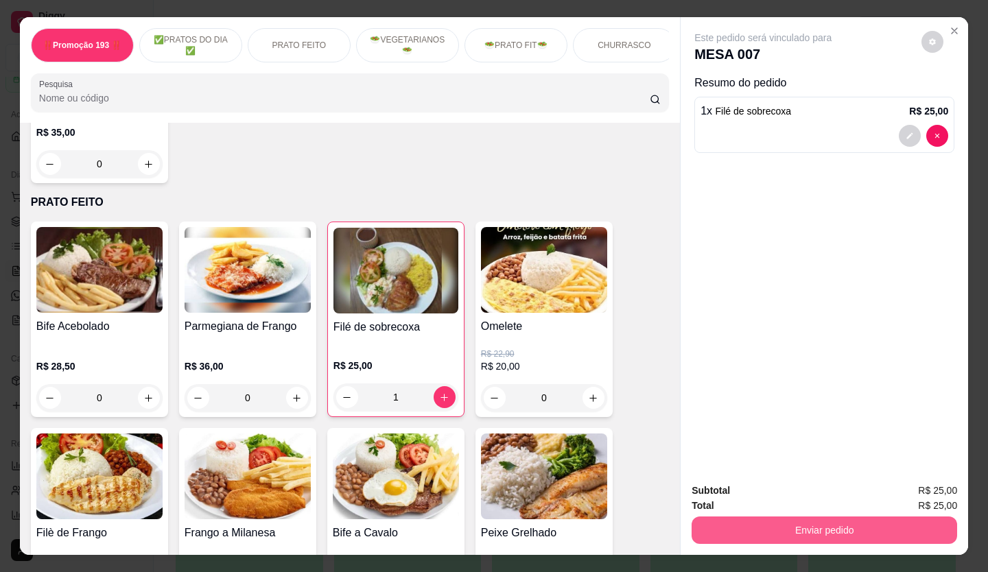
click at [778, 534] on button "Enviar pedido" at bounding box center [823, 530] width 265 height 27
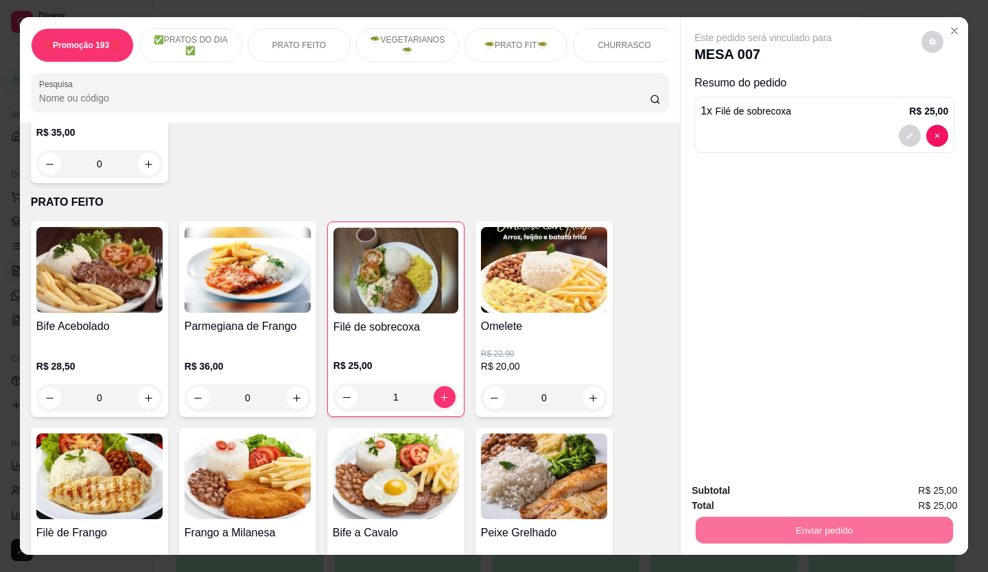
click at [769, 493] on button "Não registrar e enviar pedido" at bounding box center [778, 492] width 143 height 26
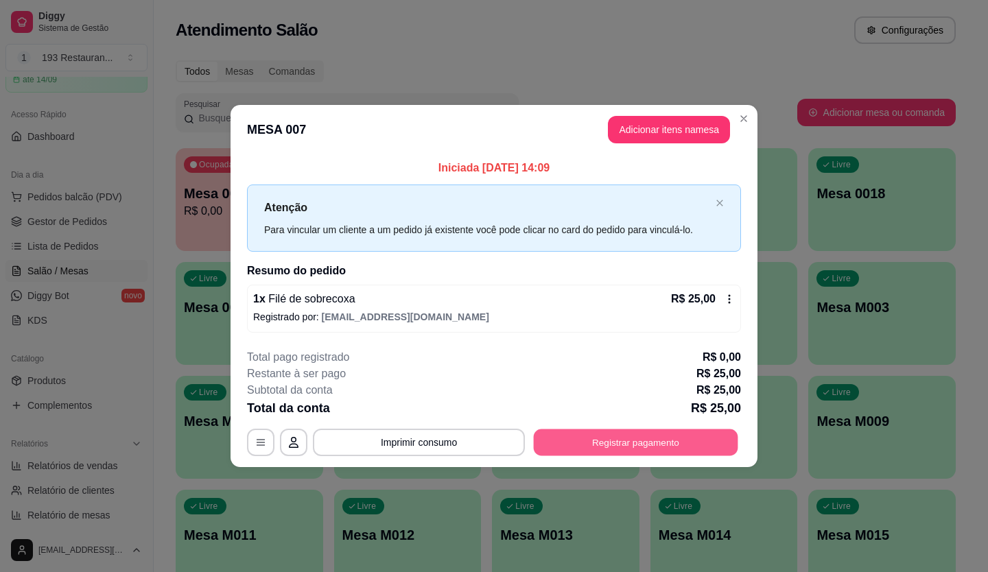
click at [639, 436] on button "Registrar pagamento" at bounding box center [636, 442] width 204 height 27
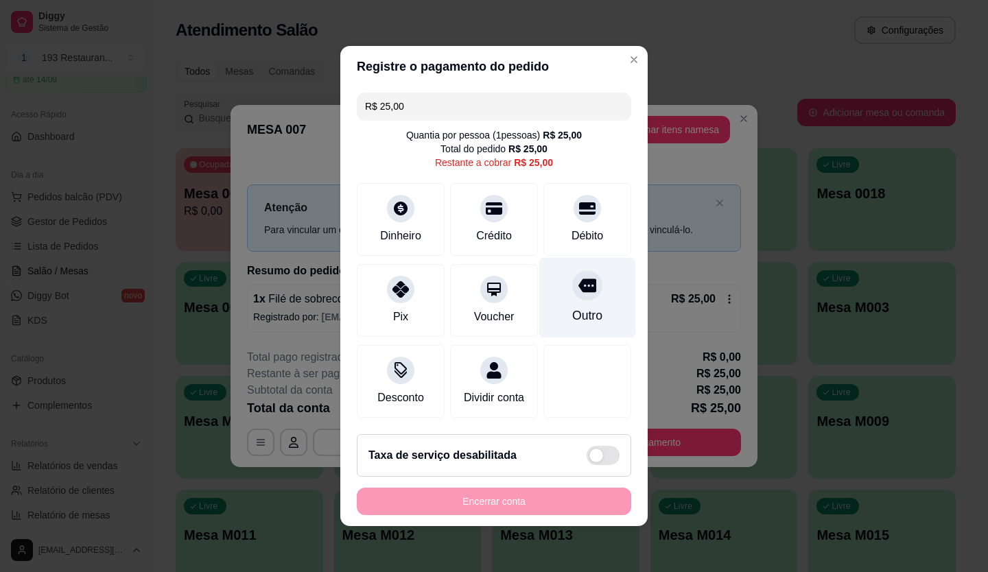
drag, startPoint x: 573, startPoint y: 214, endPoint x: 554, endPoint y: 301, distance: 89.2
click at [573, 213] on div "Débito" at bounding box center [587, 219] width 88 height 73
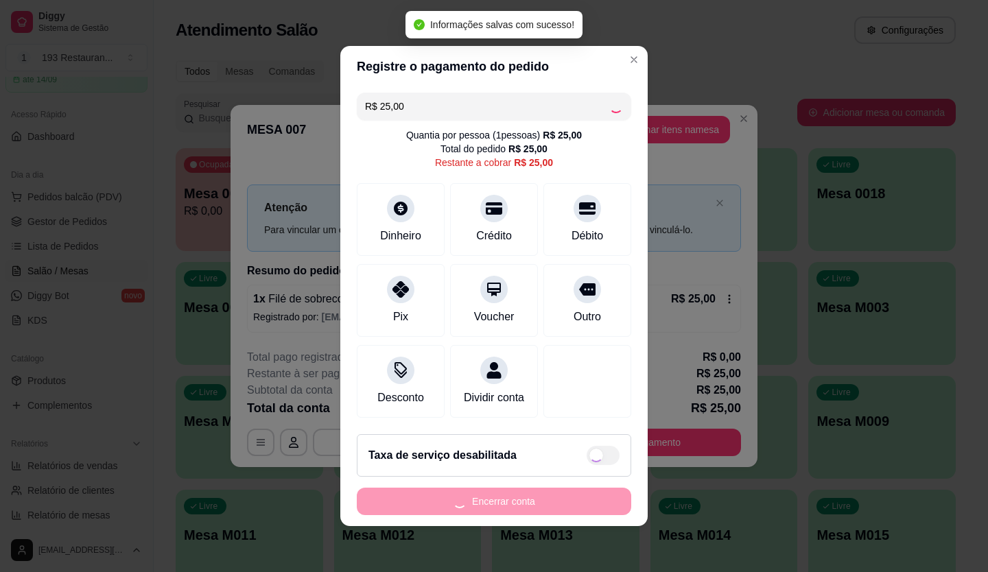
click at [568, 505] on div "Encerrar conta" at bounding box center [494, 501] width 274 height 27
type input "R$ 0,00"
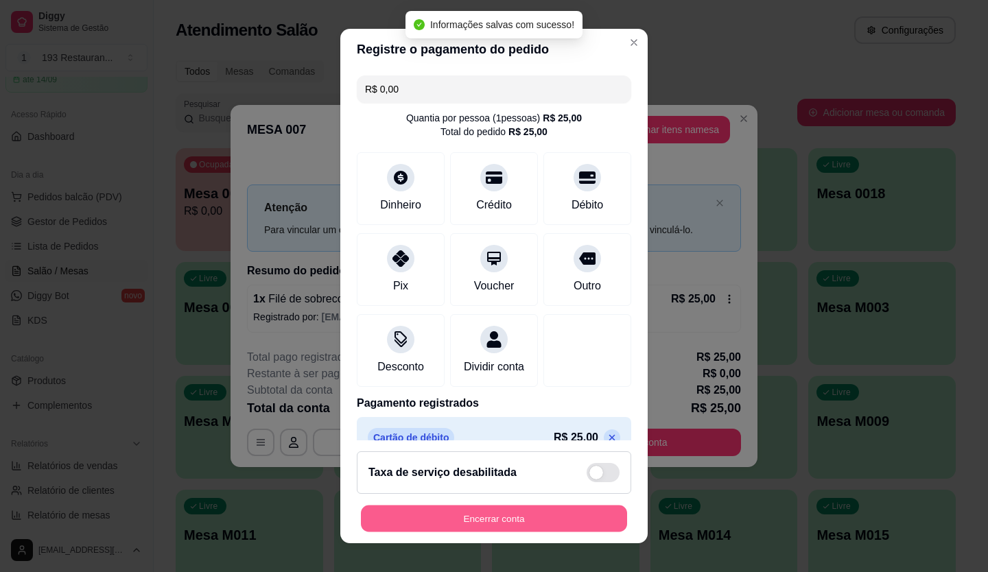
click at [570, 513] on button "Encerrar conta" at bounding box center [494, 519] width 266 height 27
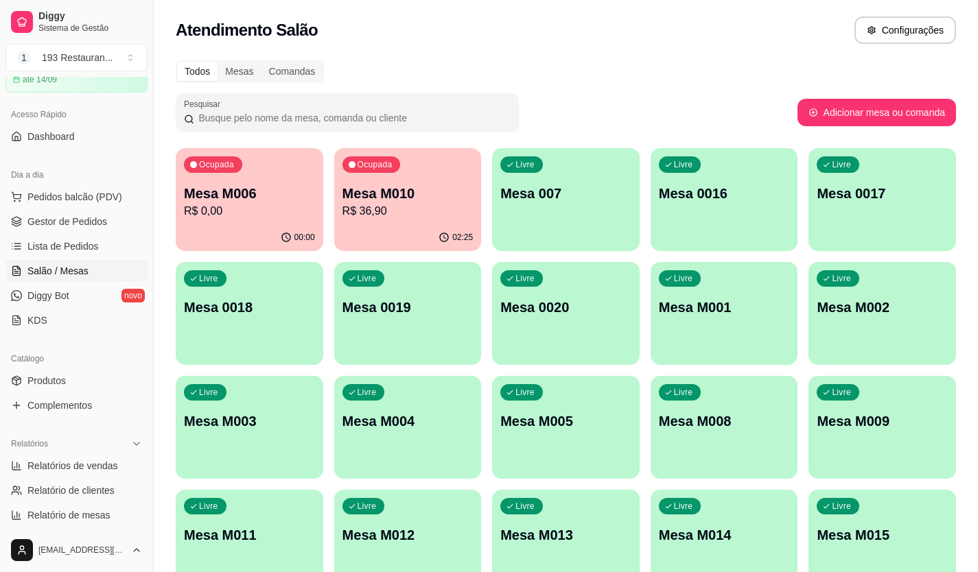
click at [458, 217] on p "R$ 36,90" at bounding box center [407, 211] width 131 height 16
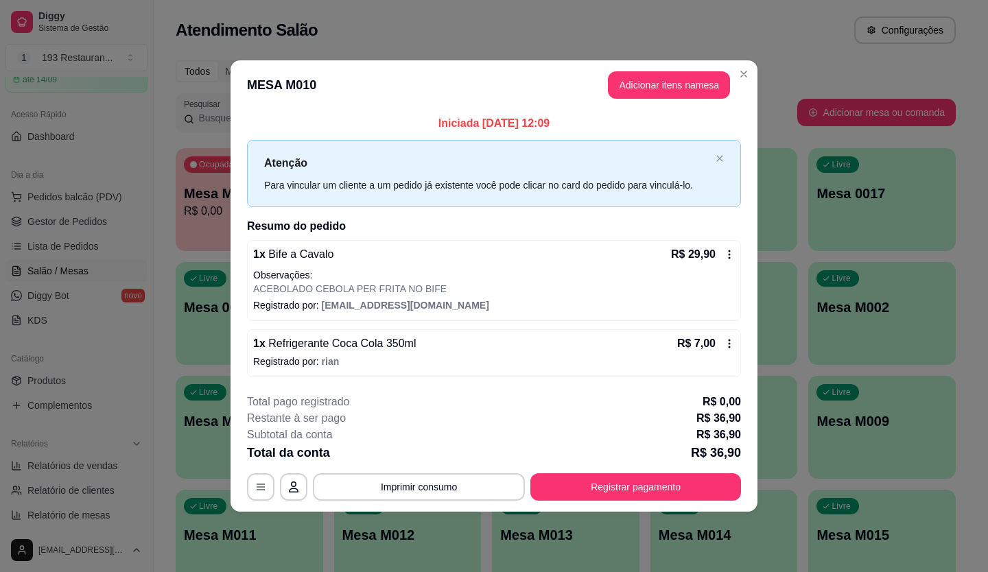
click at [675, 472] on div "**********" at bounding box center [494, 447] width 494 height 107
click at [665, 481] on button "Registrar pagamento" at bounding box center [635, 486] width 211 height 27
click at [562, 213] on div "Débito" at bounding box center [587, 217] width 97 height 80
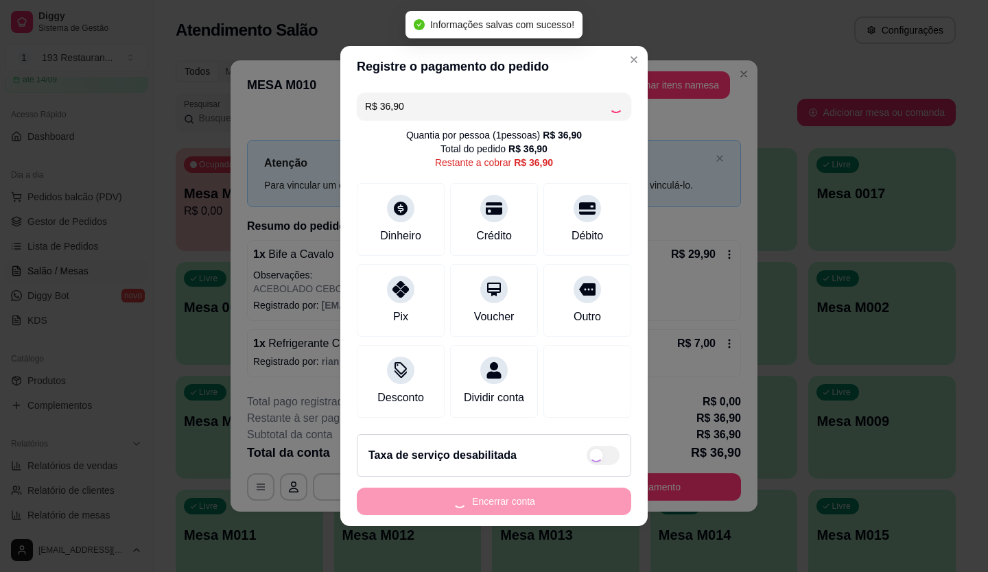
type input "R$ 0,00"
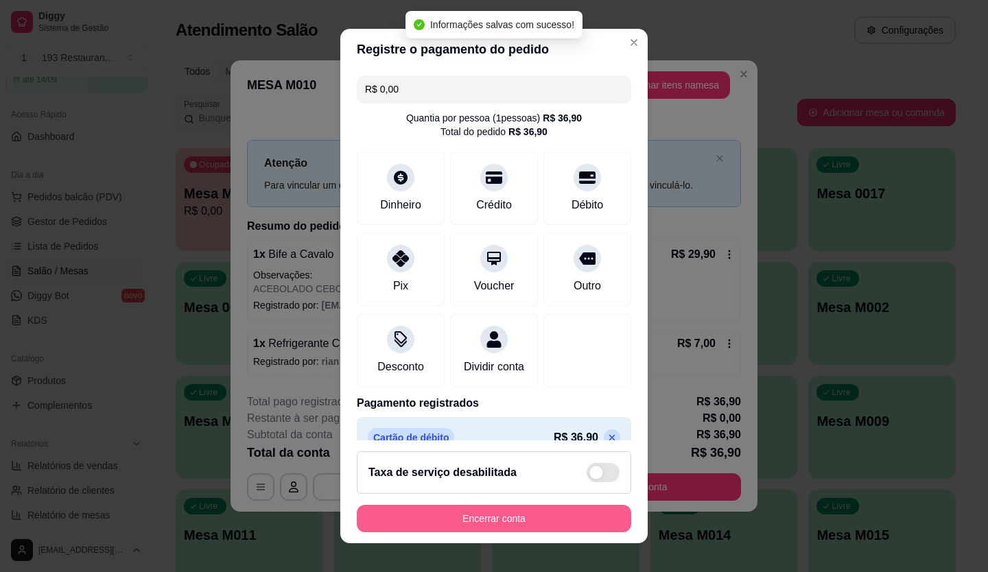
click at [537, 519] on button "Encerrar conta" at bounding box center [494, 518] width 274 height 27
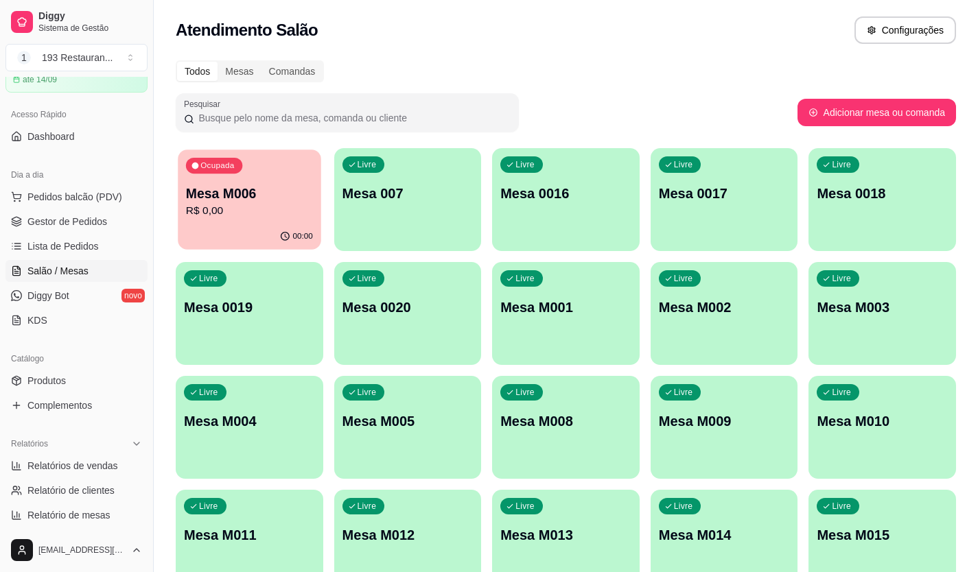
click at [223, 175] on div "Ocupada Mesa M006 R$ 0,00" at bounding box center [249, 187] width 143 height 74
click at [300, 179] on div "Ocupada Mesa M006 R$ 0,00" at bounding box center [249, 187] width 143 height 74
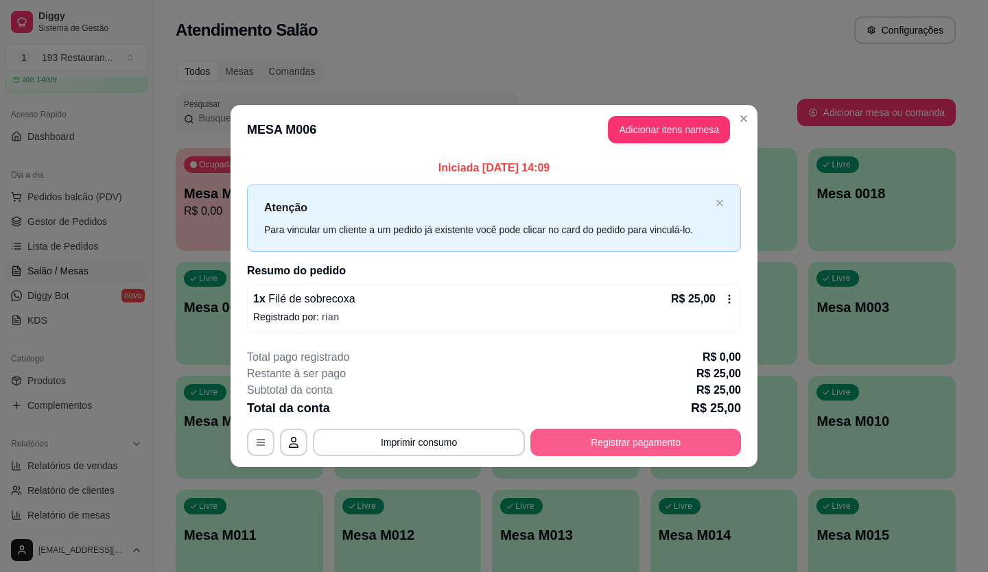
click at [652, 437] on button "Registrar pagamento" at bounding box center [635, 442] width 211 height 27
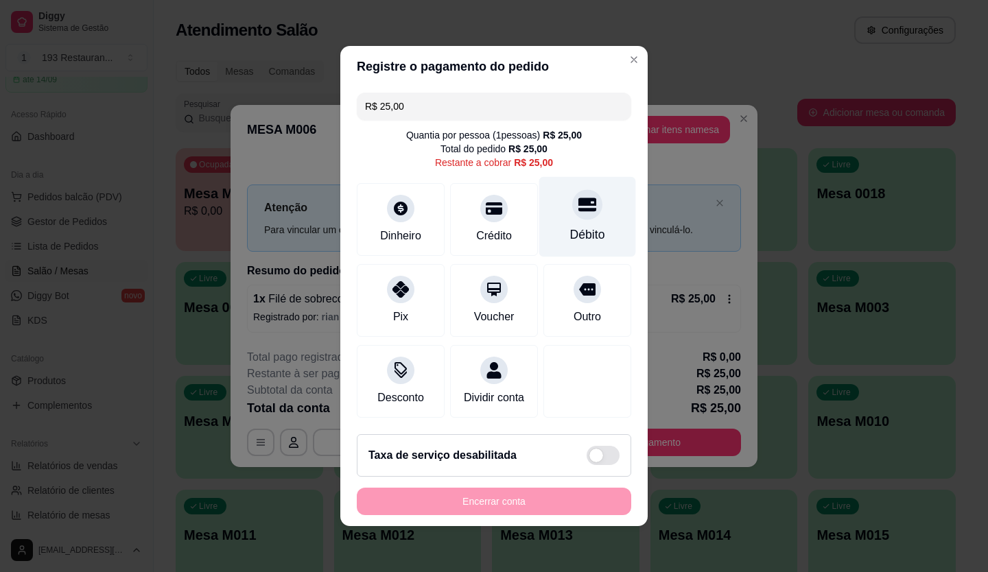
click at [572, 226] on div "Débito" at bounding box center [587, 235] width 35 height 18
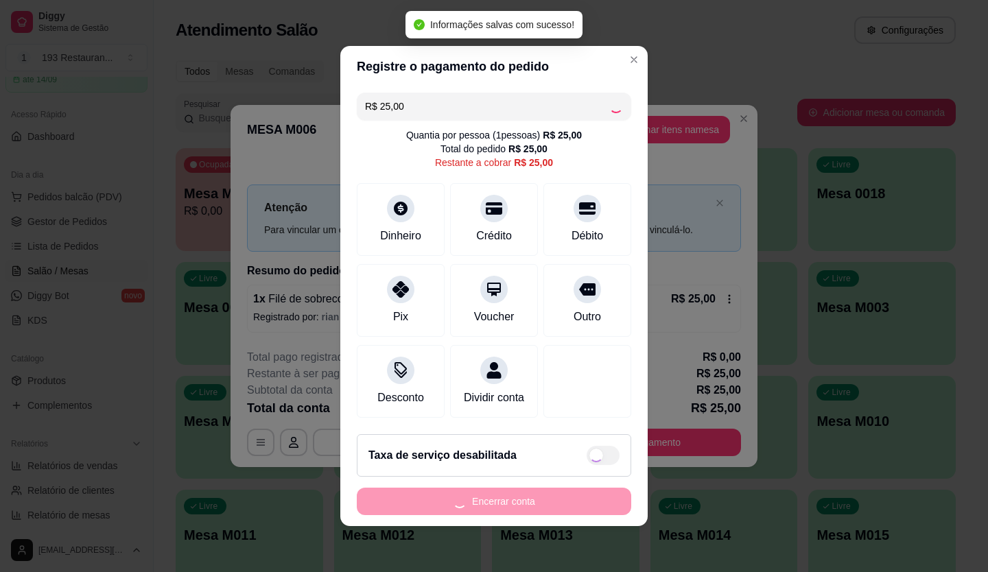
type input "R$ 0,00"
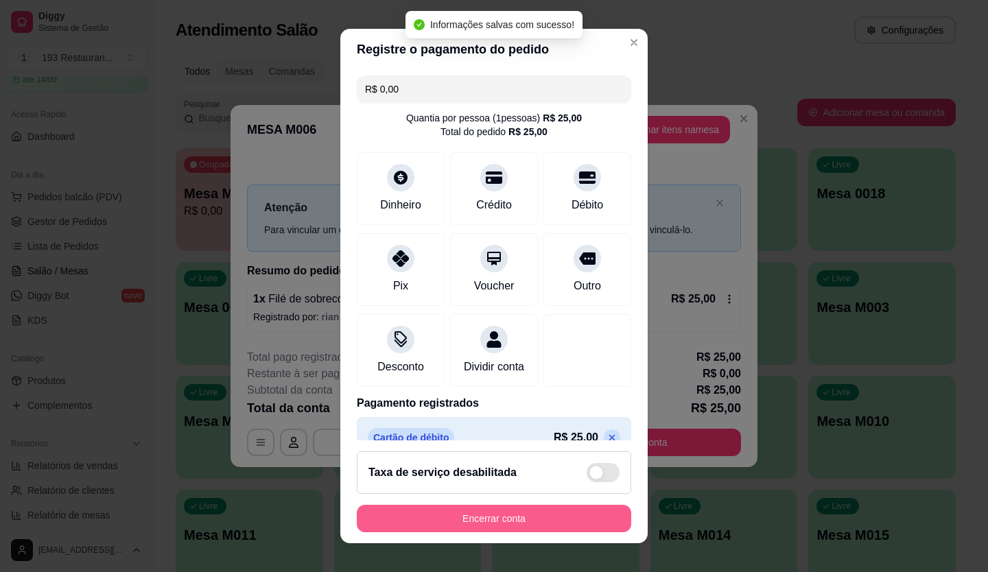
click at [570, 511] on button "Encerrar conta" at bounding box center [494, 518] width 274 height 27
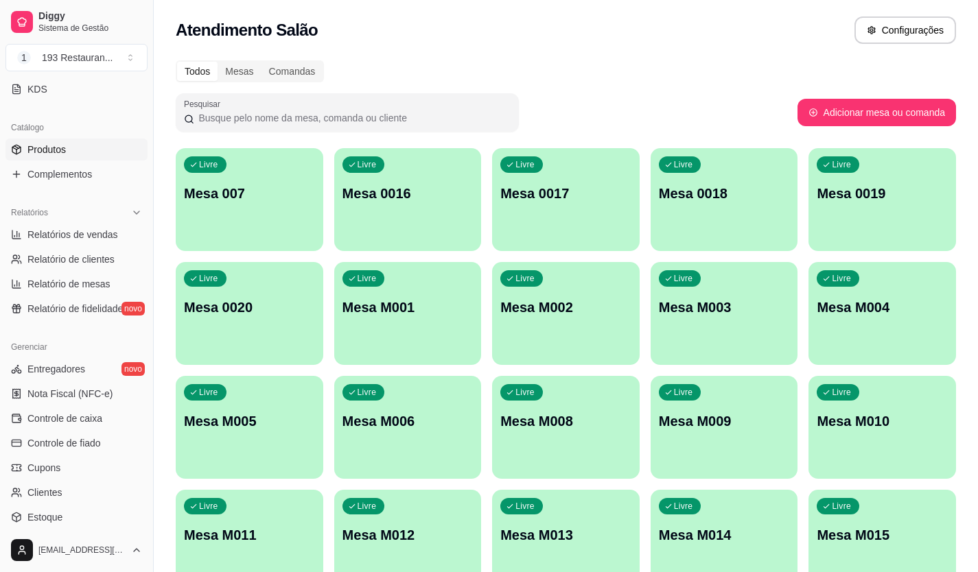
scroll to position [412, 0]
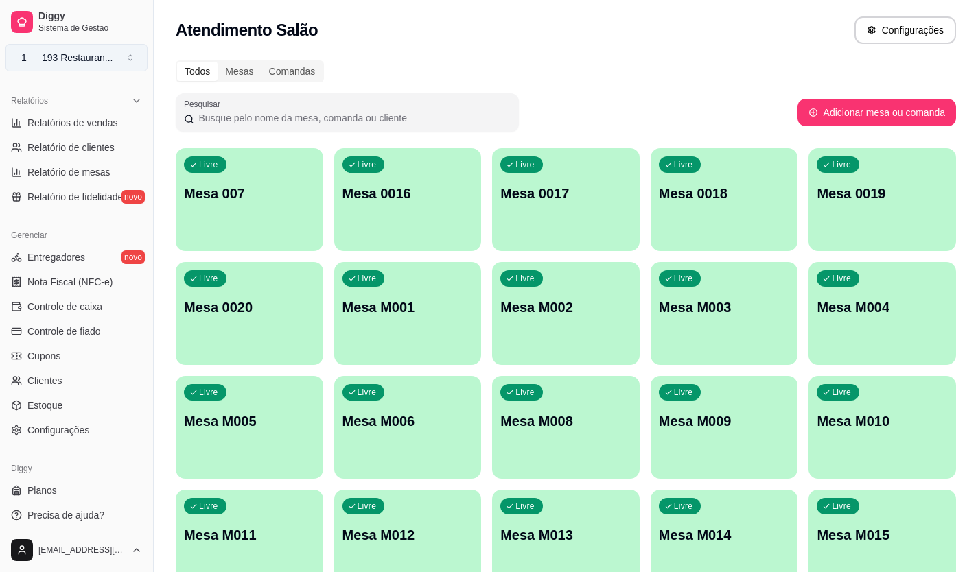
click at [134, 62] on button "1 193 Restauran ..." at bounding box center [76, 57] width 142 height 27
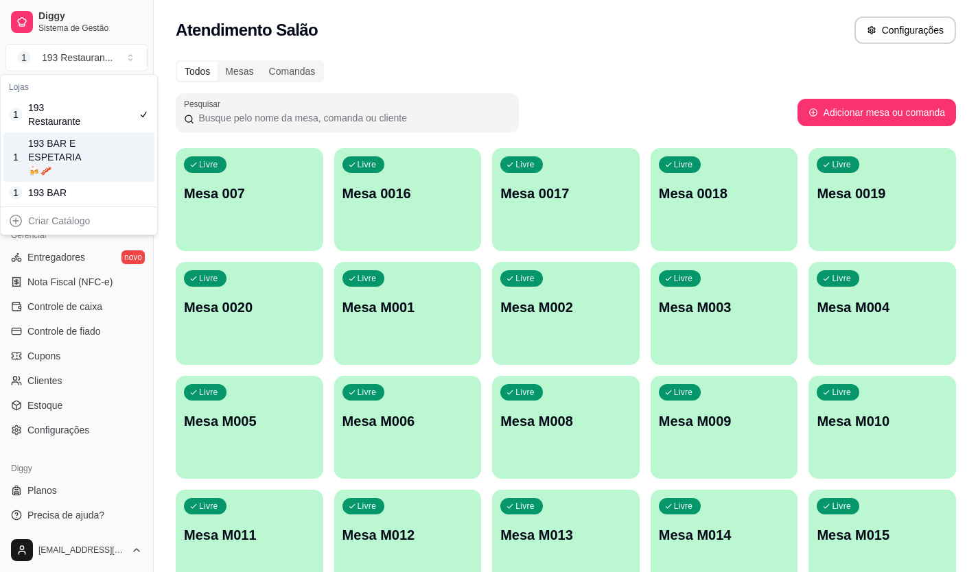
click at [199, 175] on div "Livre Mesa 007" at bounding box center [249, 191] width 147 height 86
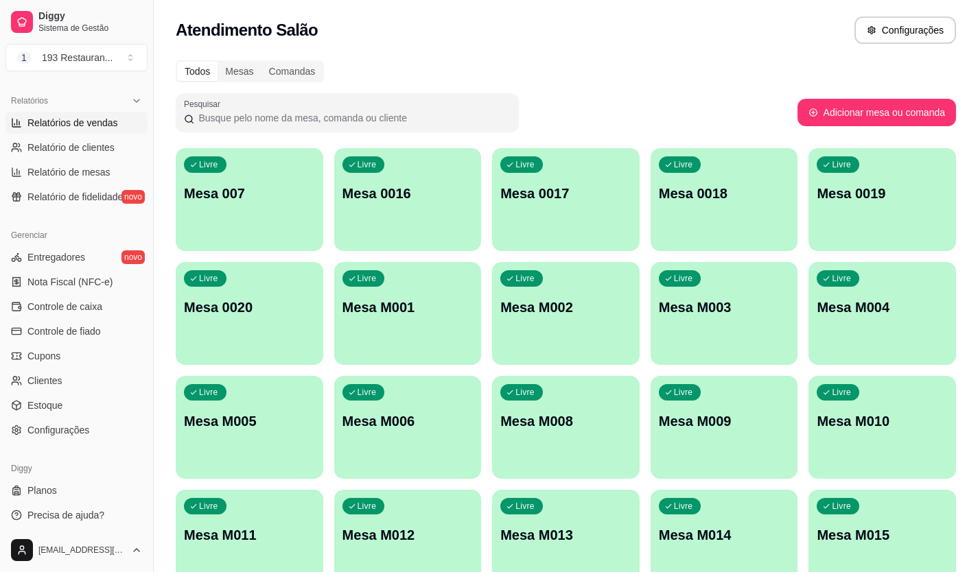
scroll to position [0, 0]
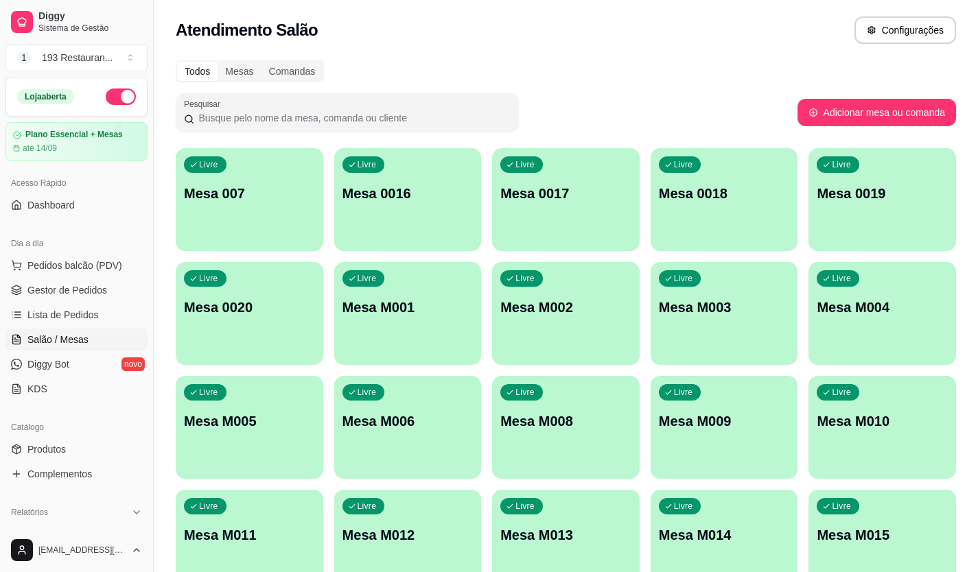
click at [117, 92] on button "button" at bounding box center [121, 96] width 30 height 16
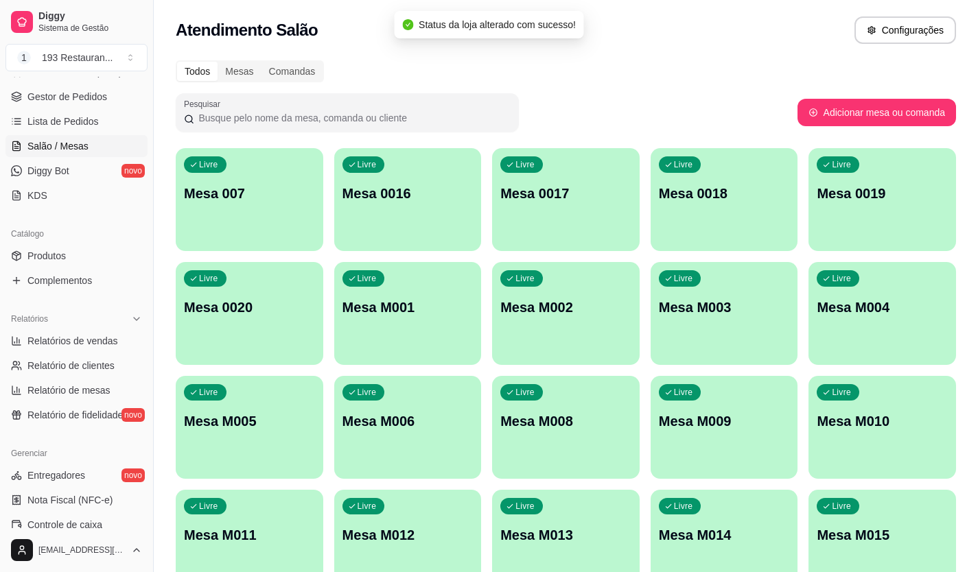
scroll to position [141, 0]
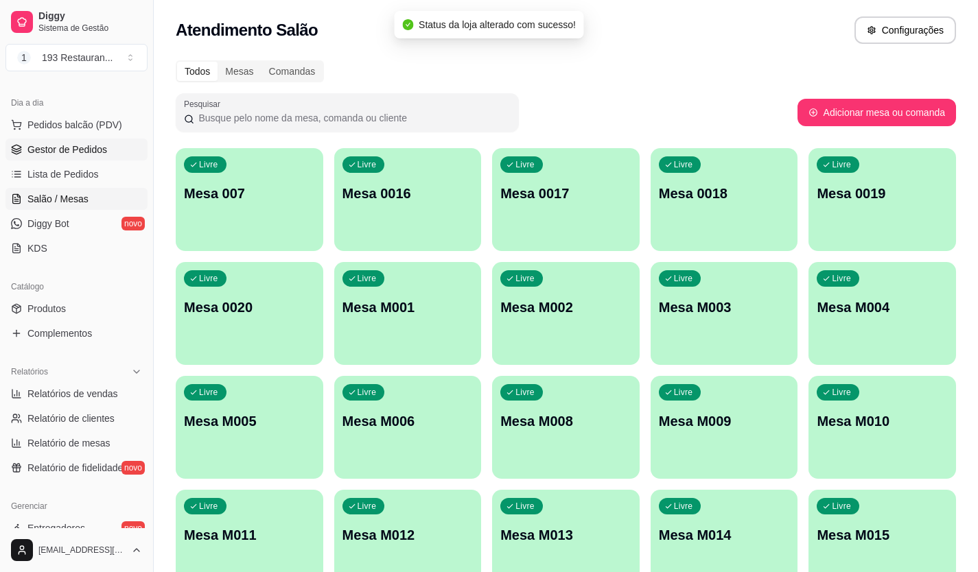
click at [99, 145] on span "Gestor de Pedidos" at bounding box center [67, 150] width 80 height 14
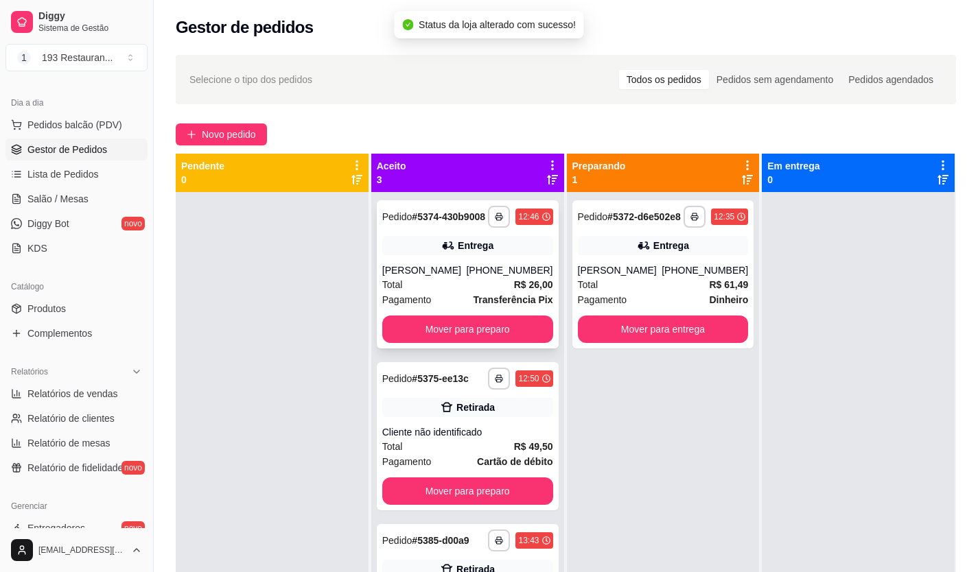
click at [480, 328] on button "Mover para preparo" at bounding box center [467, 329] width 171 height 27
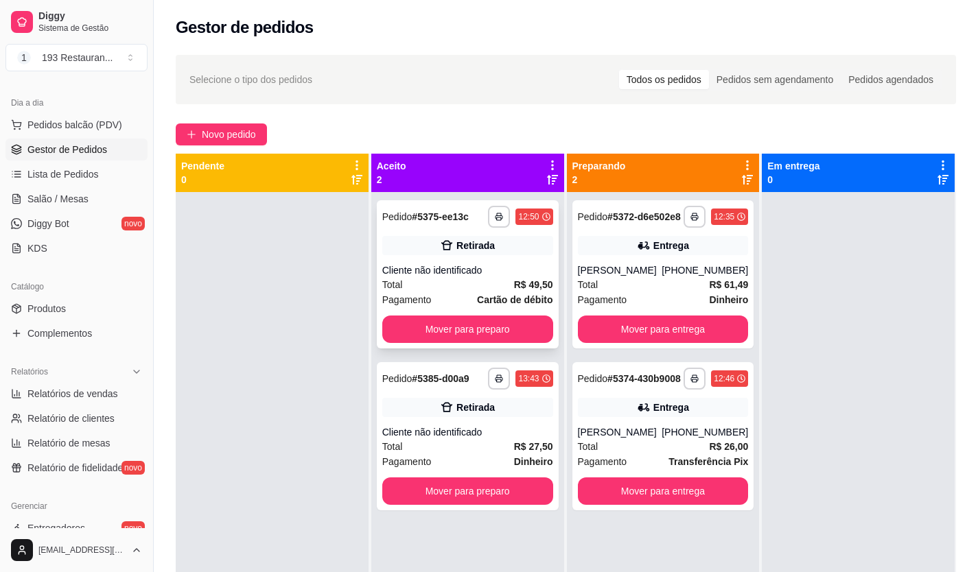
click at [511, 344] on div "**********" at bounding box center [468, 274] width 182 height 148
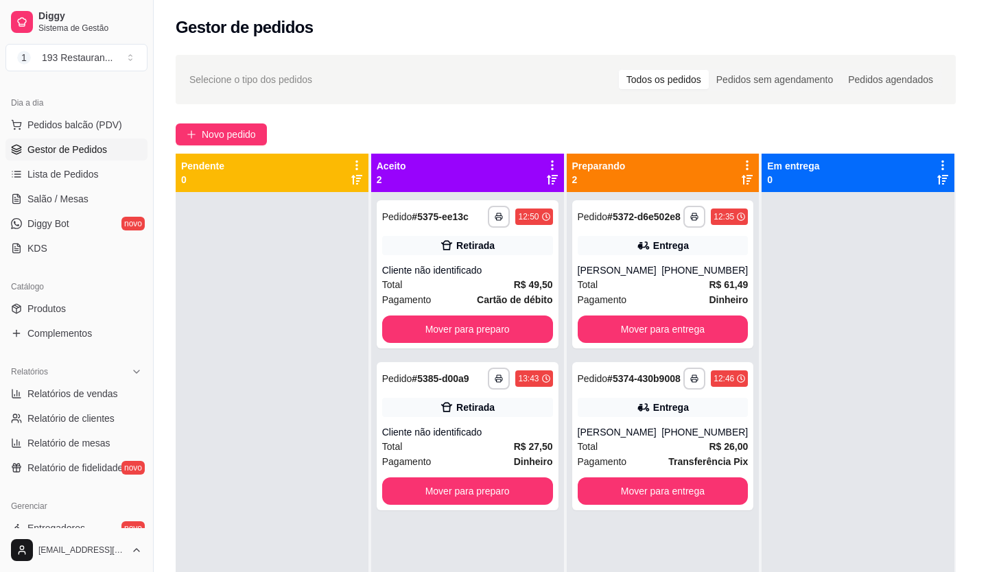
click at [530, 331] on div "feito há 124 minutos Horário do pedido [DATE] 12:50 Status do pedido ACEITO Ent…" at bounding box center [494, 284] width 362 height 386
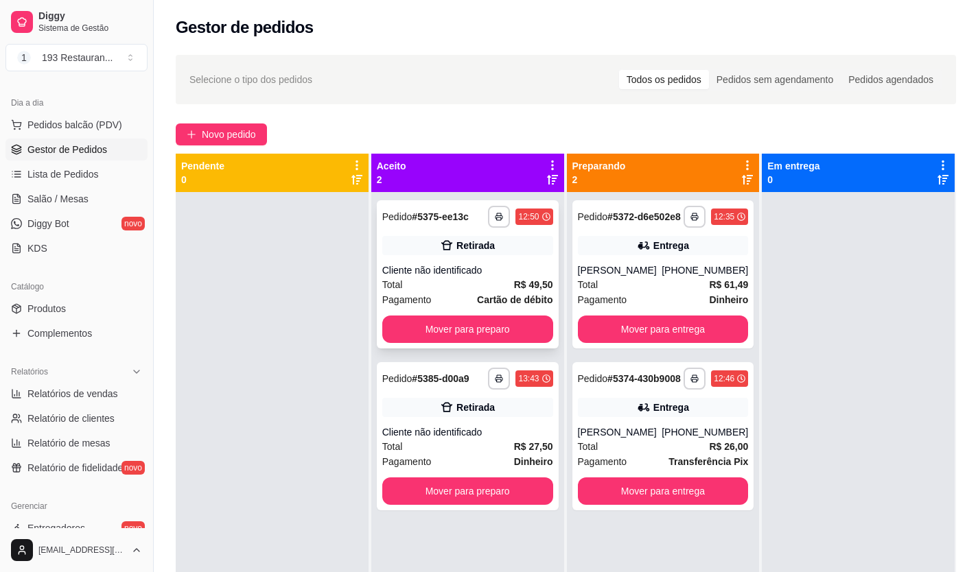
click at [486, 322] on button "Mover para preparo" at bounding box center [467, 329] width 171 height 27
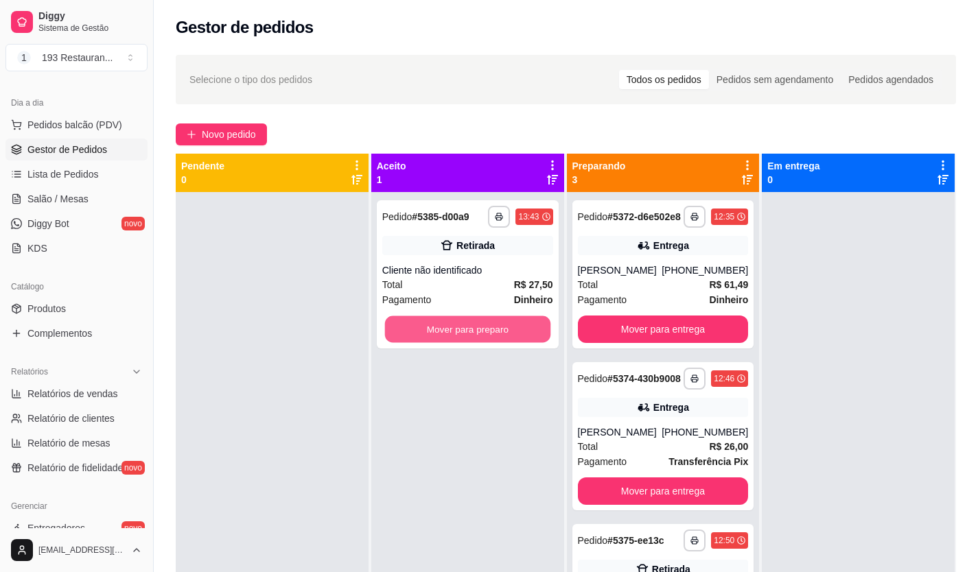
click at [486, 322] on button "Mover para preparo" at bounding box center [466, 329] width 165 height 27
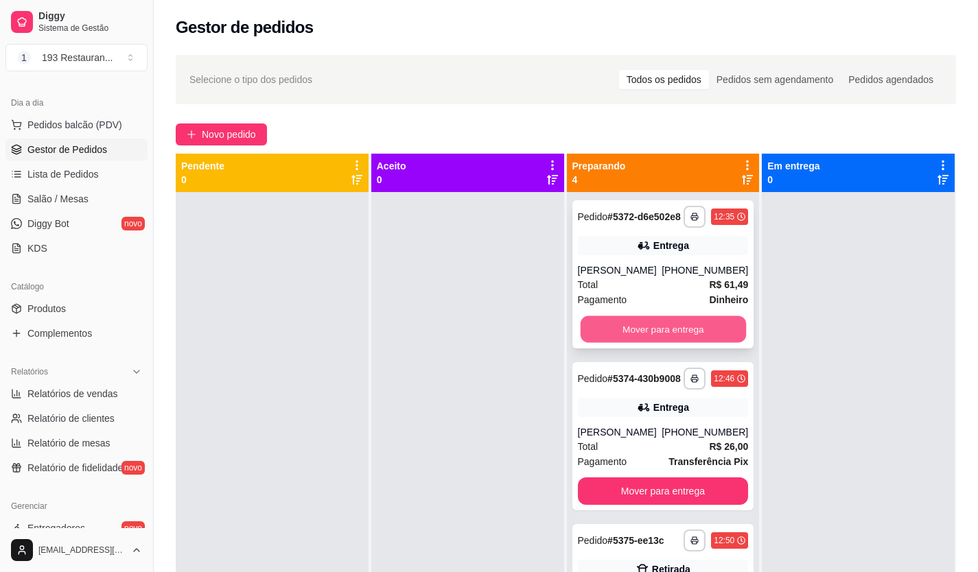
click at [671, 343] on button "Mover para entrega" at bounding box center [662, 329] width 165 height 27
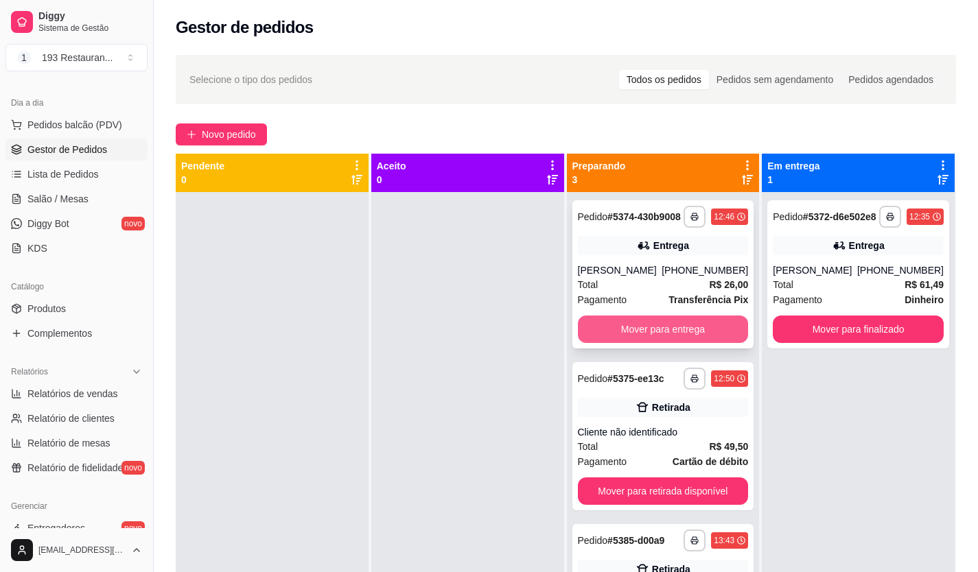
click at [735, 335] on button "Mover para entrega" at bounding box center [663, 329] width 171 height 27
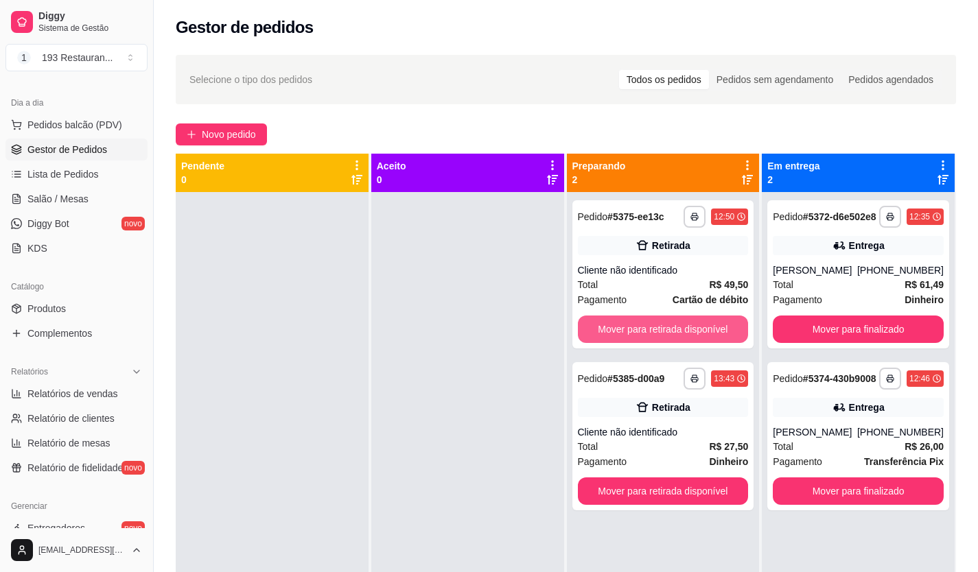
click at [735, 335] on button "Mover para retirada disponível" at bounding box center [663, 329] width 171 height 27
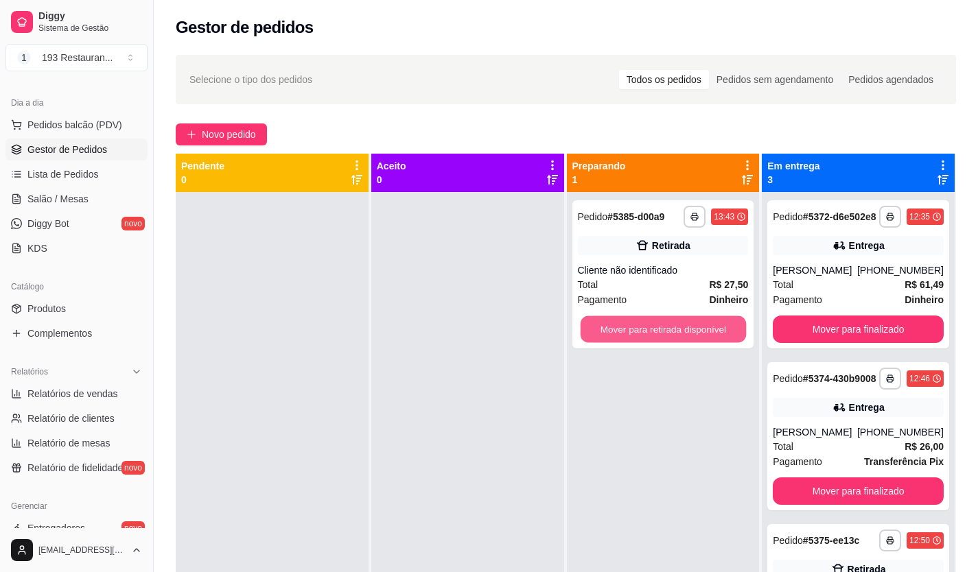
click at [735, 335] on button "Mover para retirada disponível" at bounding box center [662, 329] width 165 height 27
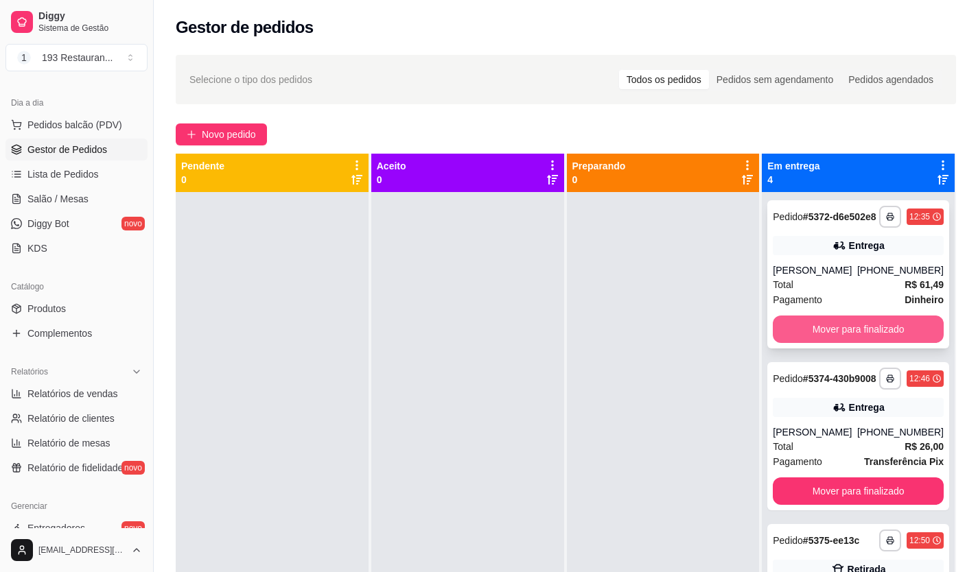
click at [881, 343] on button "Mover para finalizado" at bounding box center [857, 329] width 171 height 27
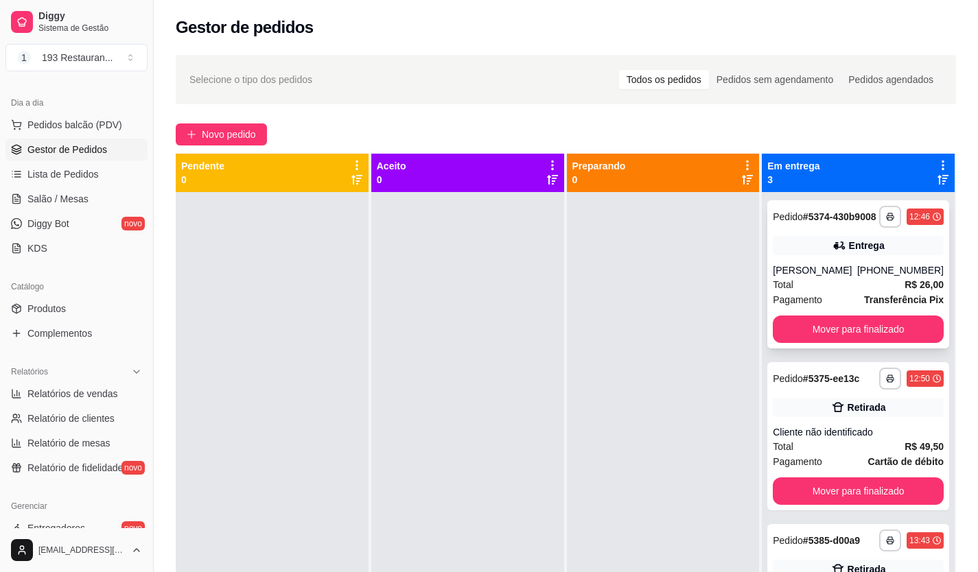
click at [879, 348] on div "**********" at bounding box center [858, 274] width 182 height 148
click at [873, 343] on button "Mover para finalizado" at bounding box center [857, 329] width 171 height 27
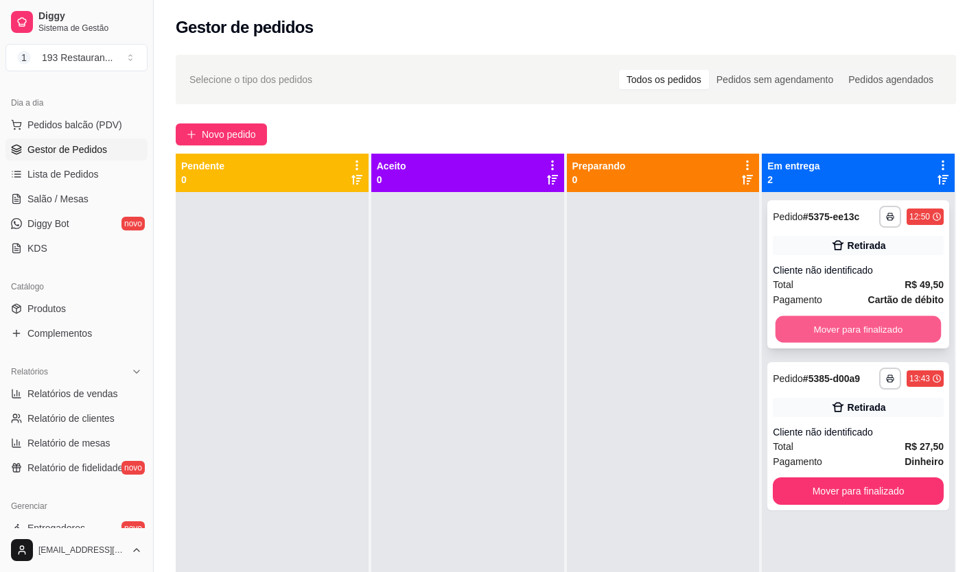
click at [873, 339] on button "Mover para finalizado" at bounding box center [857, 329] width 165 height 27
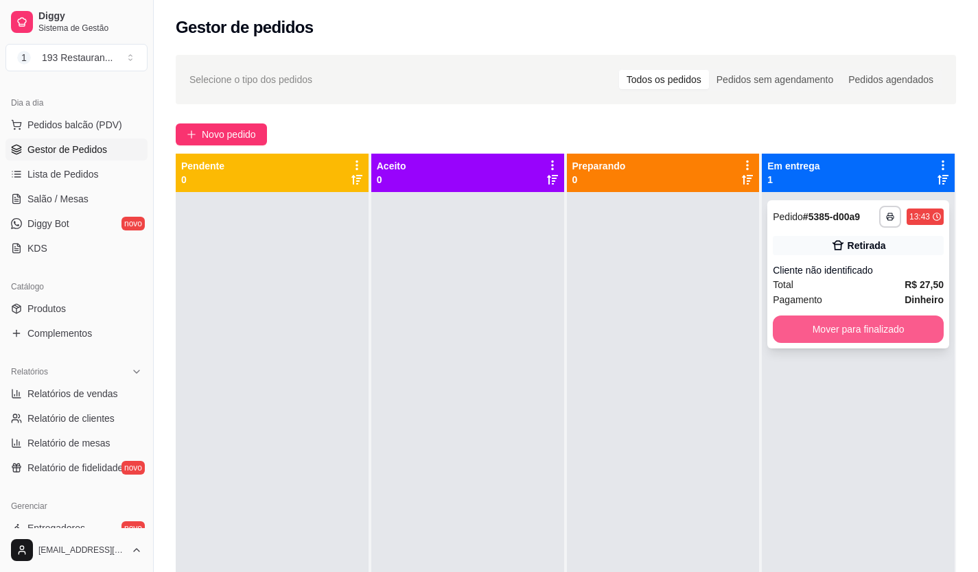
click at [873, 331] on button "Mover para finalizado" at bounding box center [857, 329] width 171 height 27
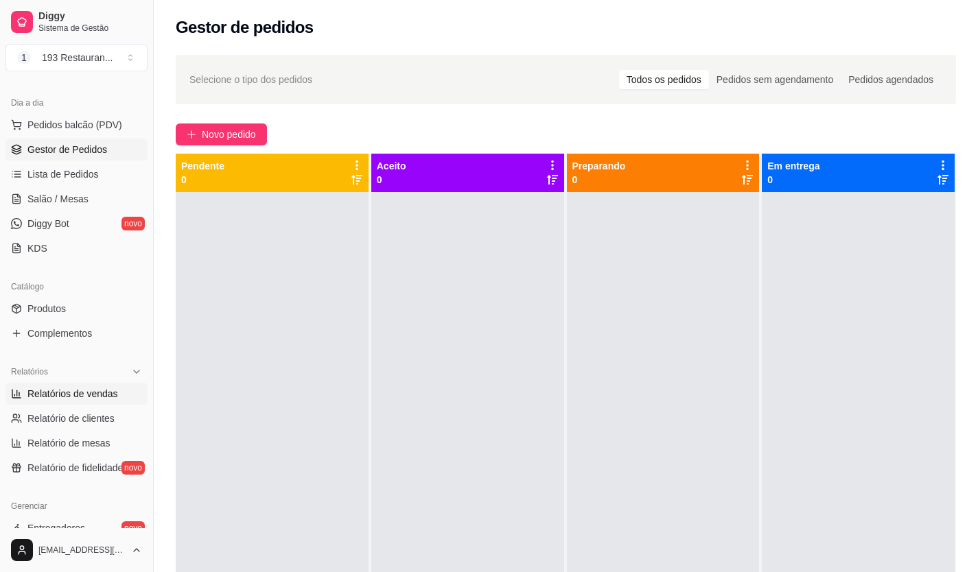
click at [85, 392] on span "Relatórios de vendas" at bounding box center [72, 394] width 91 height 14
select select "ALL"
select select "0"
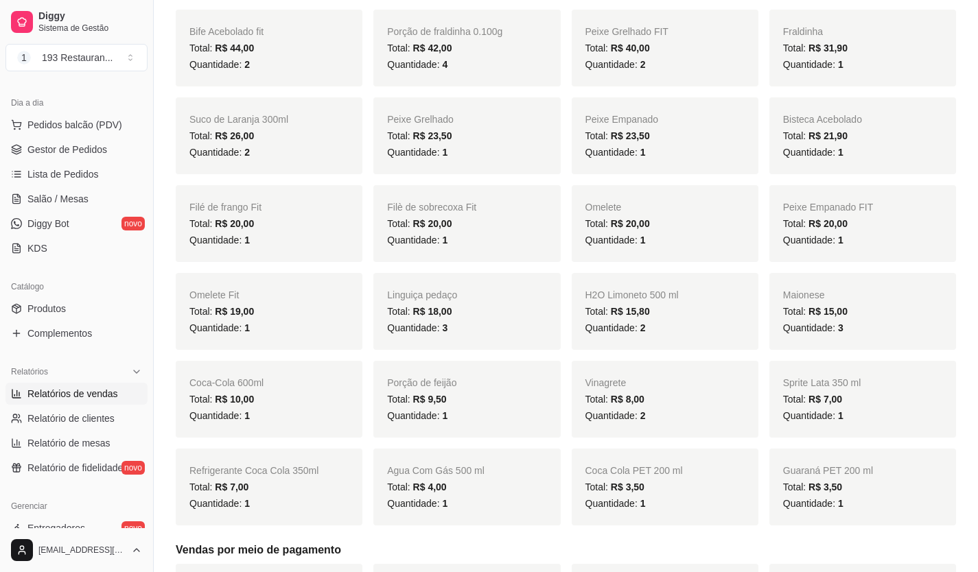
scroll to position [686, 0]
